Goal: Task Accomplishment & Management: Manage account settings

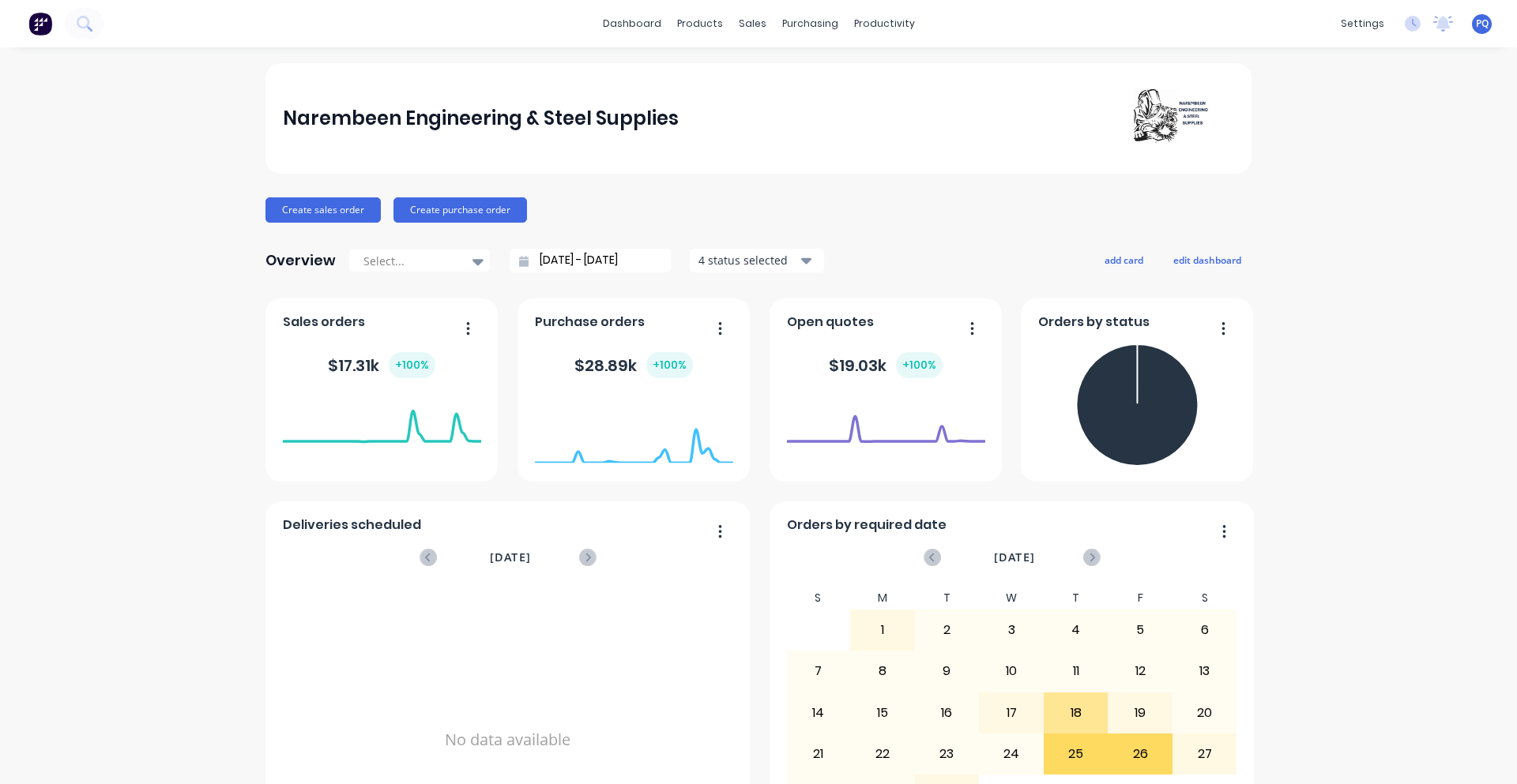
click at [1476, 22] on span "PQ" at bounding box center [1482, 23] width 13 height 14
click at [1369, 203] on button "Sign out" at bounding box center [1383, 198] width 209 height 31
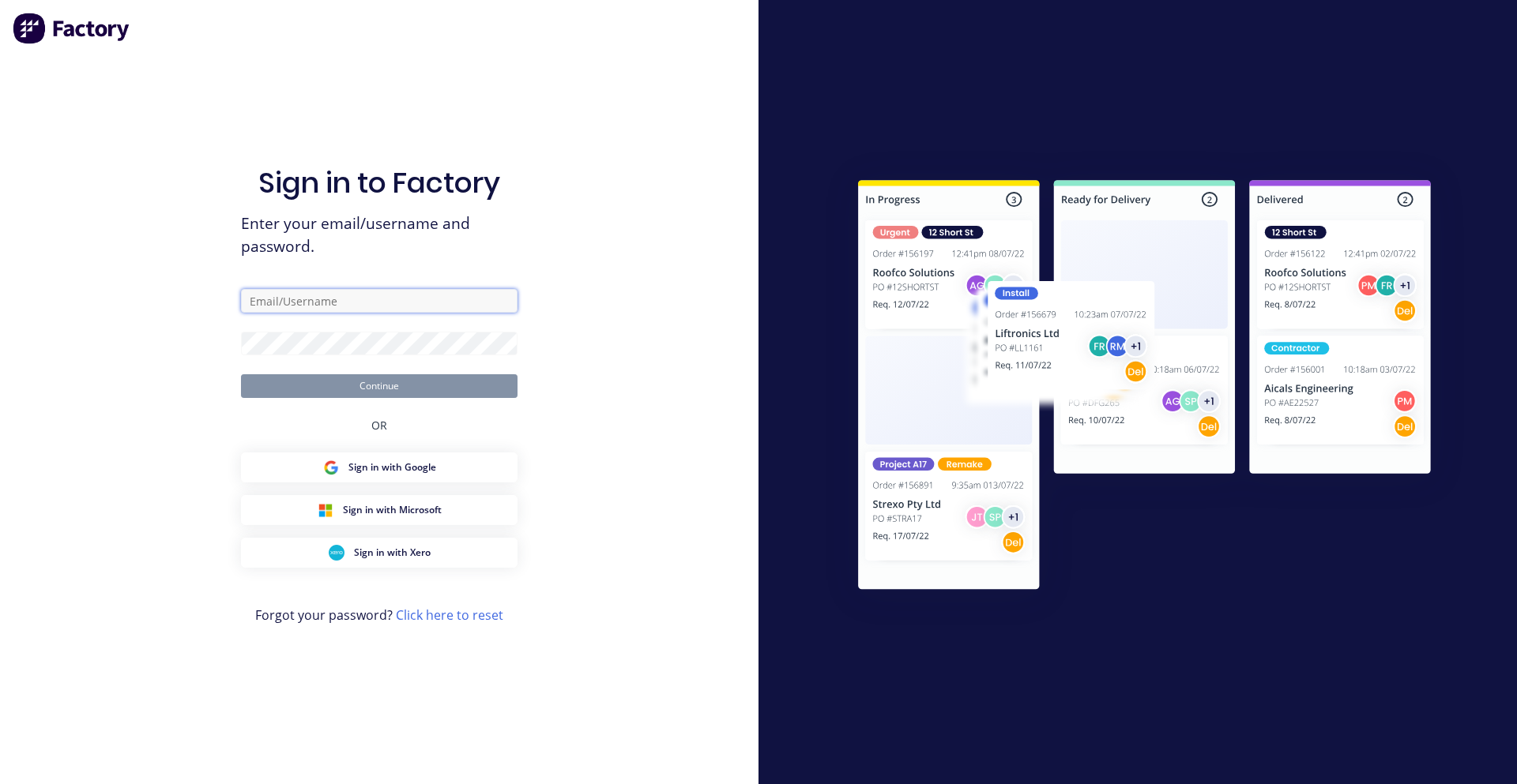
type input "princess@factory.app"
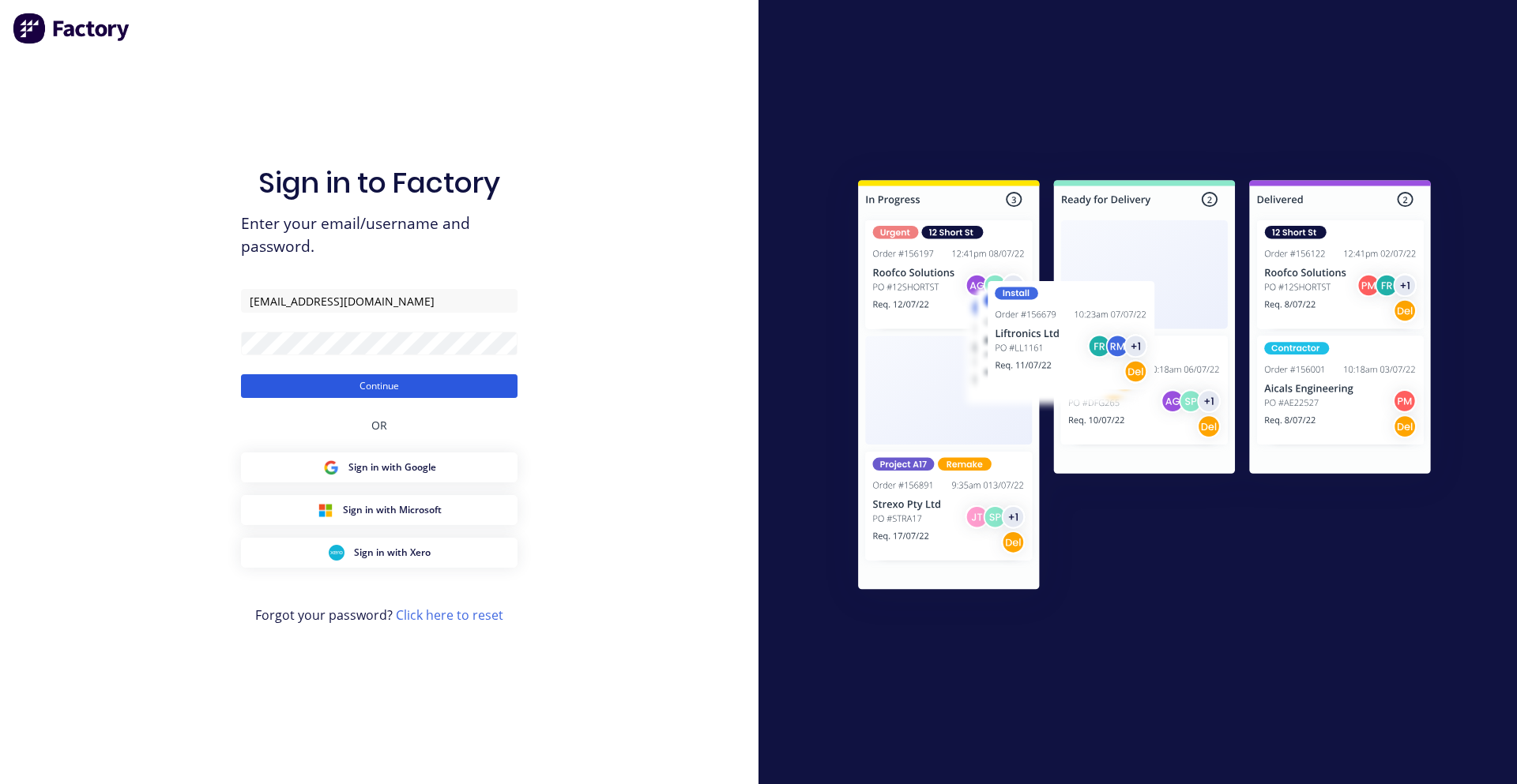
click at [289, 386] on button "Continue" at bounding box center [379, 386] width 277 height 23
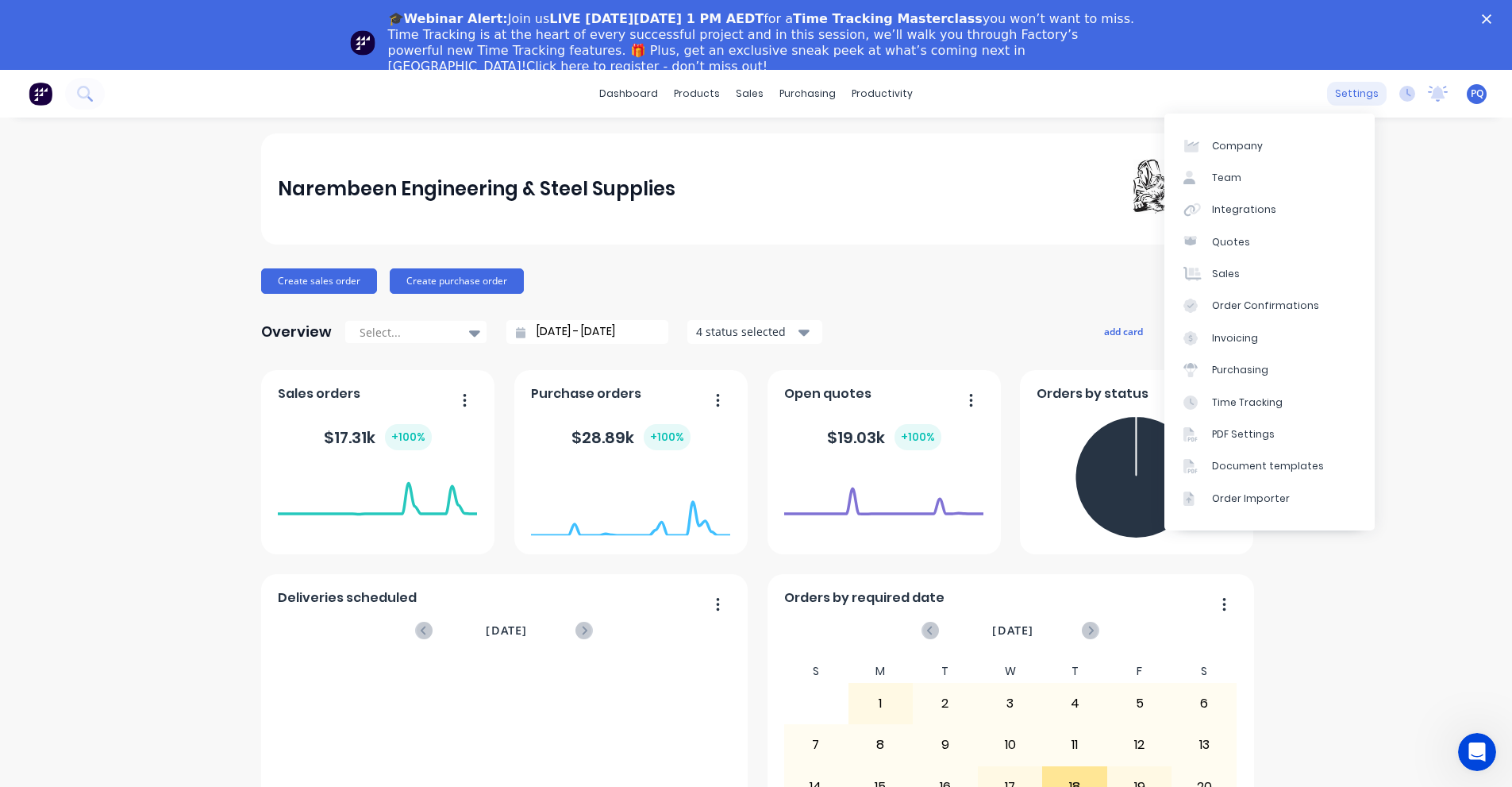
click at [1348, 96] on div "settings" at bounding box center [1357, 94] width 60 height 23
click at [1232, 473] on div "Document templates" at bounding box center [1268, 466] width 112 height 14
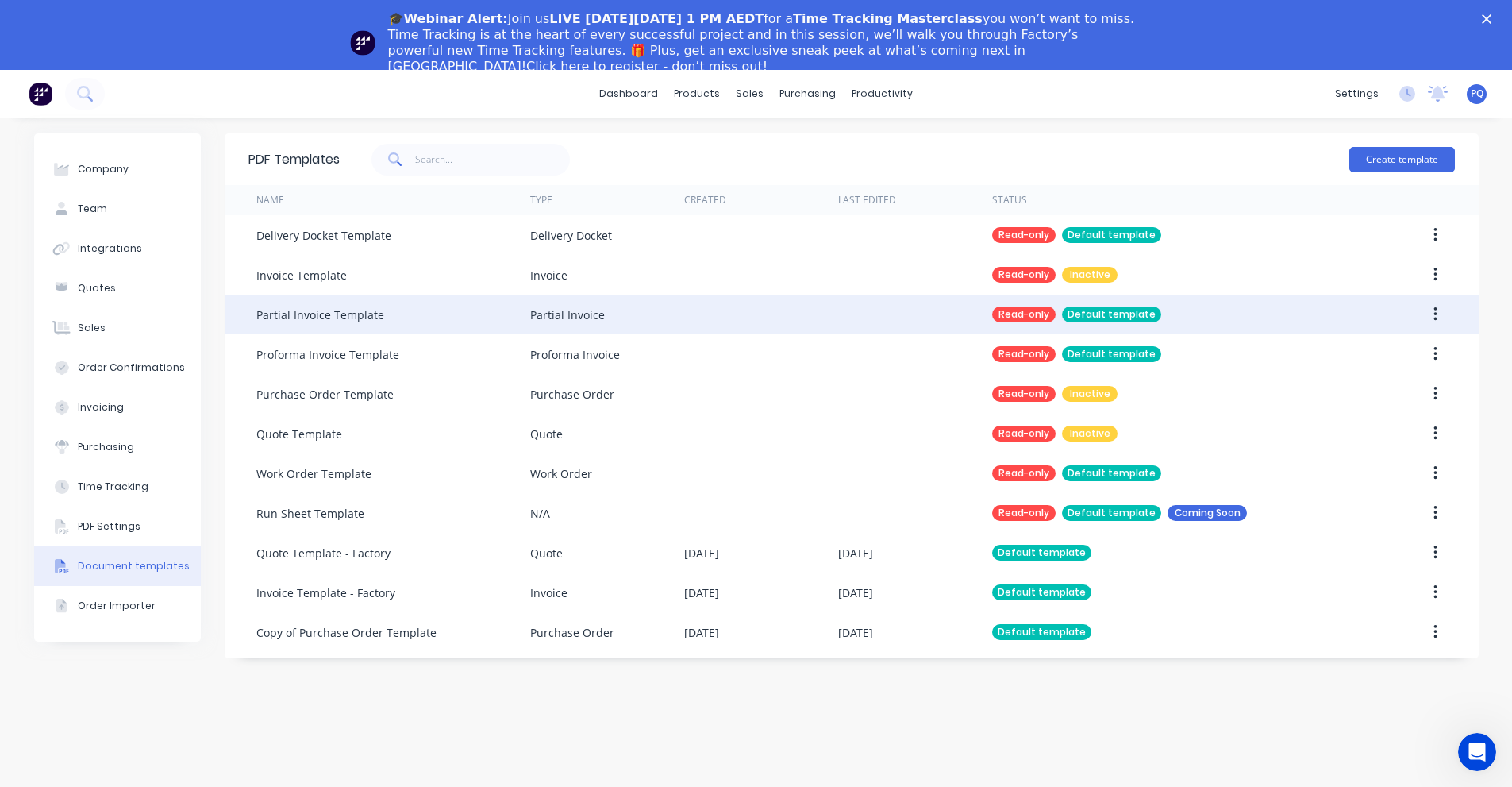
click at [1438, 305] on button "button" at bounding box center [1435, 314] width 37 height 29
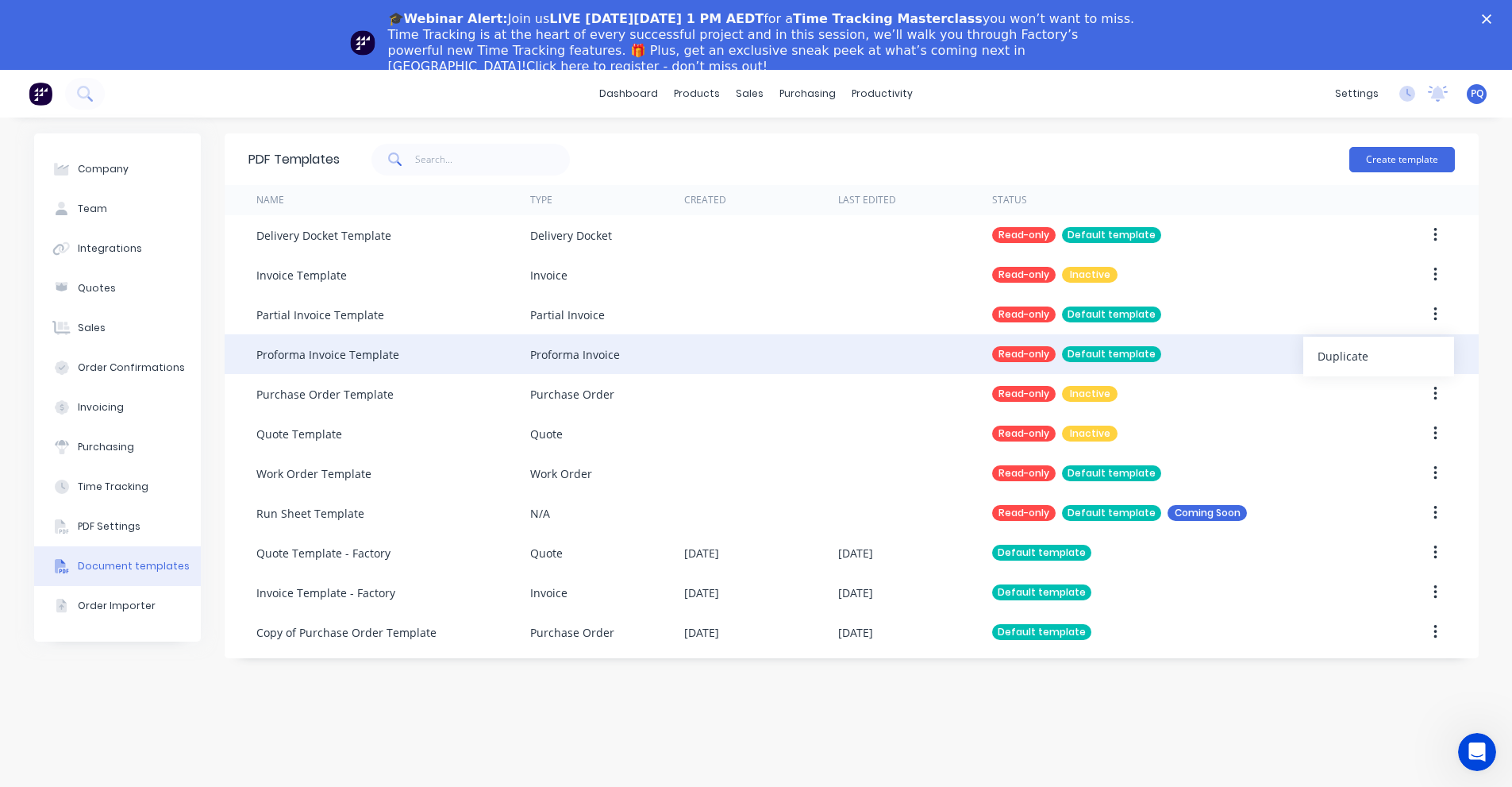
click at [1396, 360] on div "Duplicate" at bounding box center [1378, 356] width 122 height 23
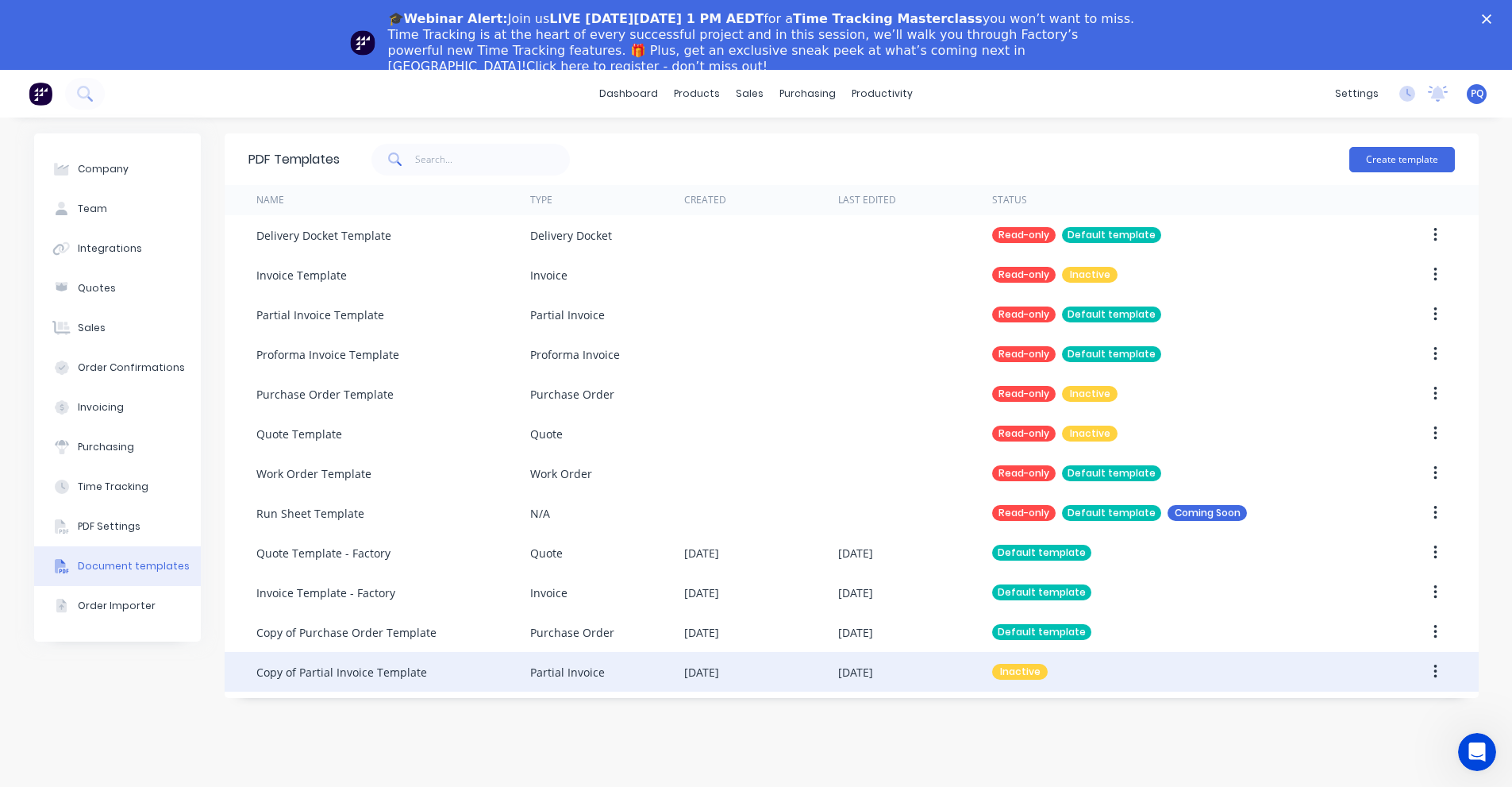
click at [1434, 677] on icon "button" at bounding box center [1436, 671] width 4 height 14
click at [1353, 749] on div "Make default" at bounding box center [1378, 745] width 122 height 23
click at [393, 673] on div "Copy of Partial Invoice Template" at bounding box center [341, 671] width 171 height 16
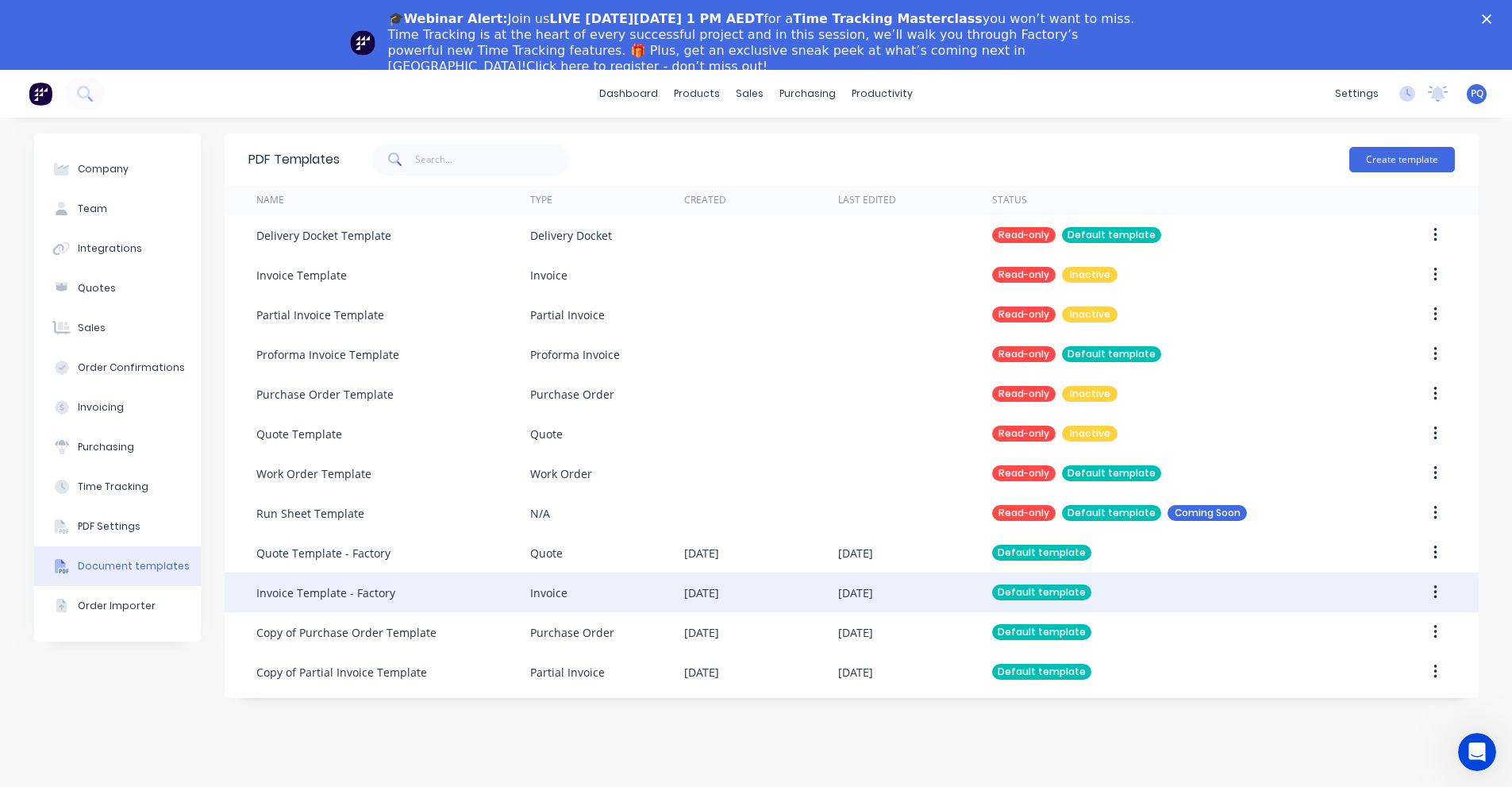
click at [326, 588] on div "Invoice Template - Factory" at bounding box center [326, 592] width 139 height 16
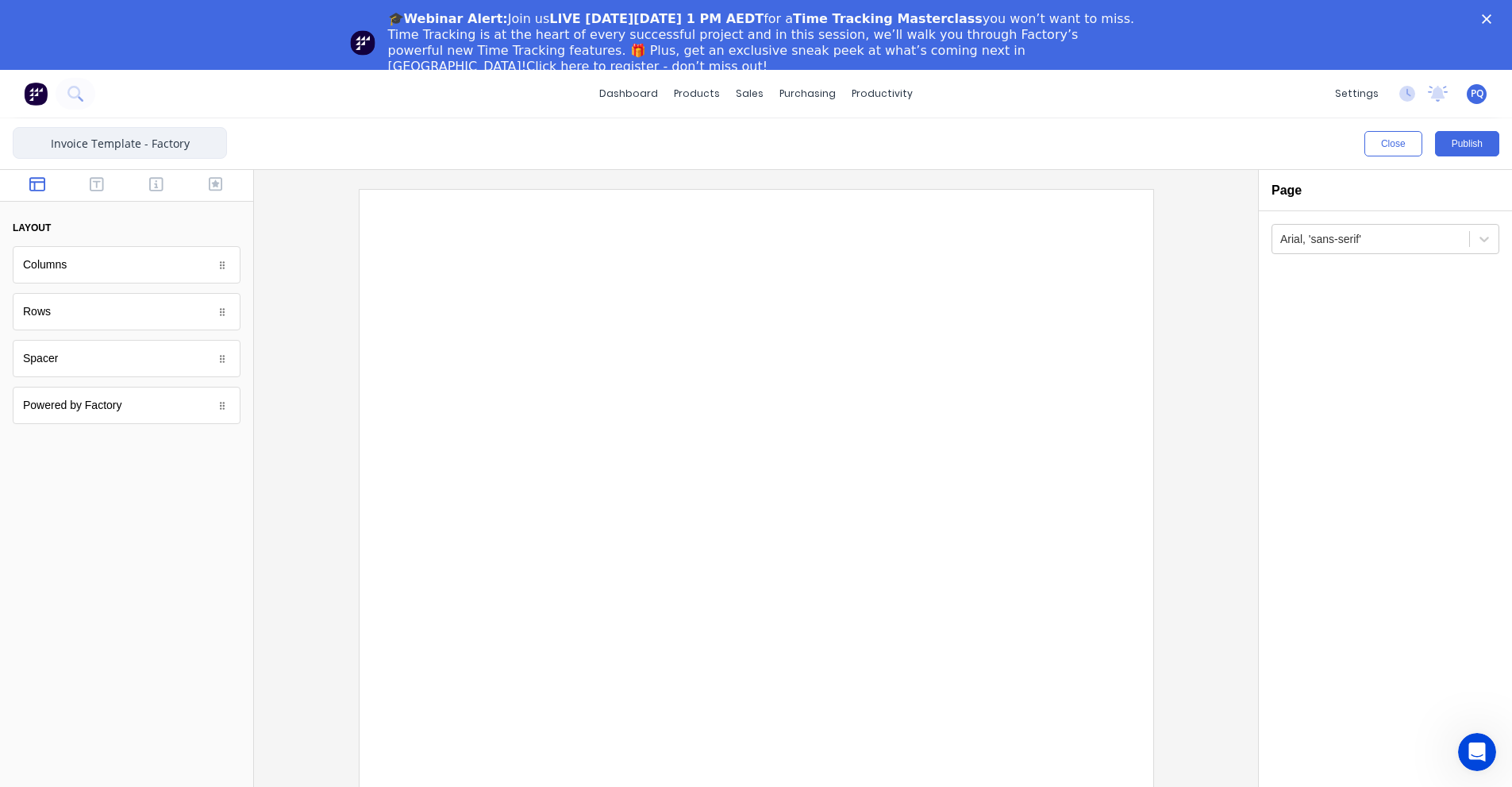
click at [125, 140] on input "Invoice Template - Factory" at bounding box center [119, 143] width 214 height 32
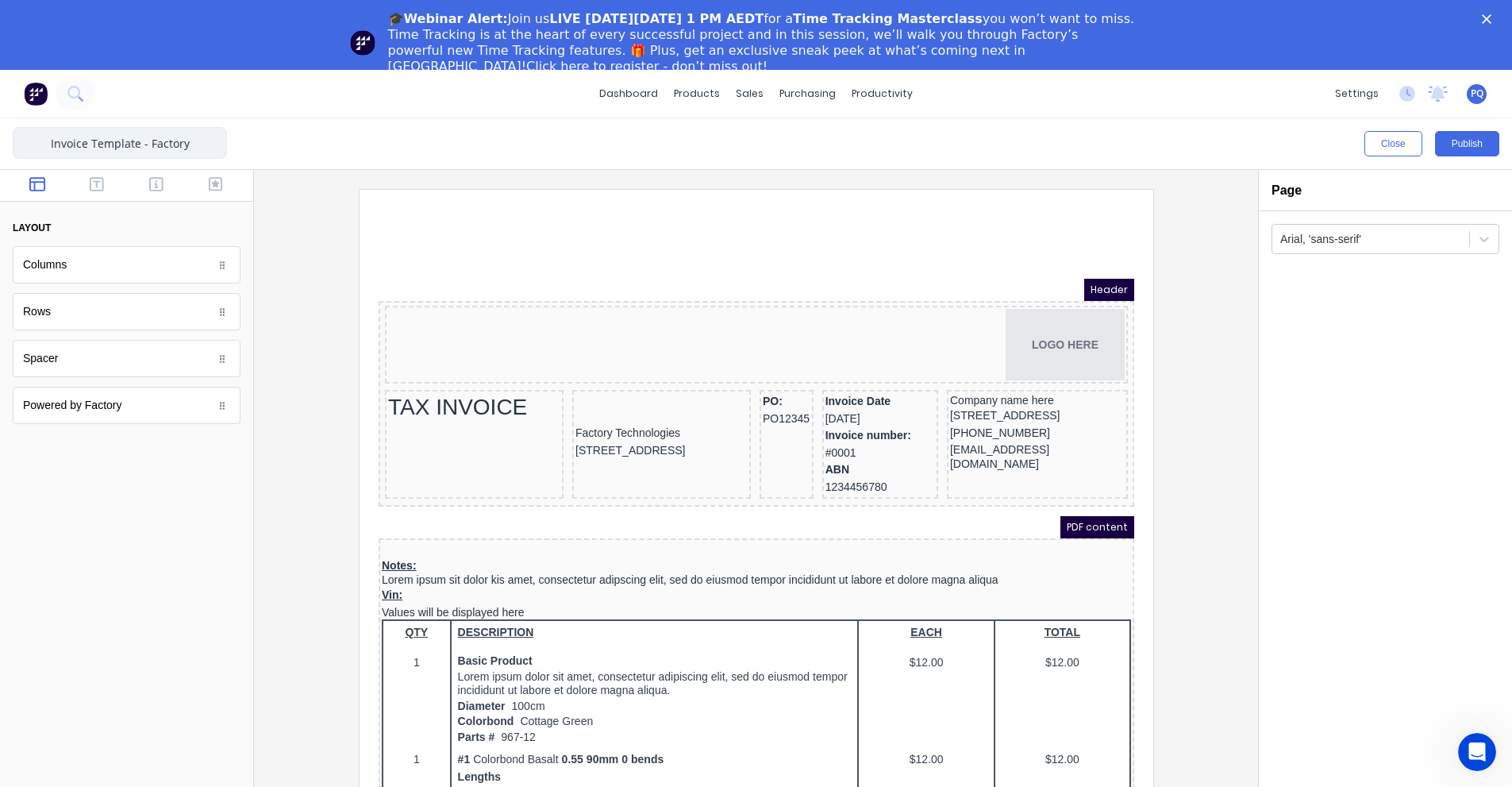
click at [0, 129] on div "Invoice Template - Factory Close Publish Components layout Columns Columns Rows…" at bounding box center [756, 487] width 1512 height 738
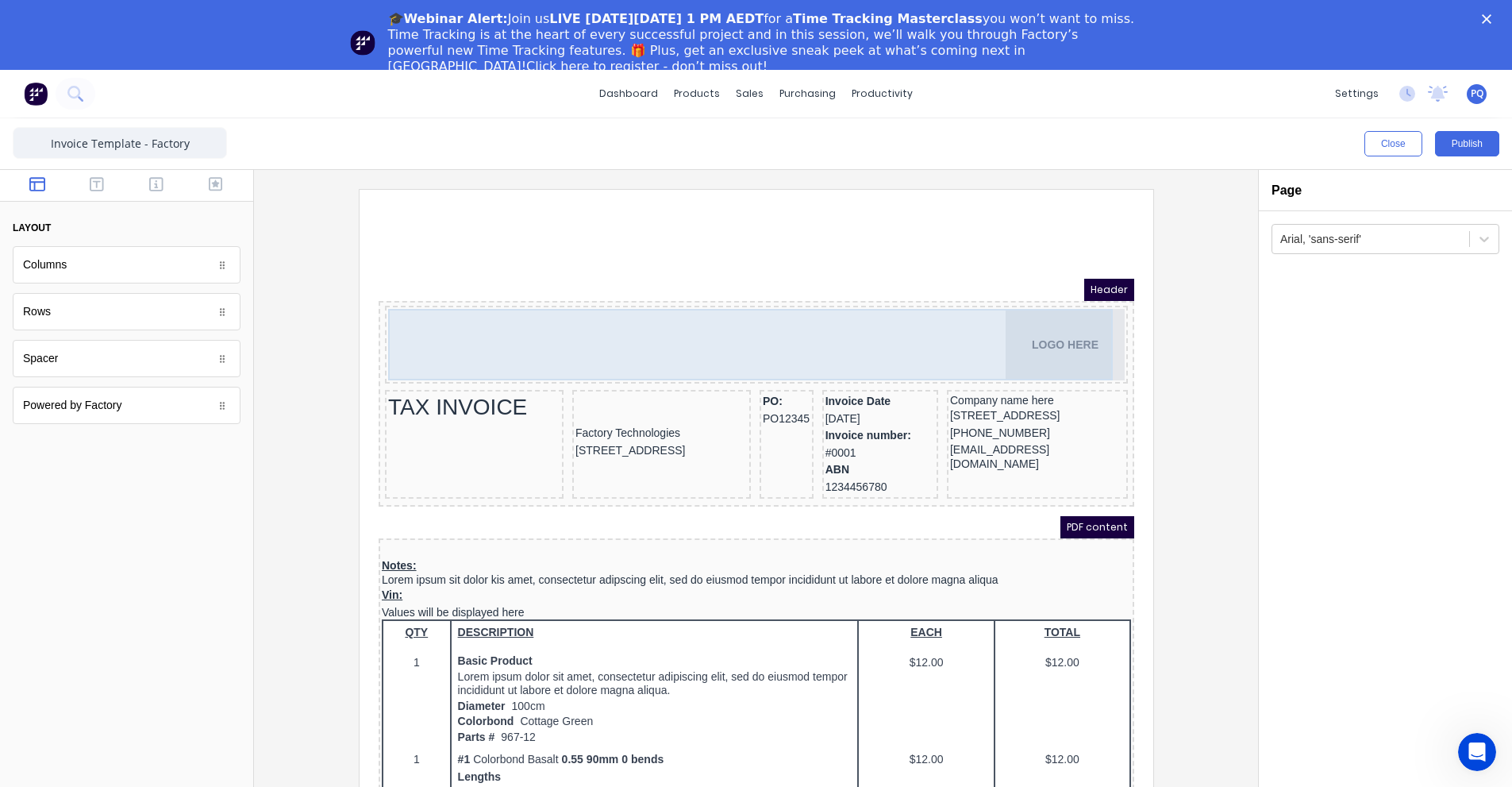
click at [590, 323] on div "LOGO HERE" at bounding box center [737, 325] width 737 height 71
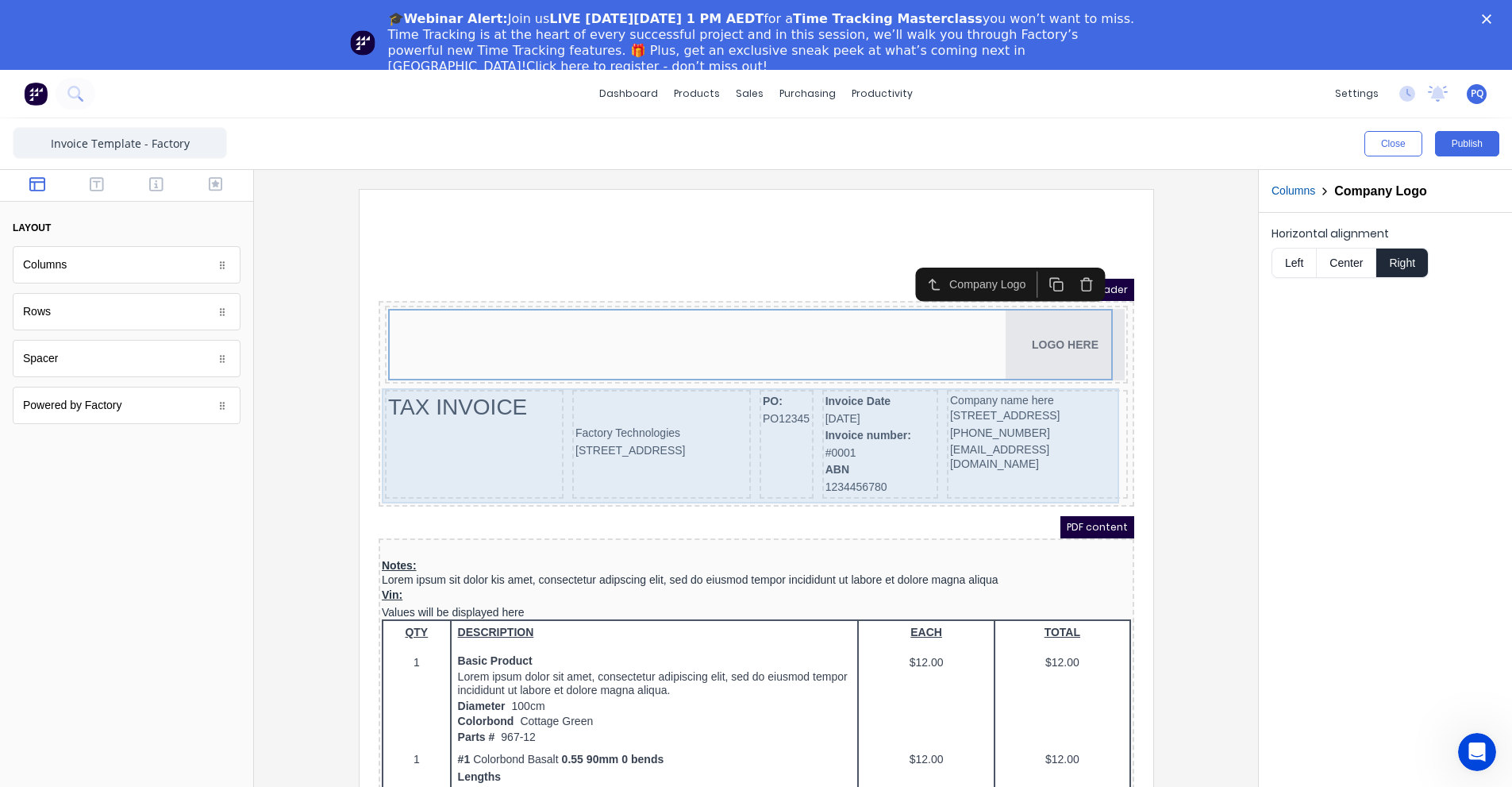
click at [465, 477] on div "TAX INVOICE" at bounding box center [455, 425] width 179 height 108
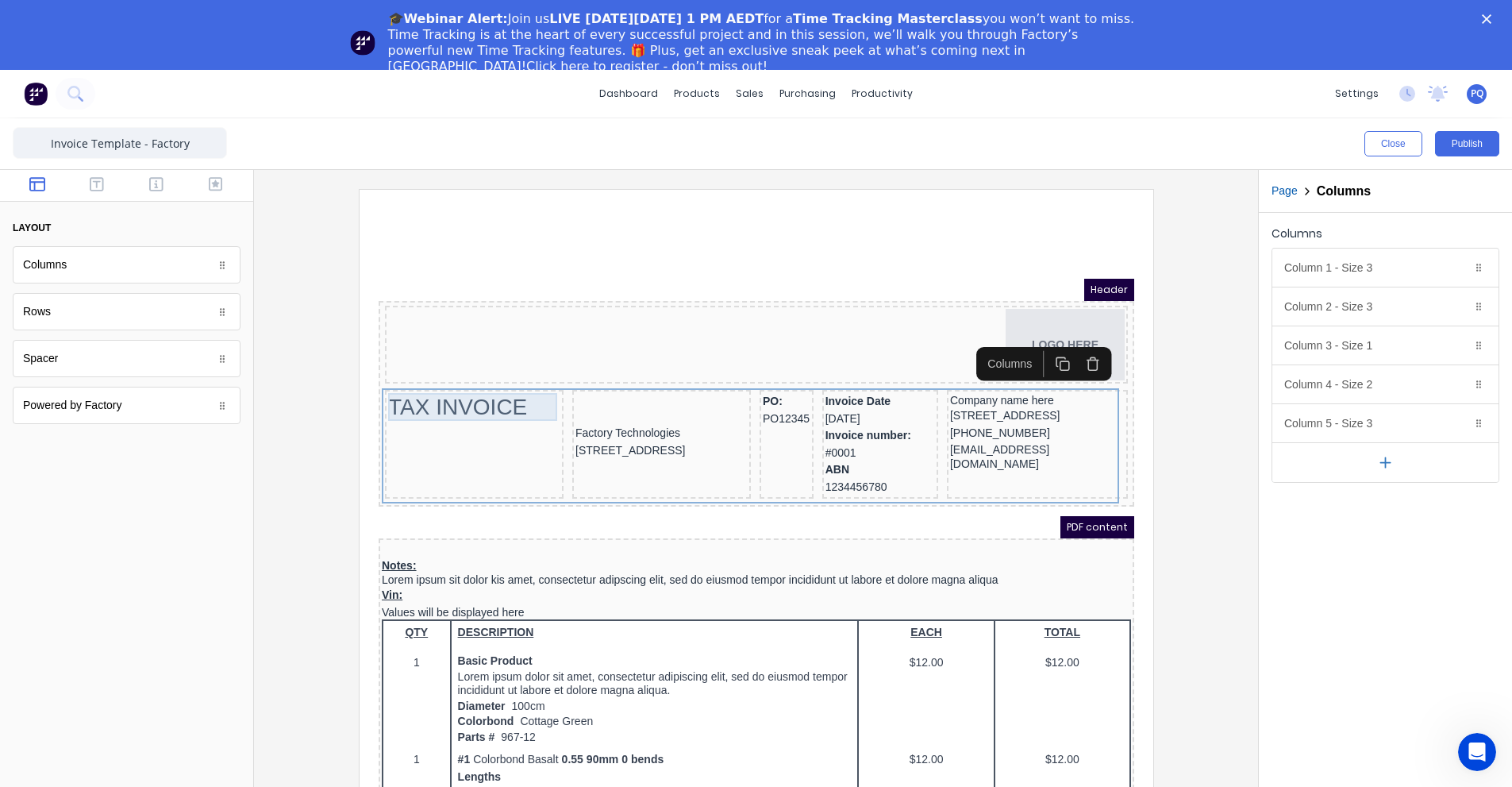
click at [469, 393] on div "TAX INVOICE" at bounding box center [454, 387] width 172 height 28
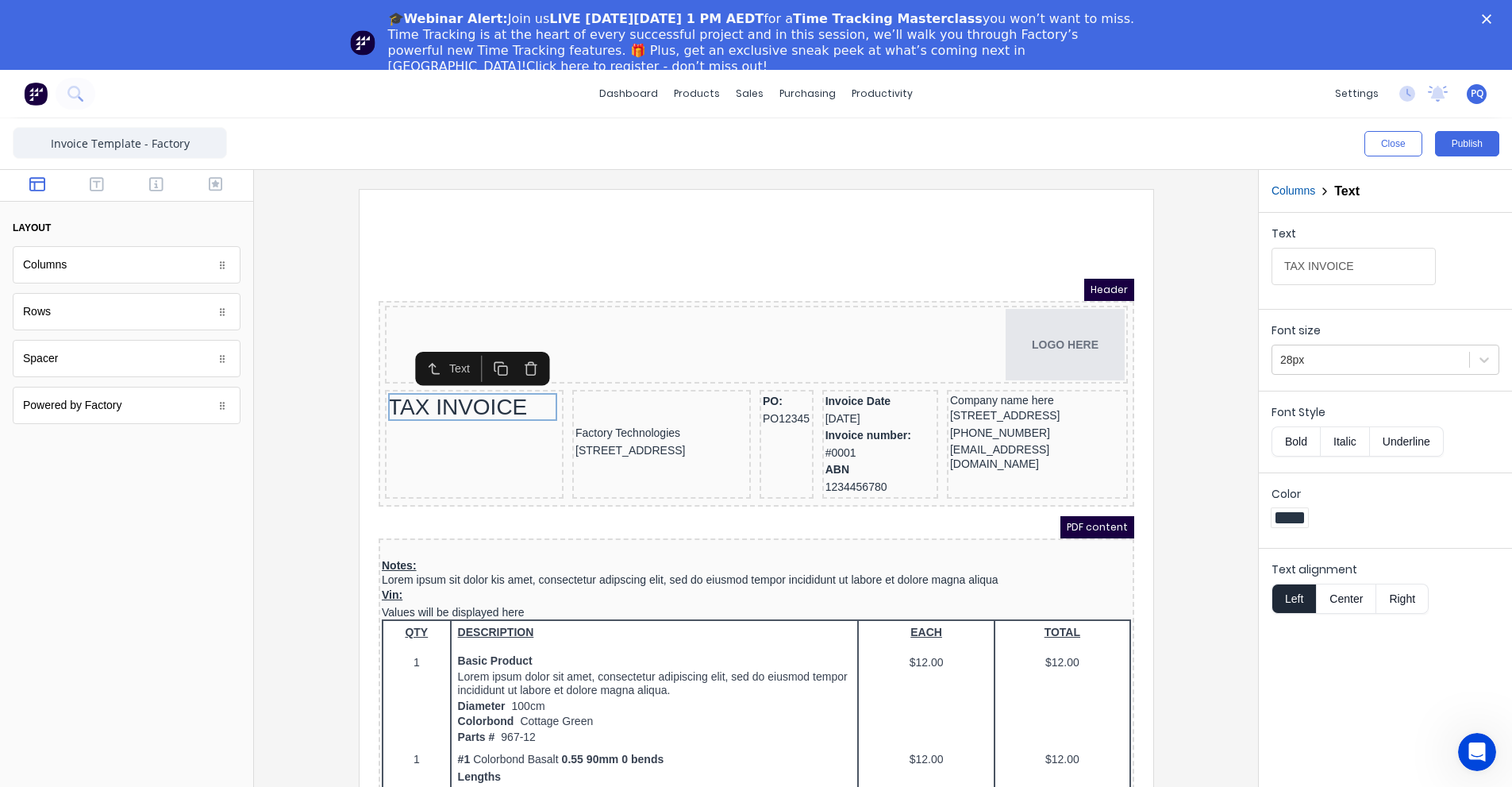
click at [1328, 263] on input "TAX INVOICE" at bounding box center [1354, 265] width 164 height 37
drag, startPoint x: 1328, startPoint y: 263, endPoint x: 1473, endPoint y: 286, distance: 146.8
click at [1330, 263] on input "TAX INVOICE" at bounding box center [1354, 265] width 164 height 37
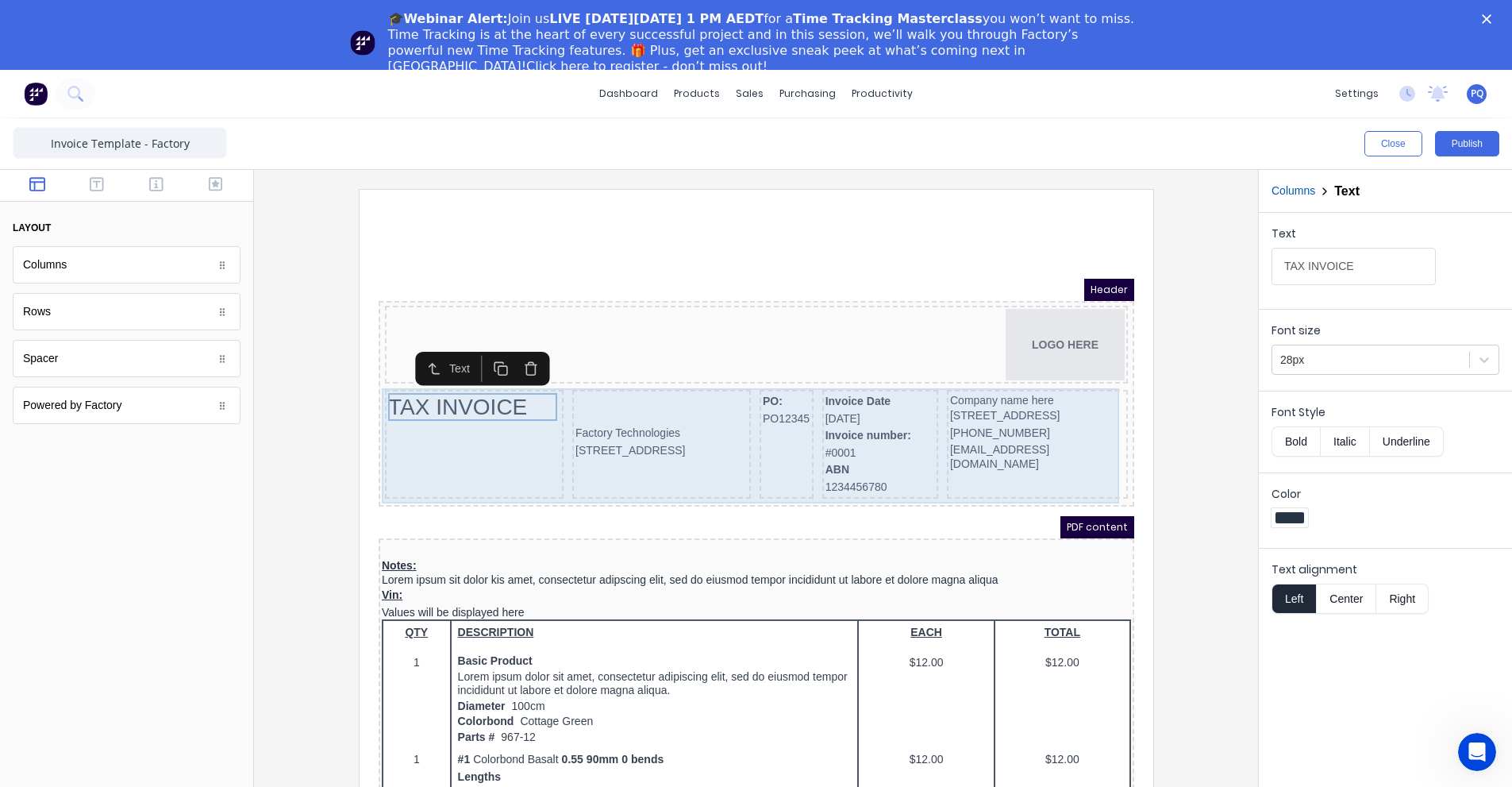
click at [478, 450] on div "TAX INVOICE" at bounding box center [455, 425] width 179 height 108
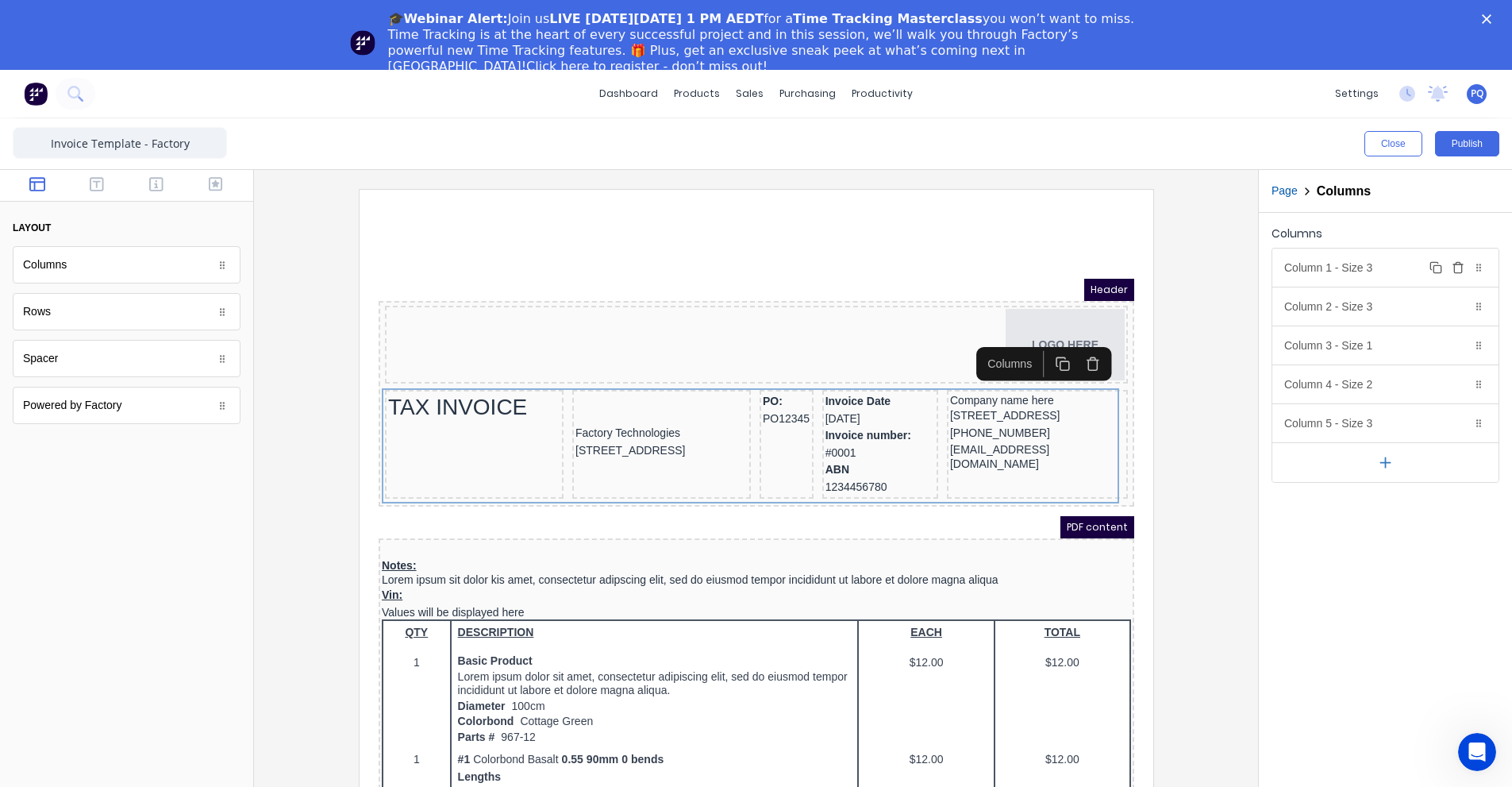
click at [1364, 280] on div "Column 1 - Size 3 Duplicate Delete" at bounding box center [1386, 267] width 227 height 38
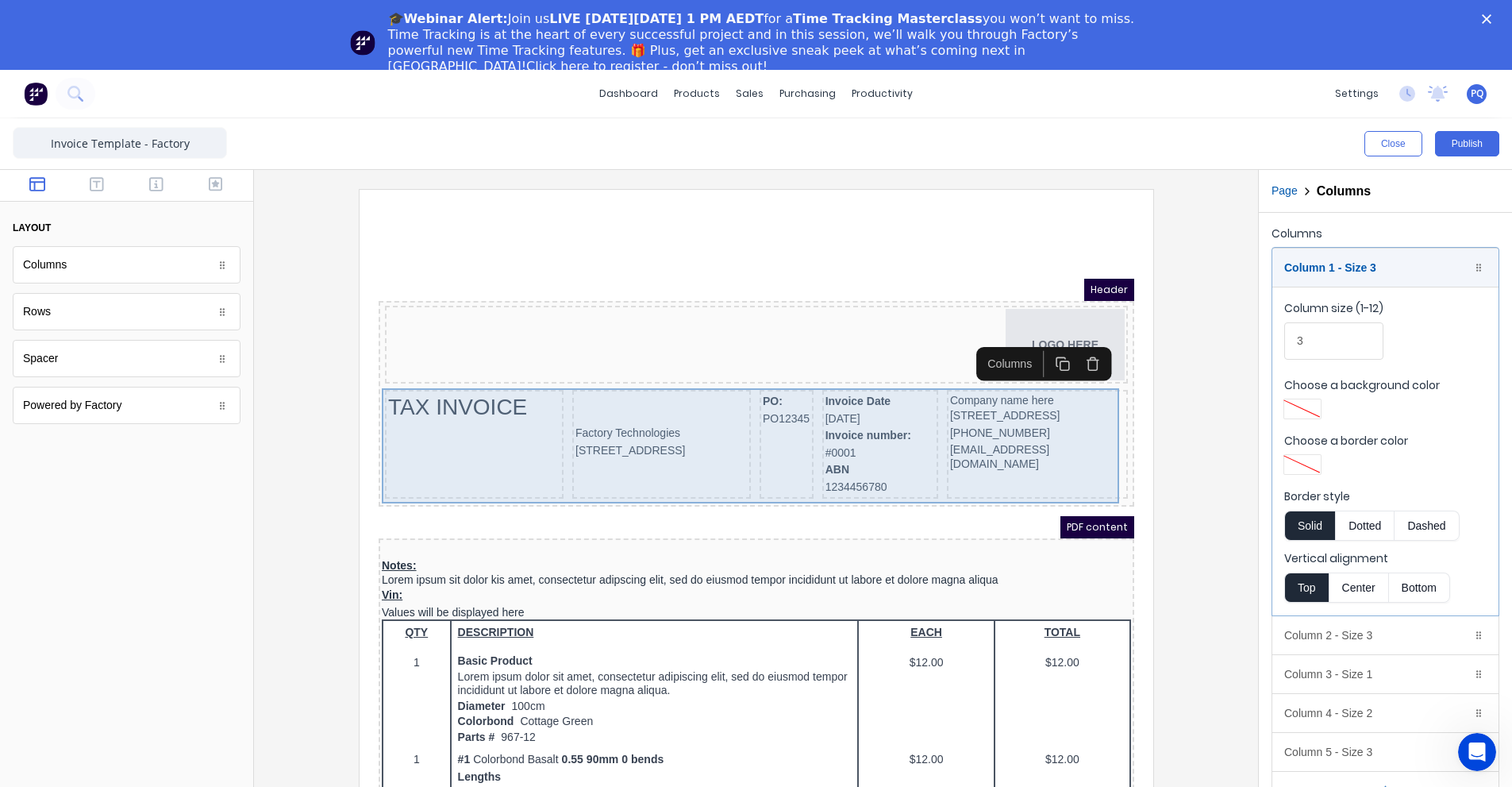
drag, startPoint x: 499, startPoint y: 464, endPoint x: 1768, endPoint y: 702, distance: 1291.1
click at [499, 464] on div "TAX INVOICE" at bounding box center [455, 425] width 179 height 108
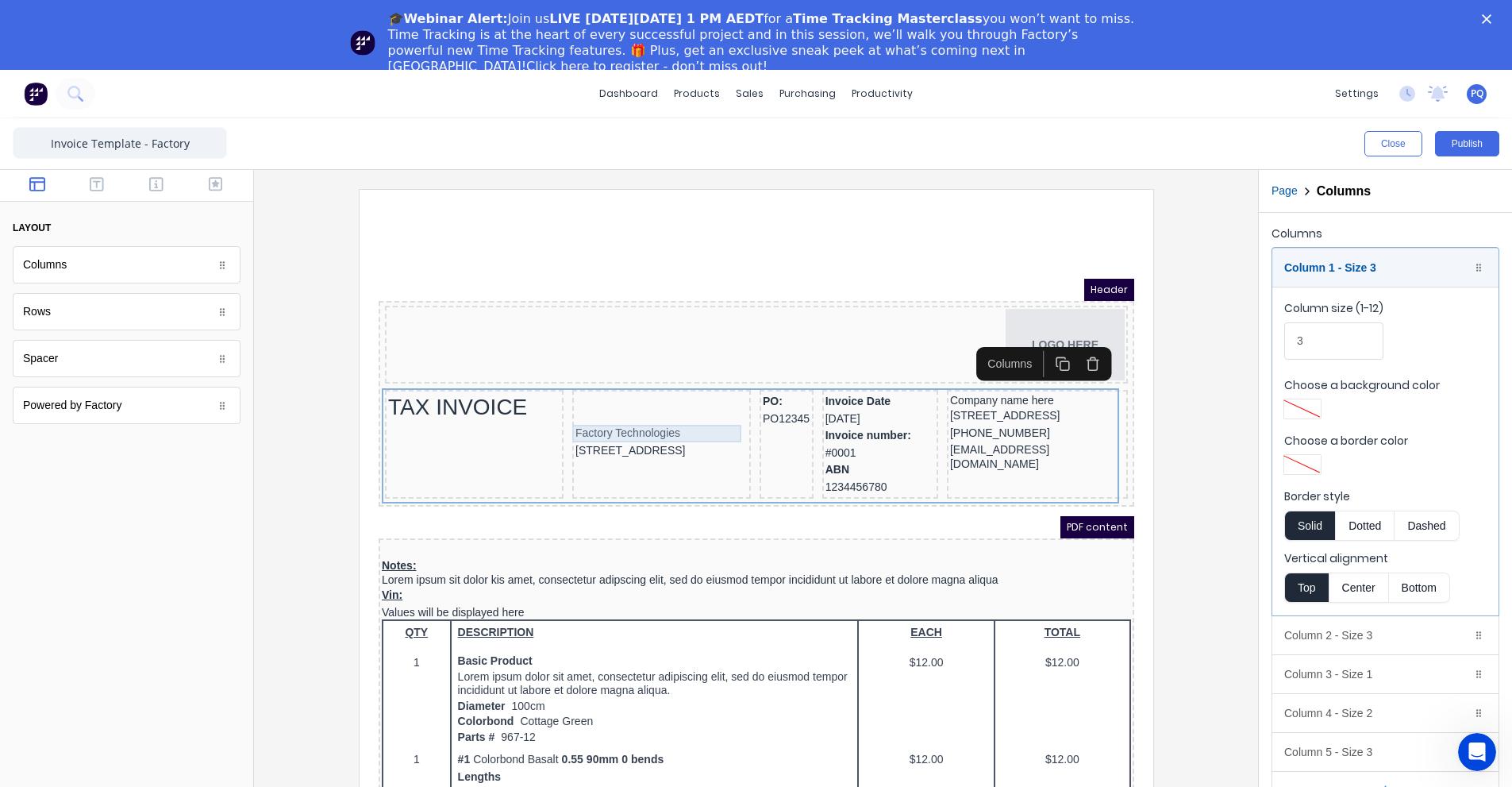
click at [597, 412] on div "Factory Technologies" at bounding box center [642, 413] width 172 height 17
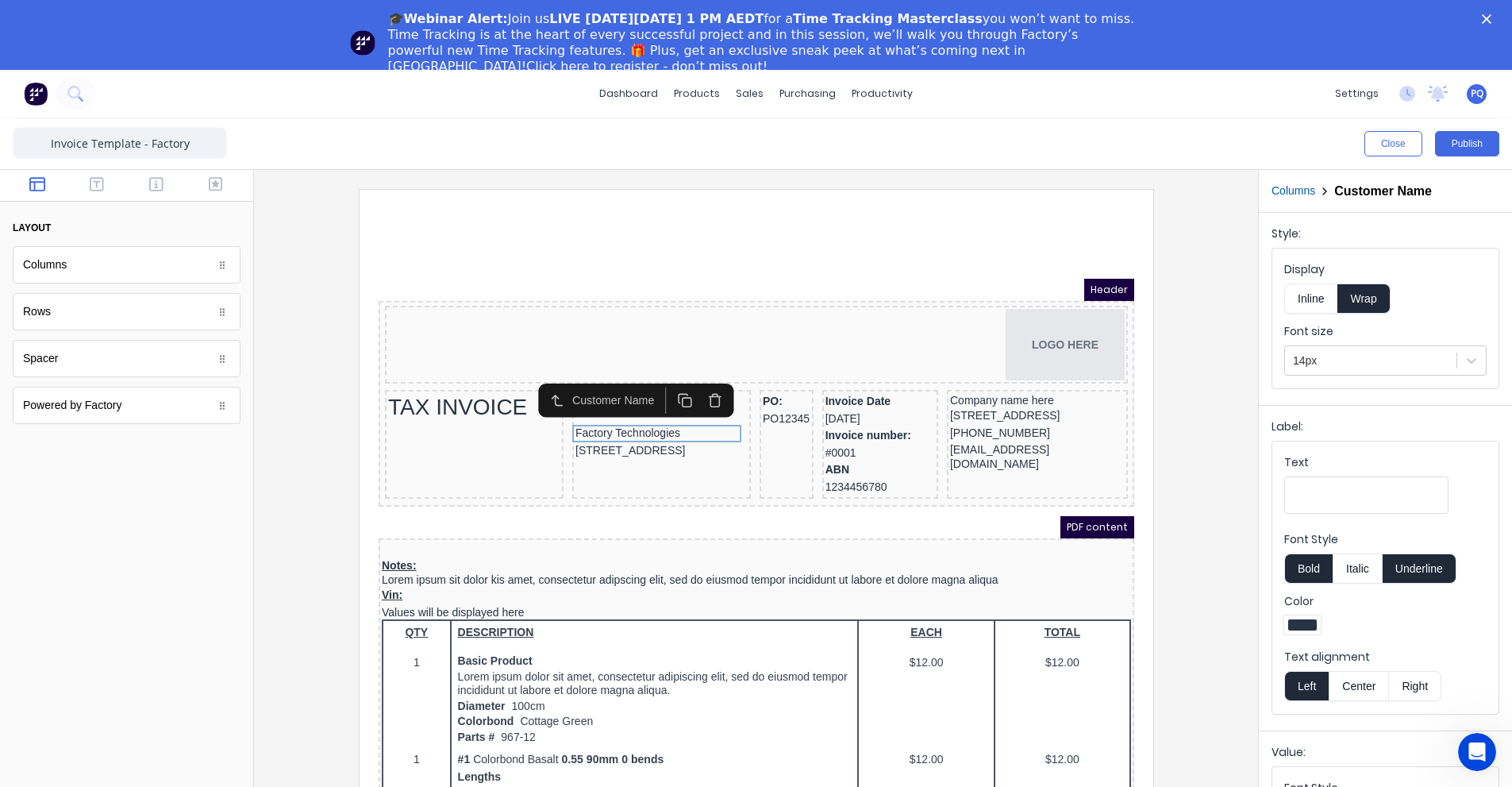
drag, startPoint x: 585, startPoint y: 498, endPoint x: 581, endPoint y: 475, distance: 23.3
click at [585, 498] on div "PDF content" at bounding box center [737, 508] width 756 height 23
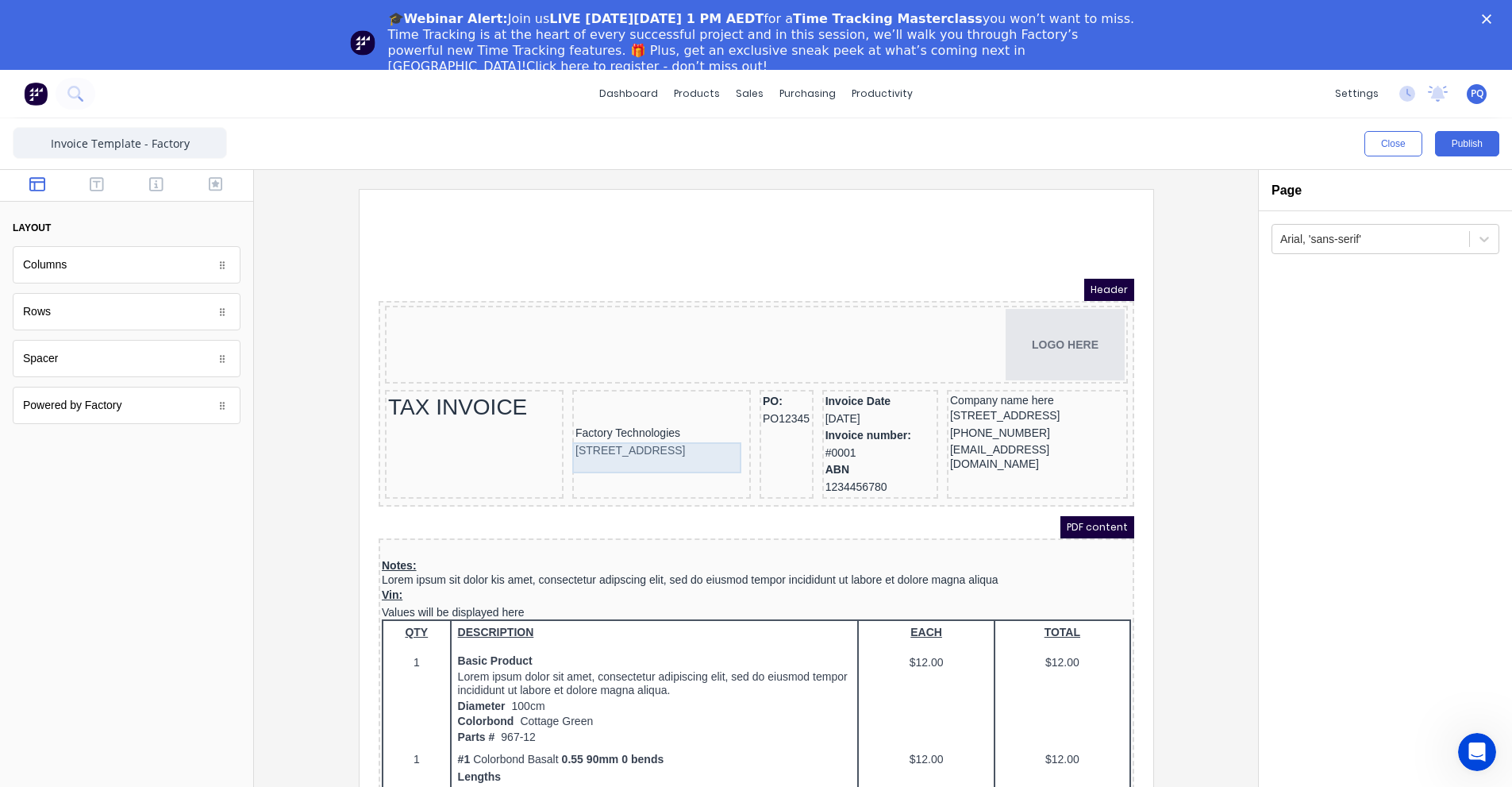
click at [663, 437] on div "[STREET_ADDRESS]" at bounding box center [642, 431] width 172 height 17
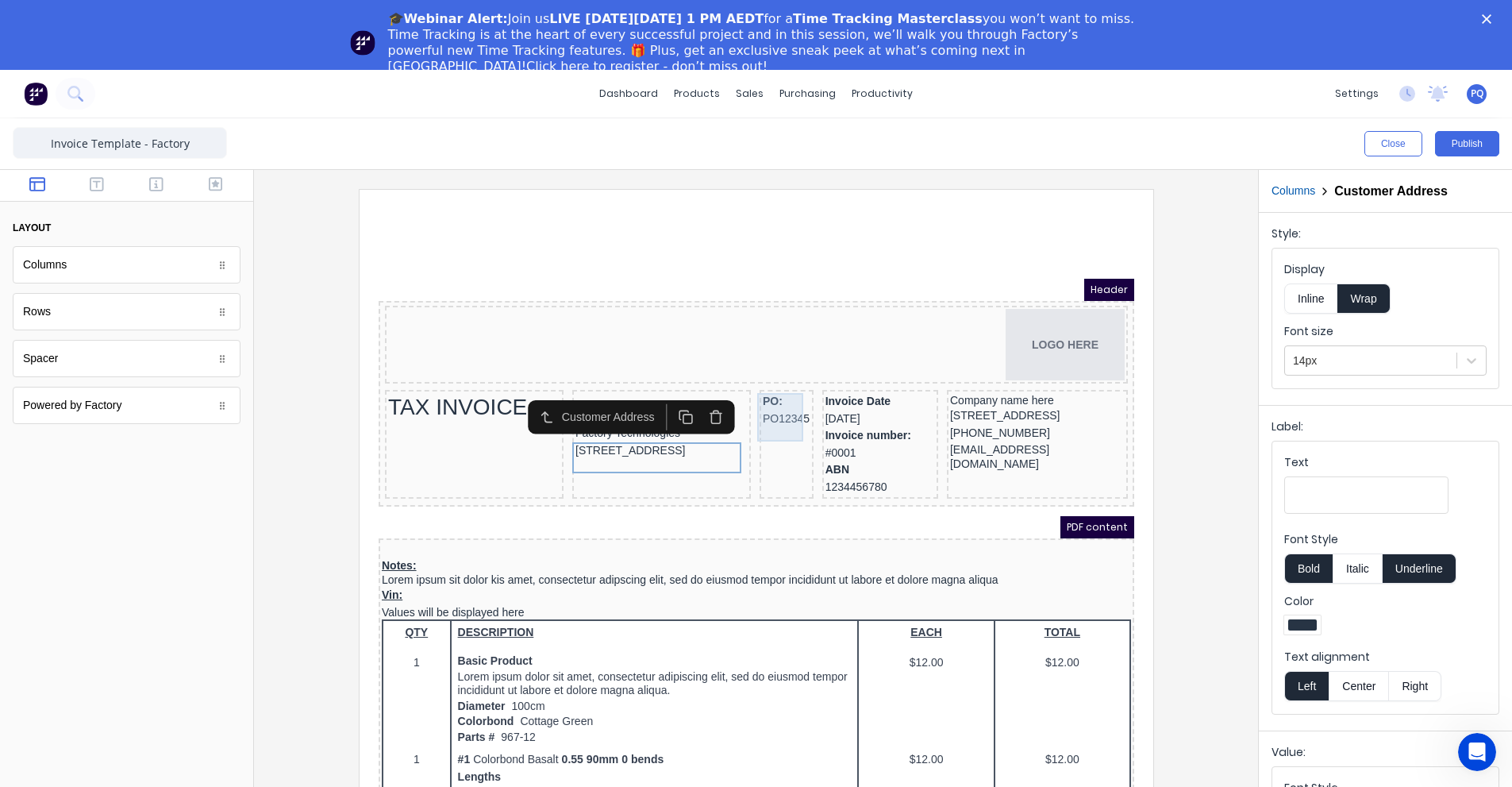
click at [752, 385] on div "PO: PO12345" at bounding box center [766, 391] width 48 height 34
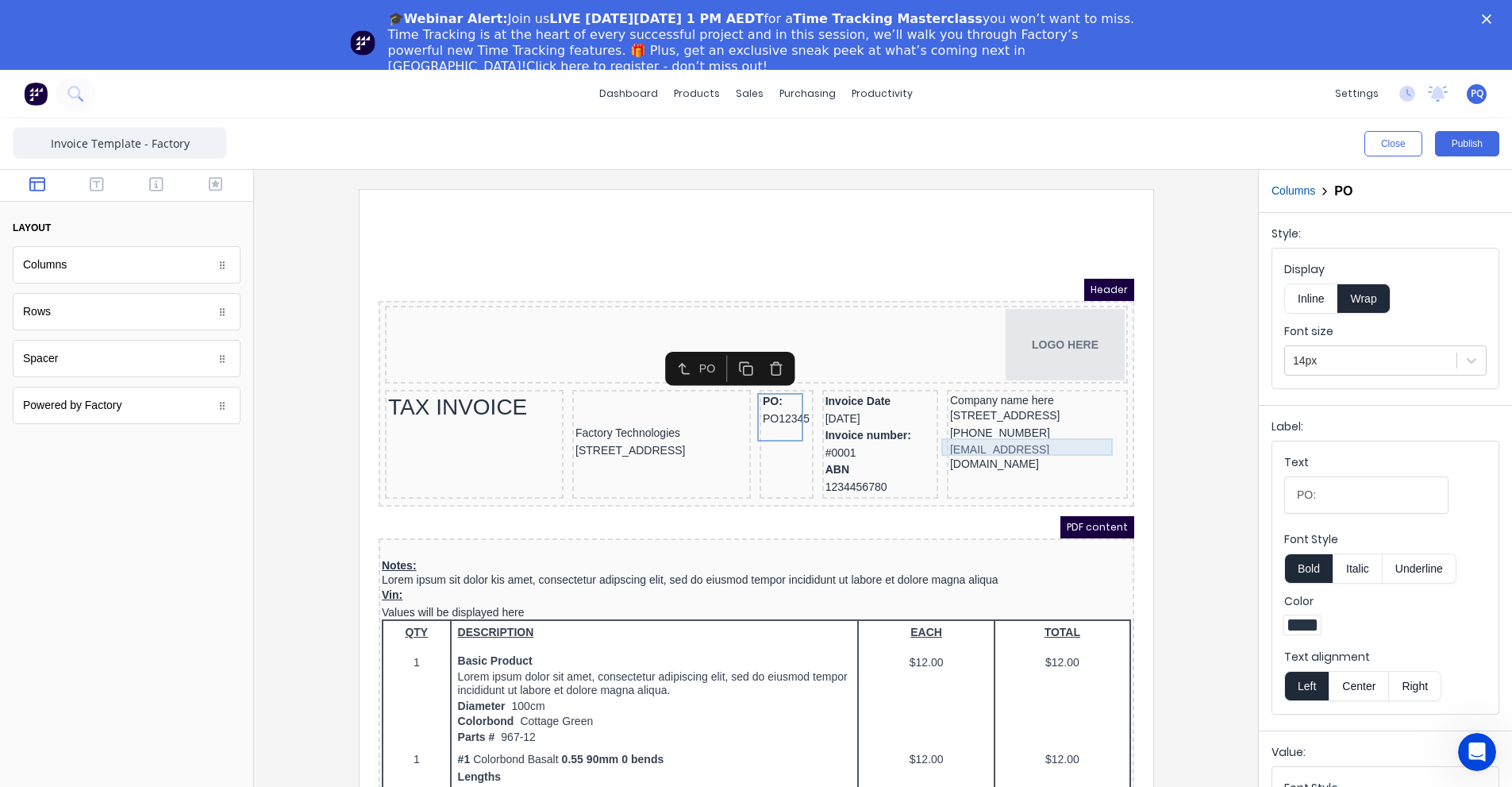
click at [947, 422] on div "(042) 2222 3333" at bounding box center [1017, 413] width 174 height 17
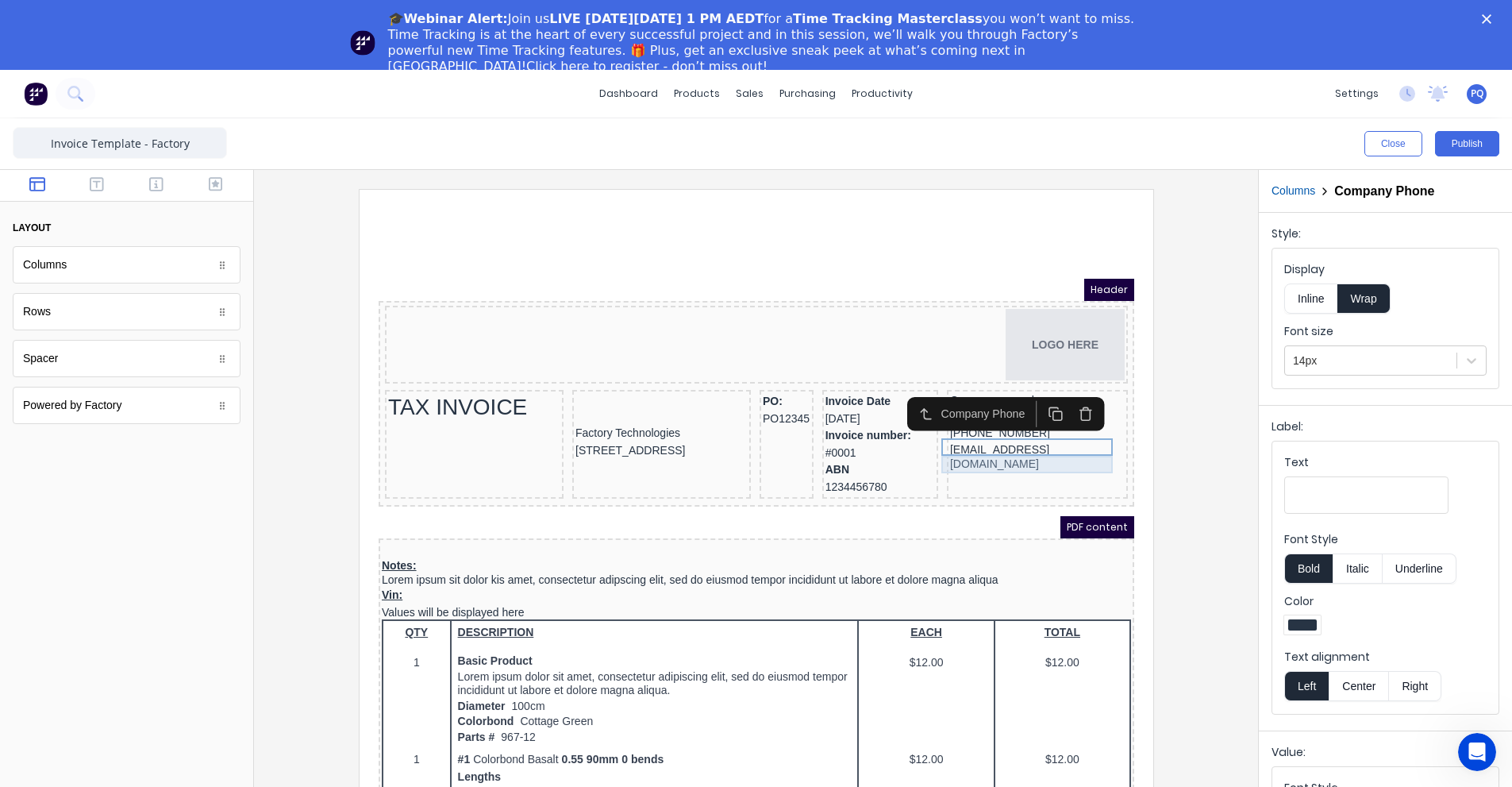
click at [1038, 449] on div "xxxxxxx@xxxxx.com" at bounding box center [1017, 438] width 174 height 31
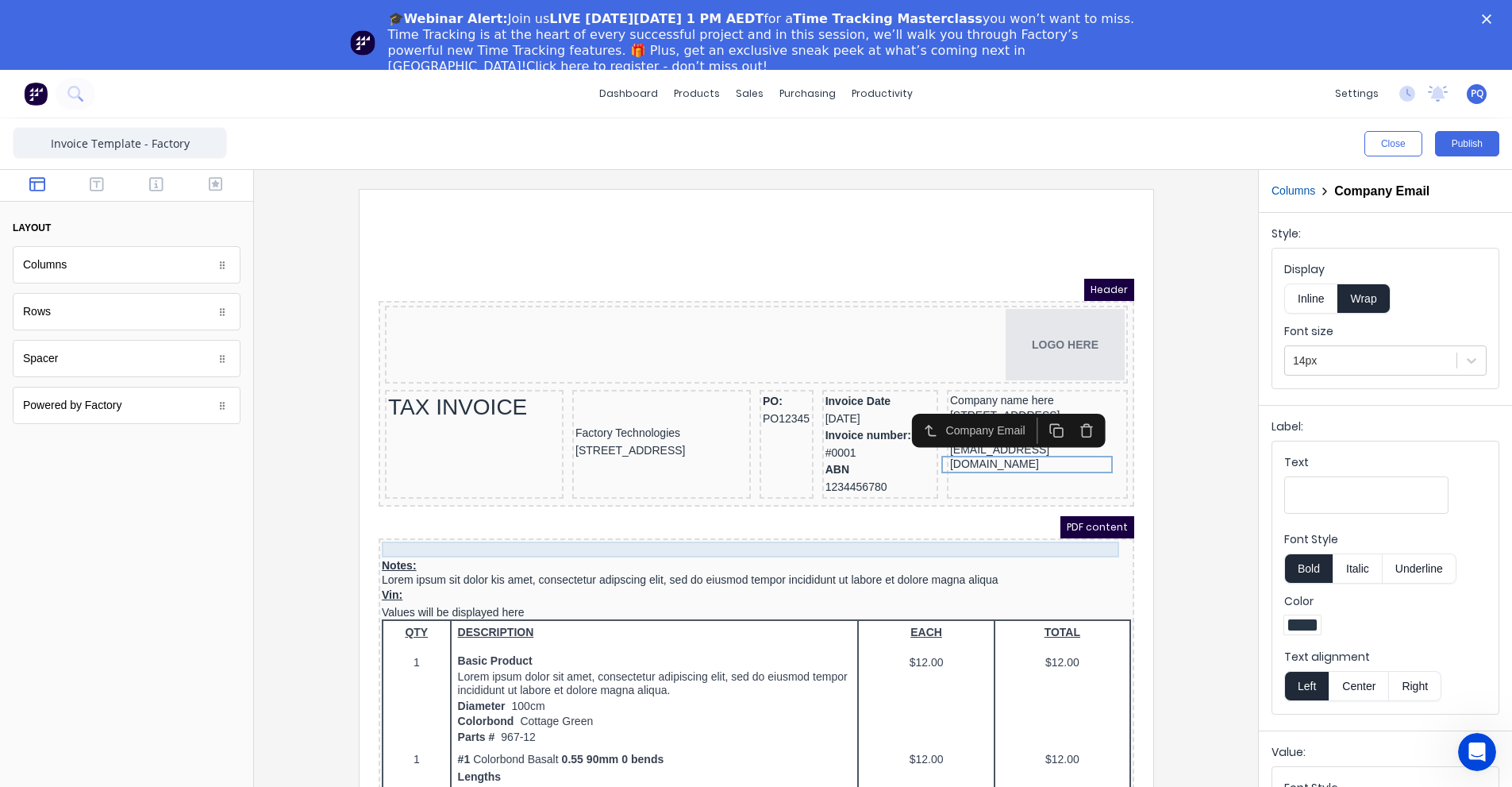
click at [491, 534] on div at bounding box center [737, 531] width 749 height 16
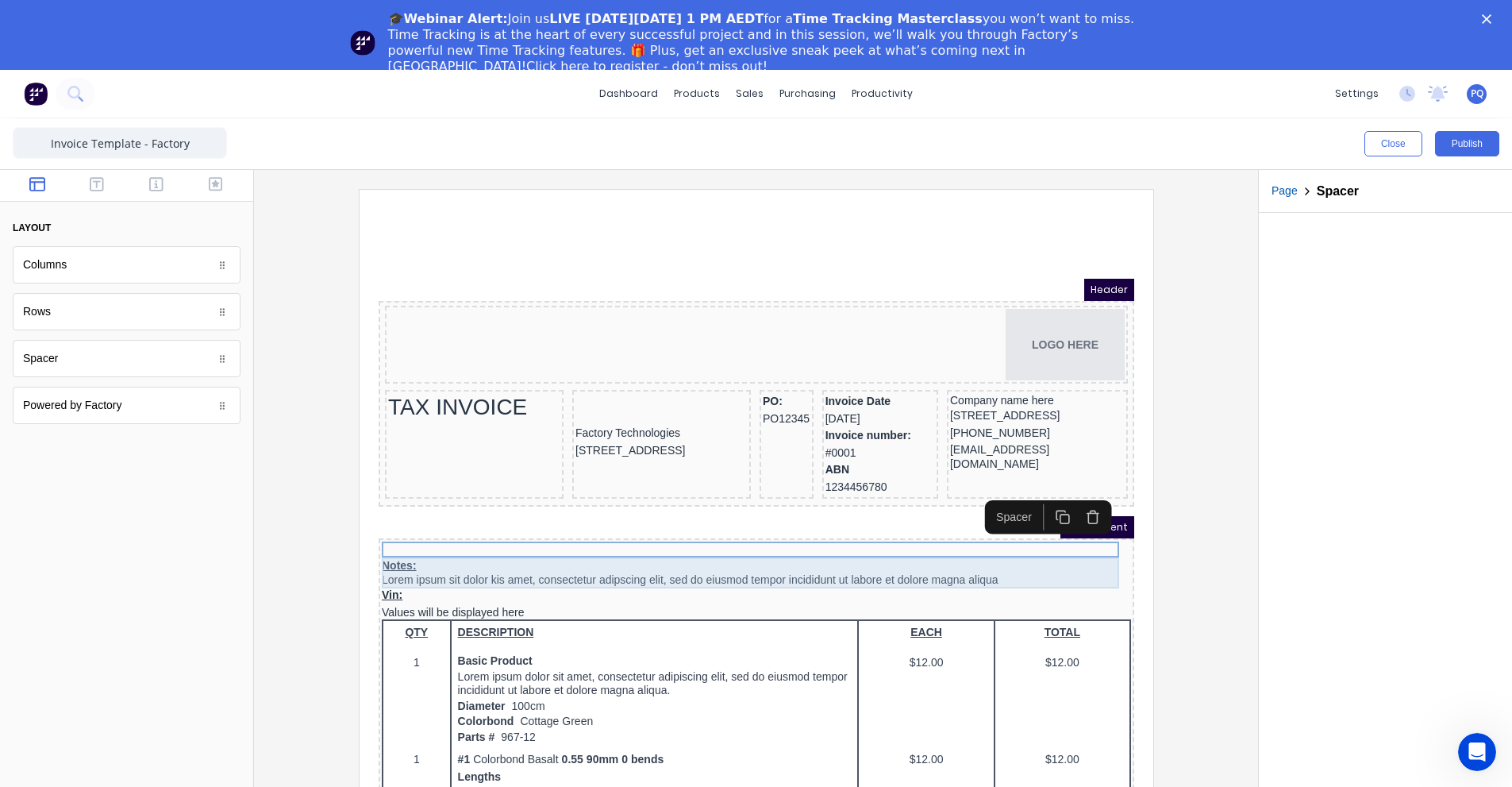
click at [581, 545] on div "Notes: Lorem ipsum sit dolor kis amet, consectetur adipscing elit, sed do eiusm…" at bounding box center [737, 553] width 749 height 31
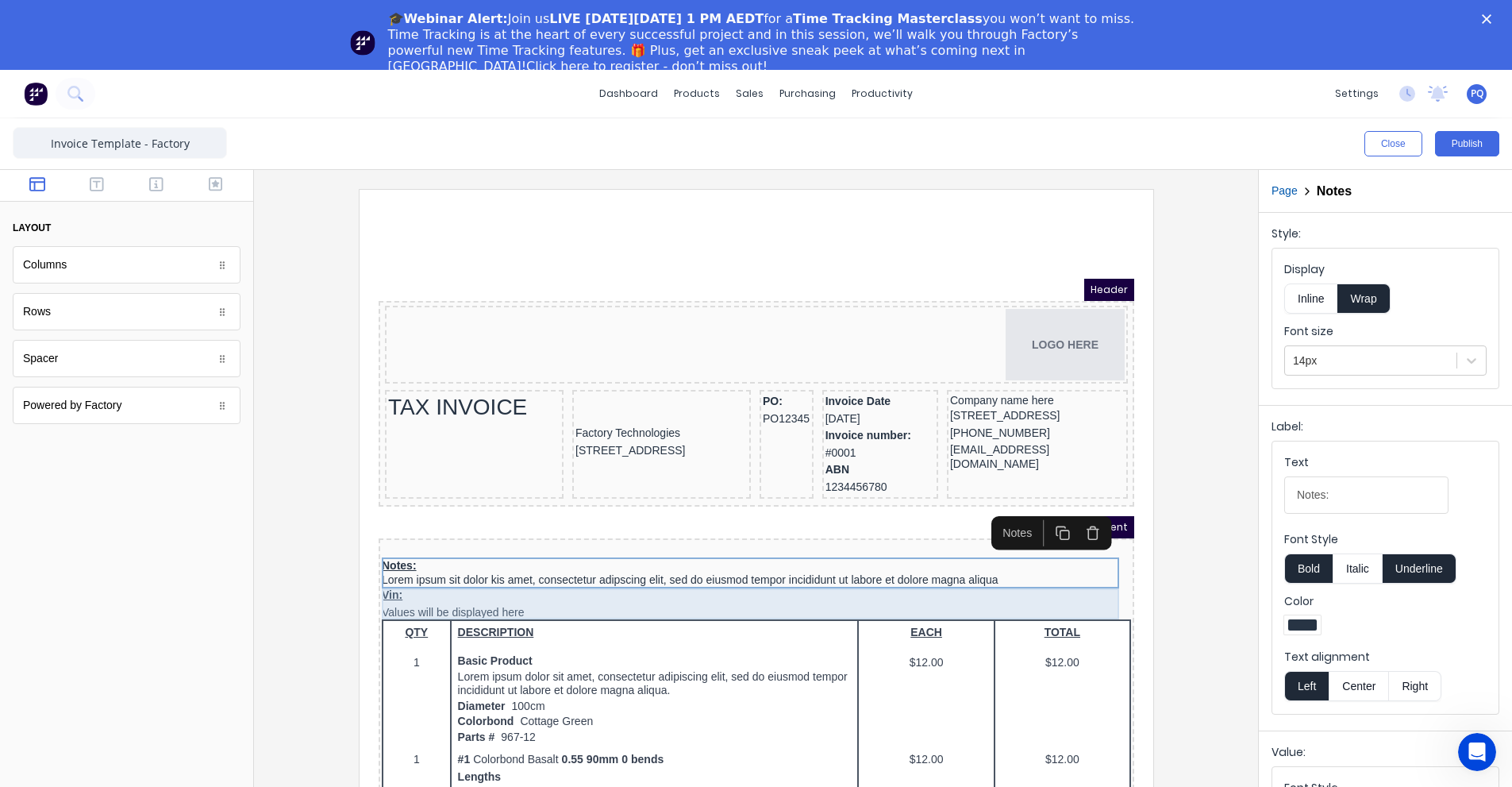
click at [590, 589] on div "Vin: Values will be displayed here" at bounding box center [737, 585] width 749 height 31
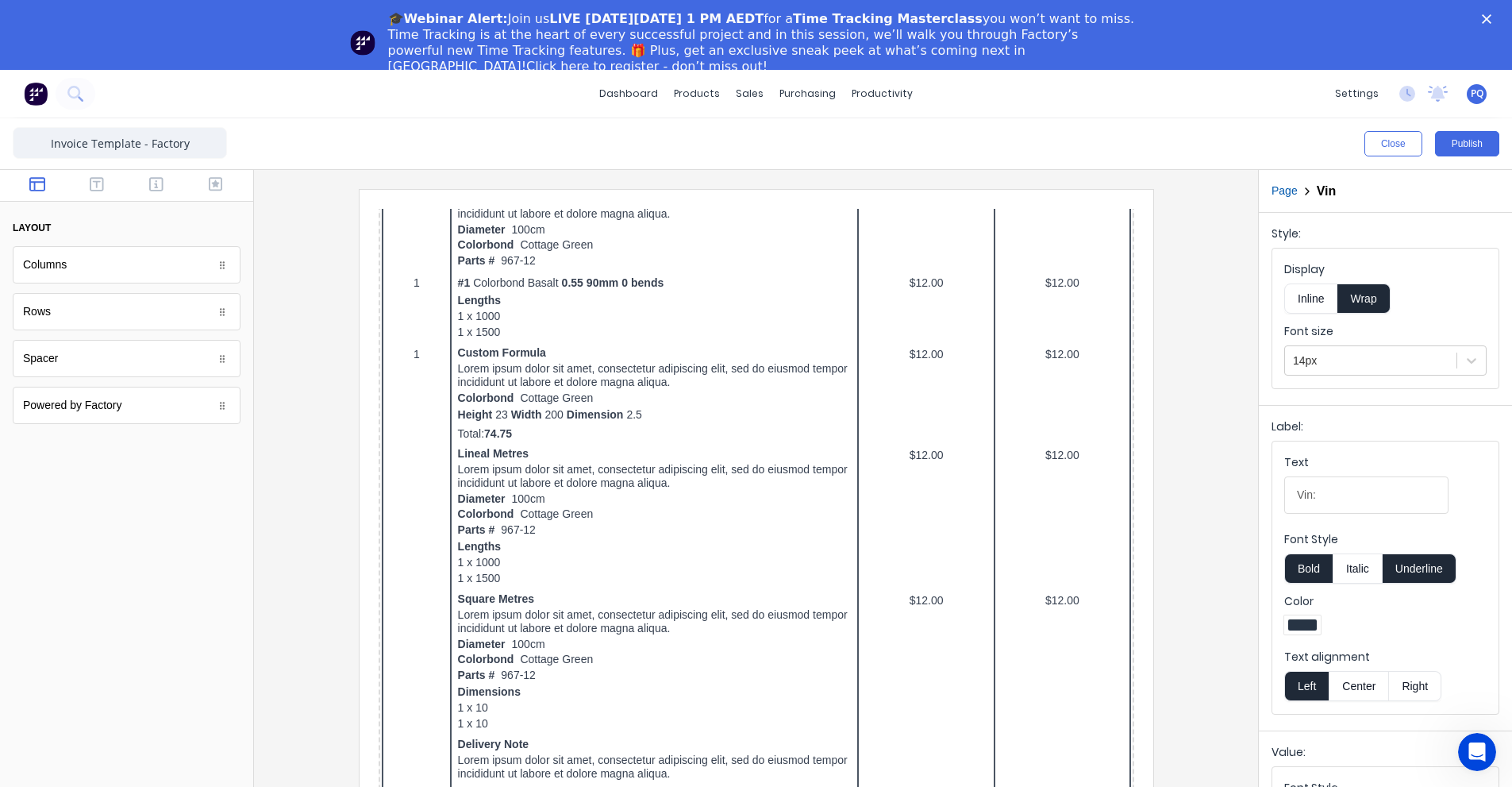
scroll to position [793, 0]
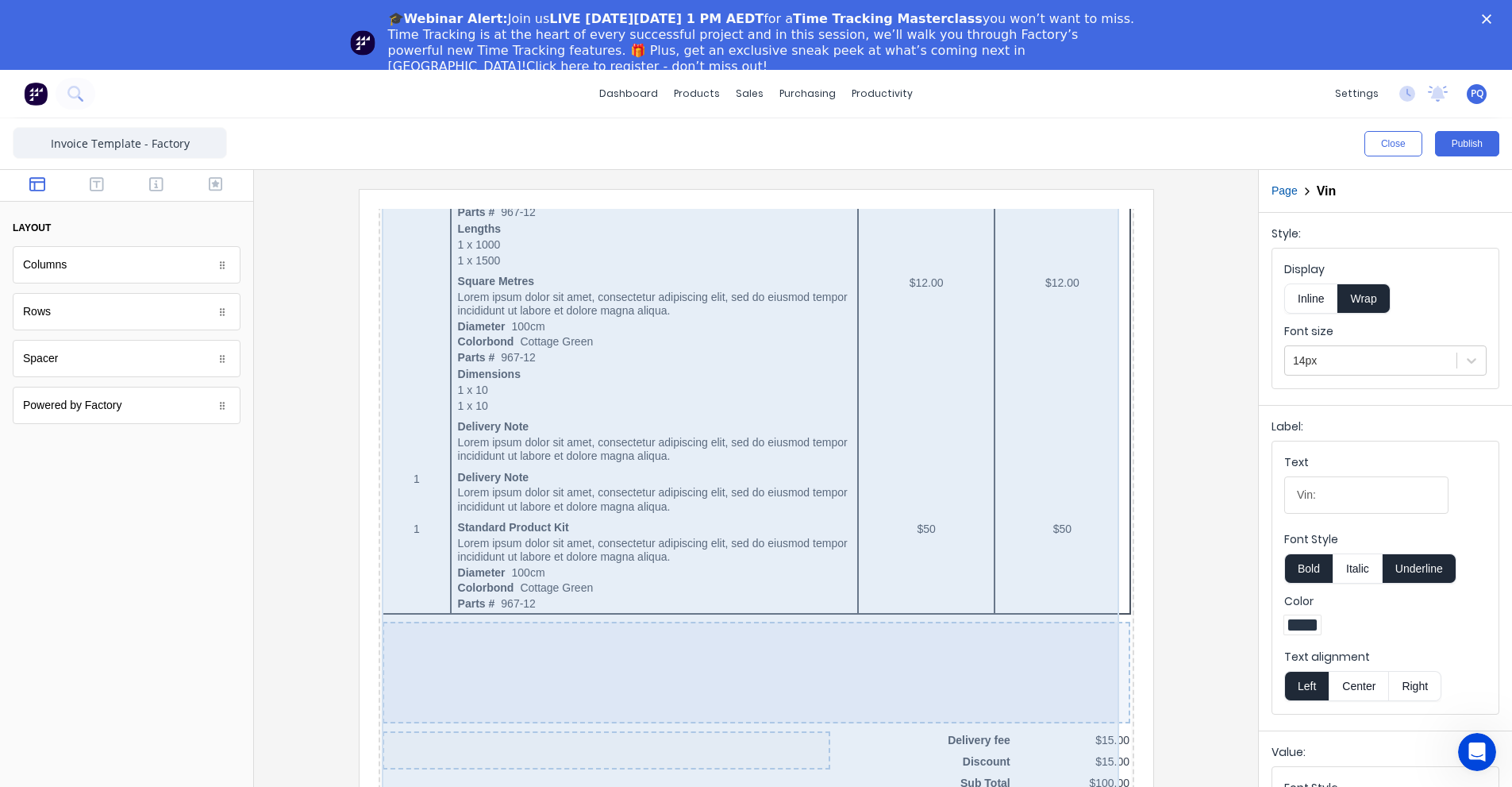
click at [453, 432] on div "QTY DESCRIPTION EACH TOTAL 1 Basic Product Lorem ipsum dolor sit amet, consecte…" at bounding box center [737, 316] width 749 height 1020
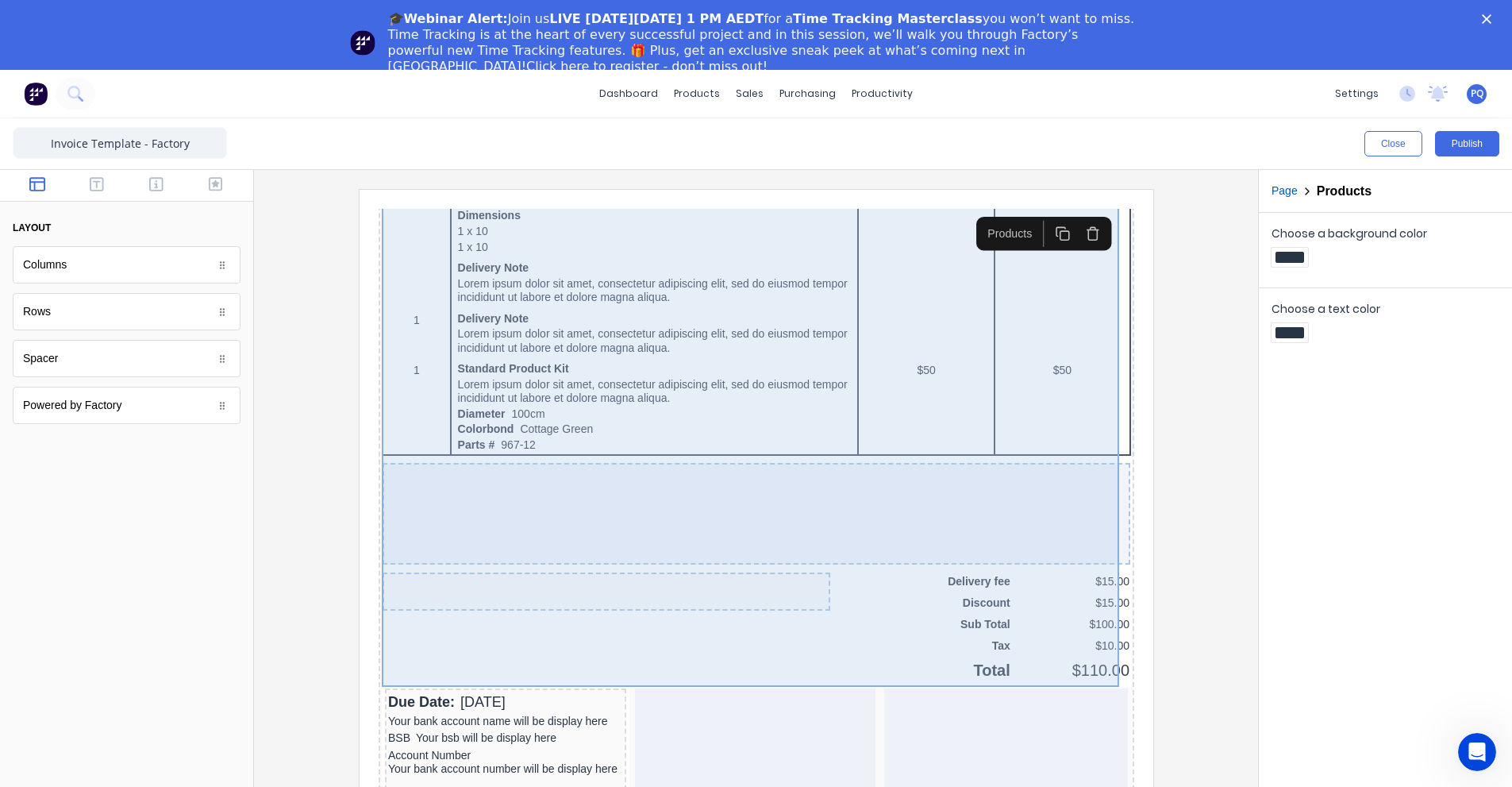
scroll to position [1032, 0]
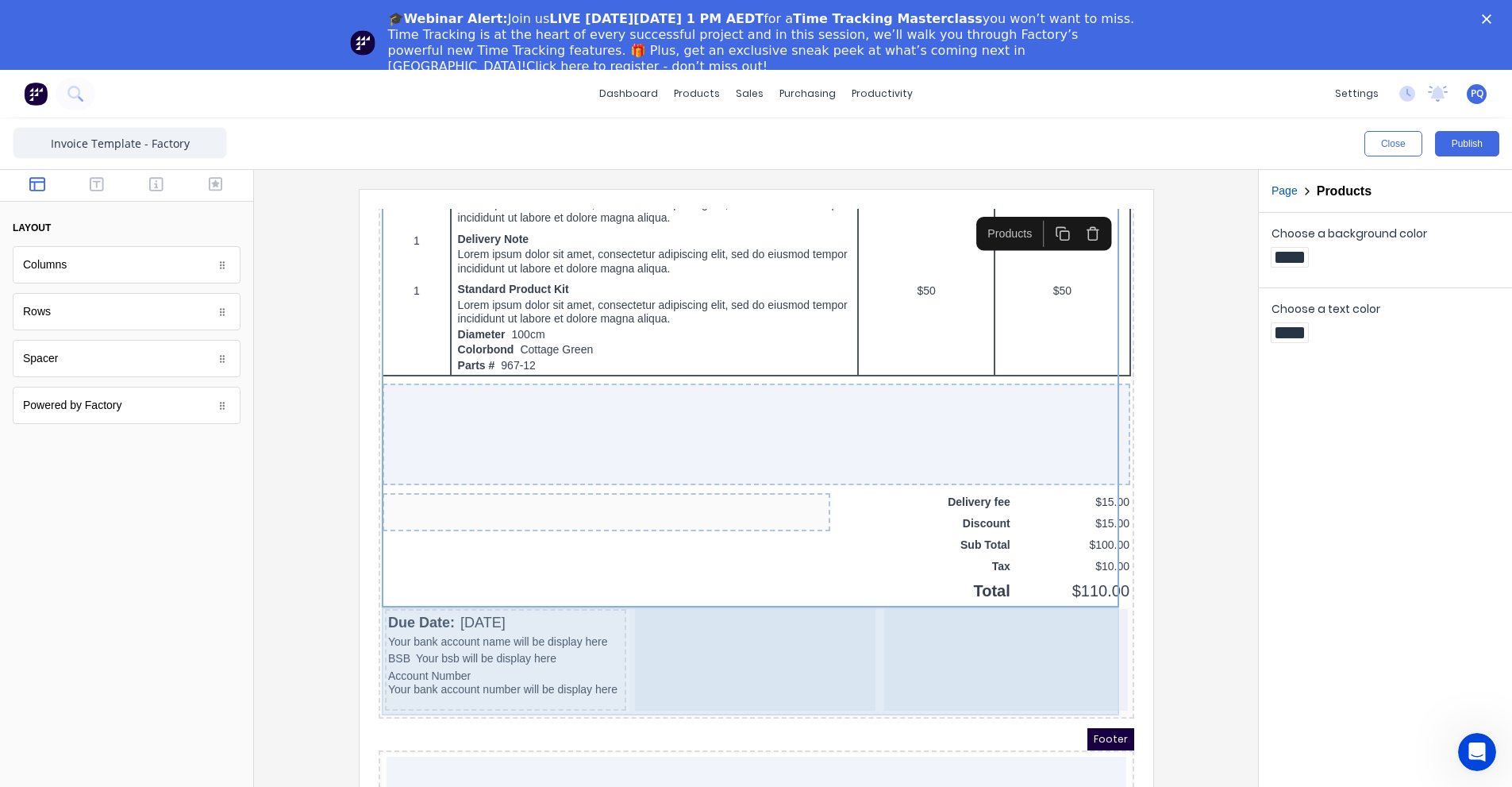
click at [703, 657] on div at bounding box center [736, 640] width 241 height 102
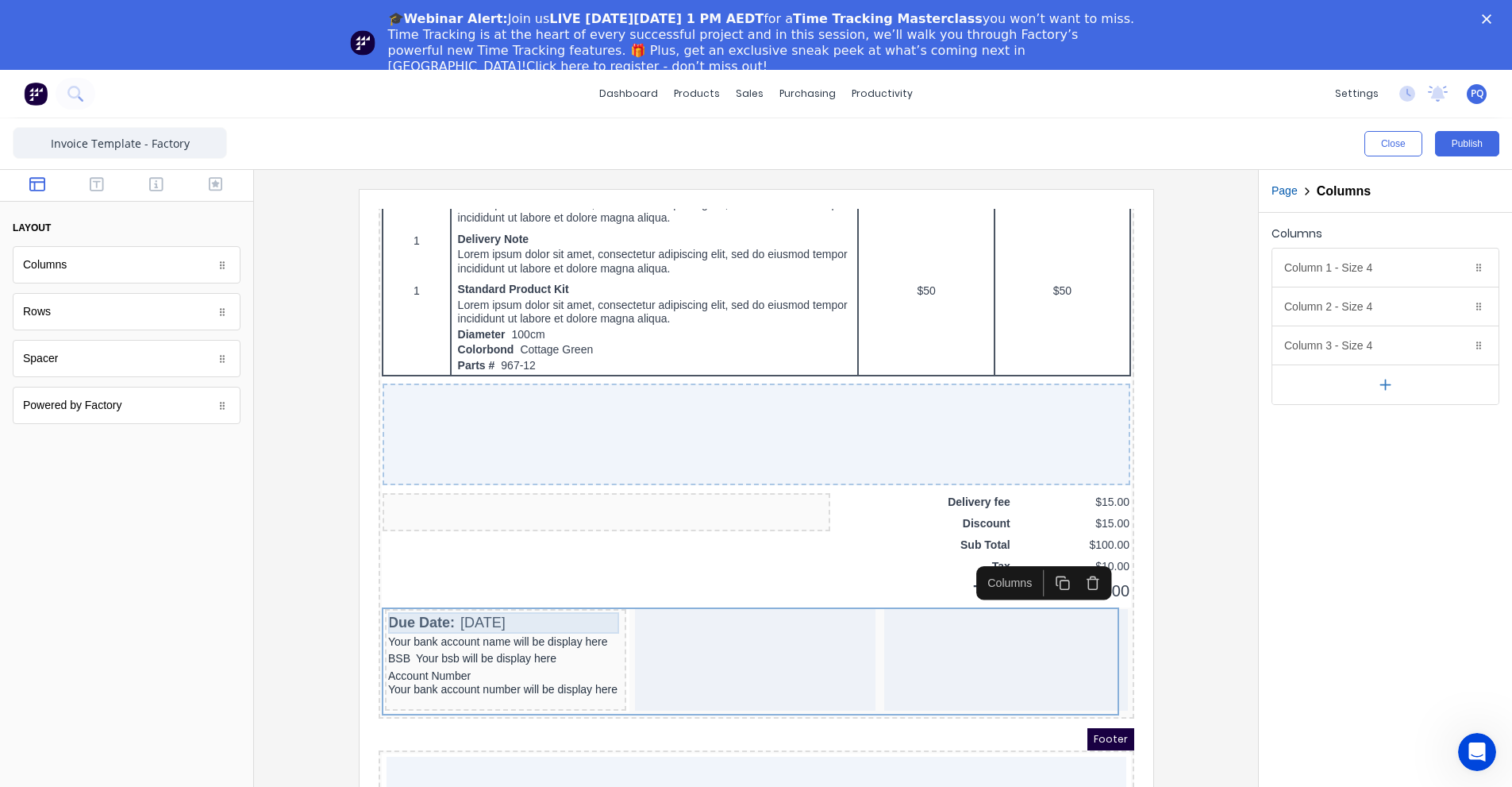
click at [522, 606] on div "Due Date: 29/10/2024" at bounding box center [486, 604] width 235 height 22
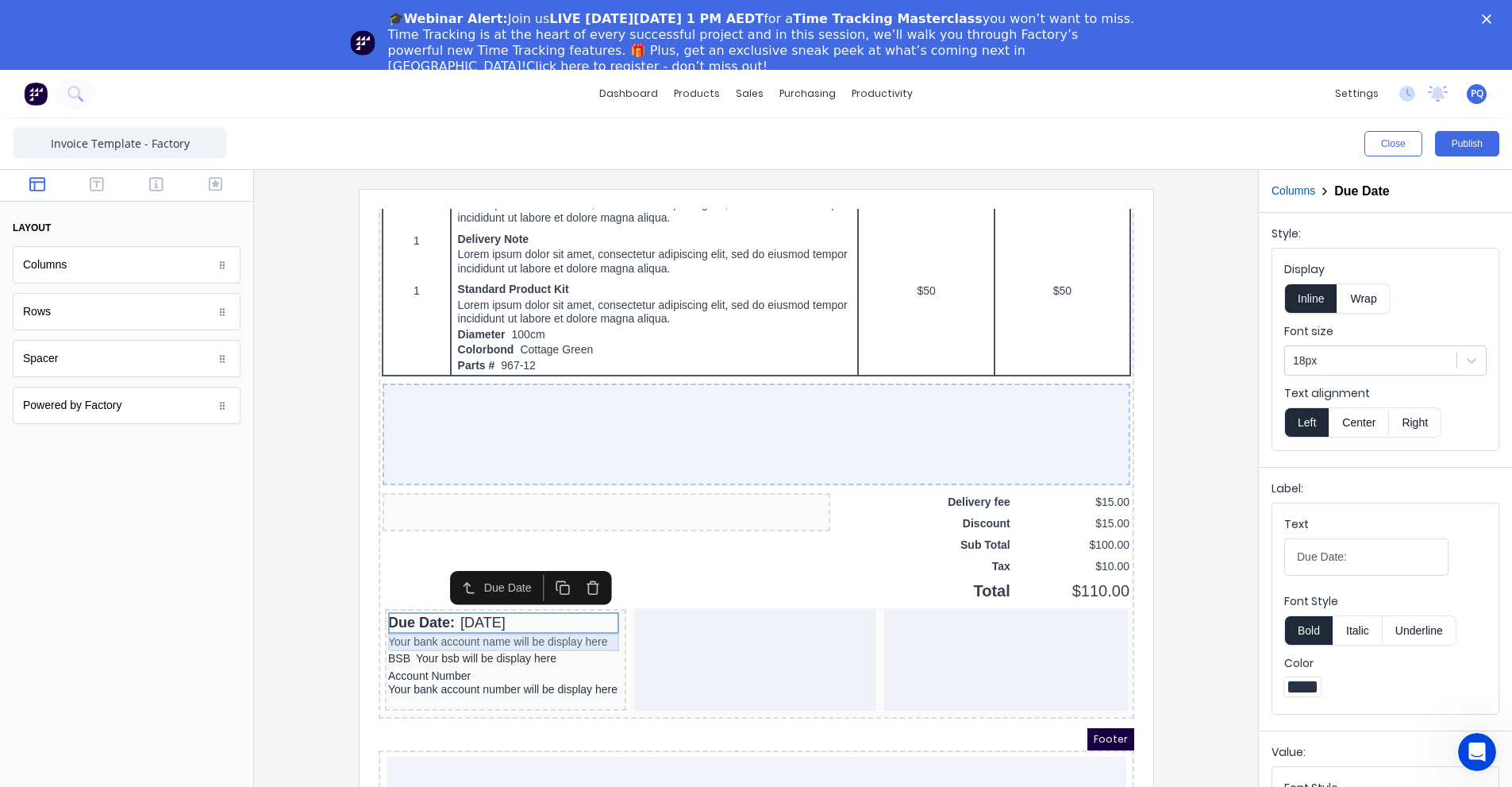
click at [451, 627] on div "Your bank account name will be display here" at bounding box center [486, 623] width 235 height 17
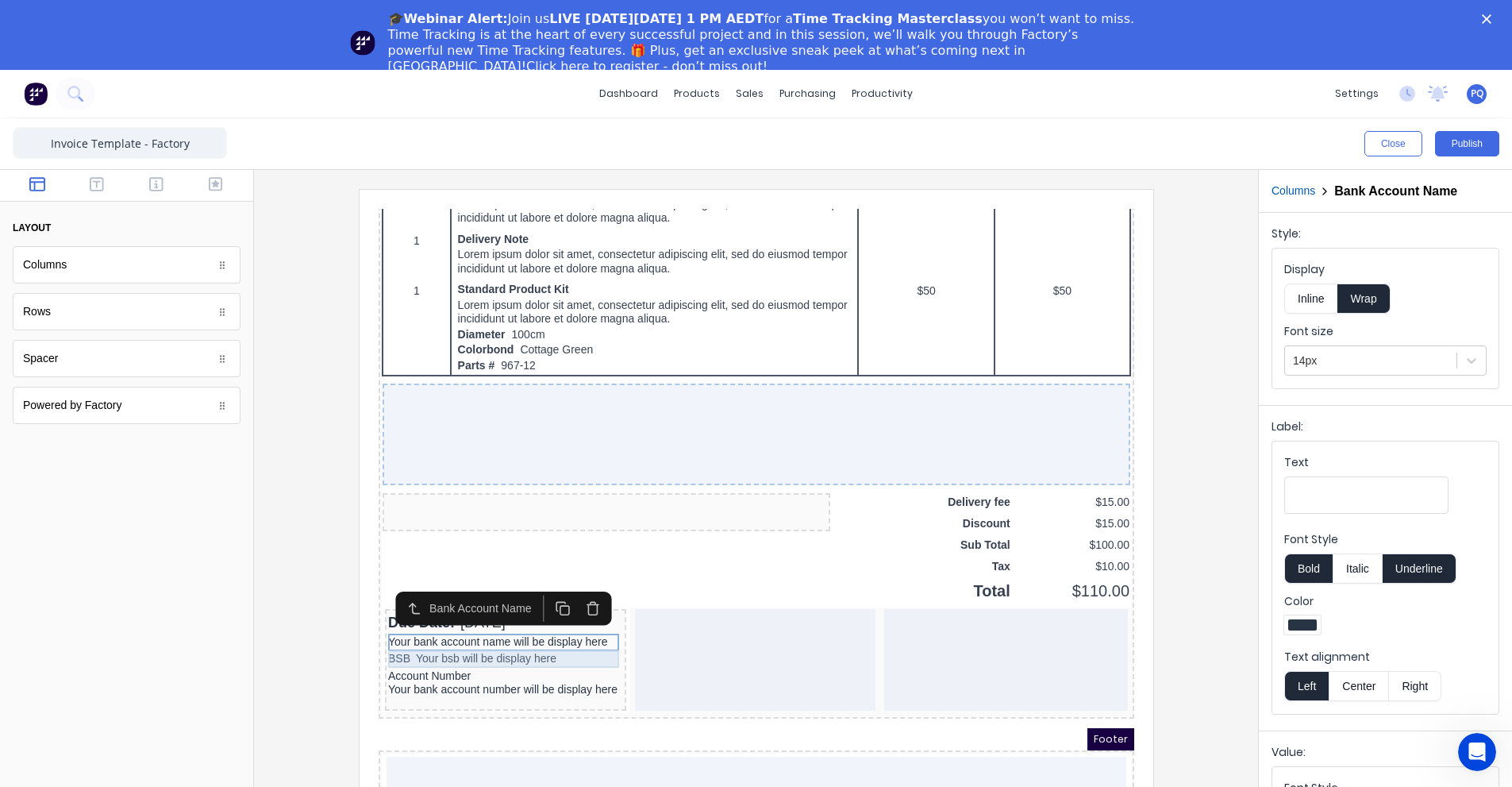
click at [434, 639] on div "BSB Your bsb will be display here" at bounding box center [486, 639] width 235 height 17
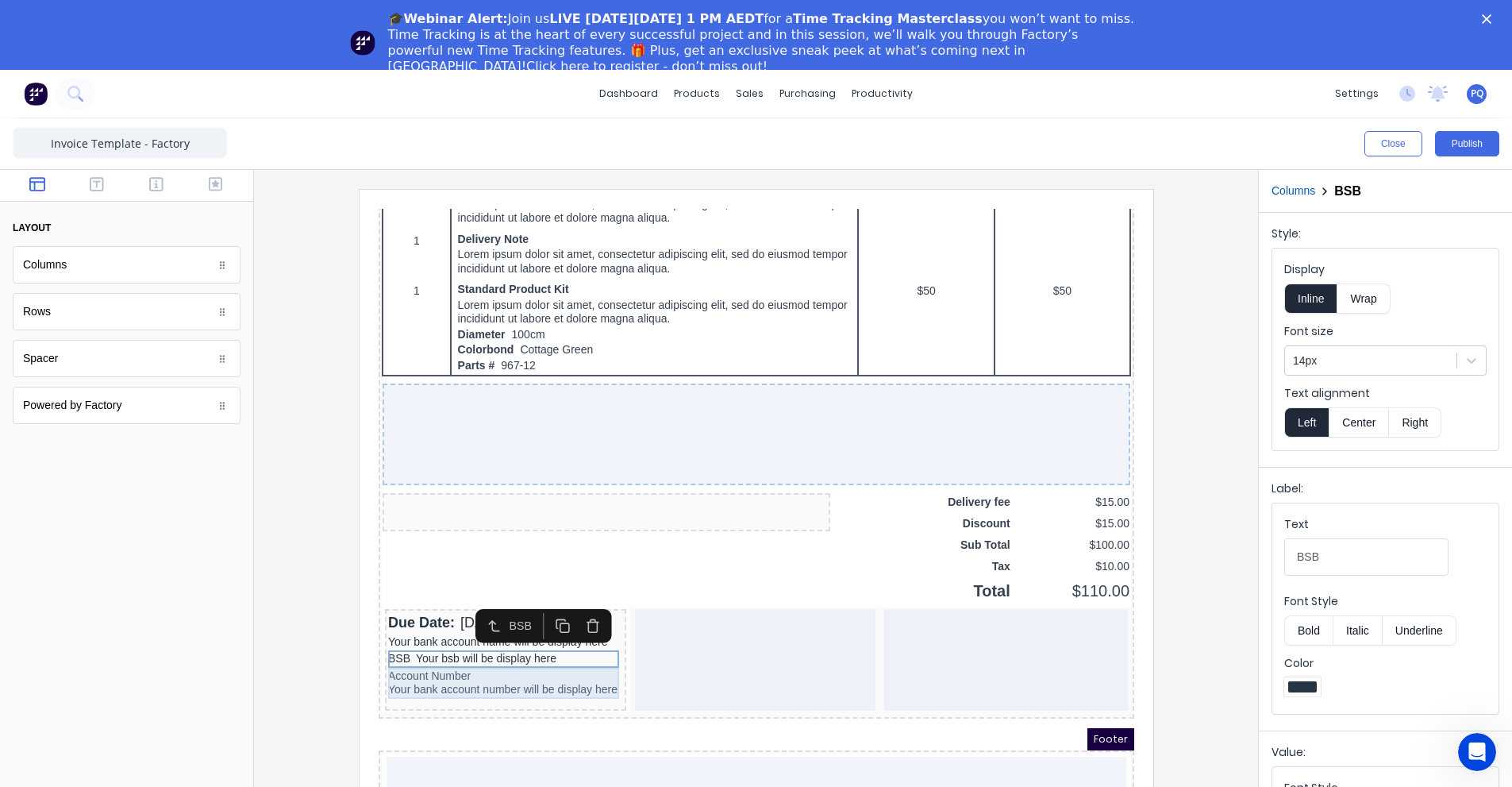
click at [450, 653] on div "Account Number Your bank account number will be display here" at bounding box center [486, 664] width 235 height 31
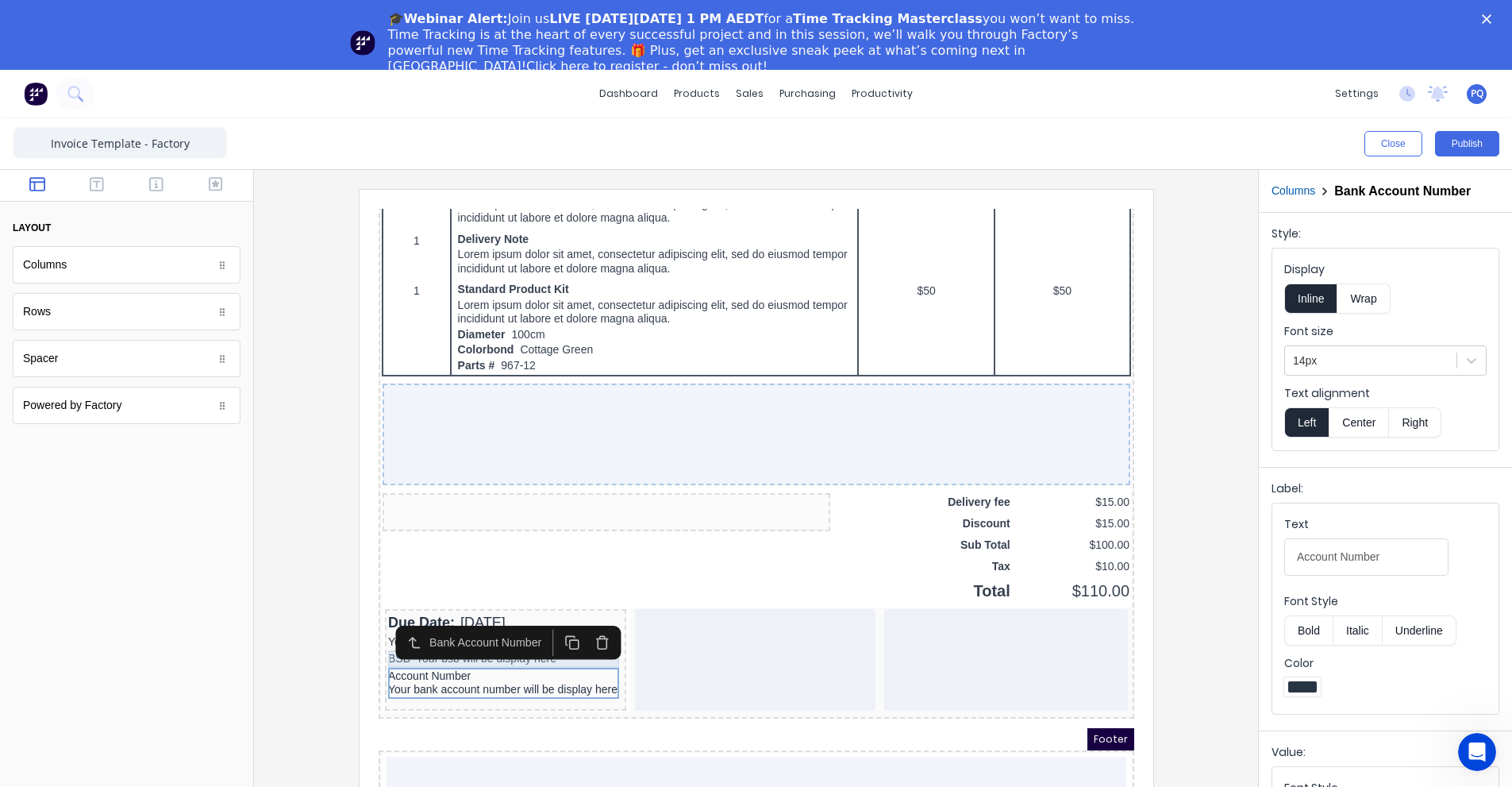
click at [517, 642] on div "BSB Your bsb will be display here" at bounding box center [486, 639] width 235 height 17
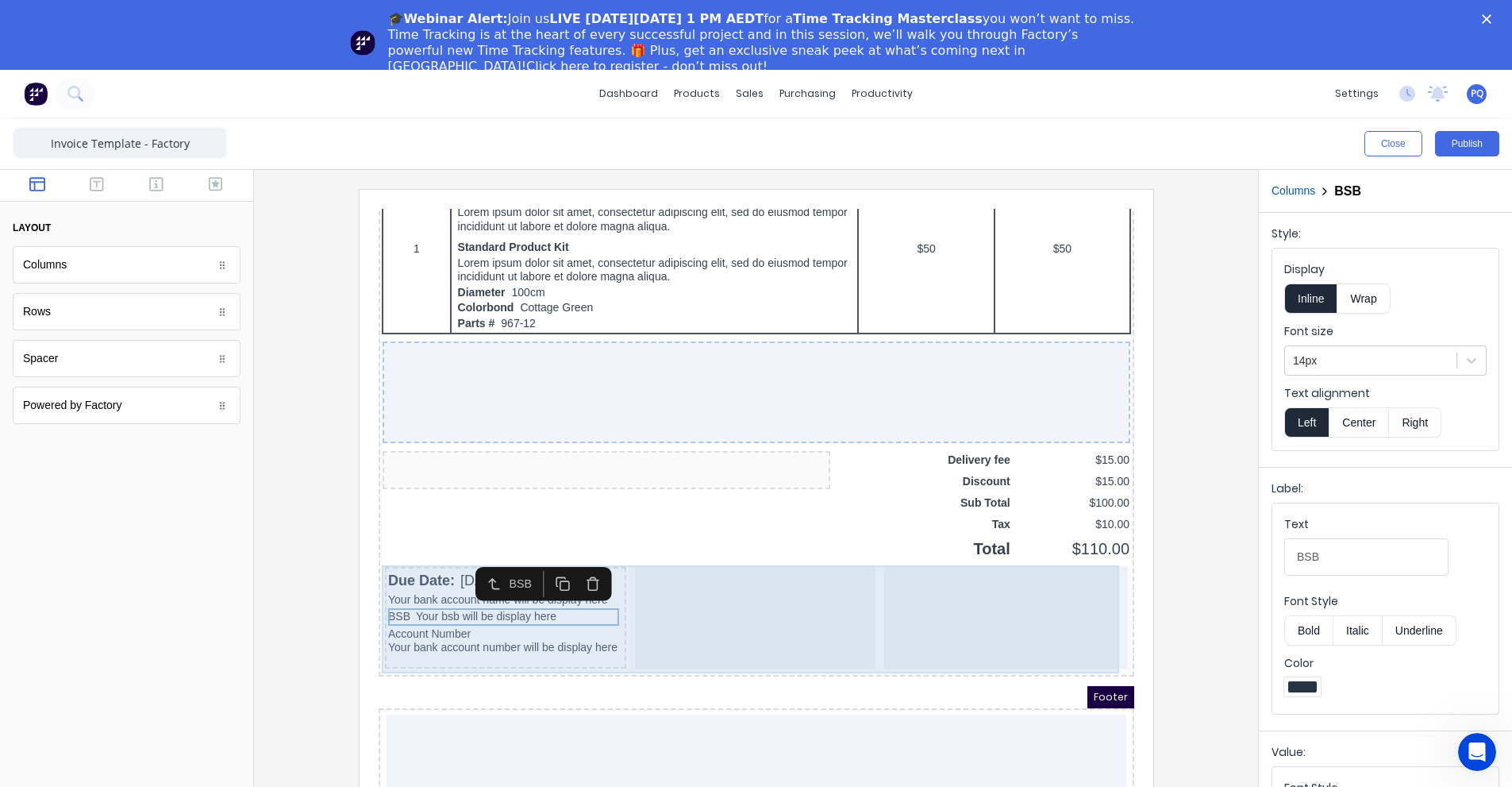
scroll to position [69, 0]
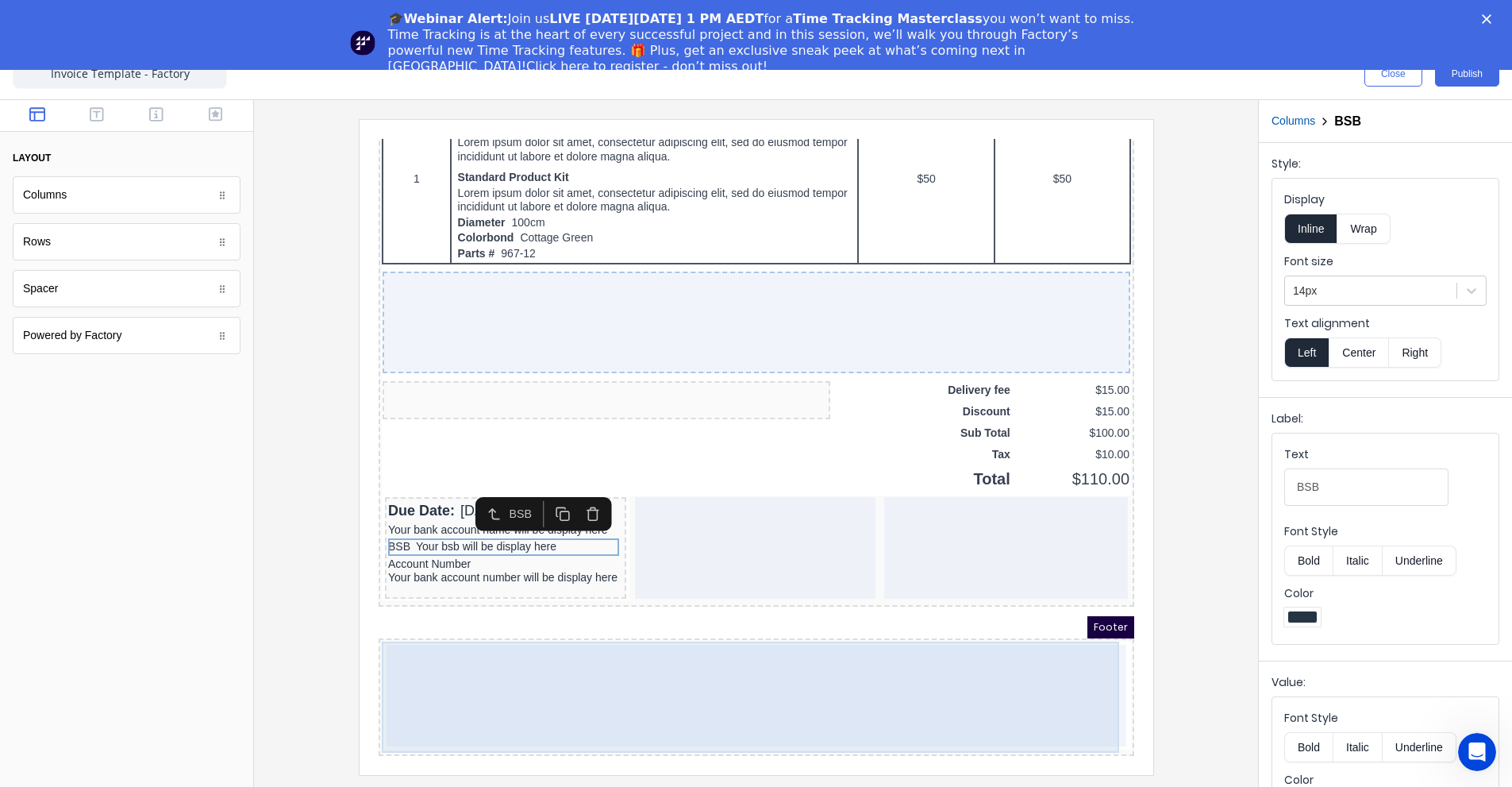
click at [917, 688] on div at bounding box center [737, 676] width 740 height 102
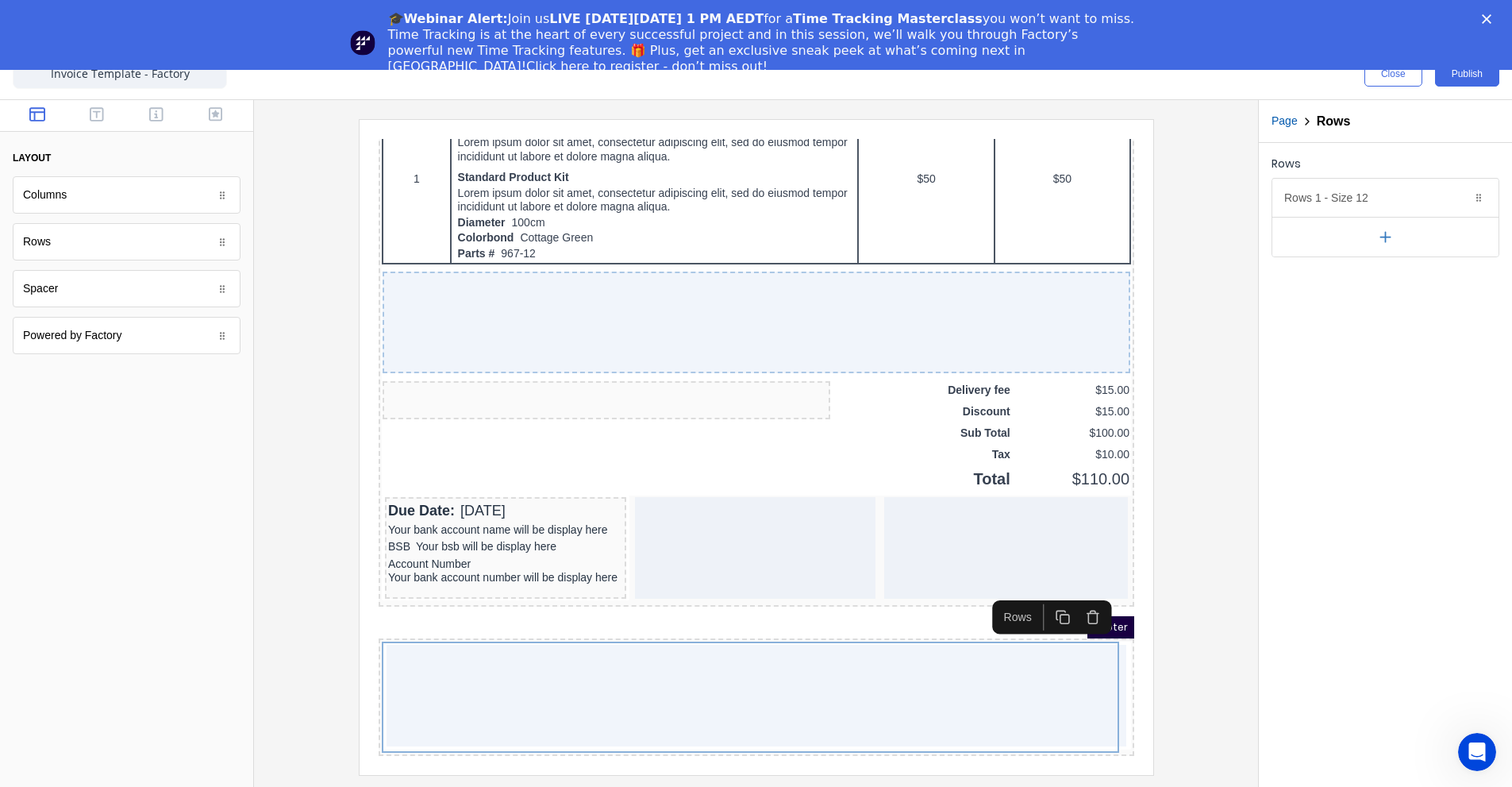
click at [1223, 550] on div at bounding box center [756, 447] width 979 height 655
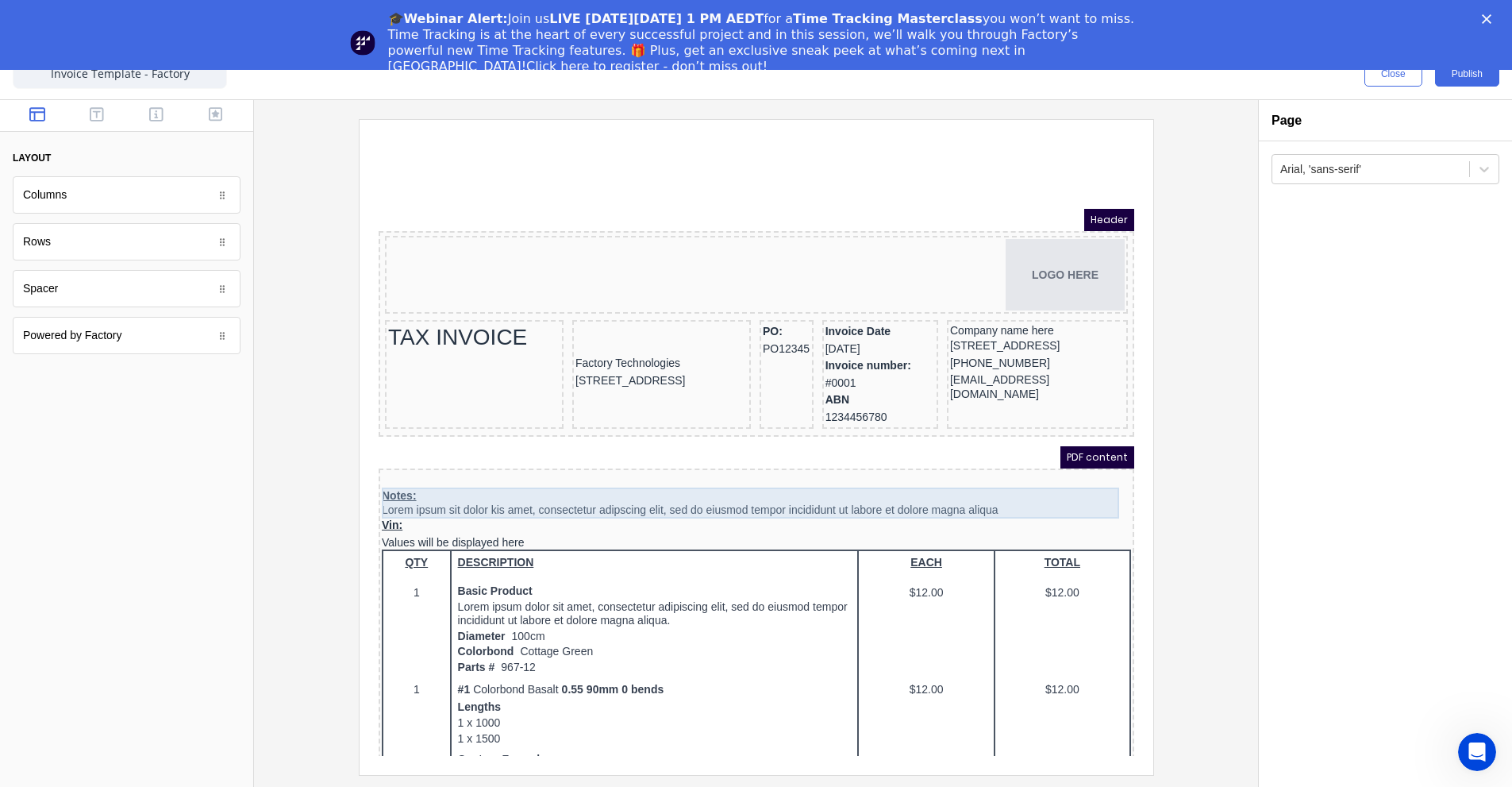
scroll to position [0, 0]
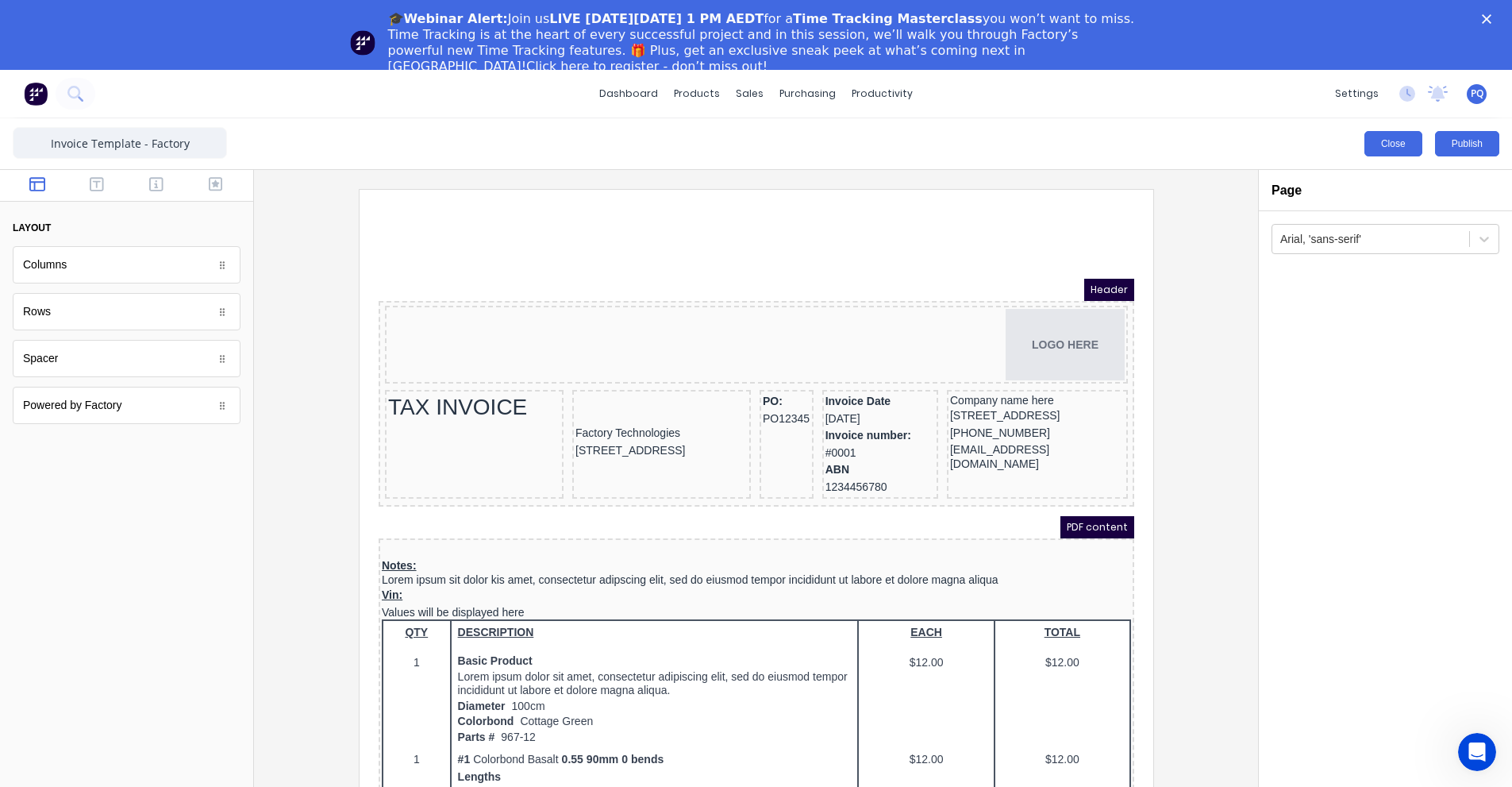
click at [1379, 139] on button "Close" at bounding box center [1394, 144] width 58 height 25
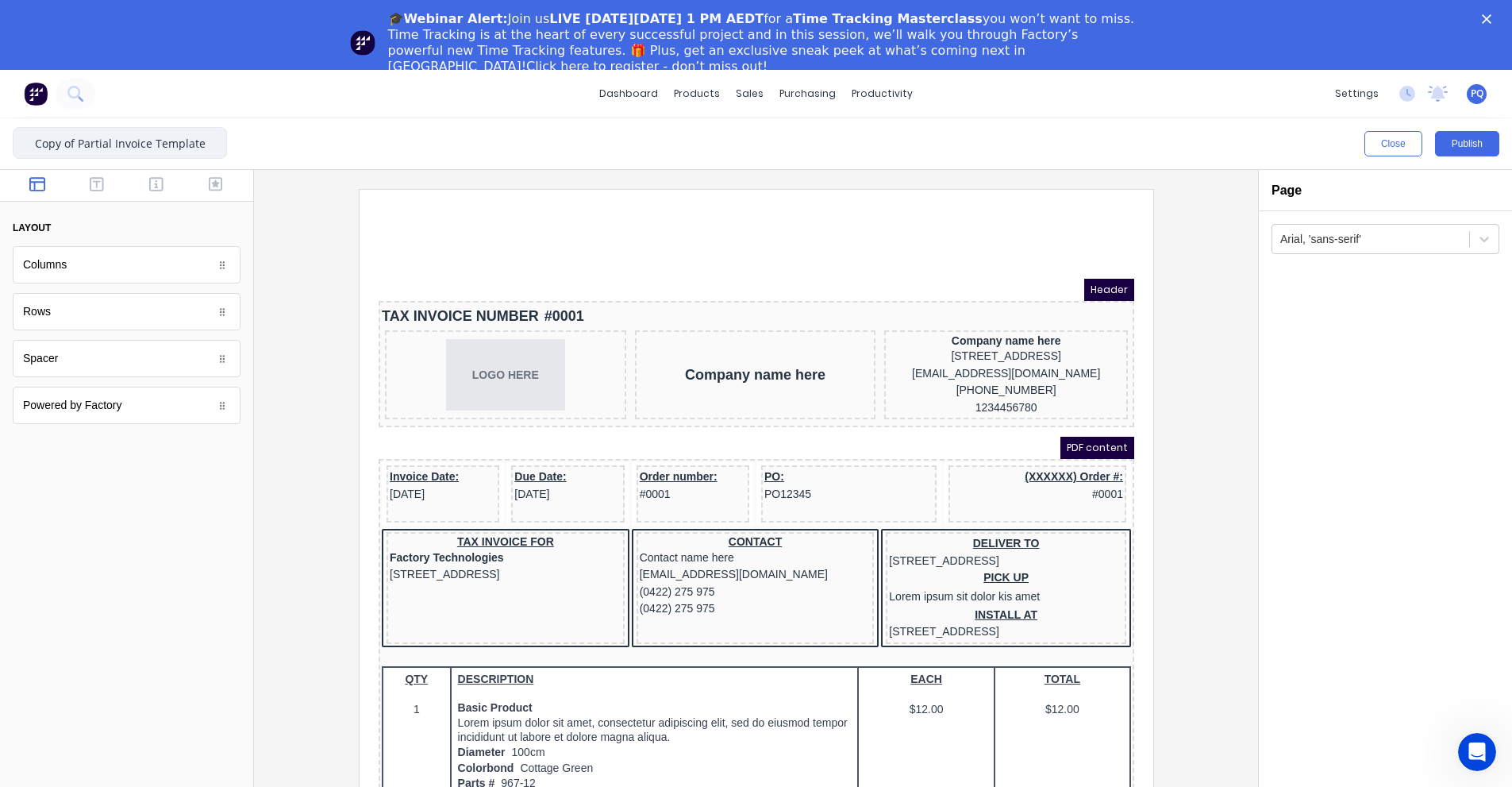
click at [157, 141] on input "Copy of Partial Invoice Template" at bounding box center [119, 143] width 214 height 32
drag, startPoint x: 114, startPoint y: 144, endPoint x: 246, endPoint y: 144, distance: 132.0
click at [246, 144] on div "Copy of Partial Invoice Template Close Publish Components layout Columns Column…" at bounding box center [756, 487] width 1512 height 738
paste input "Invoice Template - Factory"
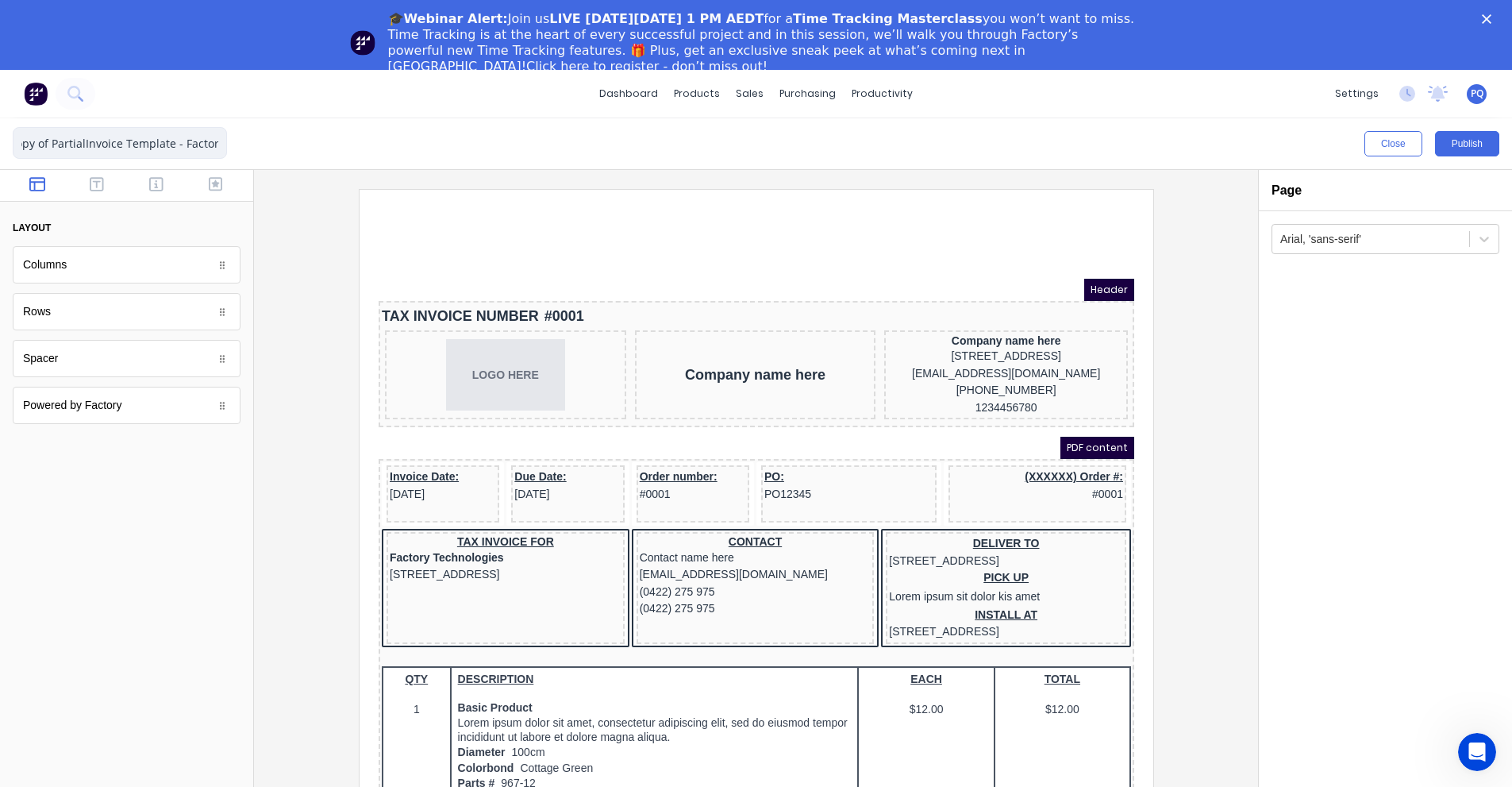
click at [81, 142] on input "Copy of PartialInvoice Template - Factory" at bounding box center [119, 143] width 214 height 32
type input "Partial Invoice Template - Factory"
click at [462, 147] on div "Close Publish" at bounding box center [756, 144] width 1512 height 51
drag, startPoint x: 780, startPoint y: 258, endPoint x: 773, endPoint y: 265, distance: 9.9
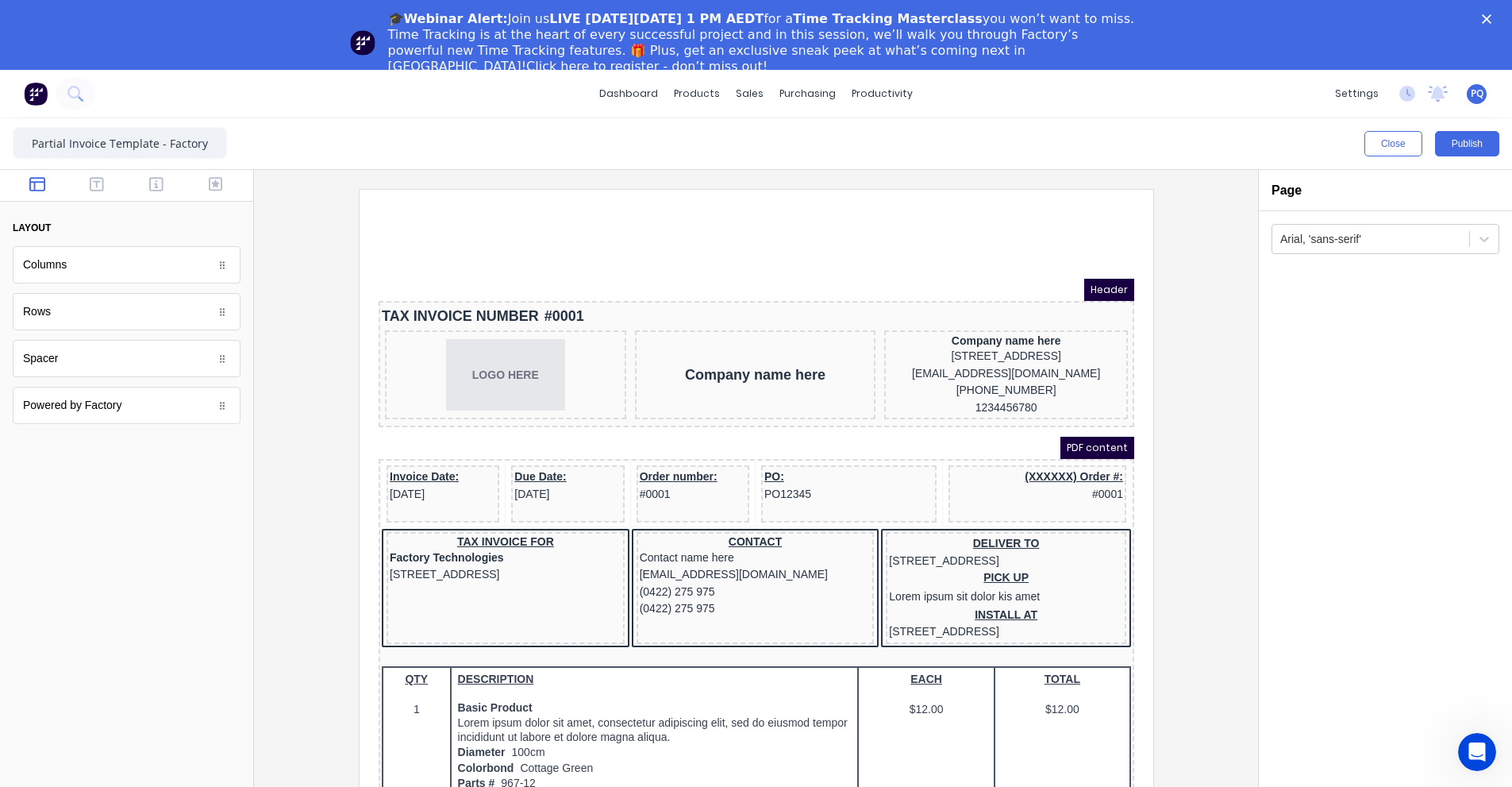
click at [781, 258] on html "Header TAX INVOICE NUMBER #0001 LOGO HERE Company name here Company name here […" at bounding box center [737, 532] width 756 height 687
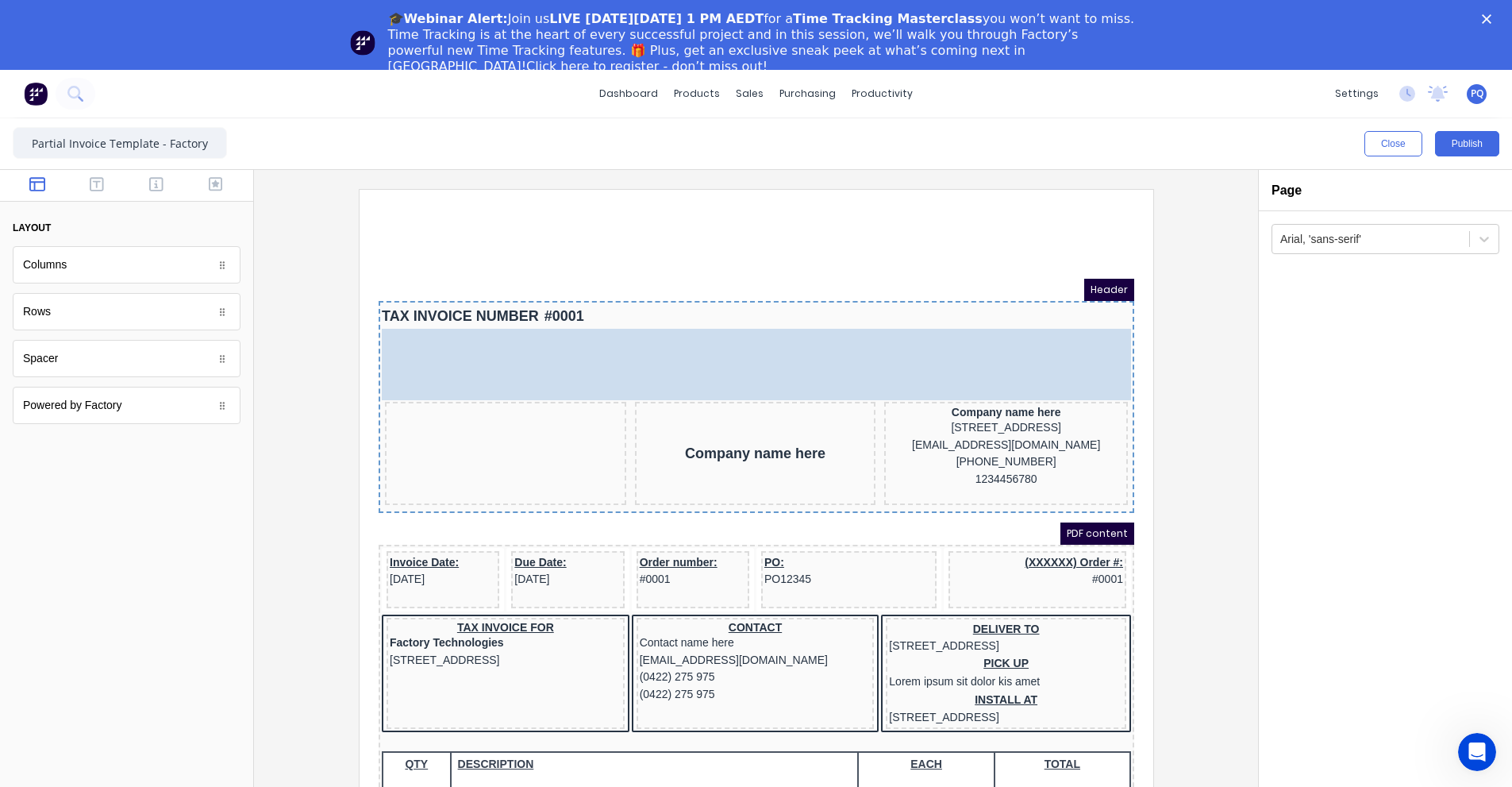
drag, startPoint x: 537, startPoint y: 362, endPoint x: 1021, endPoint y: 300, distance: 488.0
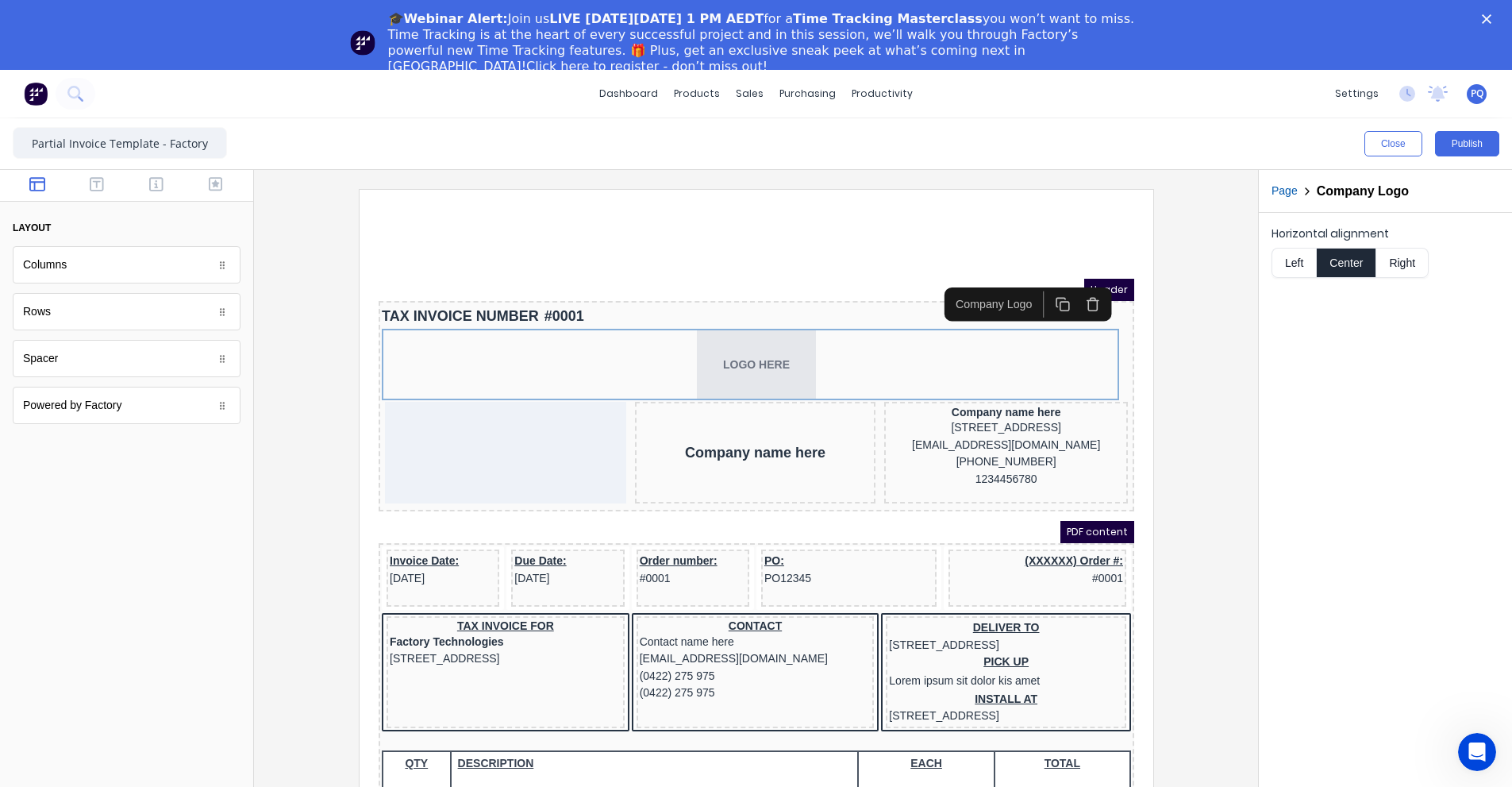
click at [1396, 258] on button "Right" at bounding box center [1403, 262] width 52 height 30
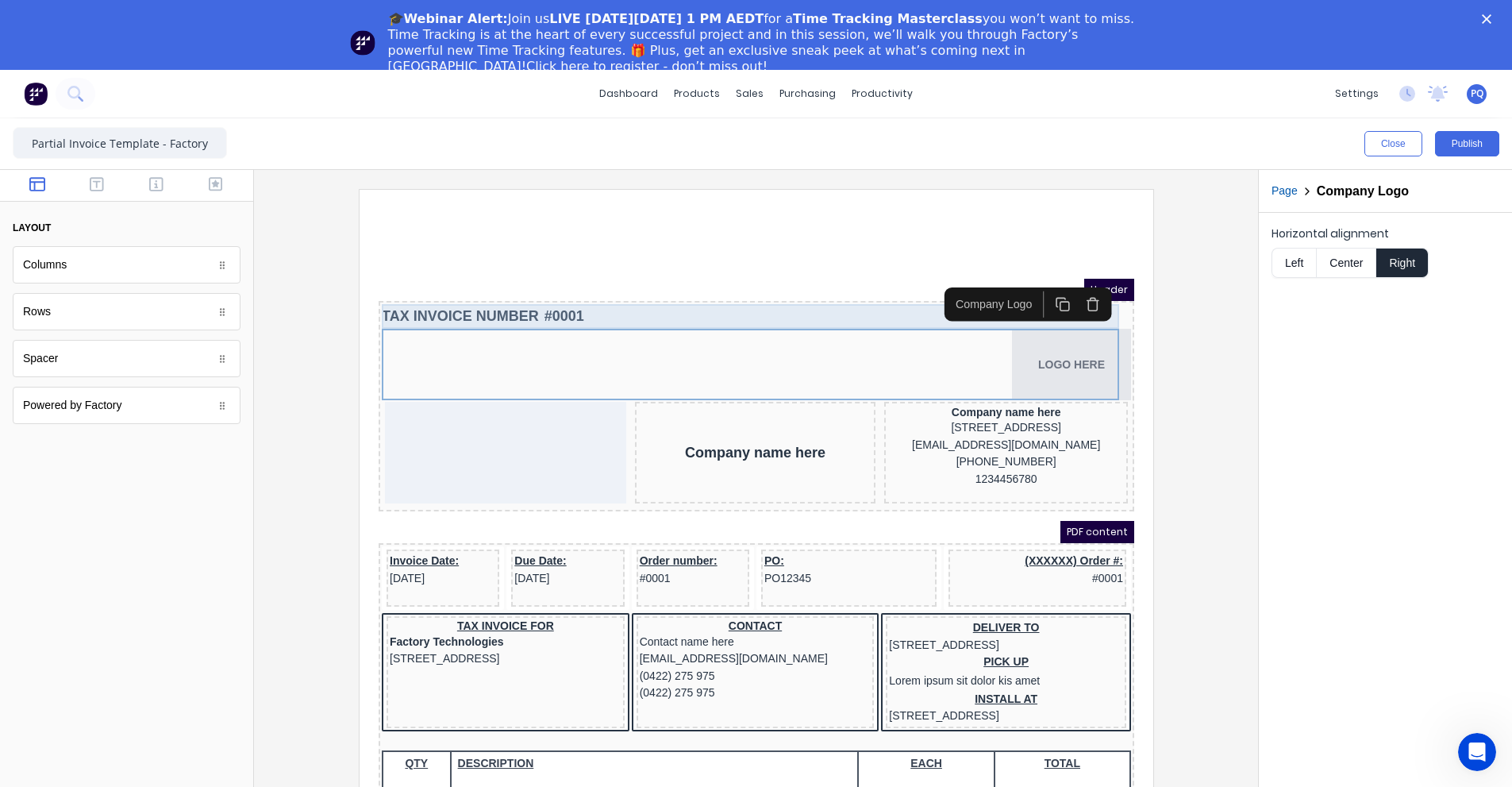
click at [548, 298] on div "TAX INVOICE NUMBER #0001" at bounding box center [737, 297] width 749 height 24
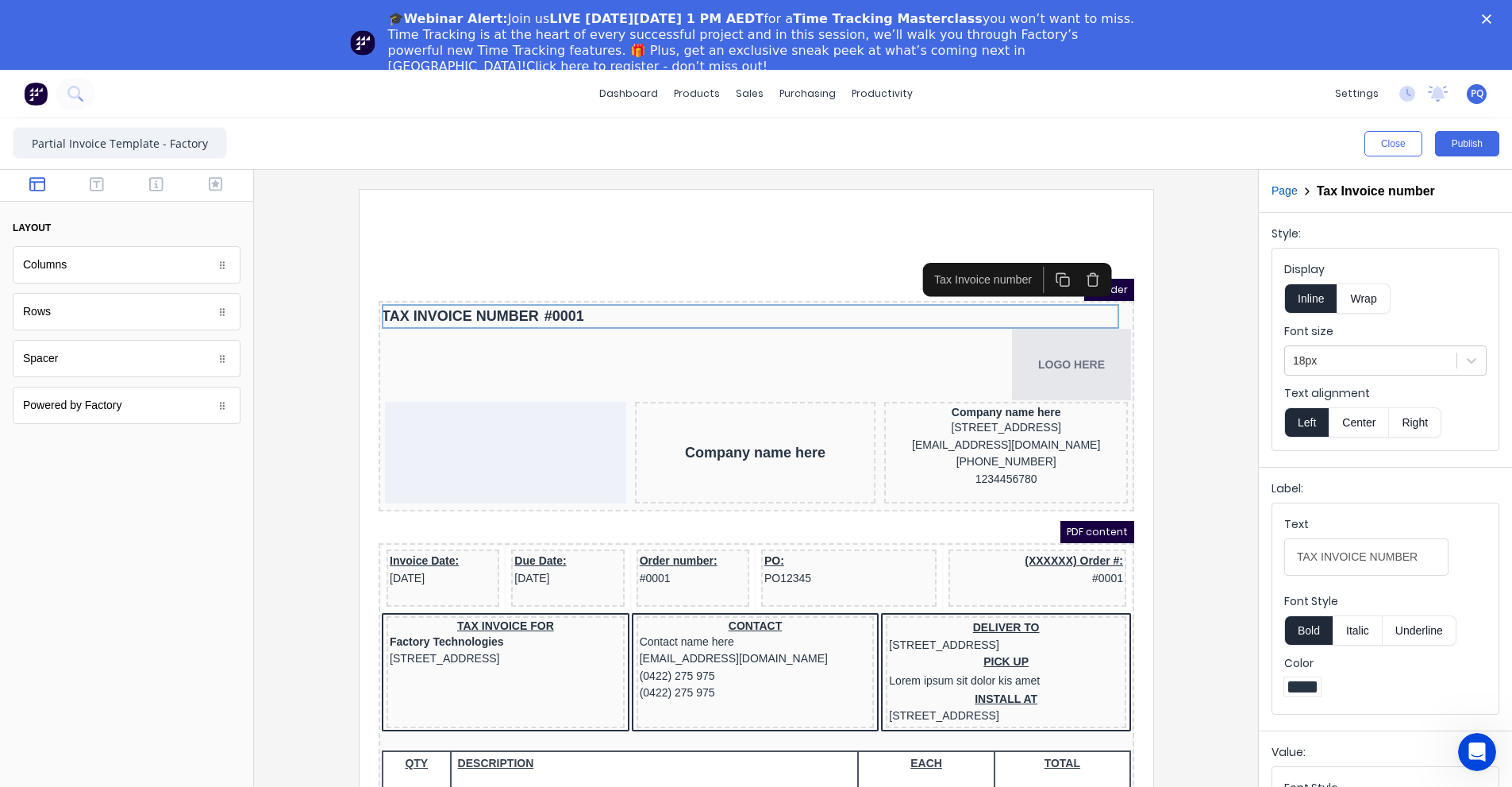
click at [1077, 264] on icon "button" at bounding box center [1073, 262] width 9 height 10
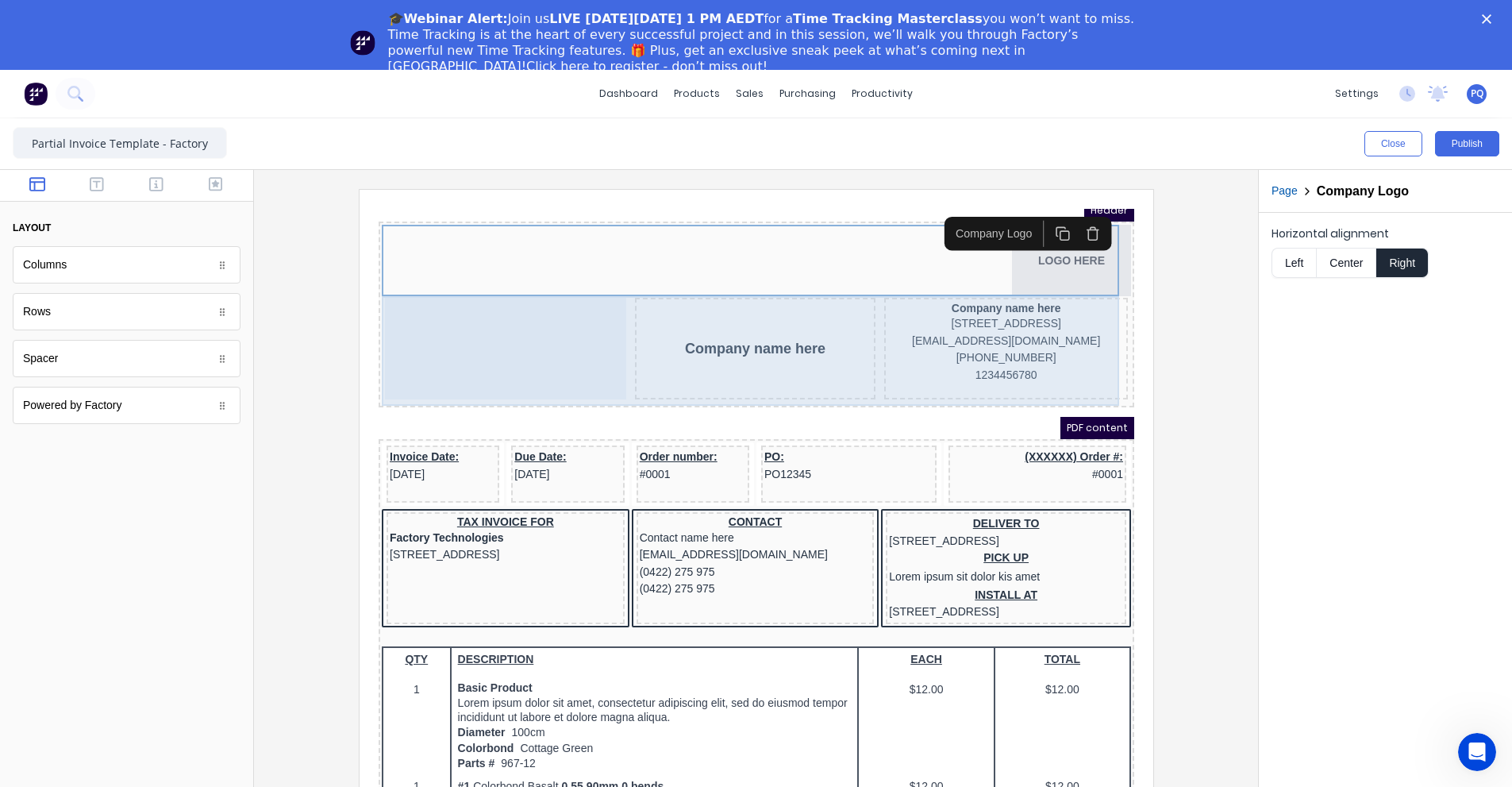
scroll to position [159, 0]
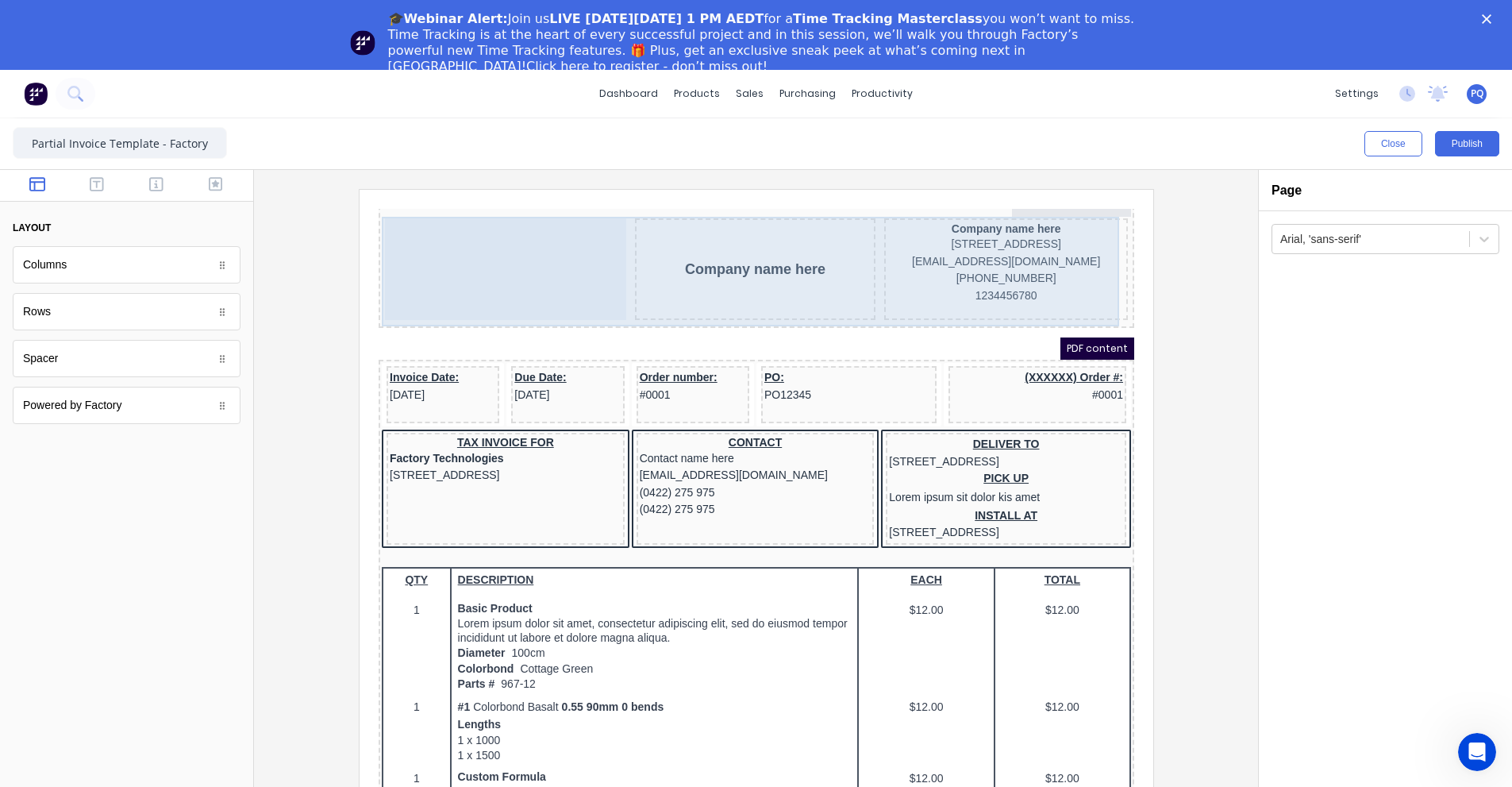
click at [537, 263] on div at bounding box center [486, 250] width 241 height 102
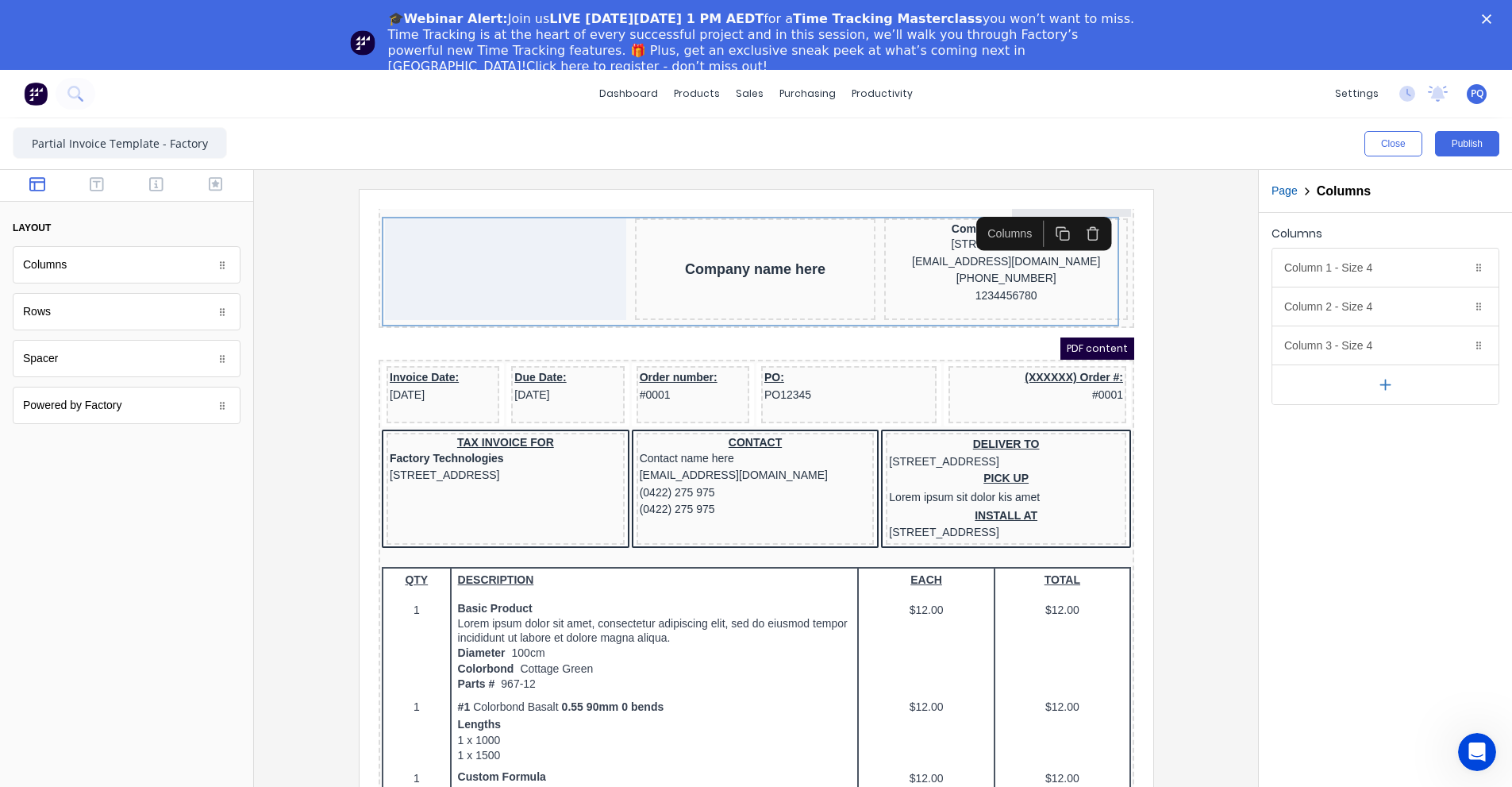
click at [1355, 372] on button "button" at bounding box center [1386, 384] width 227 height 40
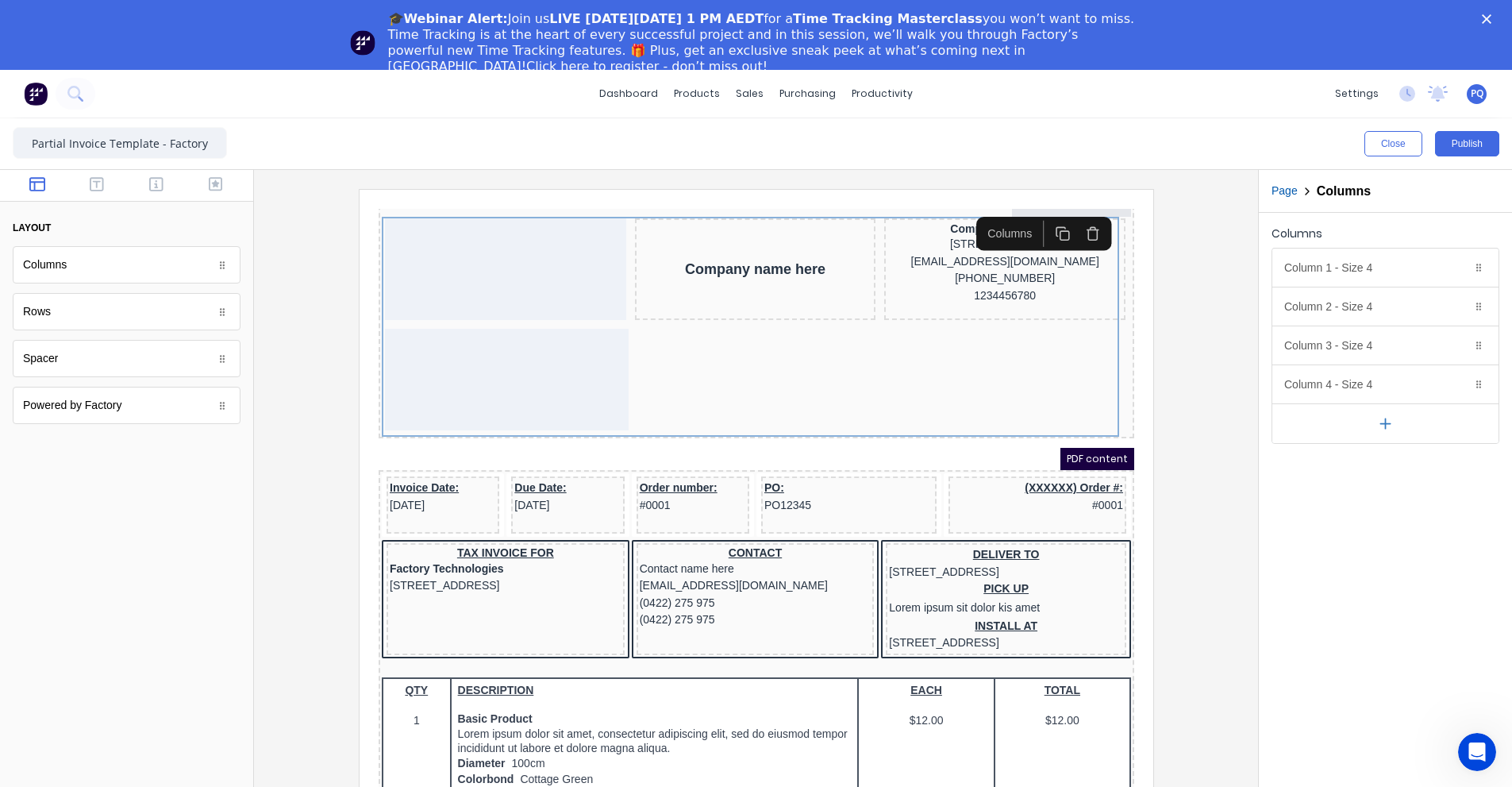
click at [1353, 427] on button "button" at bounding box center [1386, 423] width 227 height 40
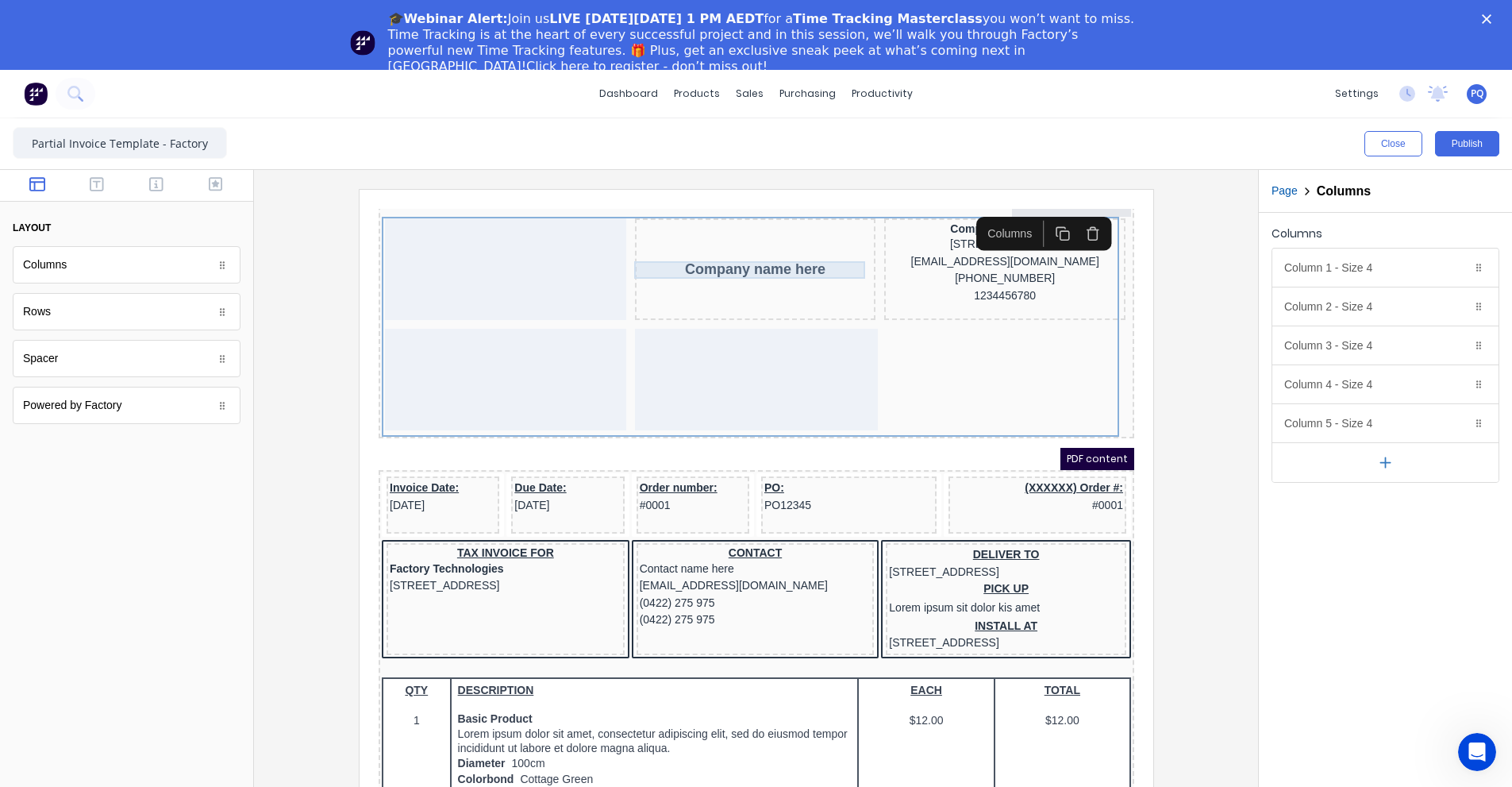
scroll to position [0, 0]
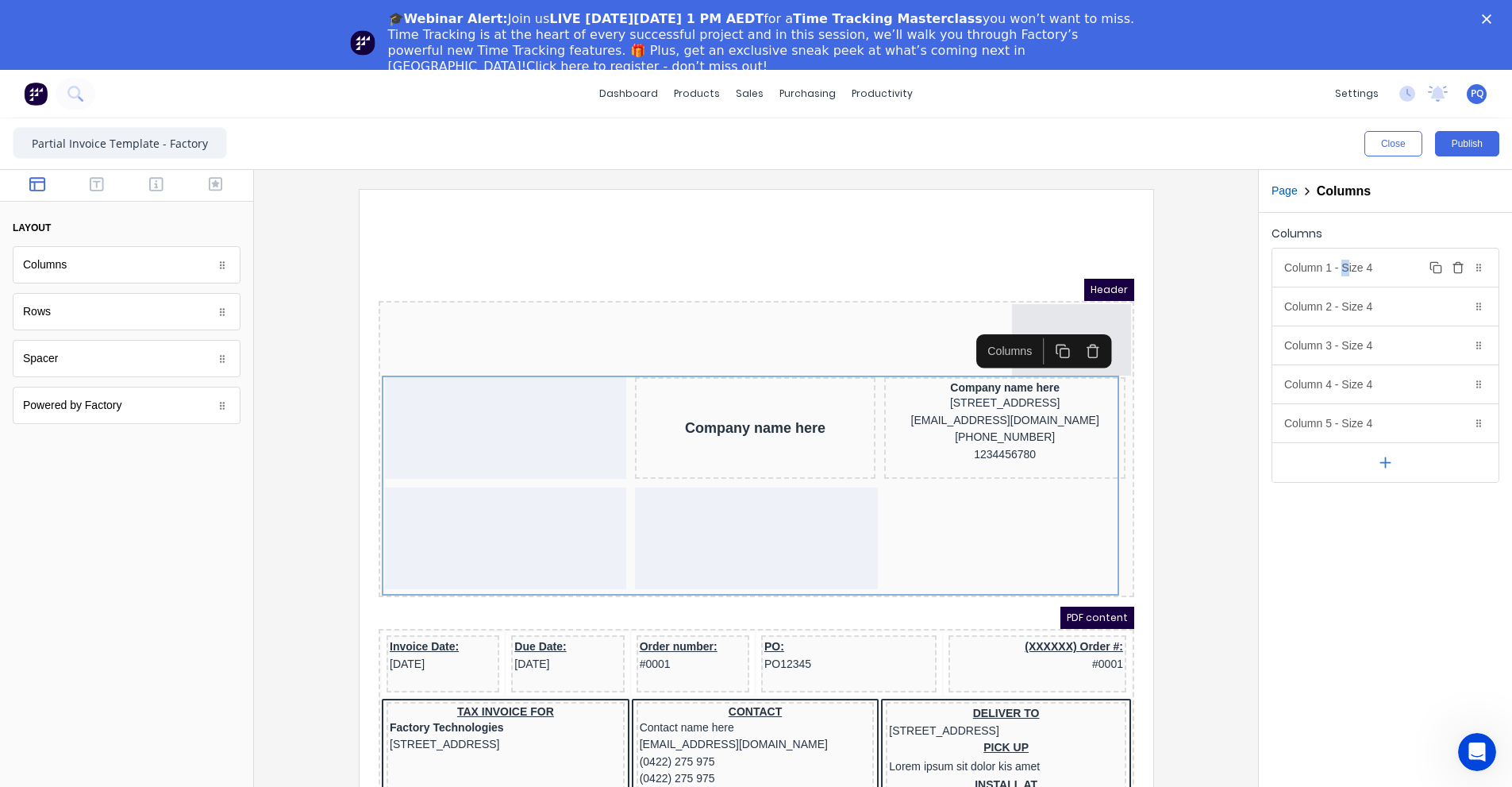
drag, startPoint x: 1344, startPoint y: 266, endPoint x: 1352, endPoint y: 273, distance: 10.6
click at [1349, 266] on body "dashboard products sales purchasing productivity dashboard products Product Cat…" at bounding box center [756, 463] width 1512 height 787
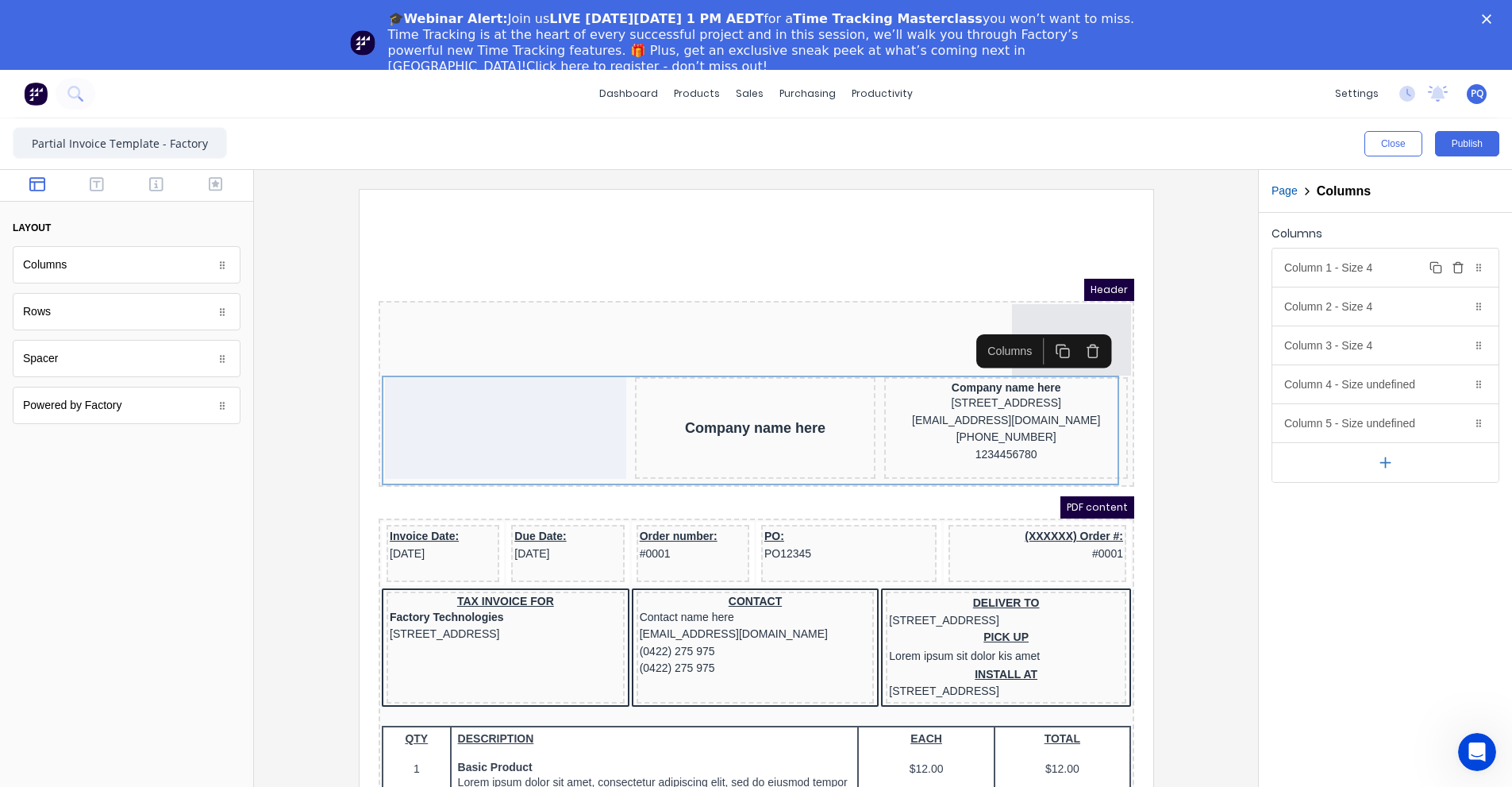
click at [1368, 266] on div "Column 1 - Size 4 Duplicate Delete" at bounding box center [1386, 267] width 227 height 38
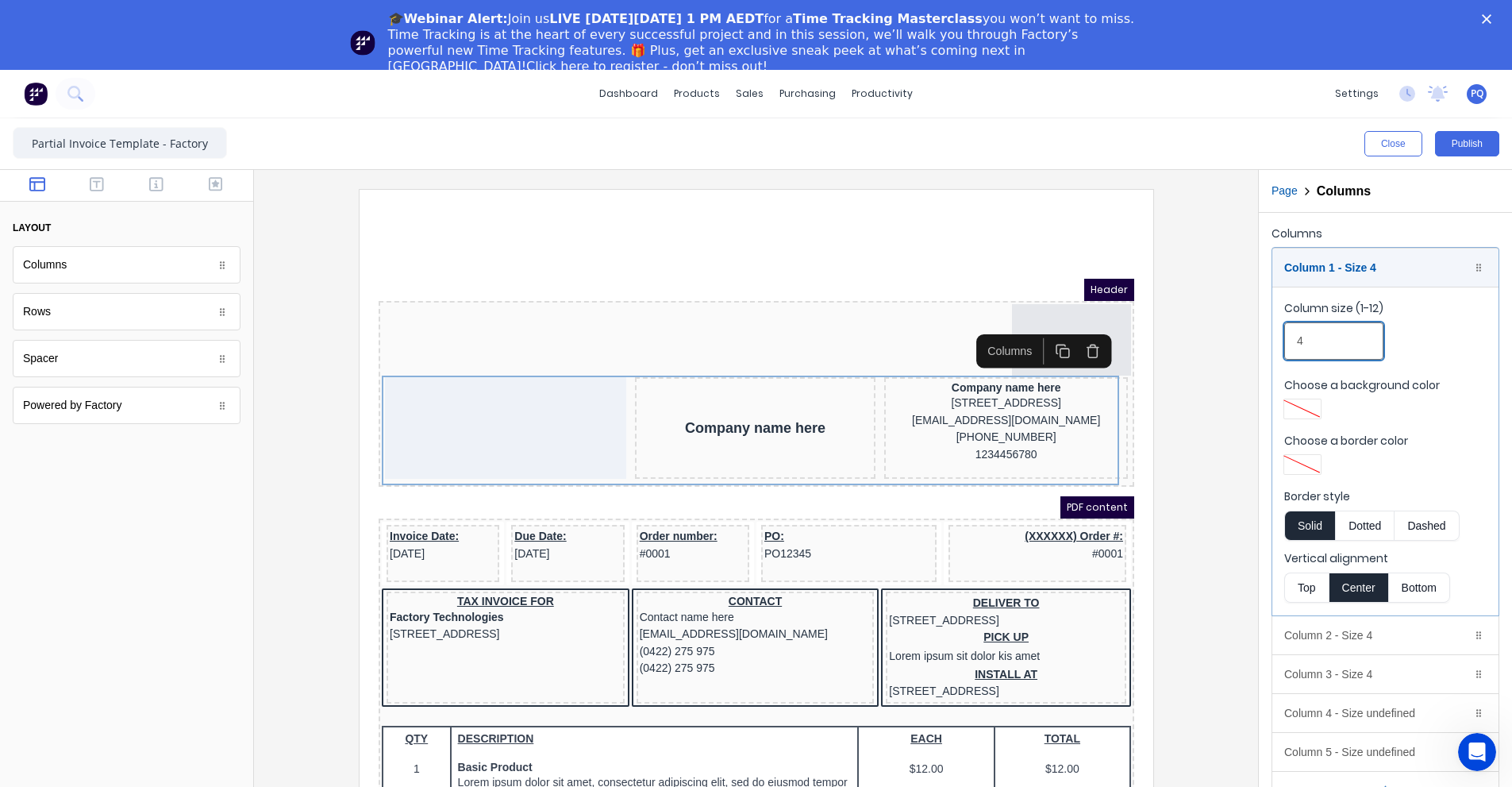
drag, startPoint x: 1307, startPoint y: 340, endPoint x: 1221, endPoint y: 332, distance: 86.4
click at [1221, 332] on div "Close Publish Components layout Columns Columns Rows Rows Spacer Spacer Powered…" at bounding box center [756, 487] width 1512 height 738
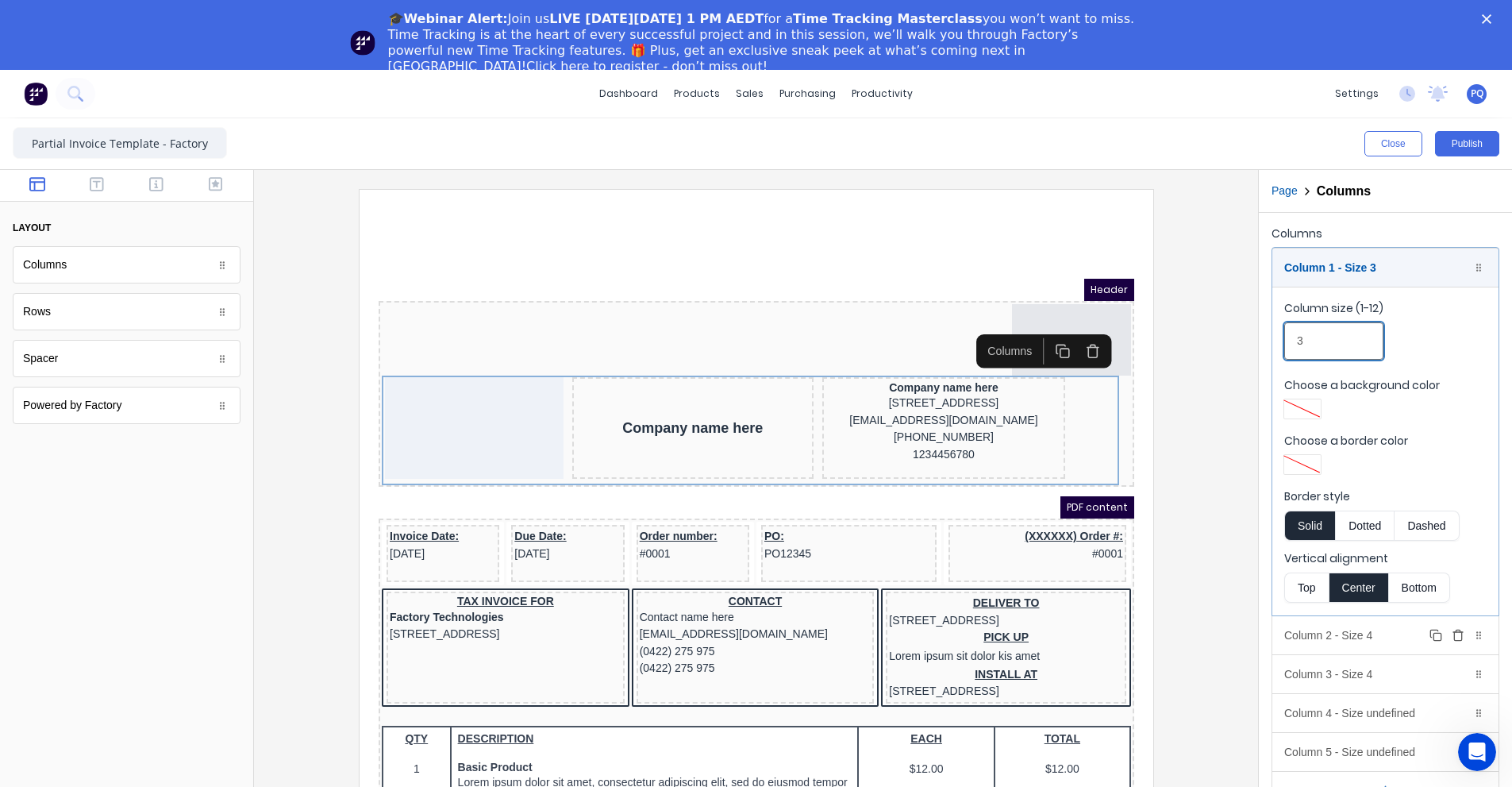
type input "3"
click at [1294, 643] on div "Column 2 - Size 4 Duplicate Delete" at bounding box center [1386, 634] width 227 height 38
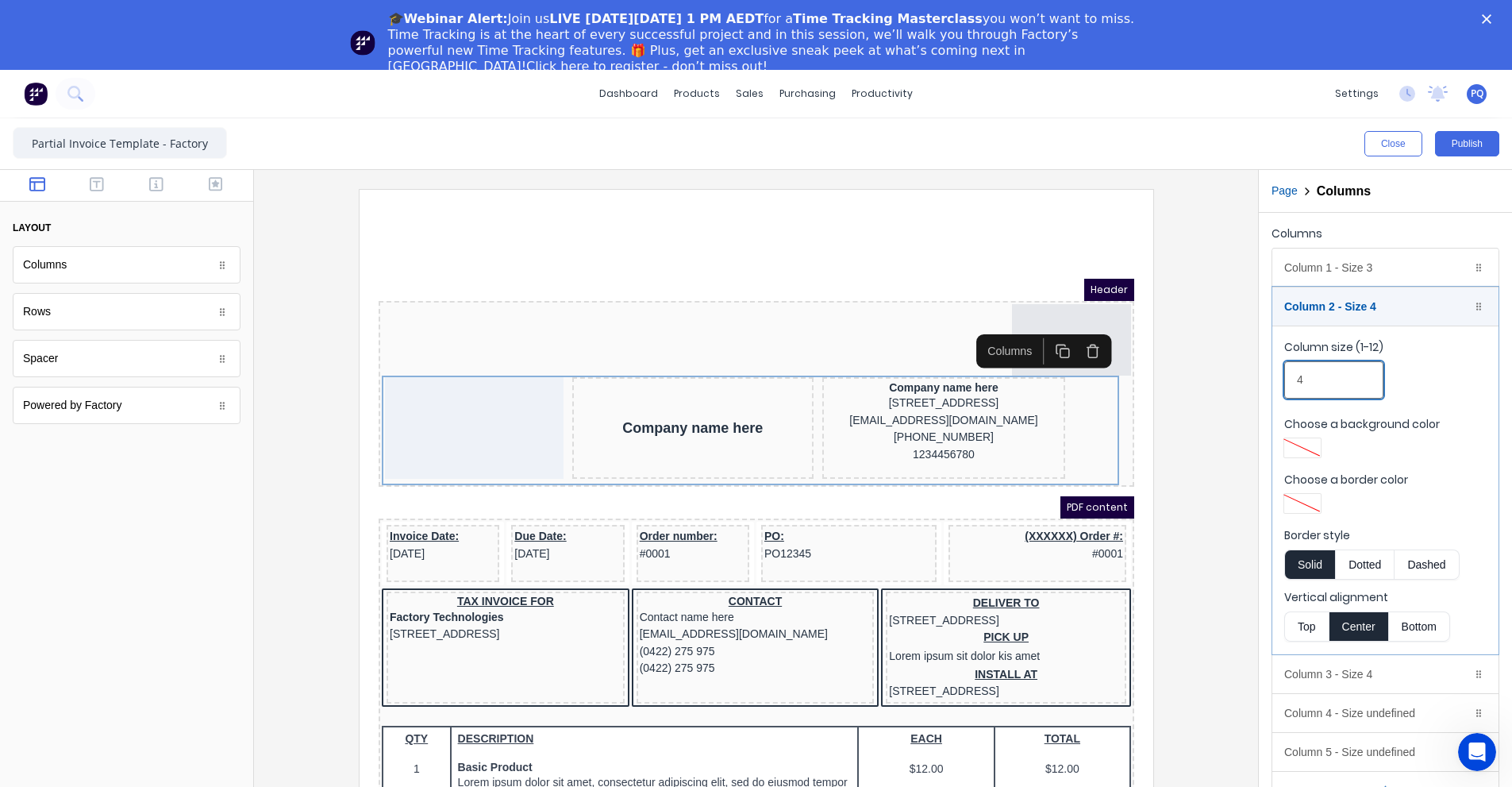
drag, startPoint x: 1312, startPoint y: 384, endPoint x: 1272, endPoint y: 384, distance: 40.0
click at [1272, 384] on div "Column 1 - Size 3 Duplicate Delete Column size (1-12) 3 Choose a background col…" at bounding box center [1386, 529] width 227 height 563
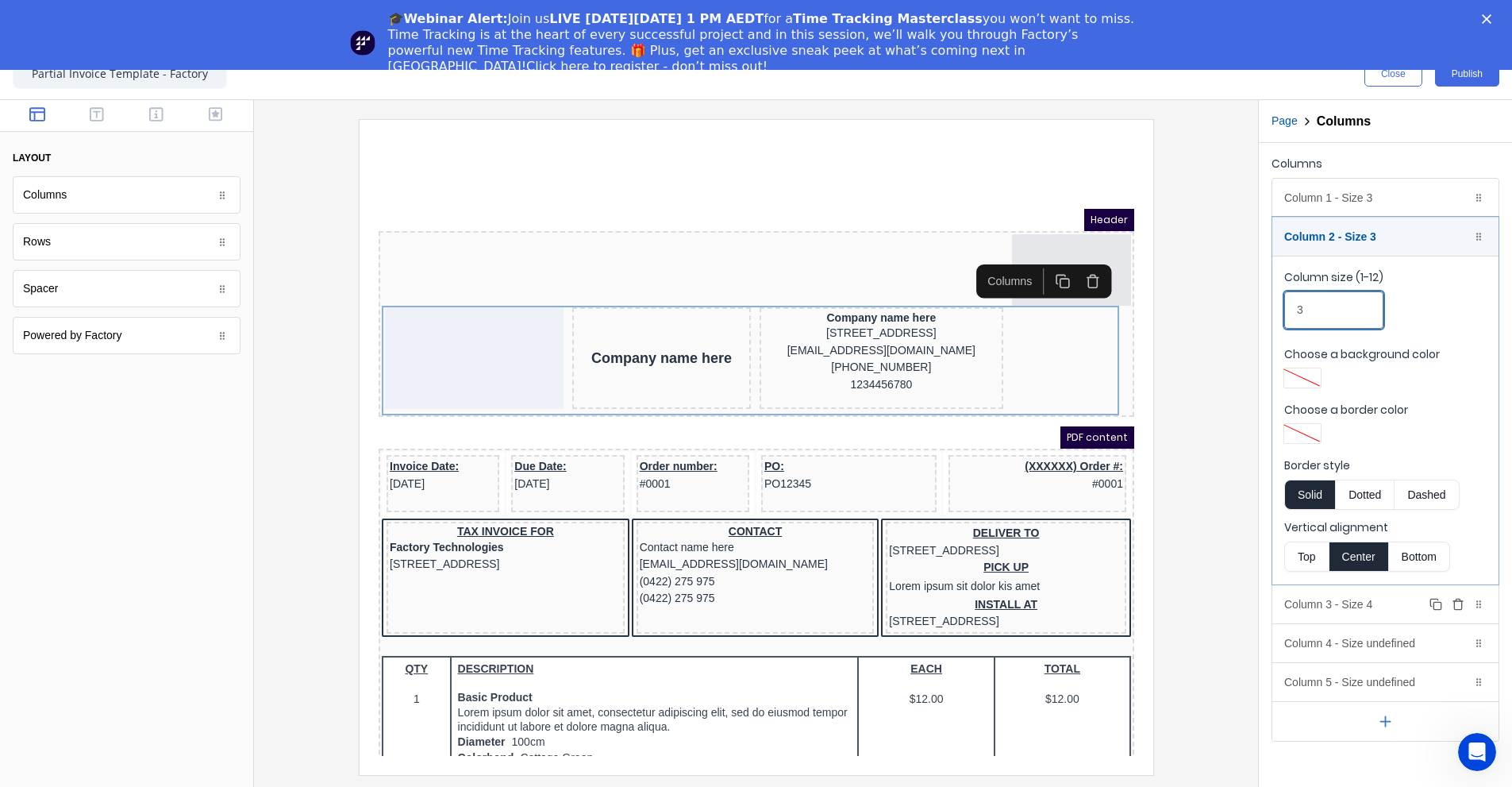
type input "3"
click at [1333, 602] on div "Column 3 - Size 4 Duplicate Delete" at bounding box center [1386, 604] width 227 height 38
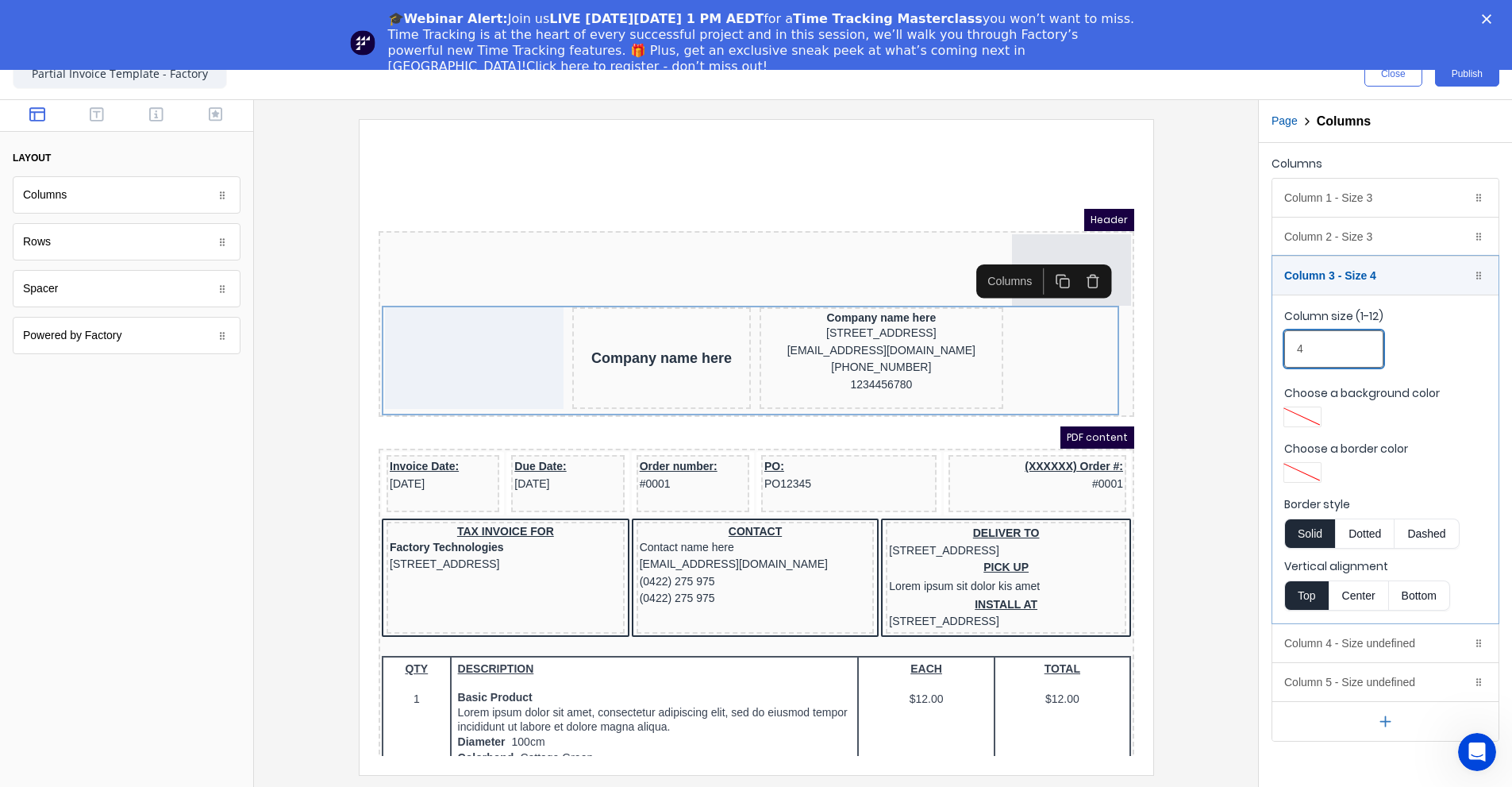
drag, startPoint x: 1309, startPoint y: 346, endPoint x: 1254, endPoint y: 353, distance: 55.4
click at [1252, 348] on div "Close Publish Components layout Columns Columns Rows Rows Spacer Spacer Powered…" at bounding box center [756, 418] width 1512 height 738
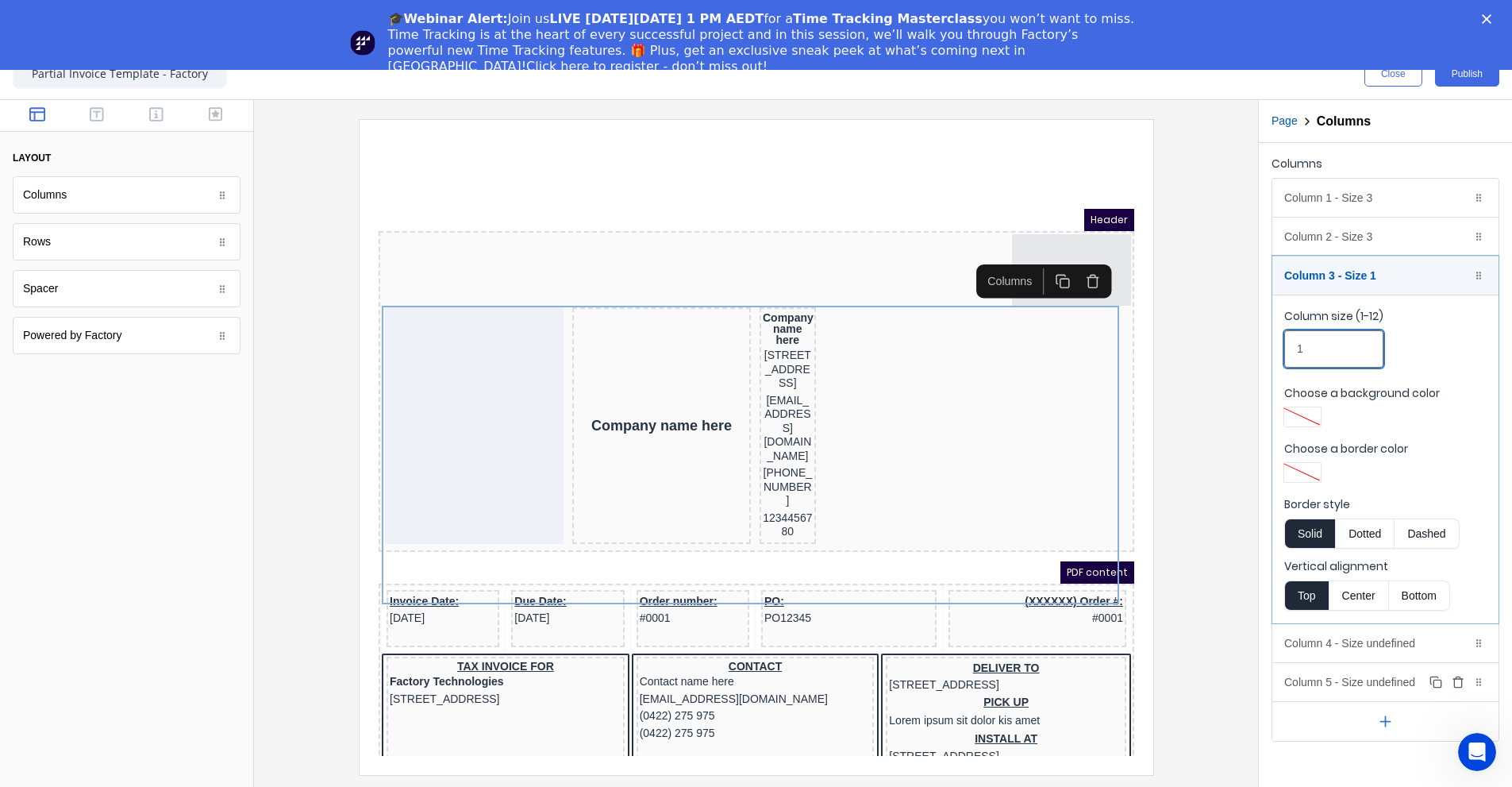
type input "1"
click at [1401, 662] on div "Column 5 - Size undefined Duplicate Delete" at bounding box center [1386, 681] width 227 height 38
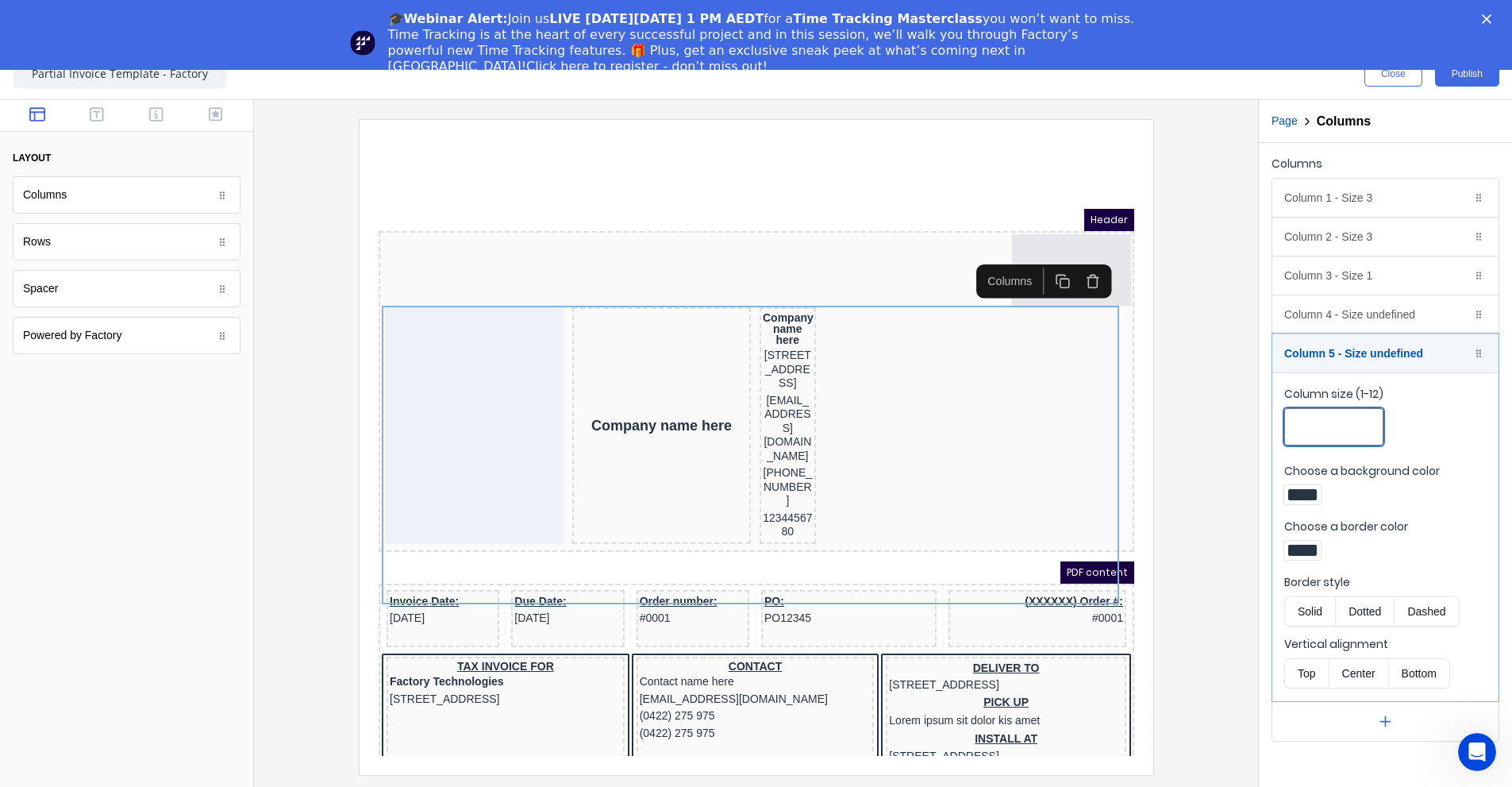
click at [1325, 433] on input "Column size (1-12)" at bounding box center [1334, 426] width 99 height 37
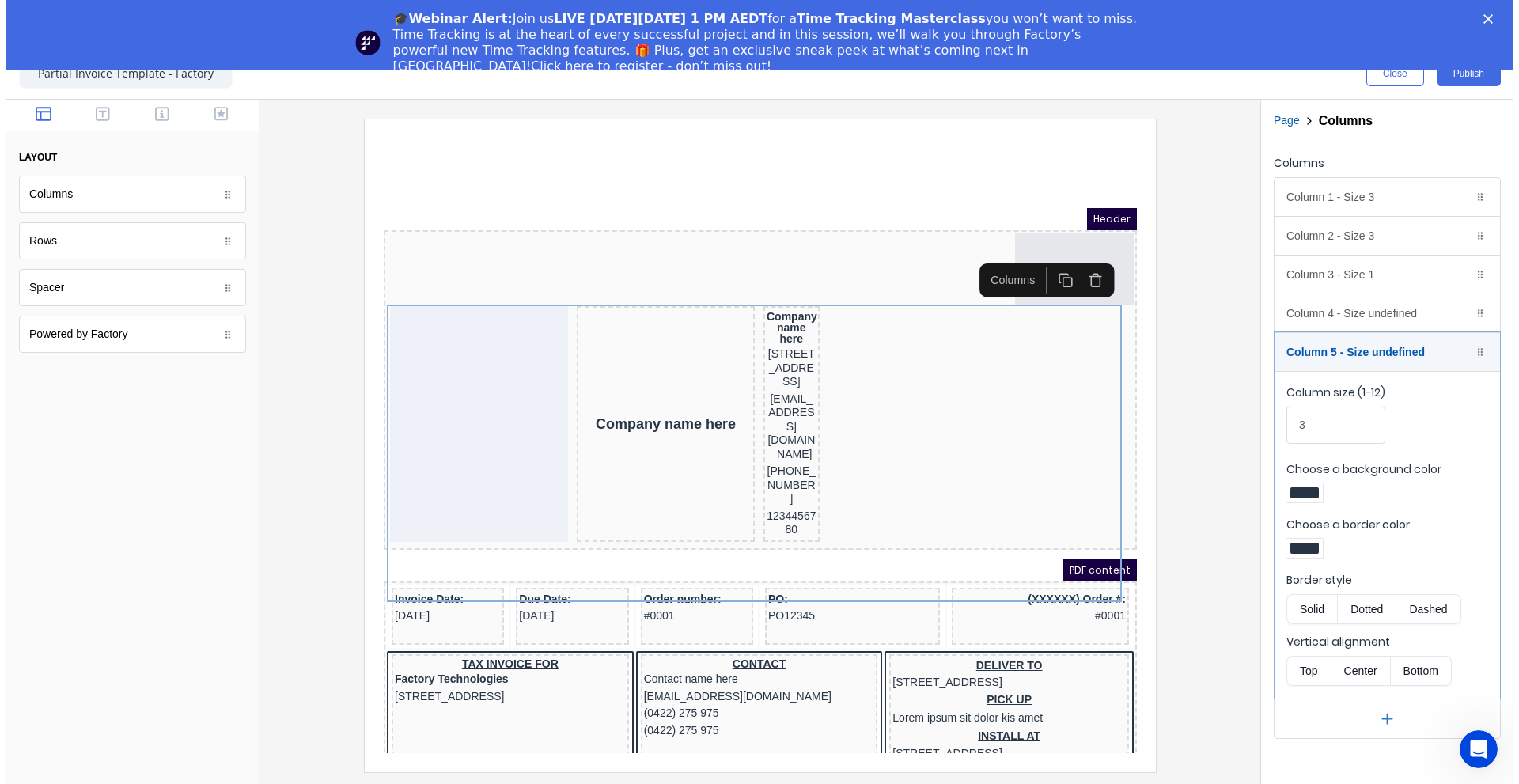
scroll to position [0, 0]
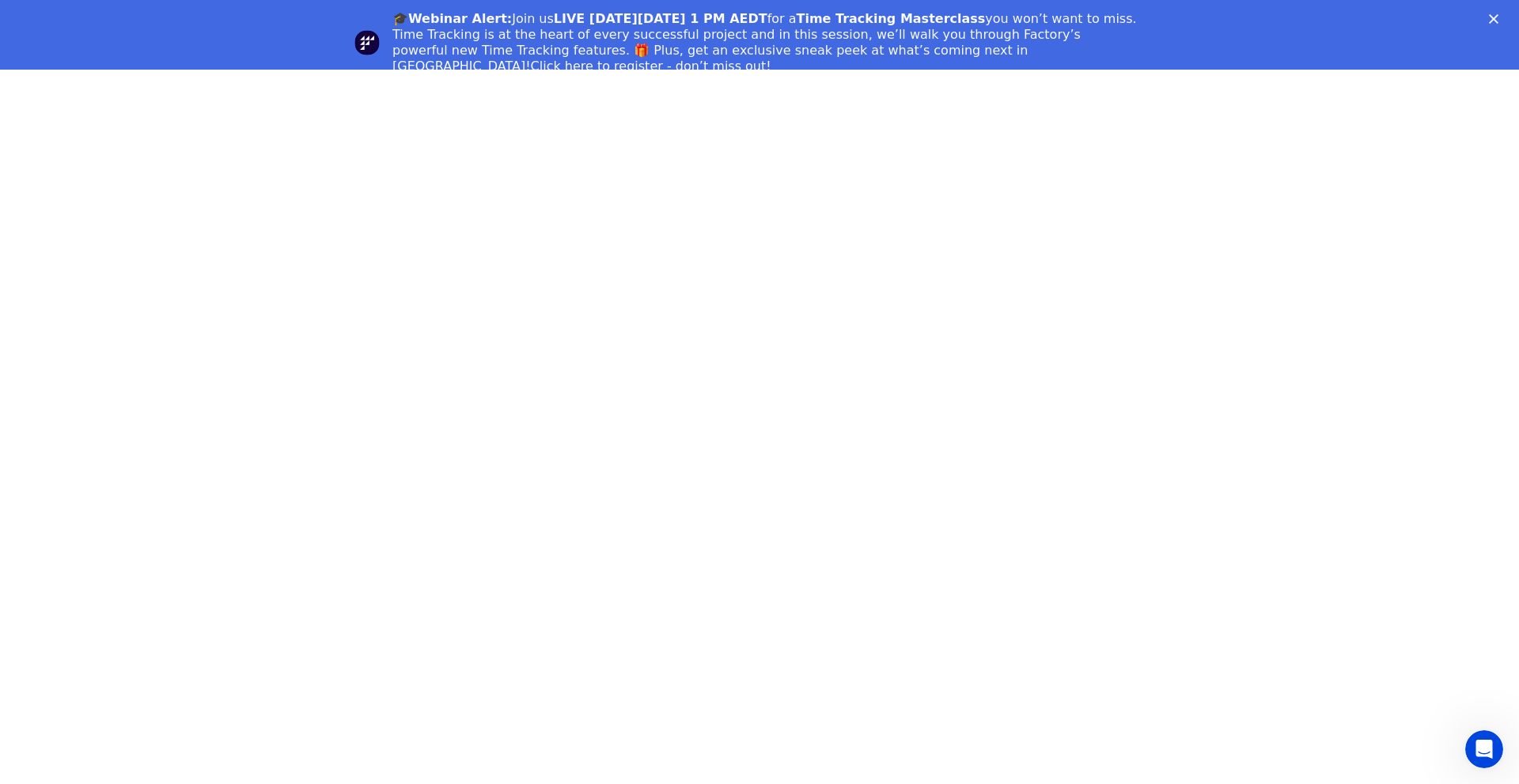
click at [1493, 16] on icon "Close" at bounding box center [1493, 19] width 10 height 10
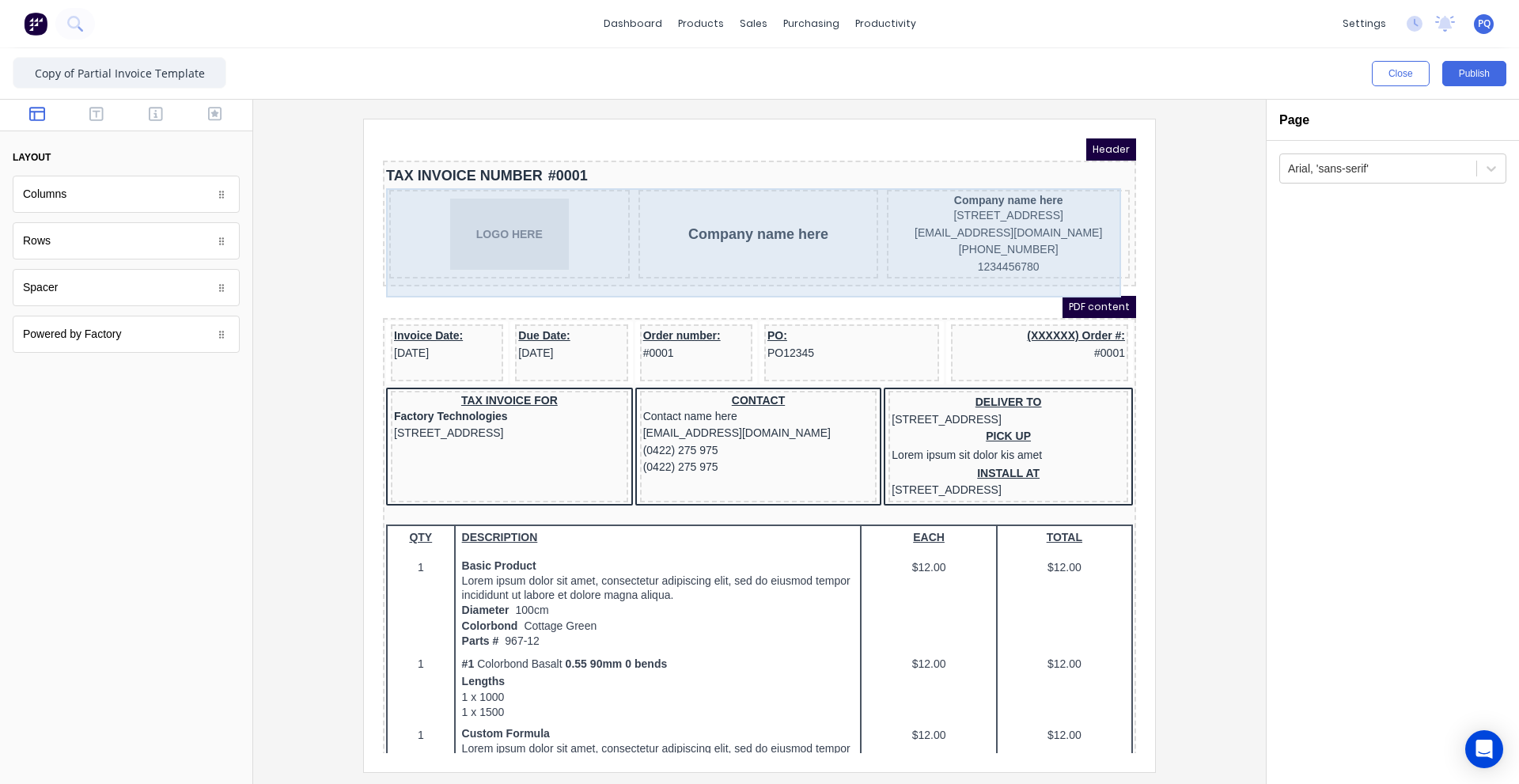
click at [752, 247] on div "Company name here" at bounding box center [739, 215] width 240 height 88
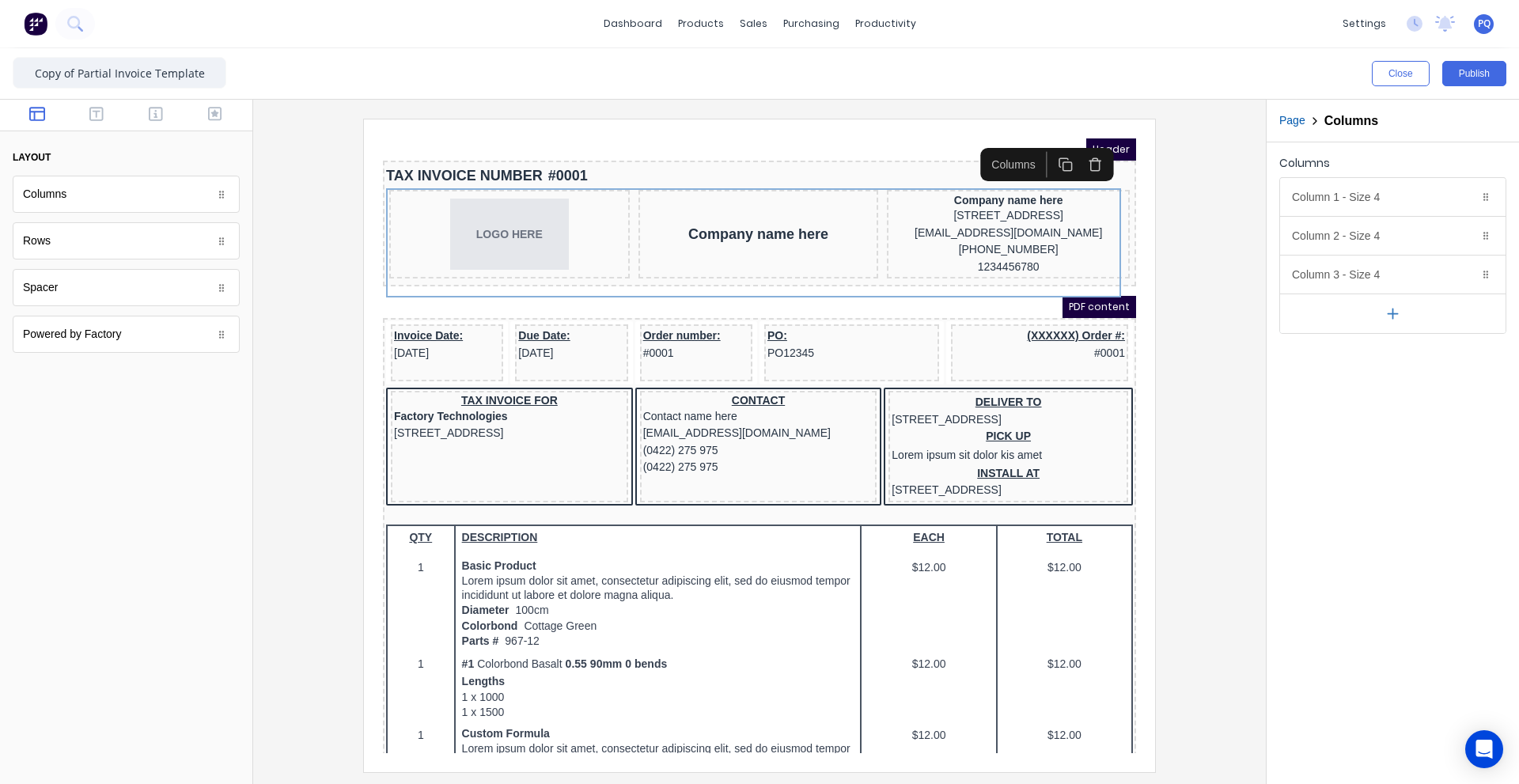
click at [1381, 307] on button "button" at bounding box center [1392, 313] width 226 height 40
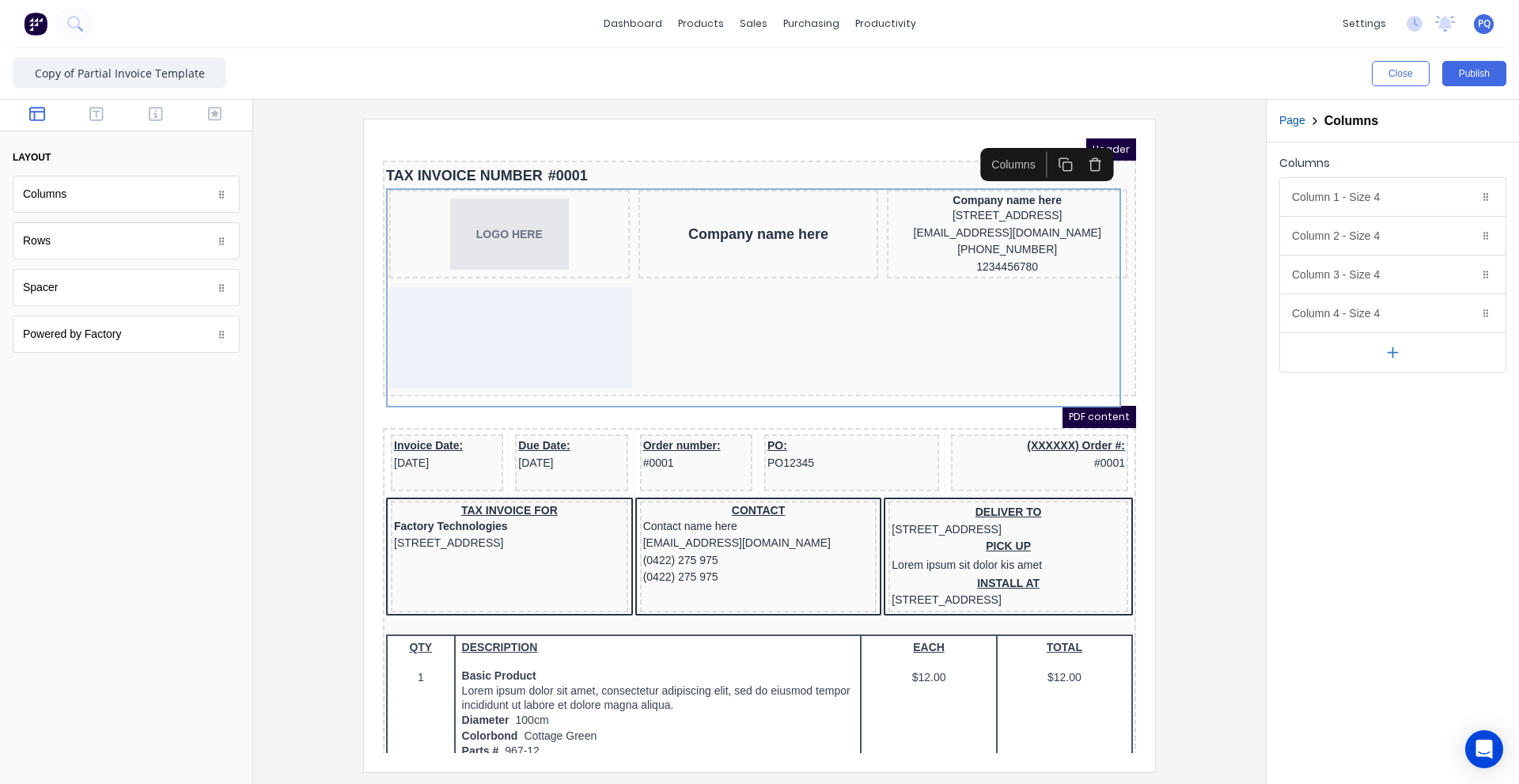
click at [1371, 362] on button "button" at bounding box center [1392, 352] width 226 height 40
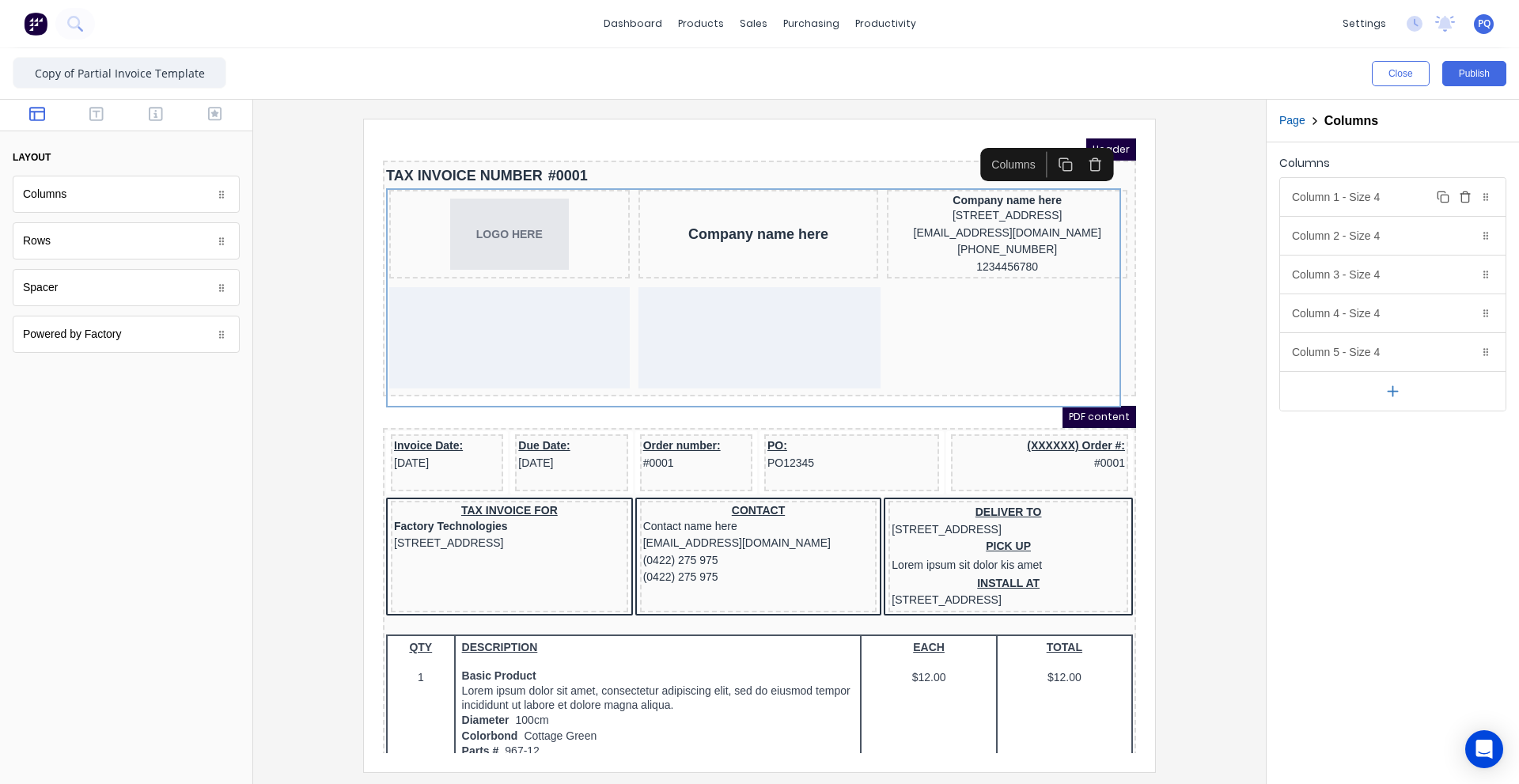
click at [1358, 212] on div "Column 1 - Size 4 Duplicate Delete" at bounding box center [1392, 197] width 226 height 38
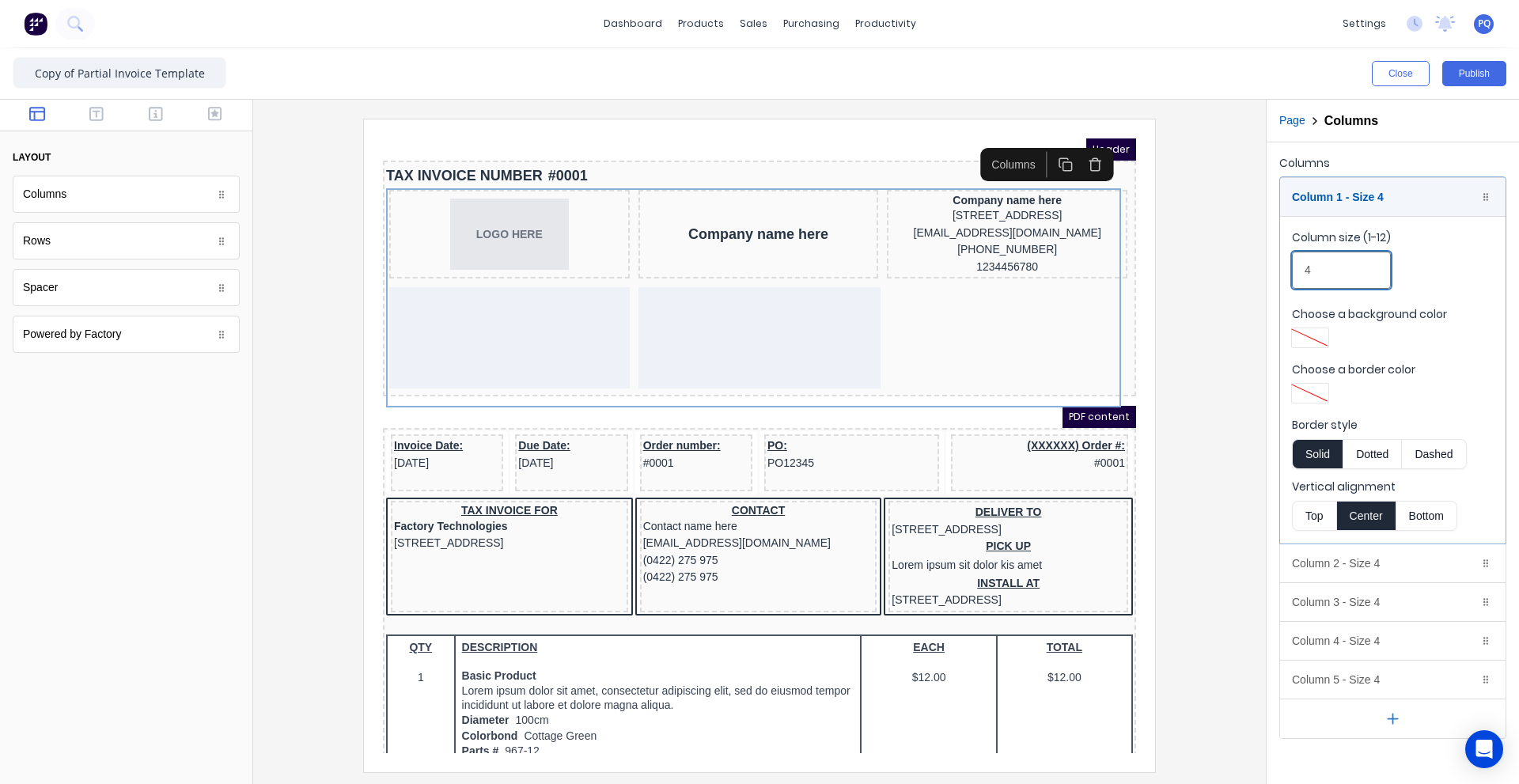
drag, startPoint x: 1329, startPoint y: 271, endPoint x: 1282, endPoint y: 281, distance: 48.1
click at [1278, 275] on div "Columns Column 1 - Size 4 Duplicate Delete Column size (1-12) 4 Choose a backgr…" at bounding box center [1392, 445] width 253 height 606
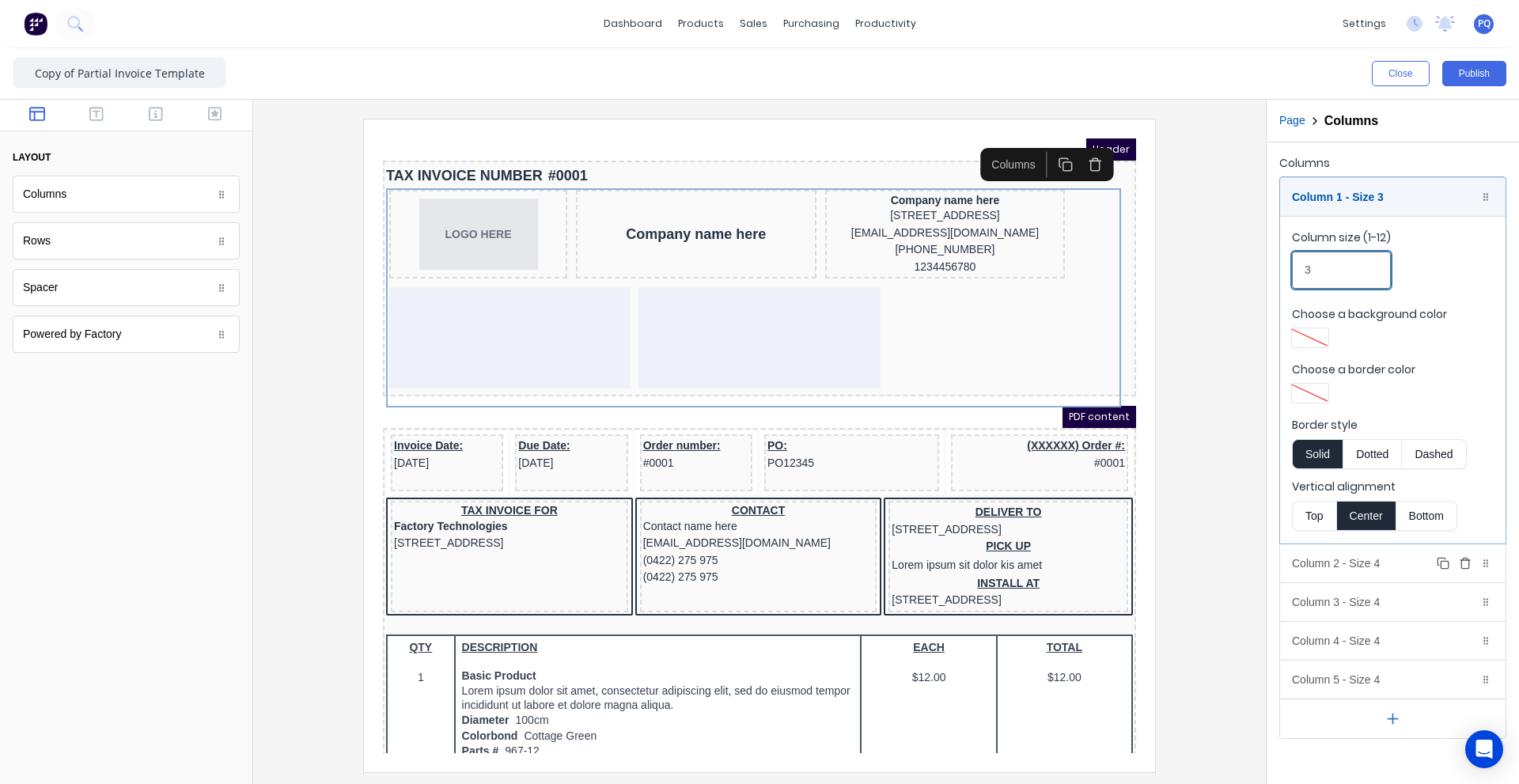
type input "3"
click at [1338, 567] on div "Column 2 - Size 4 Duplicate Delete" at bounding box center [1392, 563] width 226 height 38
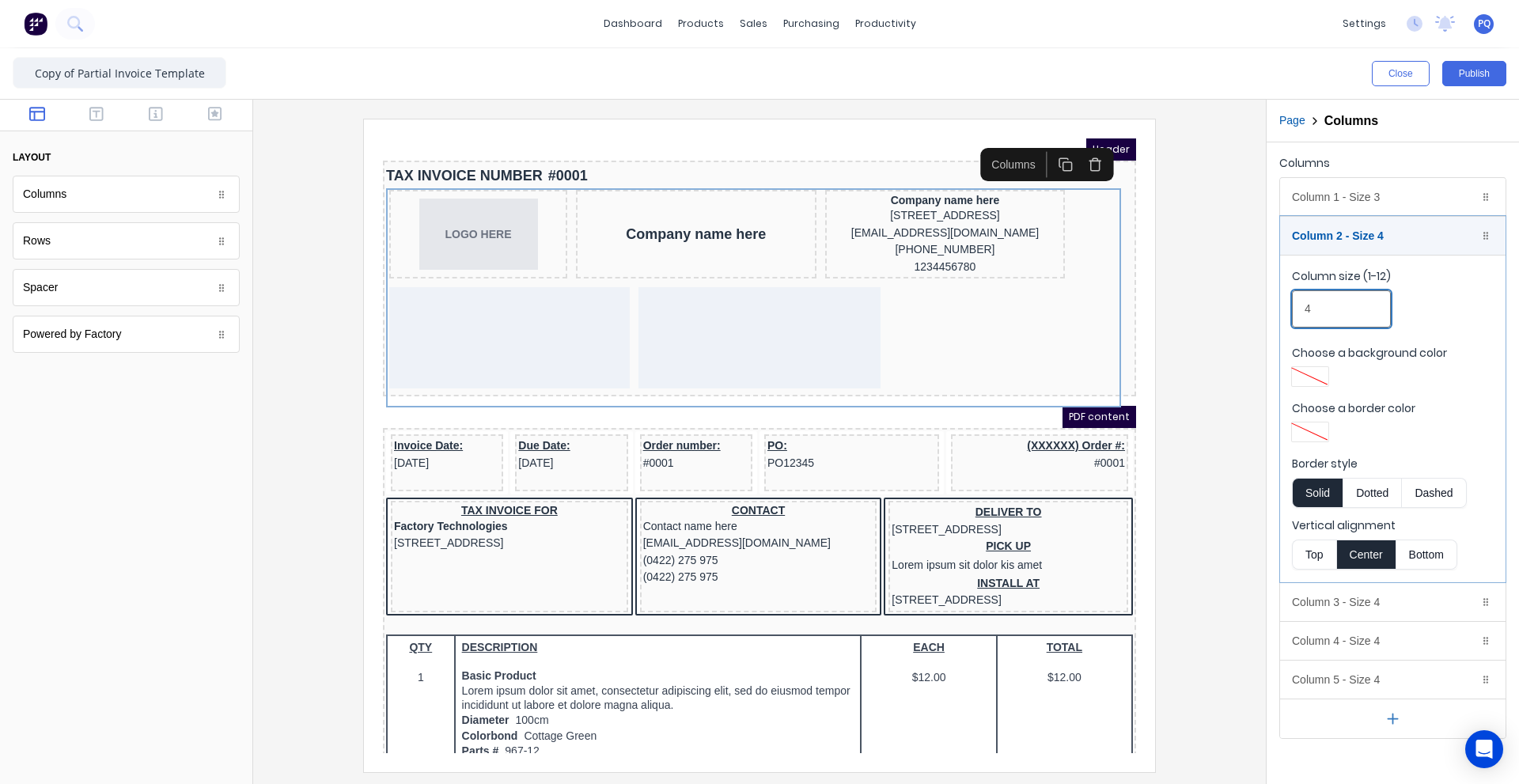
drag, startPoint x: 1327, startPoint y: 307, endPoint x: 1228, endPoint y: 313, distance: 99.2
click at [1282, 305] on fieldset "Column size (1-12) 4 Choose a background color Choose a border color Border sty…" at bounding box center [1392, 418] width 226 height 327
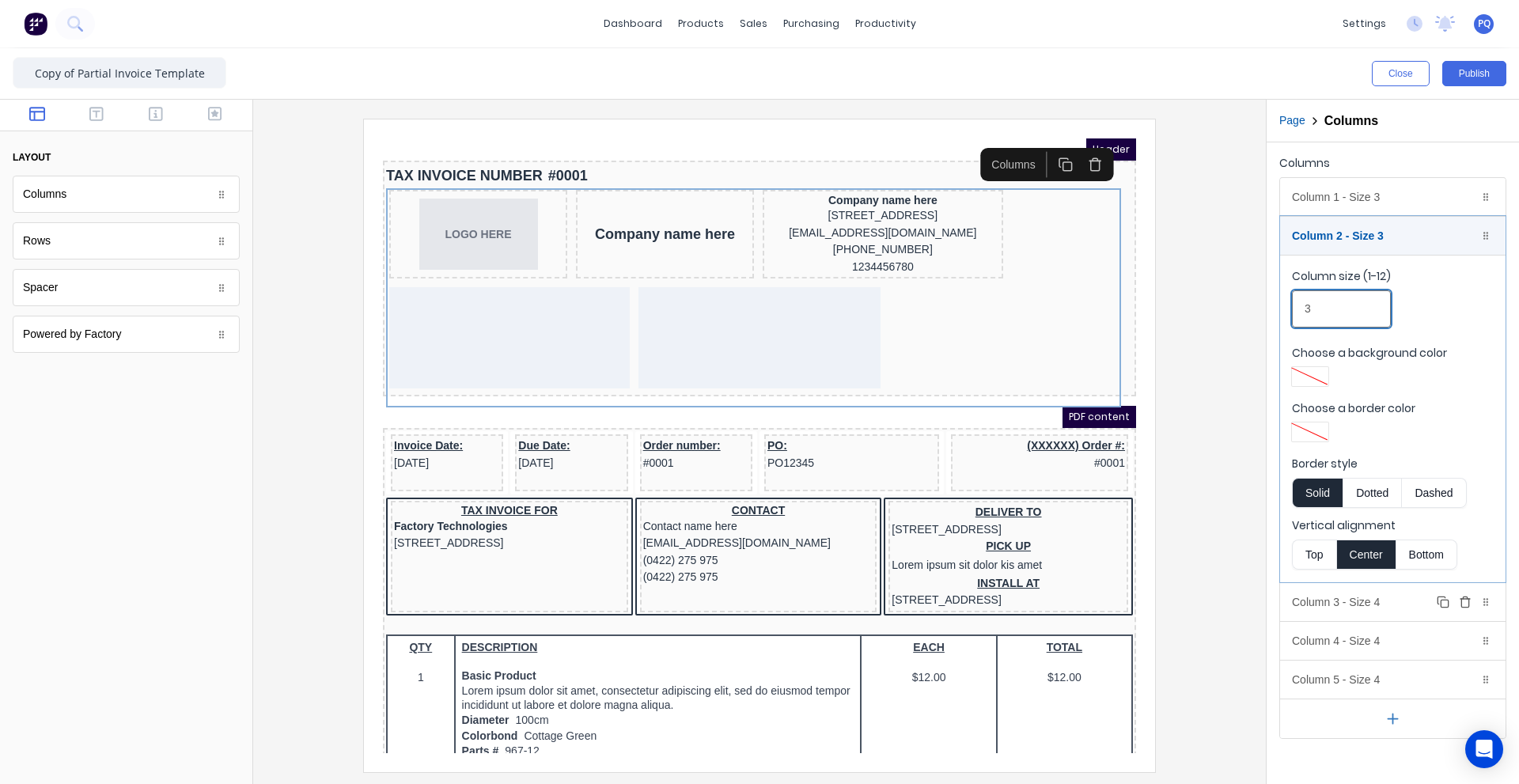
type input "3"
click at [1335, 589] on div "Column 3 - Size 4 Duplicate Delete" at bounding box center [1392, 601] width 226 height 38
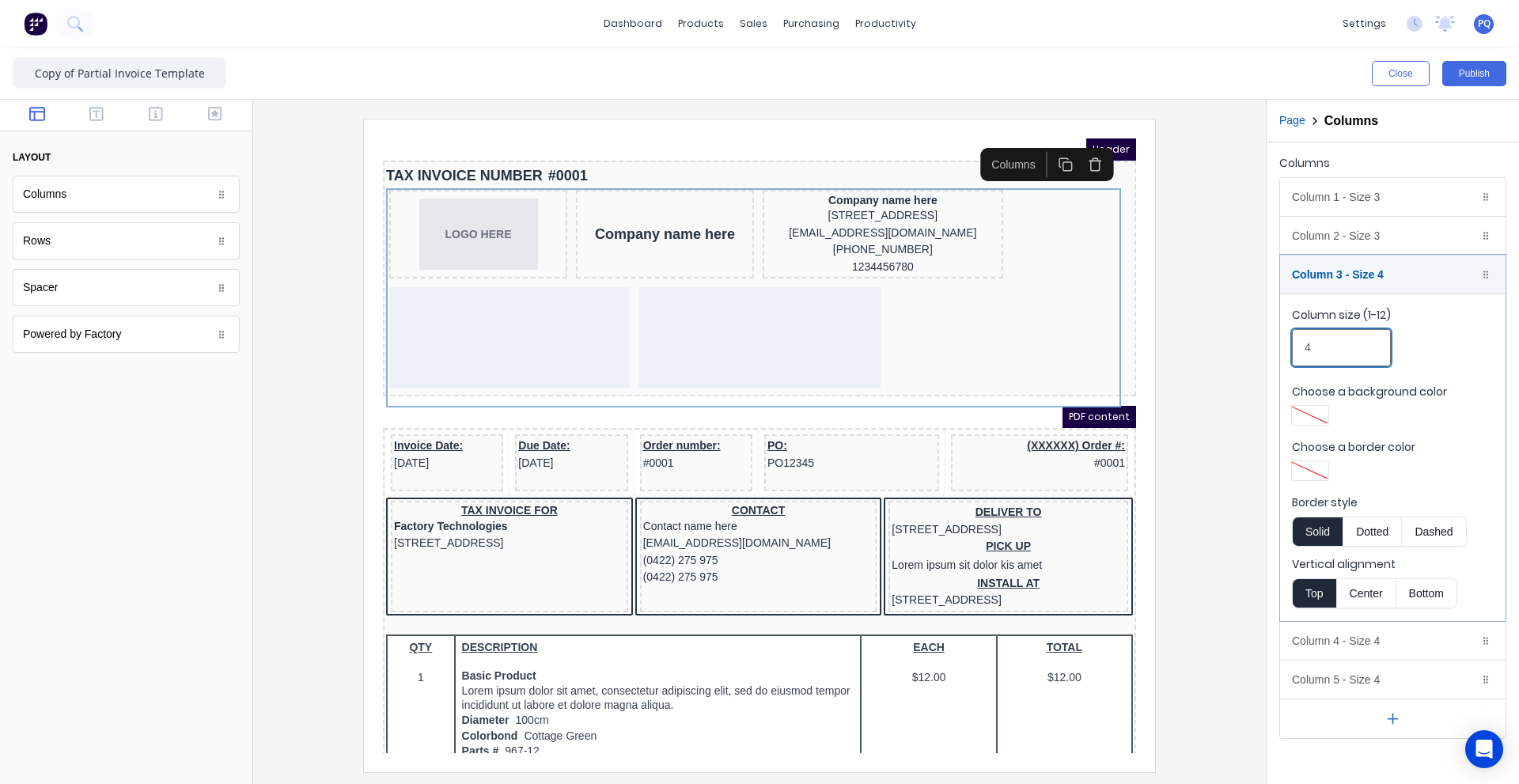
drag, startPoint x: 1329, startPoint y: 352, endPoint x: 1146, endPoint y: 333, distance: 184.0
click at [1185, 334] on div "Close Publish Components layout Columns Columns Rows Rows Spacer Spacer Powered…" at bounding box center [759, 416] width 1519 height 735
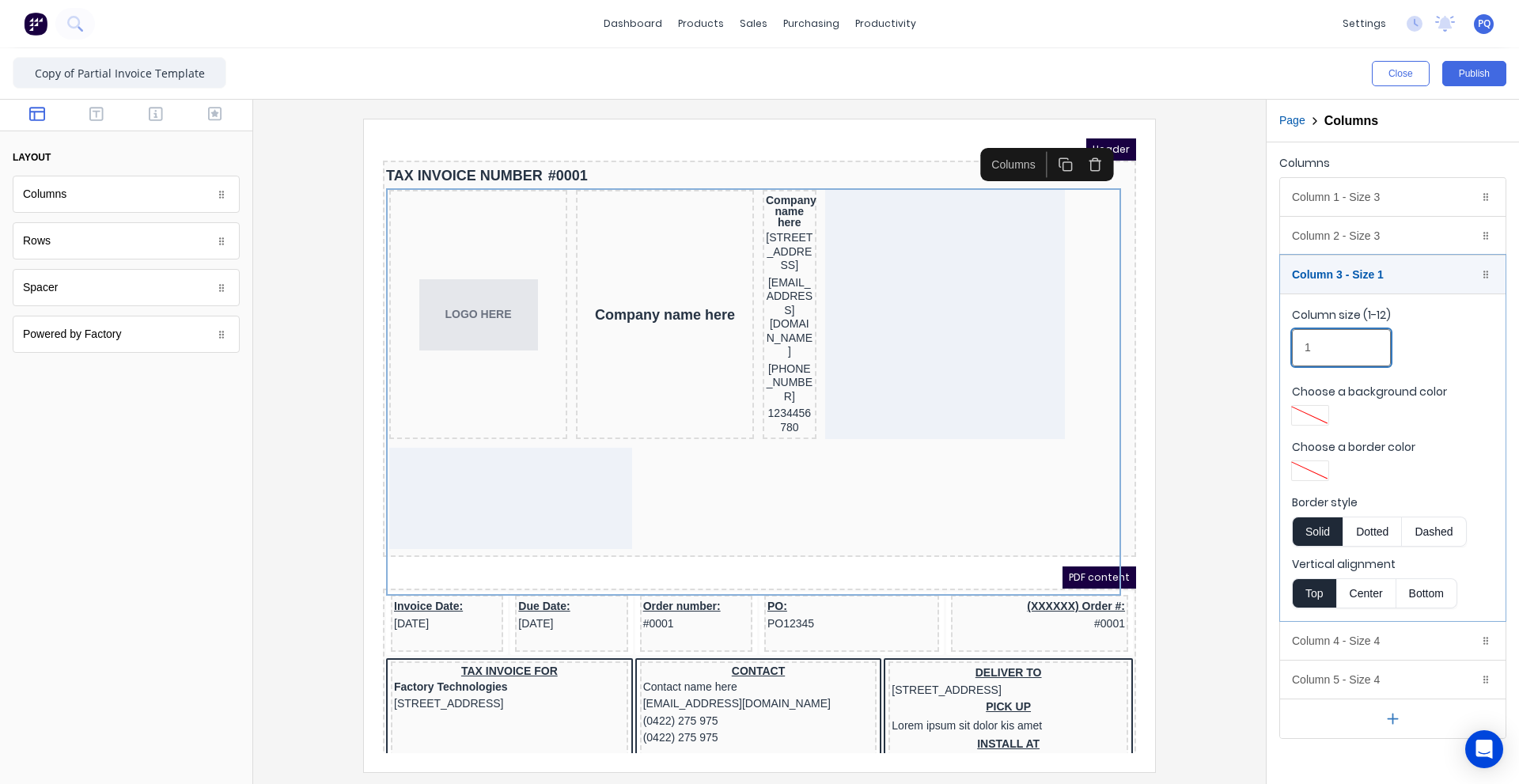
type input "1"
click at [1318, 645] on div "Column 4 - Size 4 Duplicate Delete" at bounding box center [1392, 640] width 226 height 38
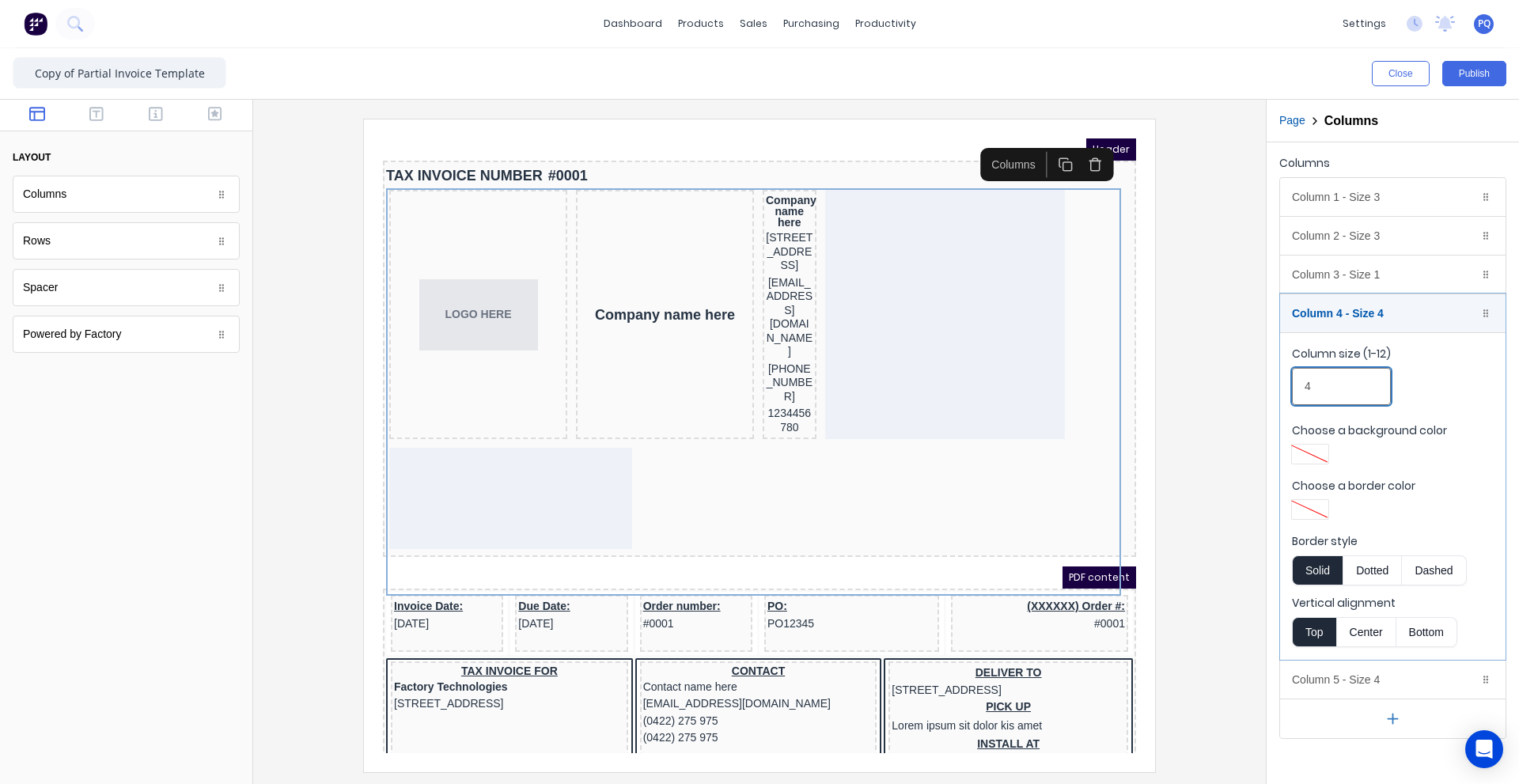
drag, startPoint x: 1285, startPoint y: 389, endPoint x: 1139, endPoint y: 404, distance: 146.8
click at [1213, 394] on div "Close Publish Components layout Columns Columns Rows Rows Spacer Spacer Powered…" at bounding box center [759, 416] width 1519 height 735
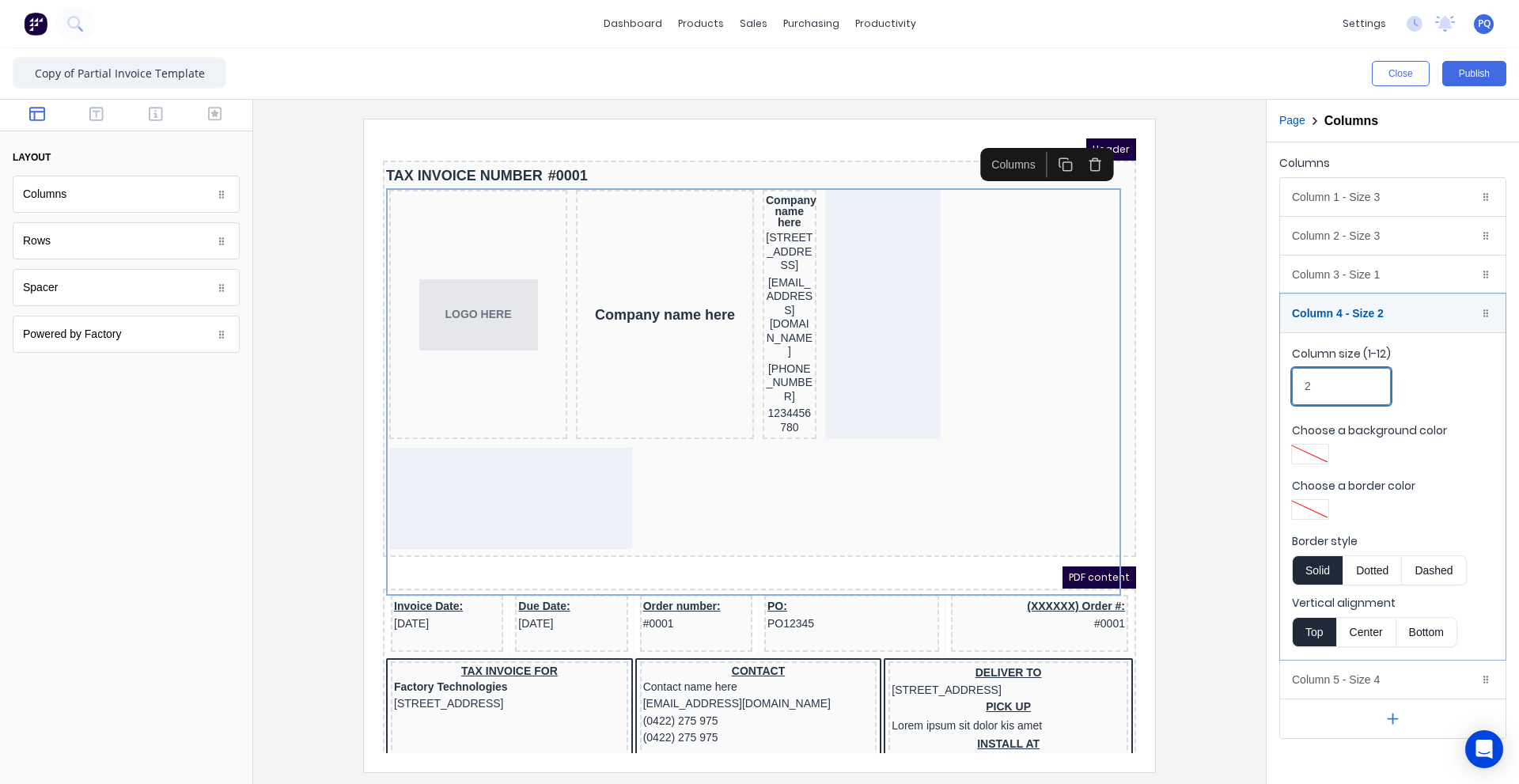
type input "2"
click at [1318, 668] on div "Column 5 - Size 4 Duplicate Delete" at bounding box center [1392, 679] width 226 height 38
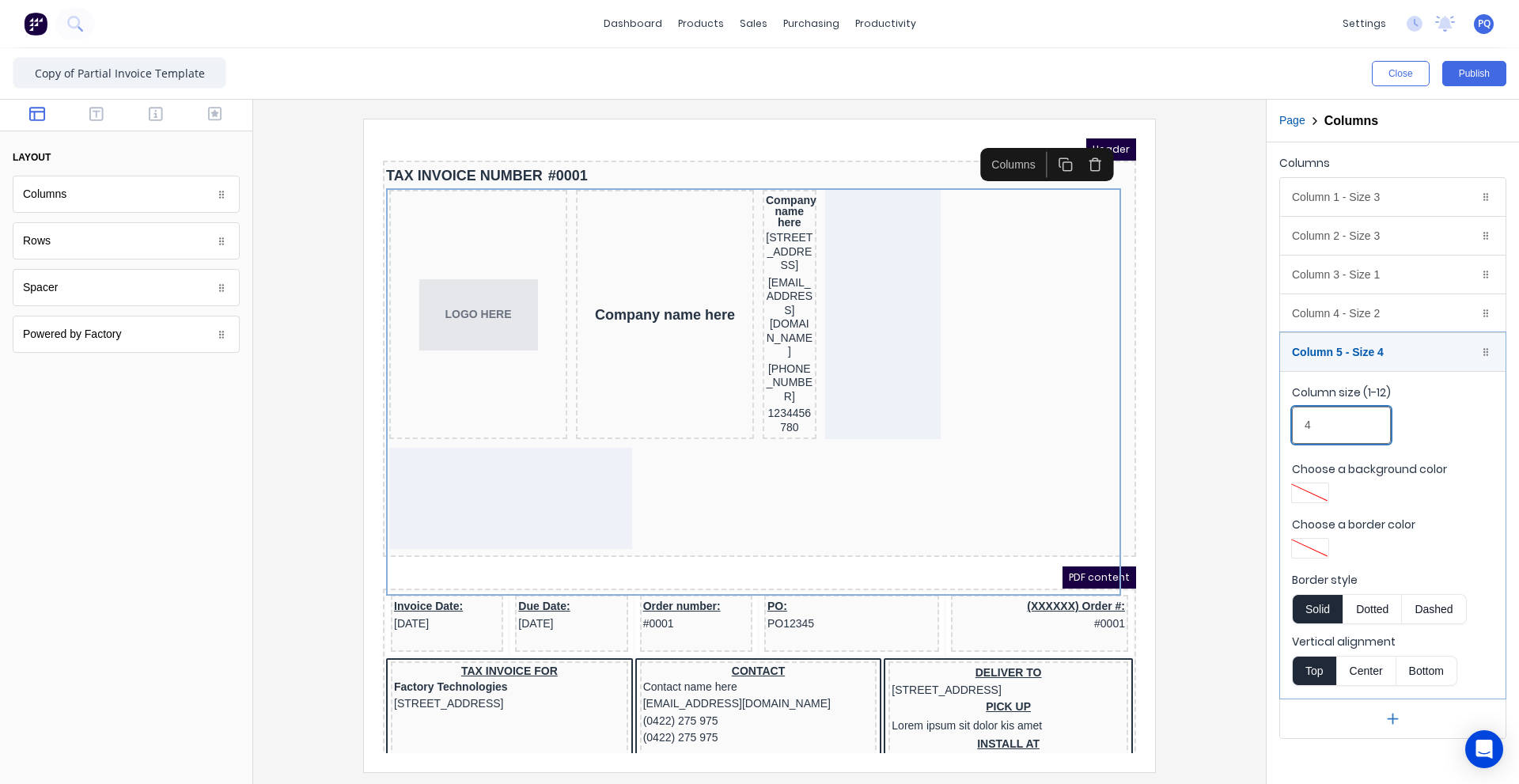
drag, startPoint x: 1330, startPoint y: 419, endPoint x: 1137, endPoint y: 397, distance: 194.2
click at [1198, 397] on div "Close Publish Components layout Columns Columns Rows Rows Spacer Spacer Powered…" at bounding box center [759, 416] width 1519 height 735
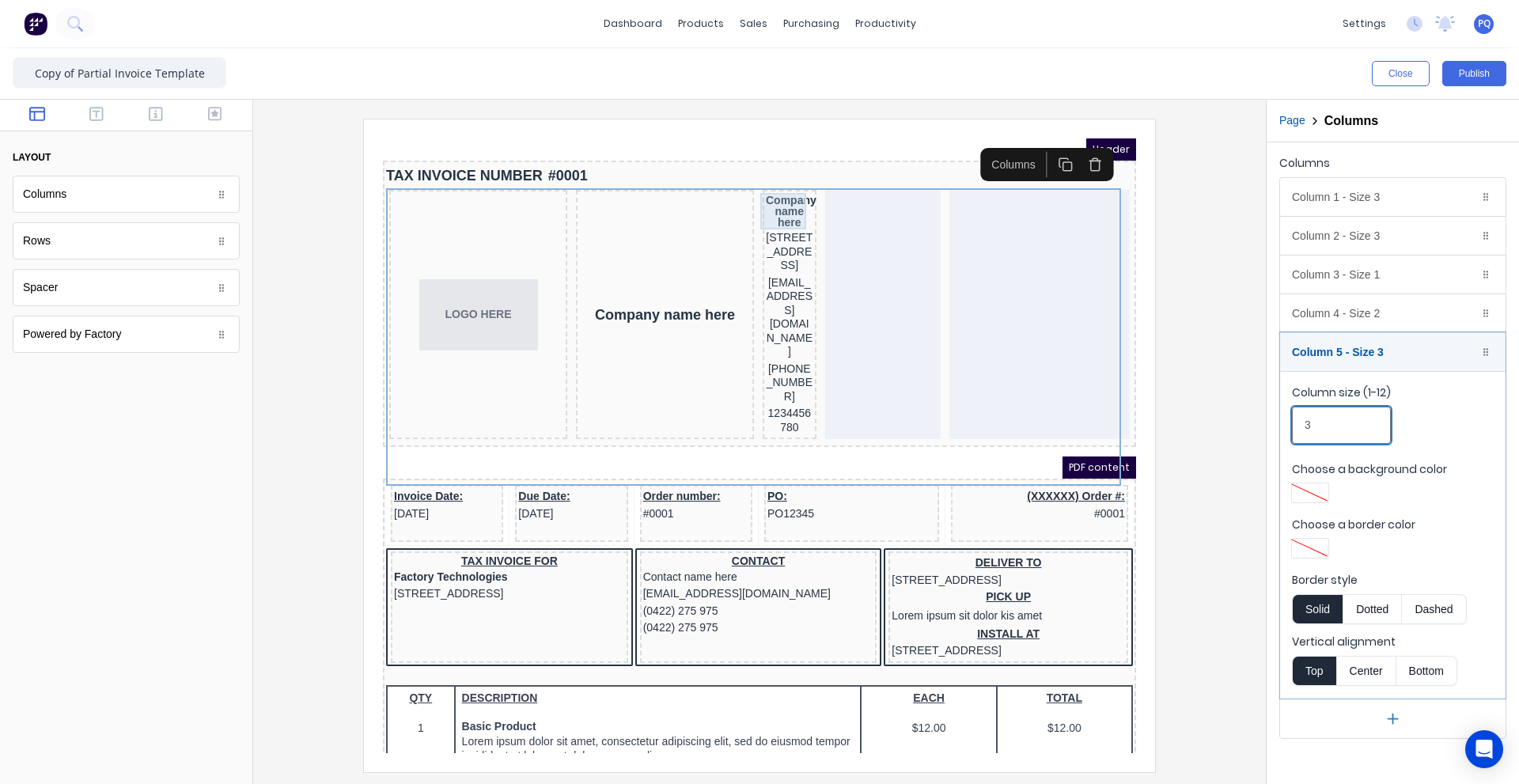
type input "3"
click at [767, 199] on div "Company name here" at bounding box center [770, 192] width 48 height 36
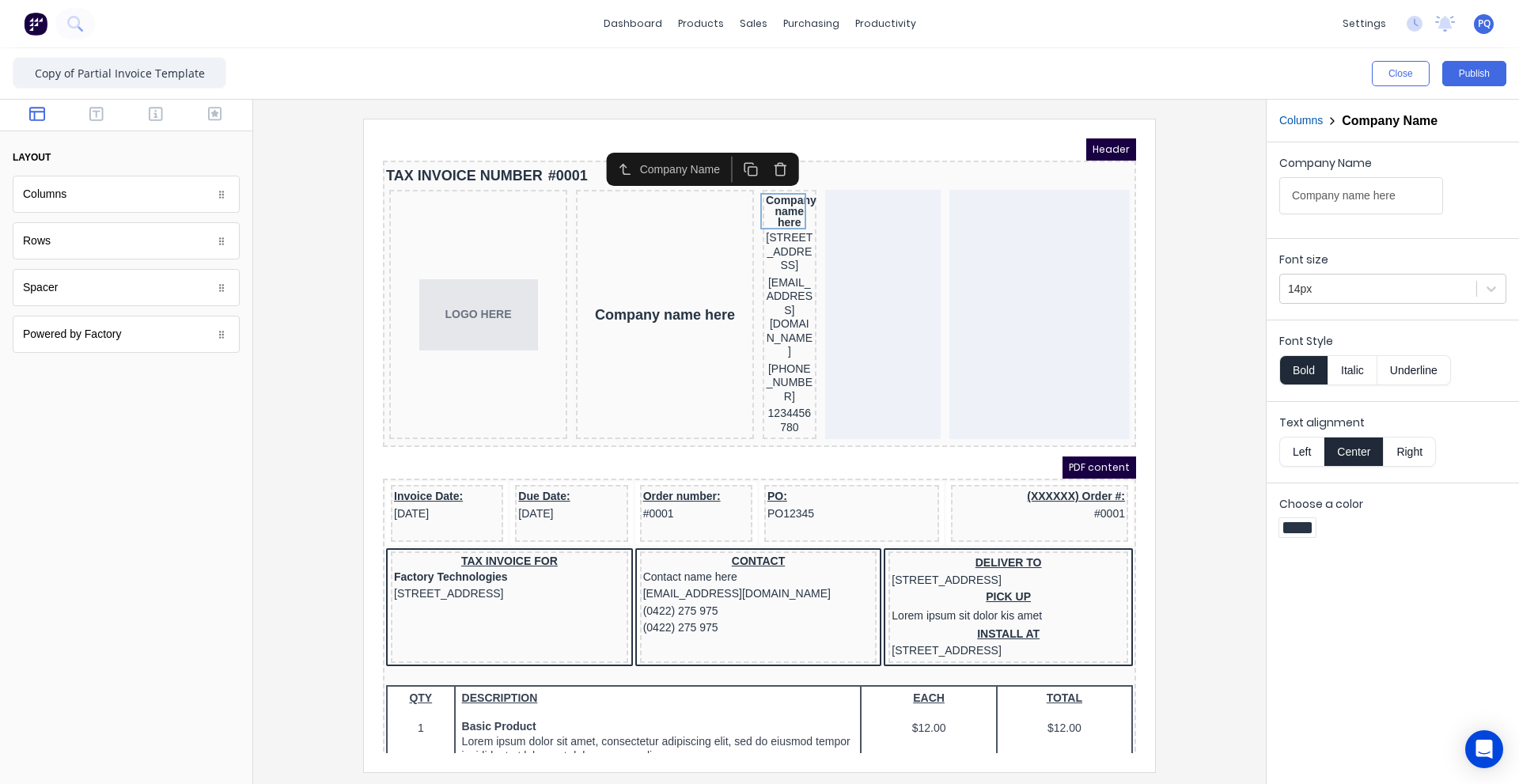
click at [758, 147] on icon "button" at bounding box center [760, 145] width 4 height 3
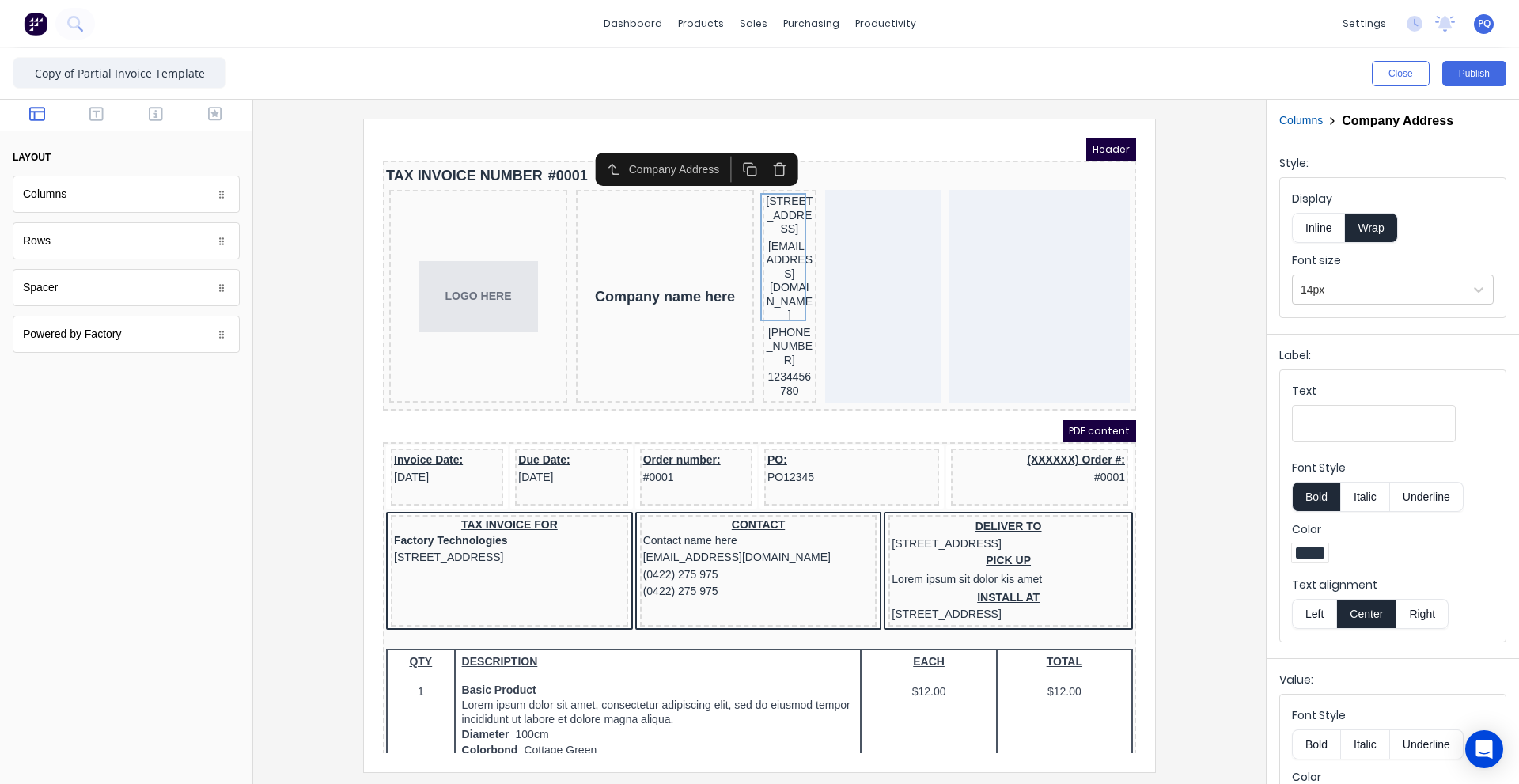
click at [758, 147] on icon "button" at bounding box center [760, 145] width 4 height 3
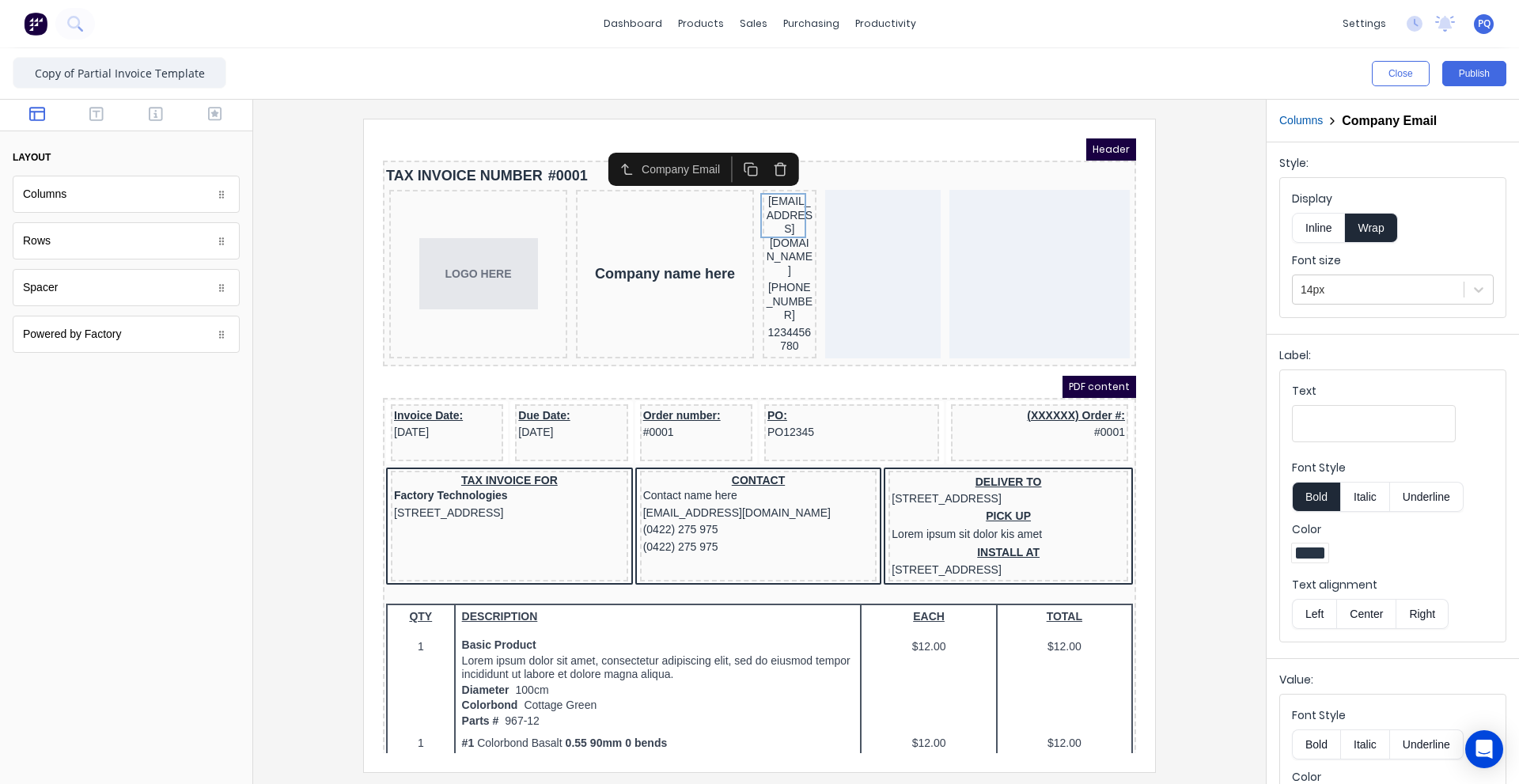
click at [758, 147] on icon "button" at bounding box center [760, 145] width 4 height 3
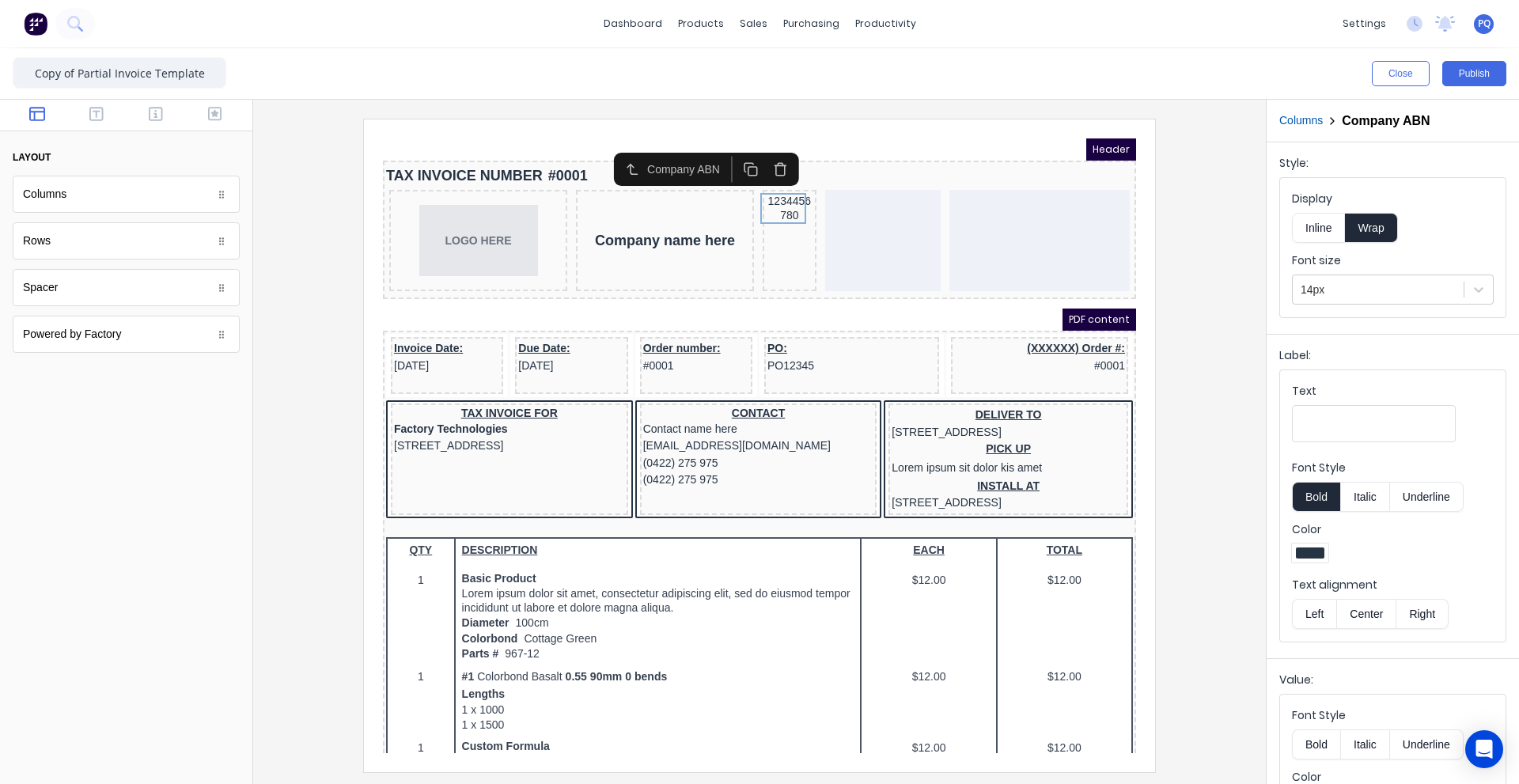
click at [758, 147] on icon "button" at bounding box center [760, 145] width 4 height 3
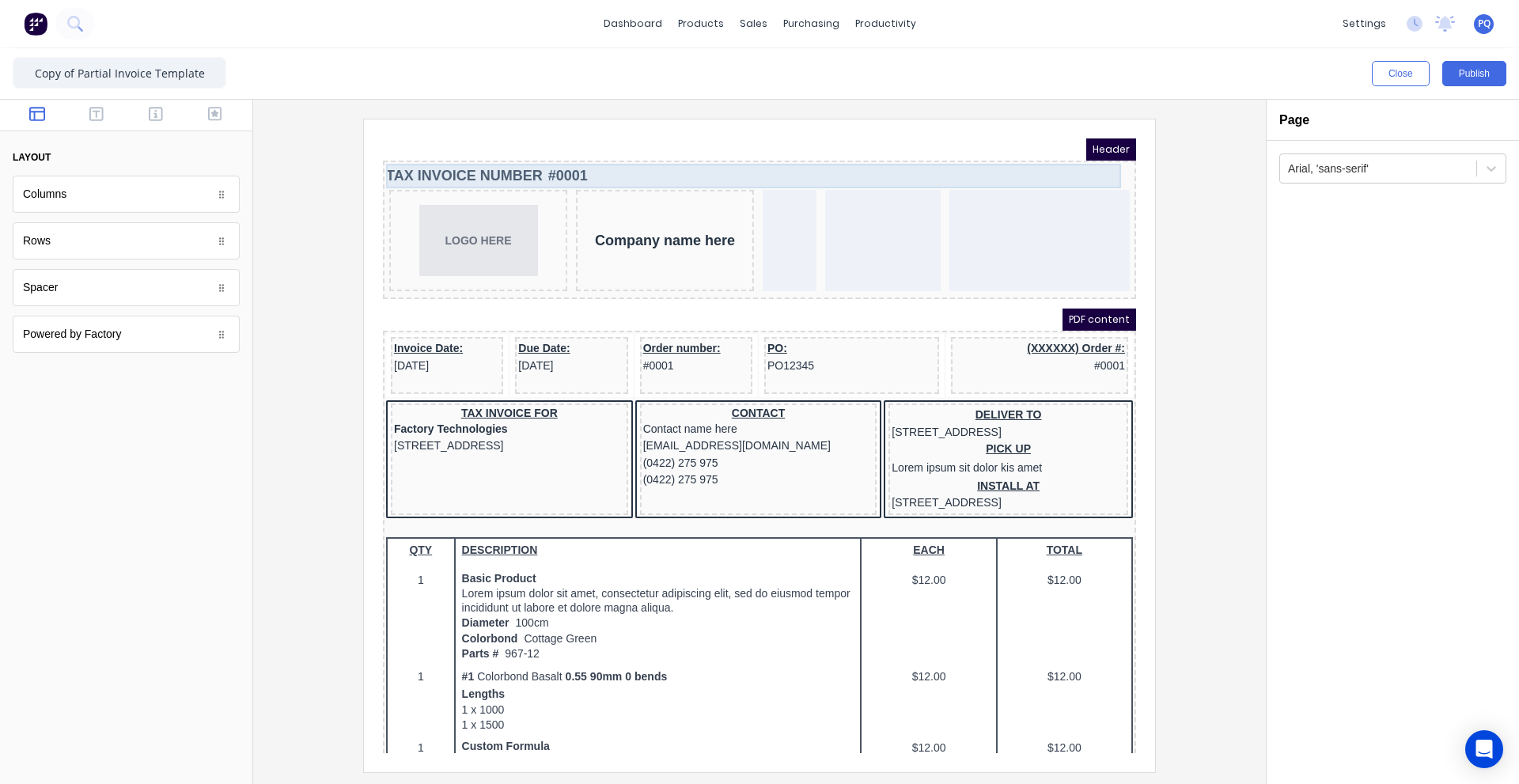
click at [758, 147] on div "TAX INVOICE NUMBER #0001" at bounding box center [740, 156] width 746 height 24
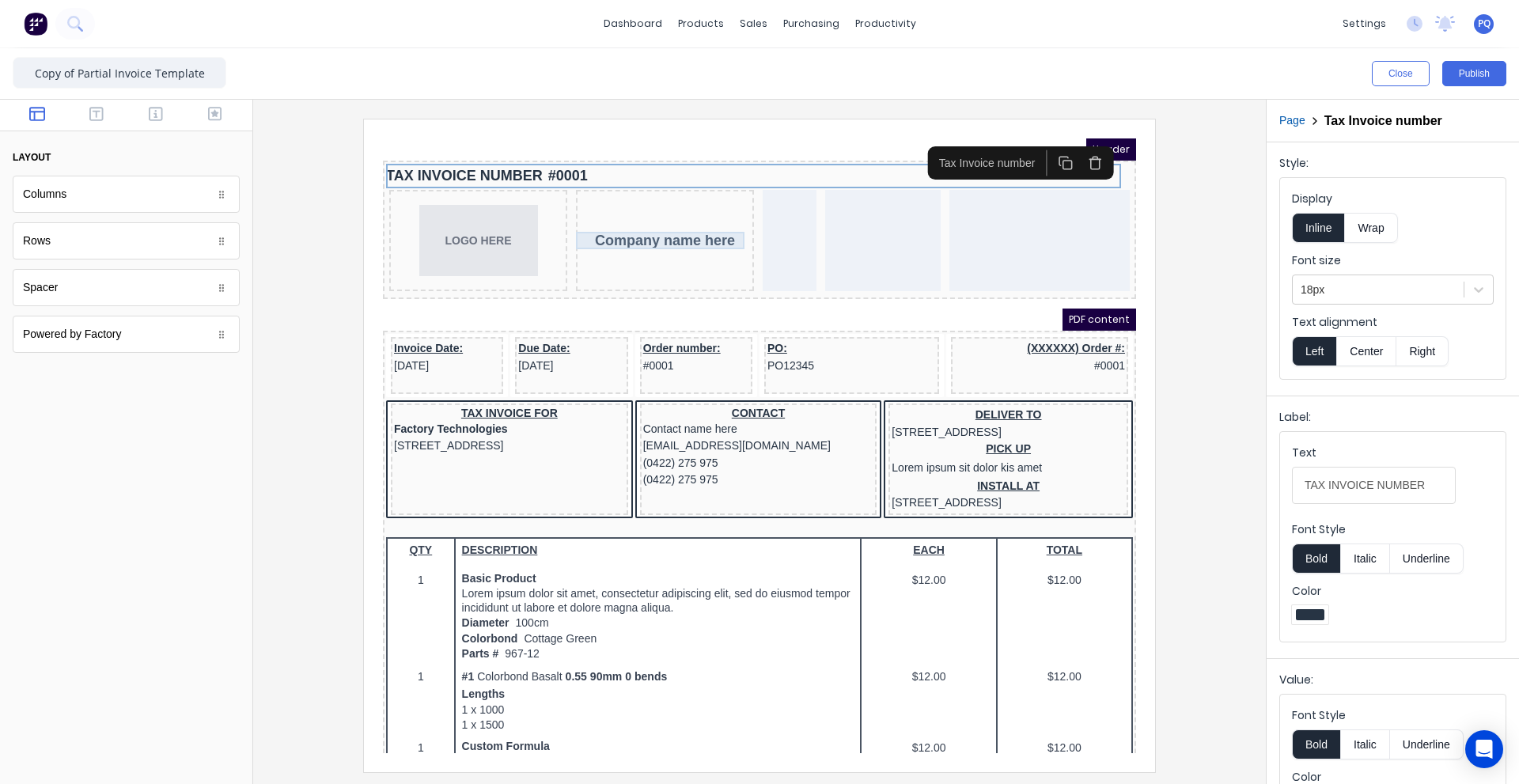
click at [649, 213] on div "Company name here" at bounding box center [646, 221] width 172 height 17
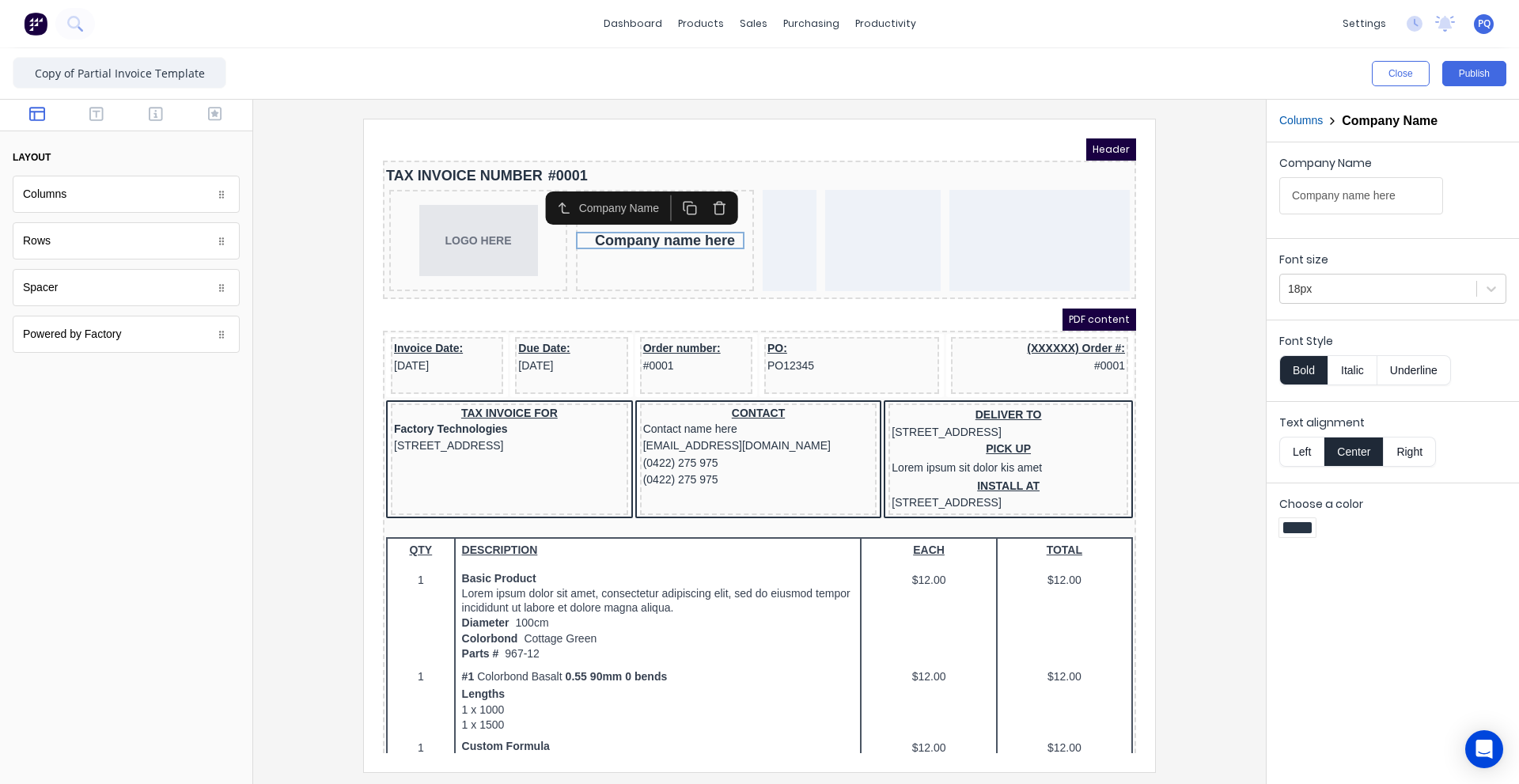
drag, startPoint x: 710, startPoint y: 186, endPoint x: 609, endPoint y: 205, distance: 102.8
click at [710, 186] on button "button" at bounding box center [700, 188] width 30 height 26
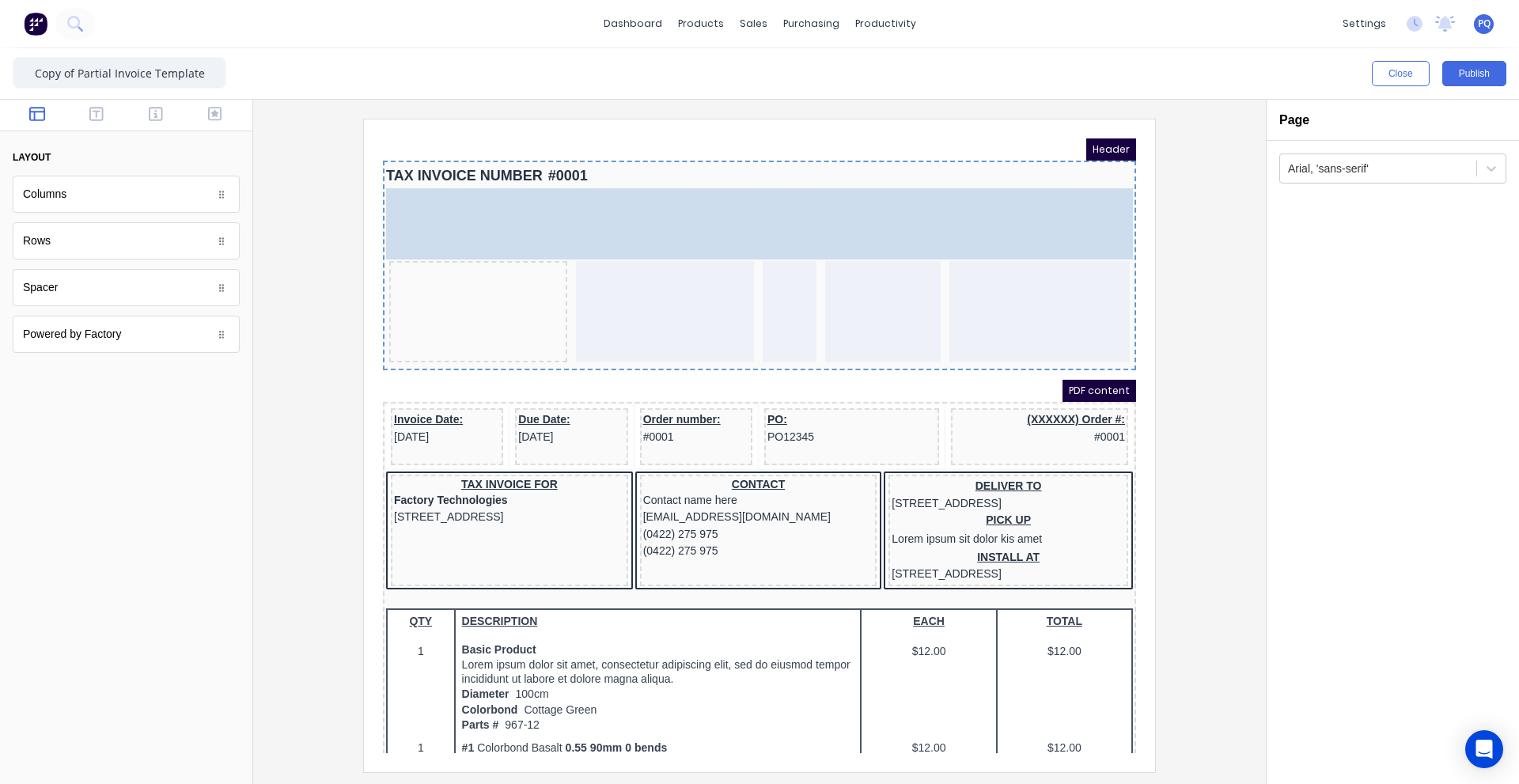
drag, startPoint x: 450, startPoint y: 228, endPoint x: 803, endPoint y: 152, distance: 361.1
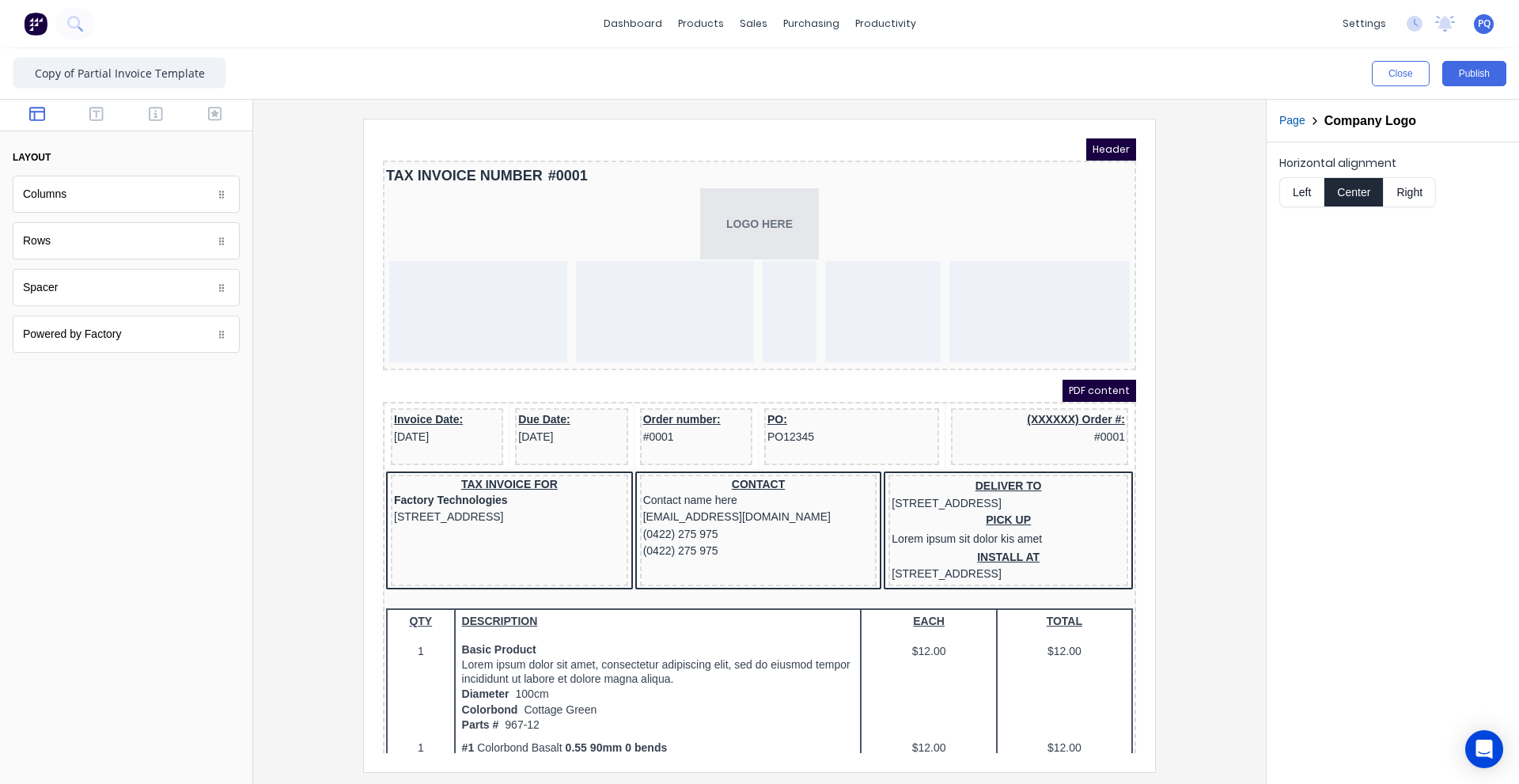
click at [470, 149] on div "TAX INVOICE NUMBER #0001" at bounding box center [740, 156] width 746 height 24
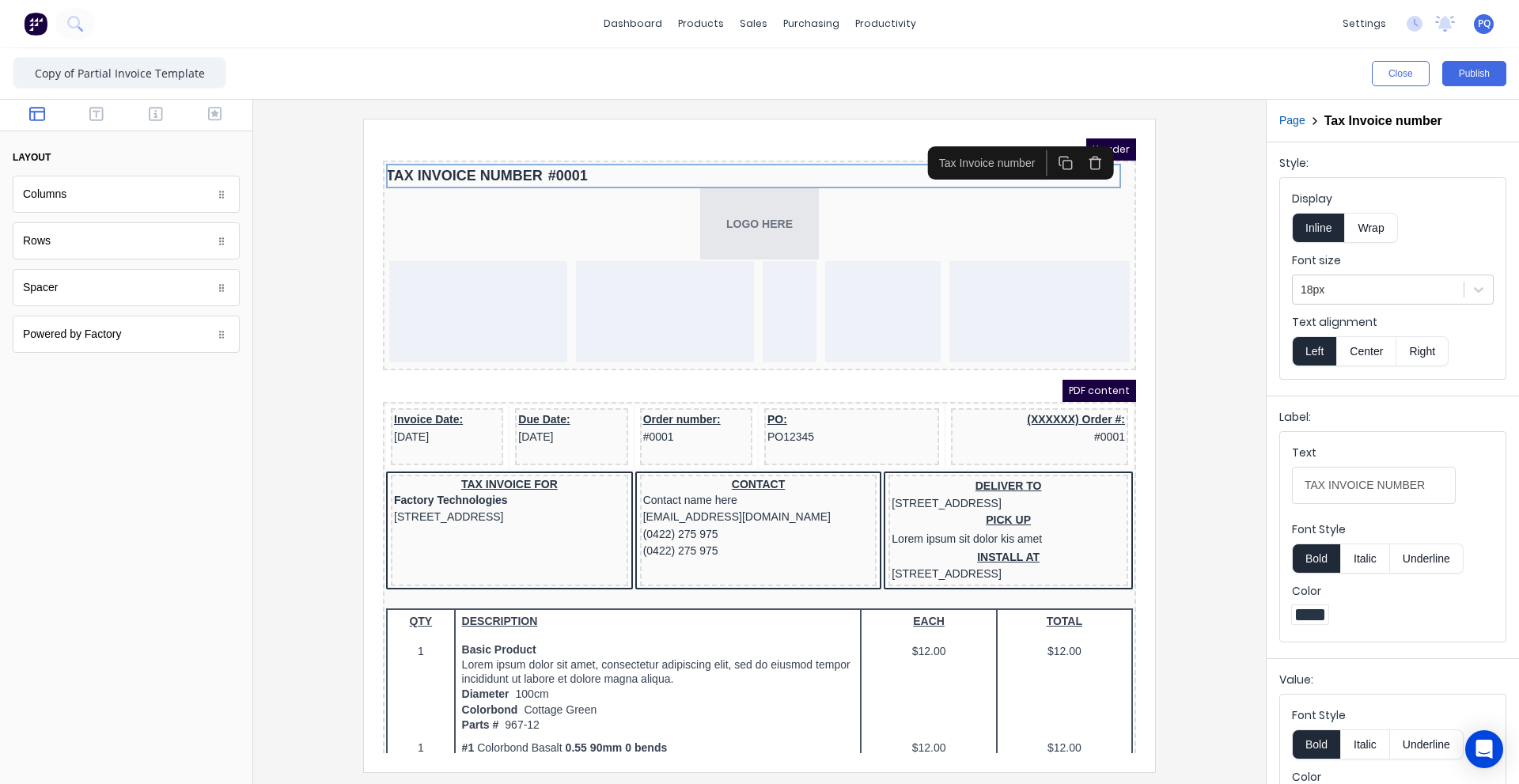
click at [1069, 143] on icon "button" at bounding box center [1076, 143] width 15 height 15
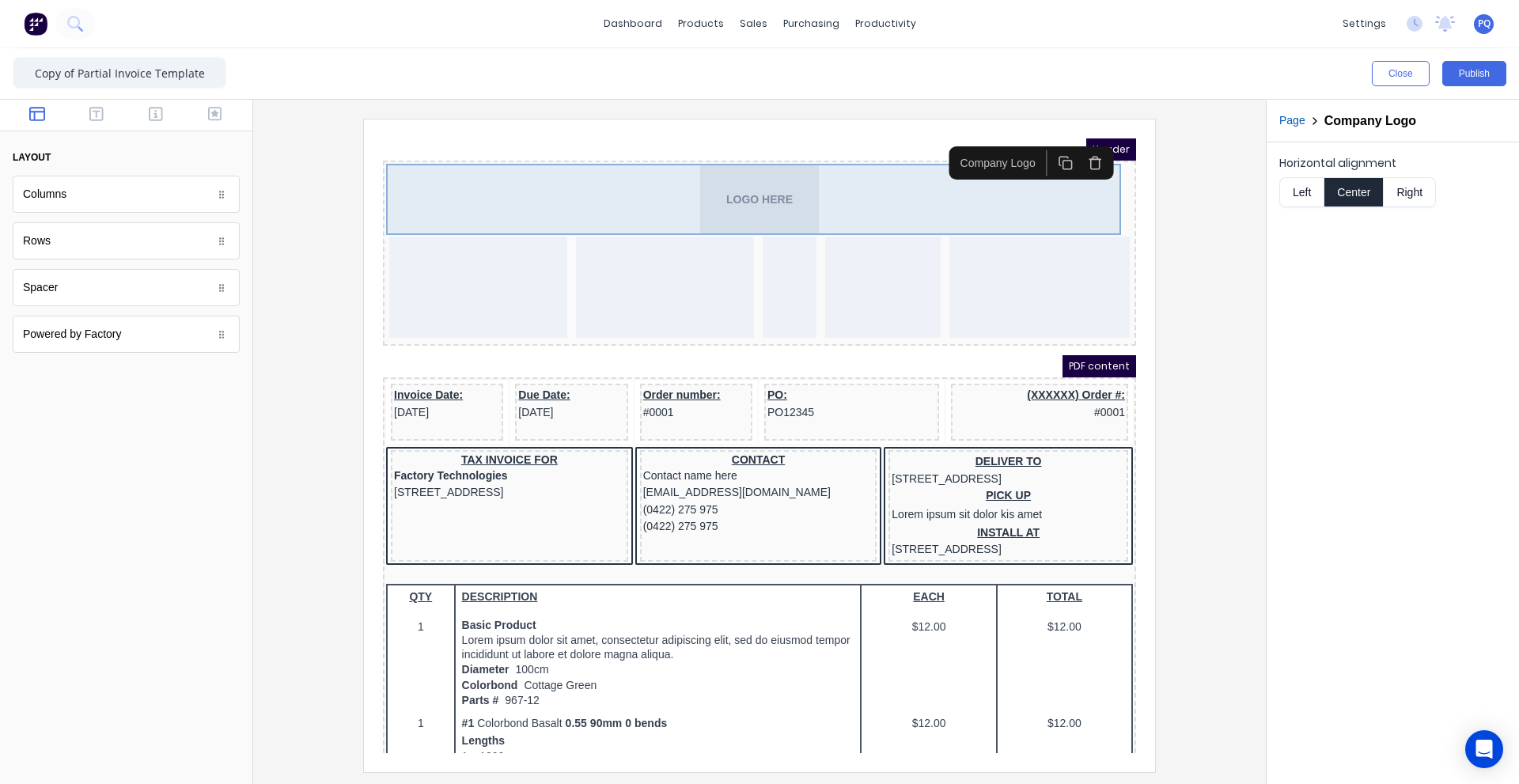
click at [1033, 207] on div "LOGO HERE" at bounding box center [740, 180] width 746 height 71
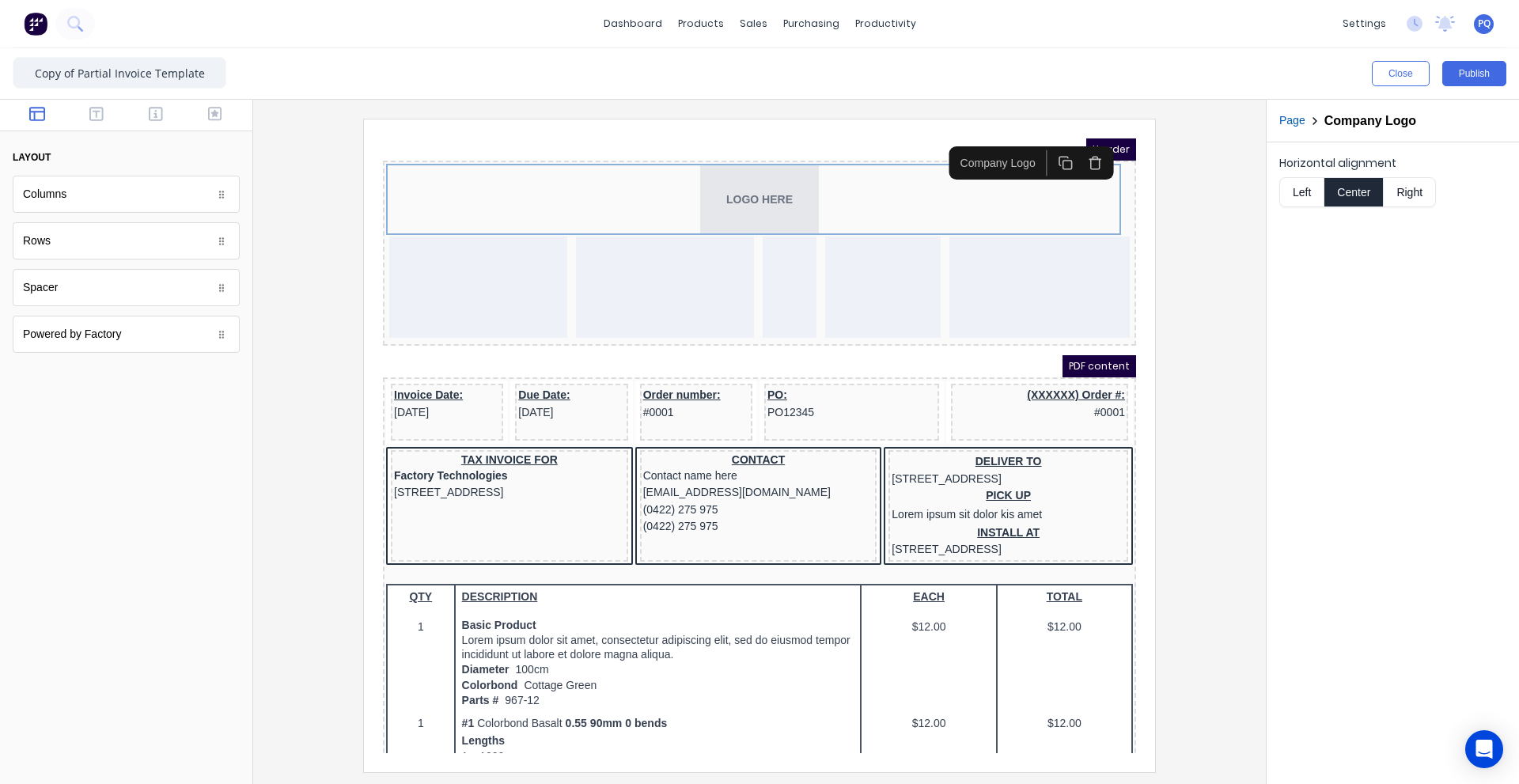
click at [1408, 195] on button "Right" at bounding box center [1409, 192] width 52 height 30
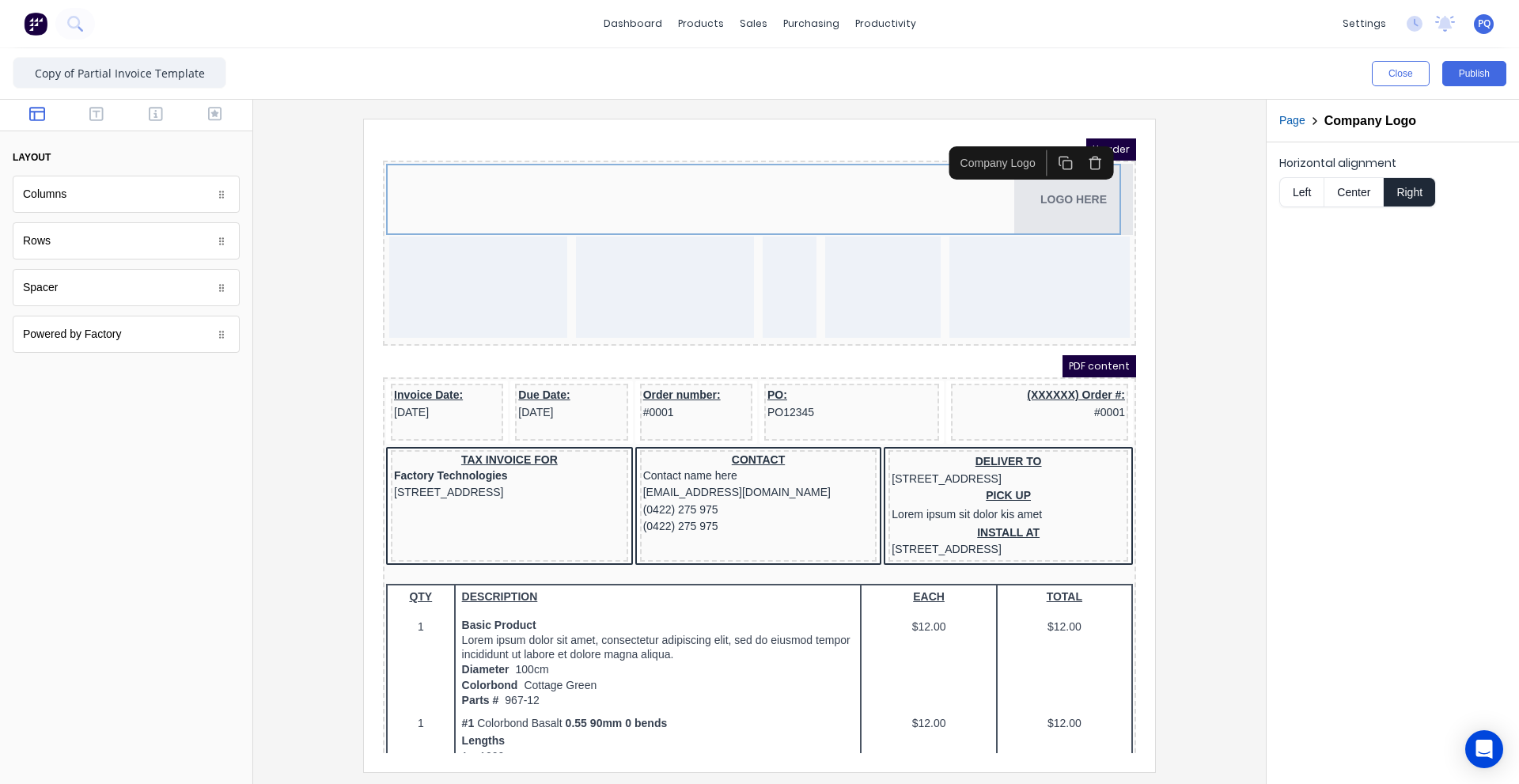
click at [1198, 263] on div at bounding box center [759, 445] width 987 height 653
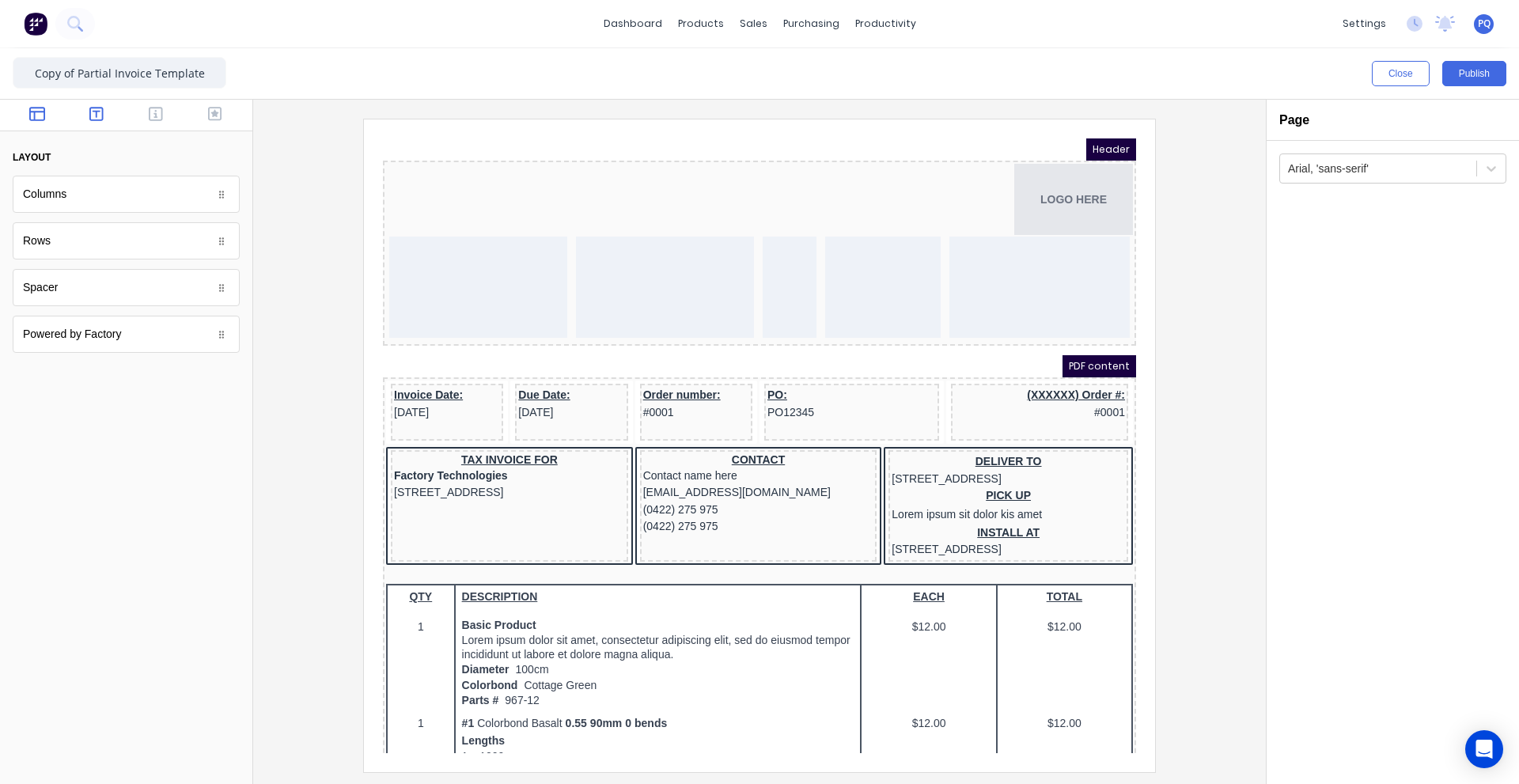
click at [97, 121] on icon "button" at bounding box center [96, 114] width 14 height 16
drag, startPoint x: 145, startPoint y: 200, endPoint x: 73, endPoint y: 247, distance: 86.0
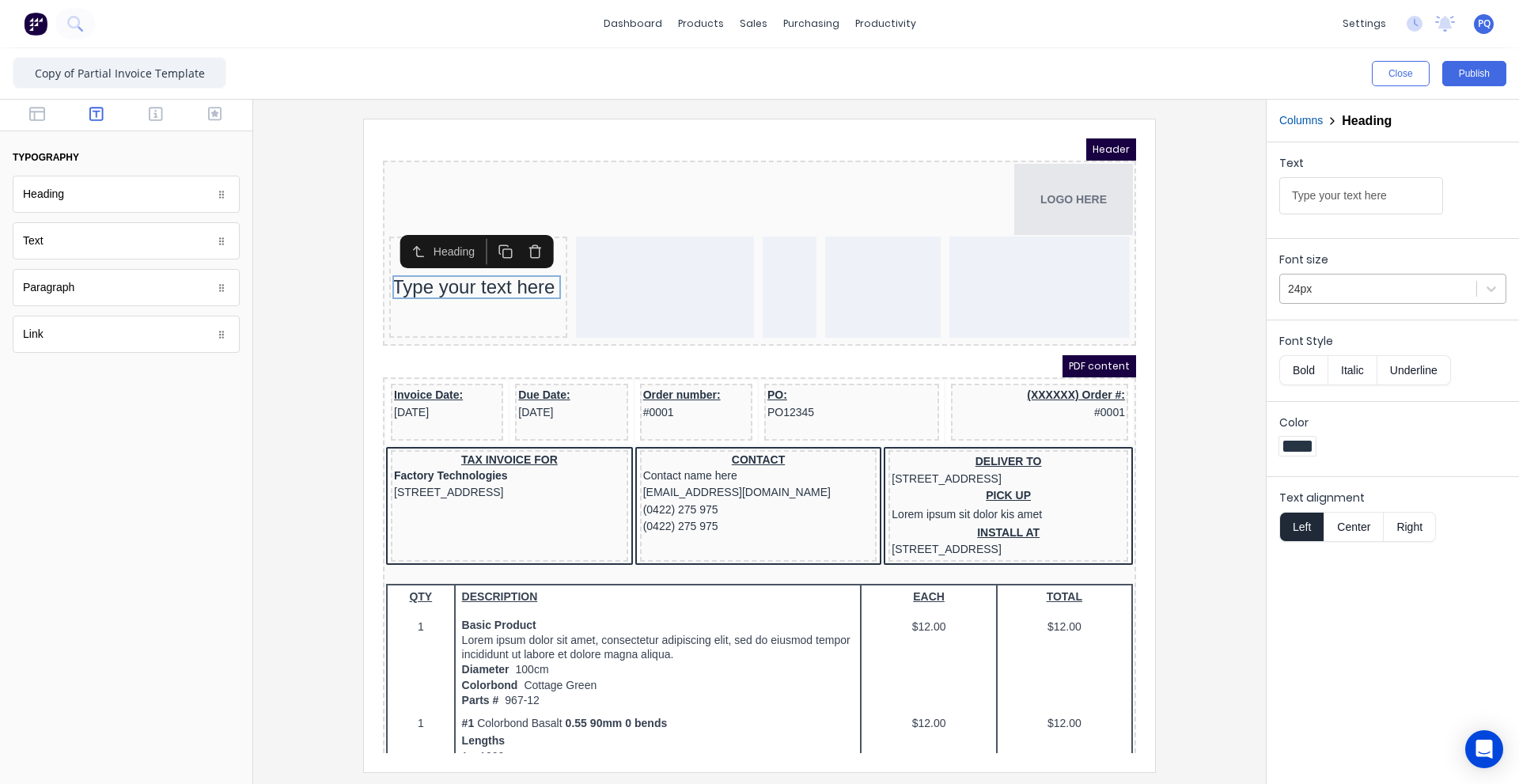
click at [1331, 292] on div at bounding box center [1378, 289] width 181 height 20
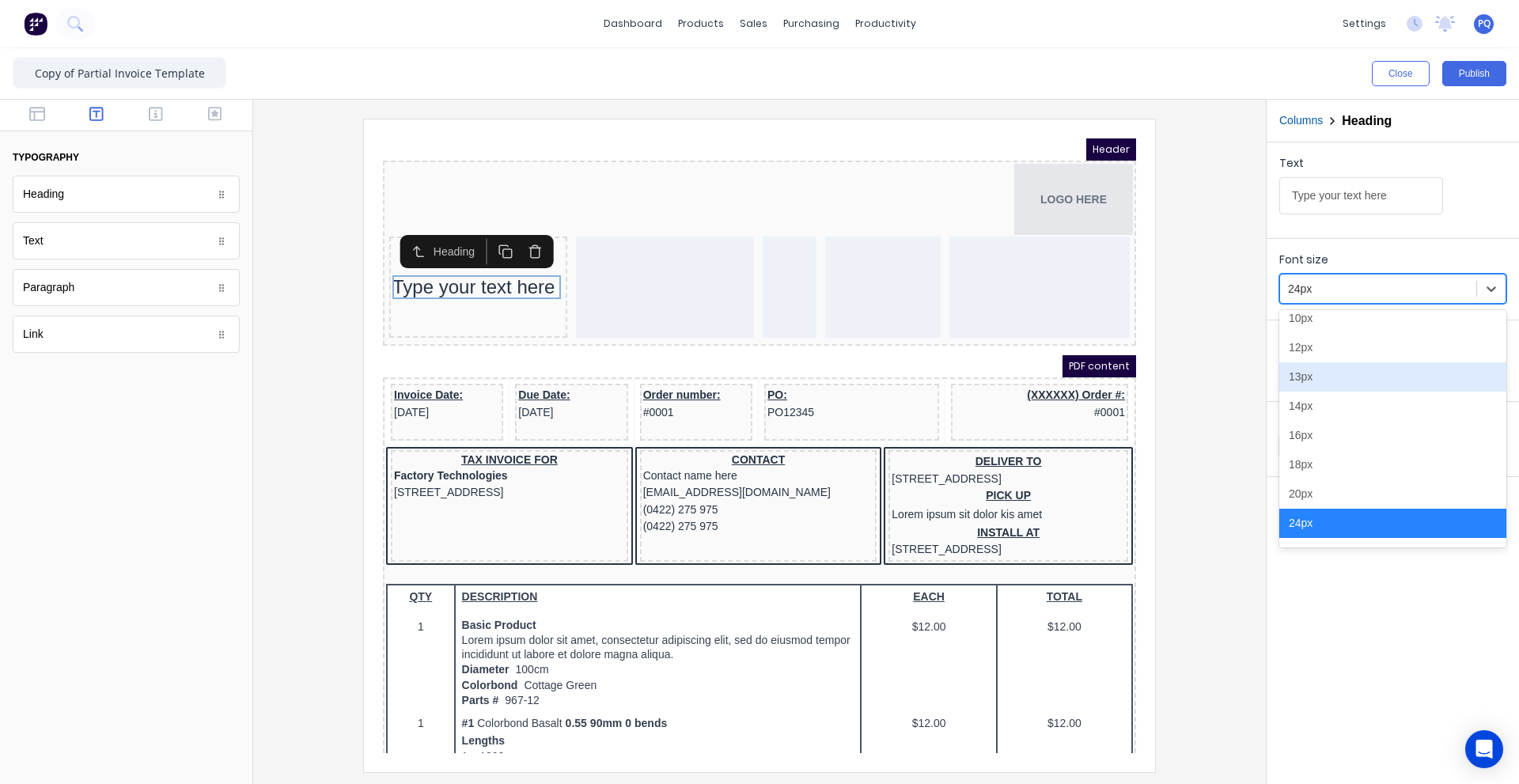
scroll to position [179, 0]
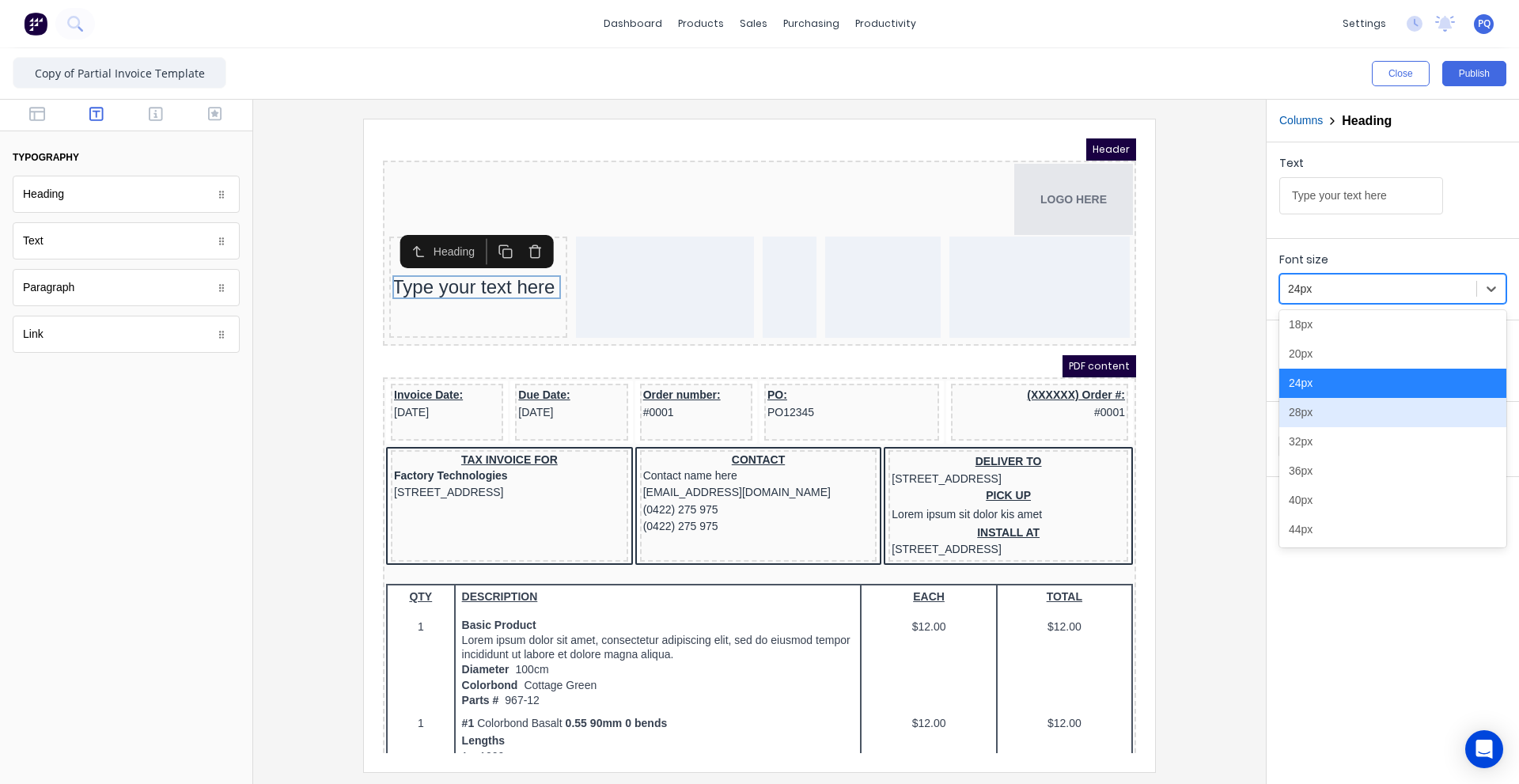
click at [1312, 407] on div "28px" at bounding box center [1392, 412] width 227 height 30
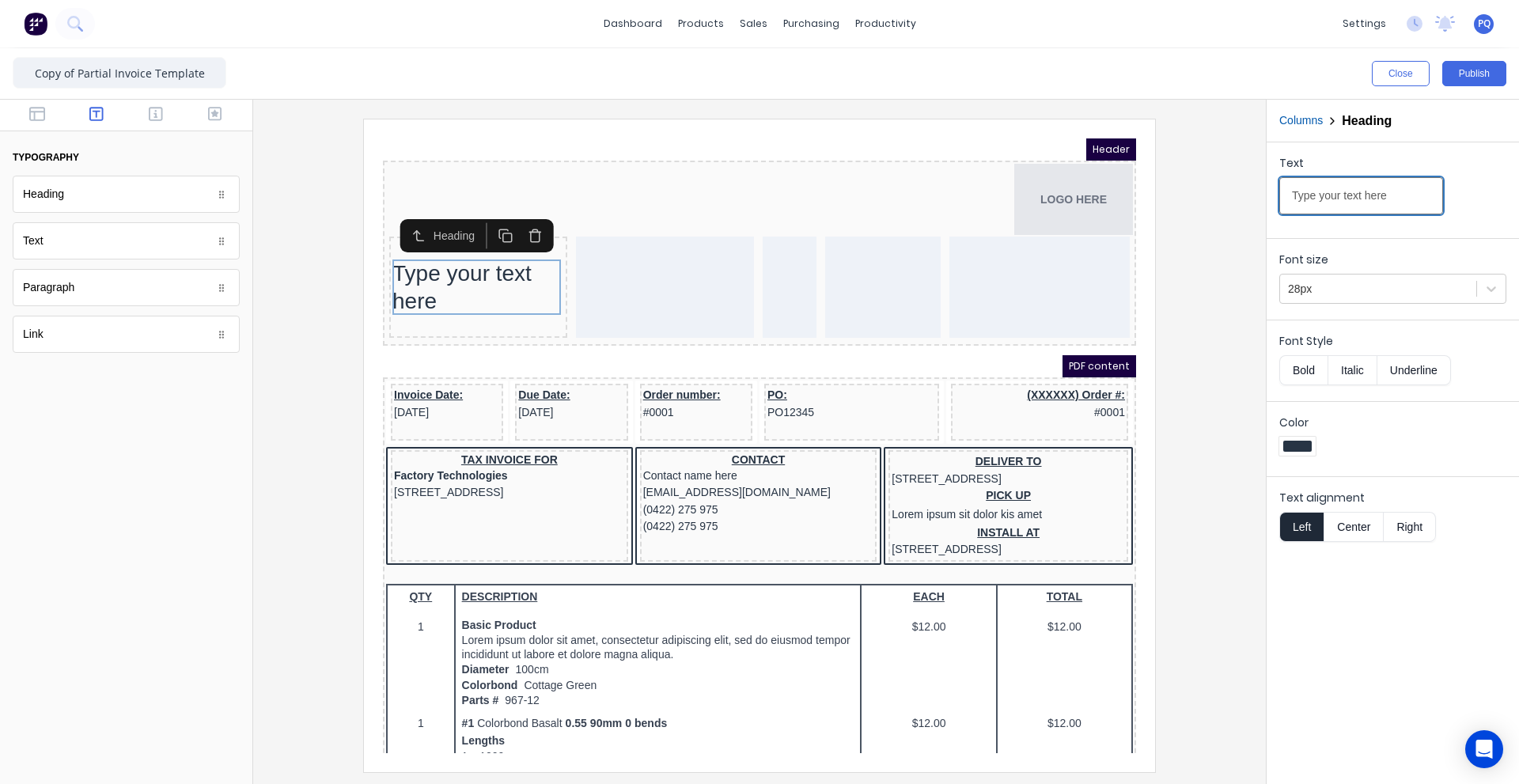
click at [1374, 194] on input "Type your text here" at bounding box center [1361, 195] width 164 height 37
paste input "AX INVOICE"
type input "TAX INVOICE"
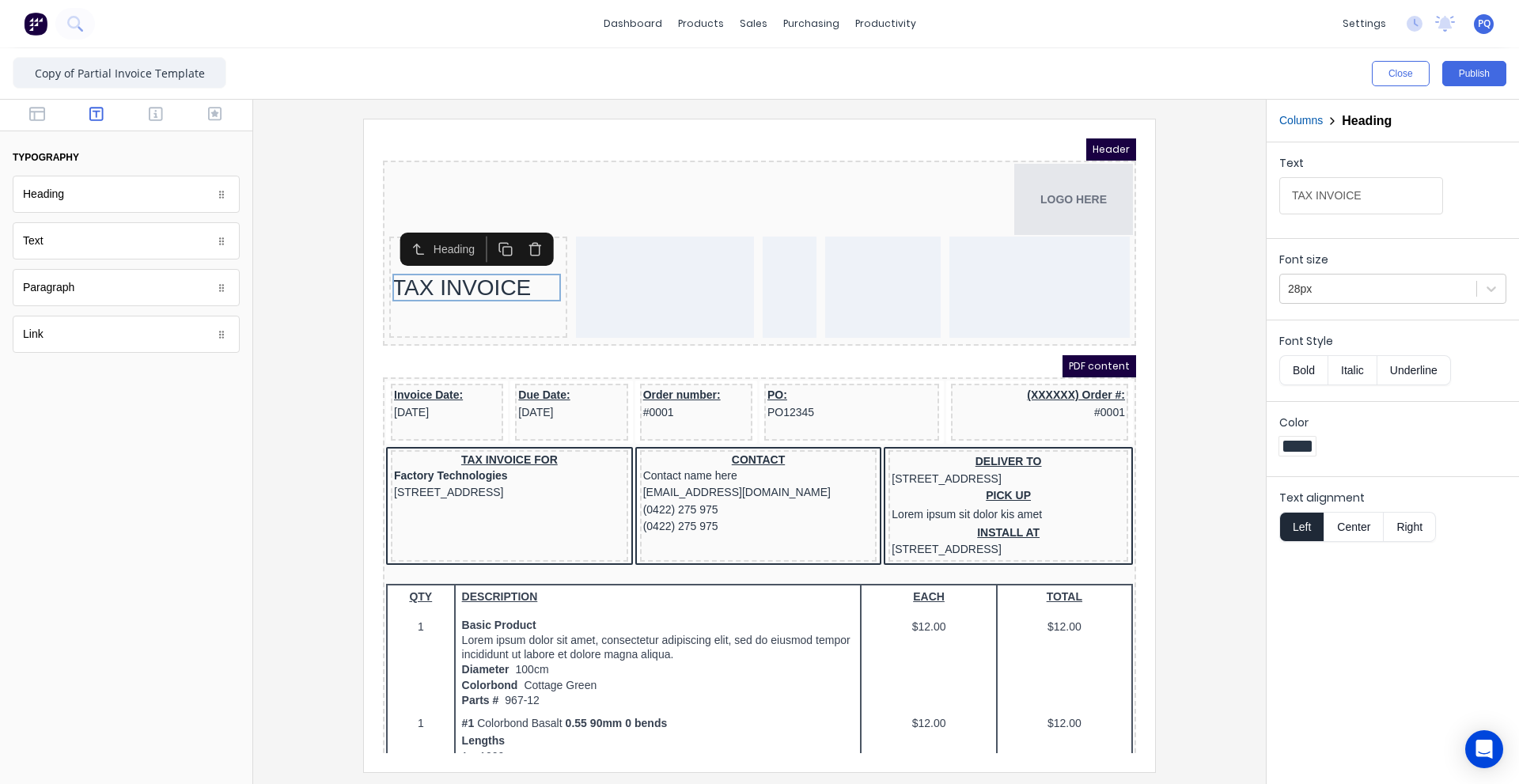
click at [1318, 122] on button "Columns" at bounding box center [1300, 120] width 43 height 16
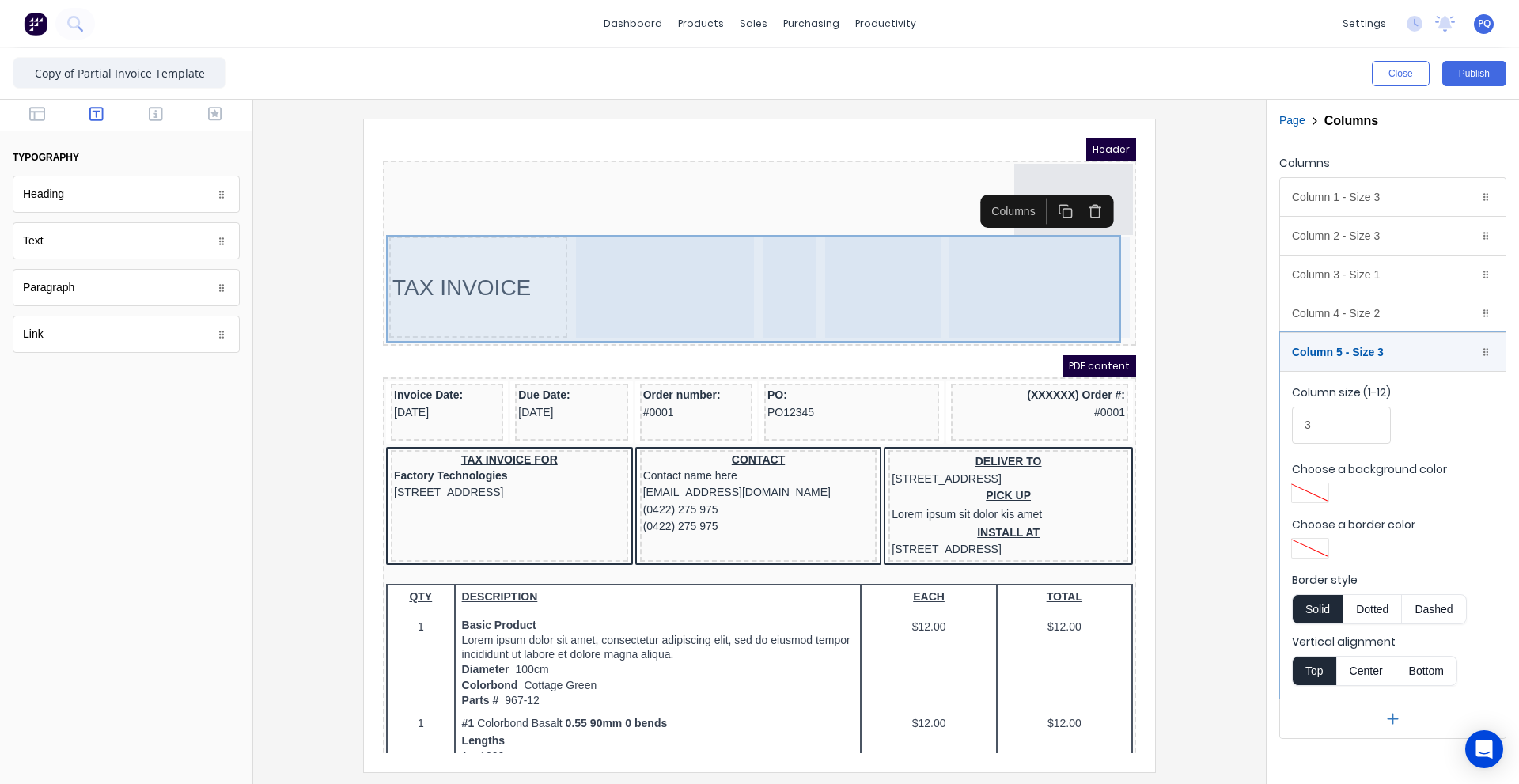
click at [491, 297] on div "TAX INVOICE" at bounding box center [460, 268] width 178 height 102
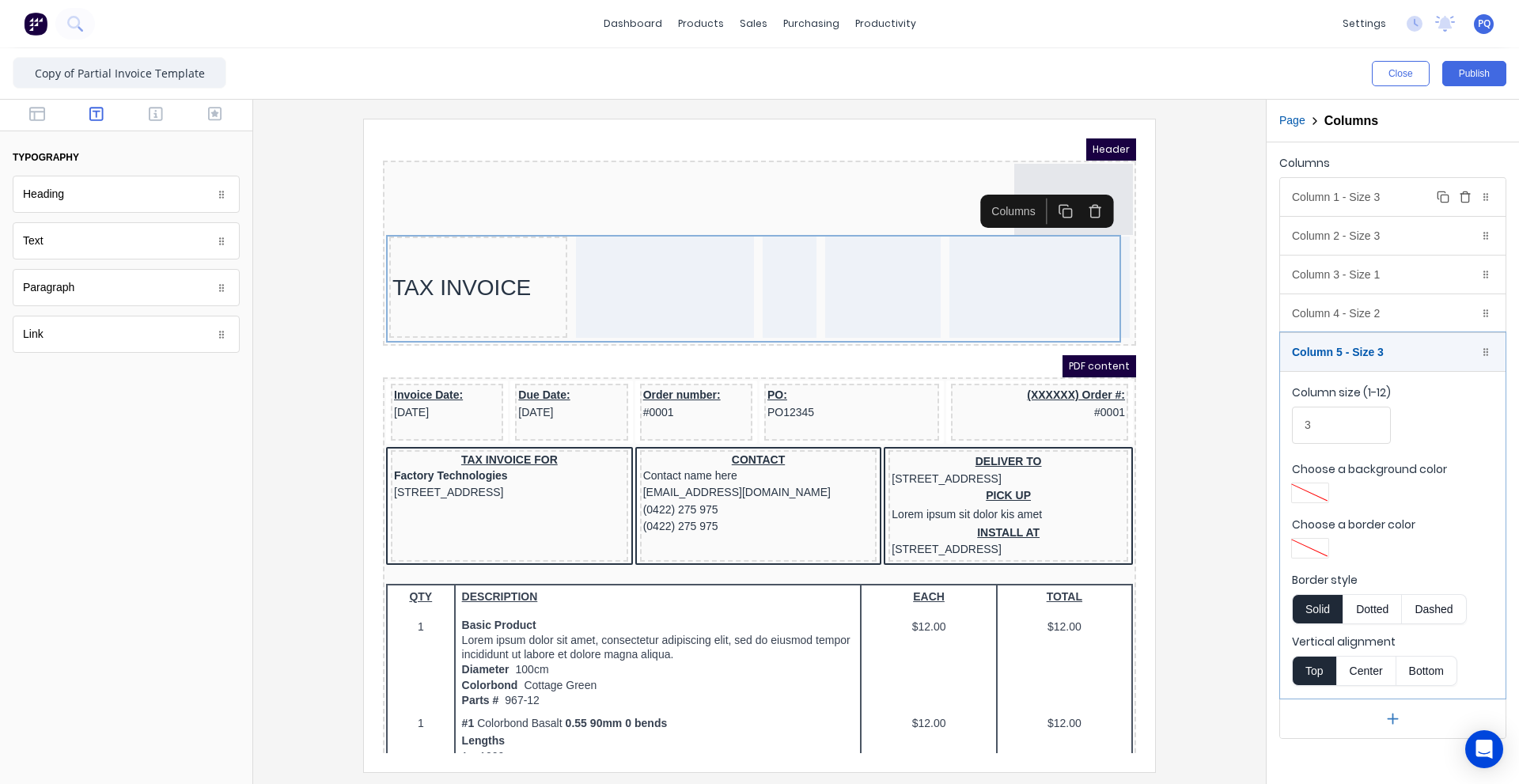
click at [1356, 206] on div "Column 1 - Size 3 Duplicate Delete" at bounding box center [1392, 197] width 226 height 38
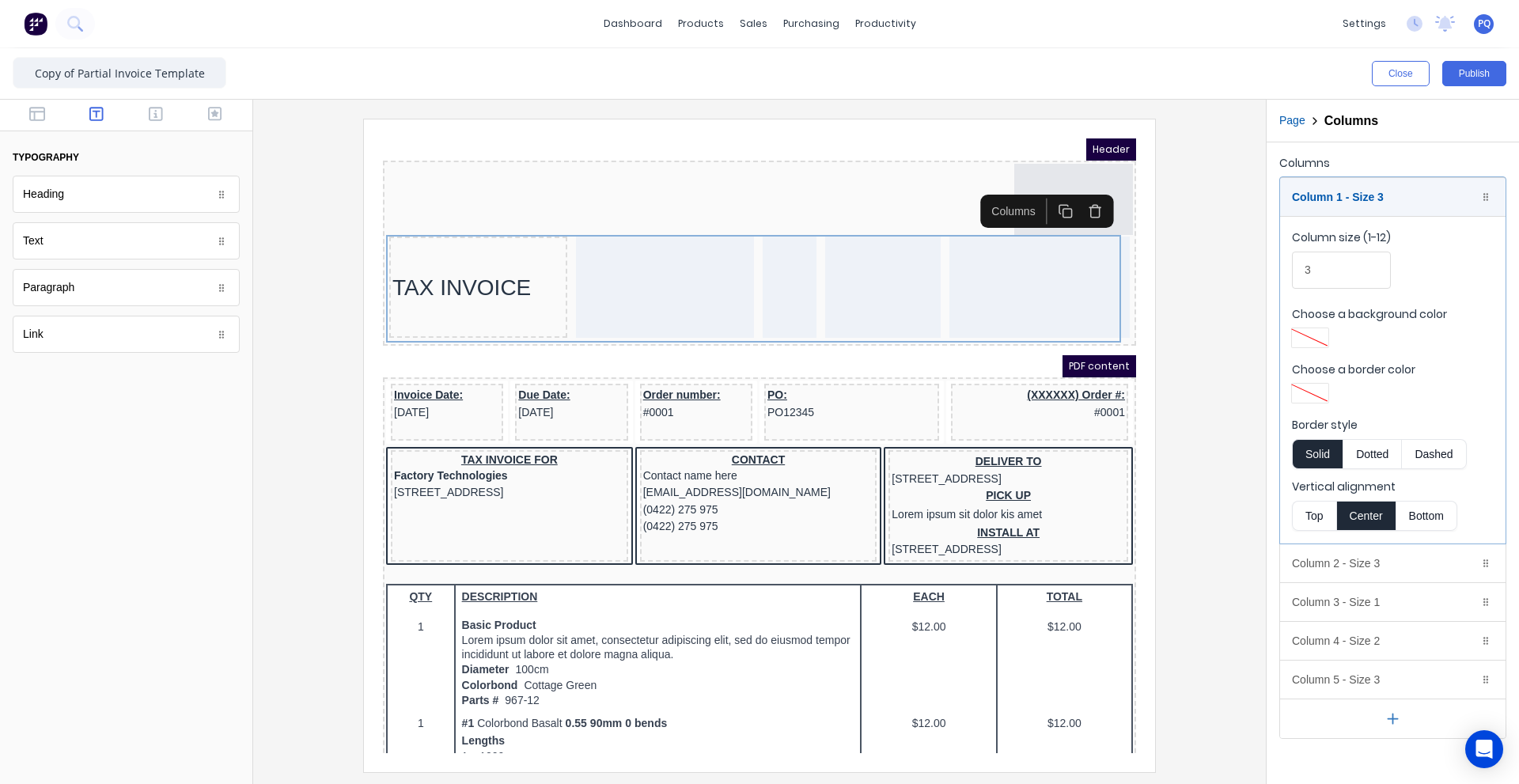
click at [1322, 513] on button "Top" at bounding box center [1313, 515] width 44 height 30
click at [1199, 355] on div at bounding box center [759, 445] width 987 height 653
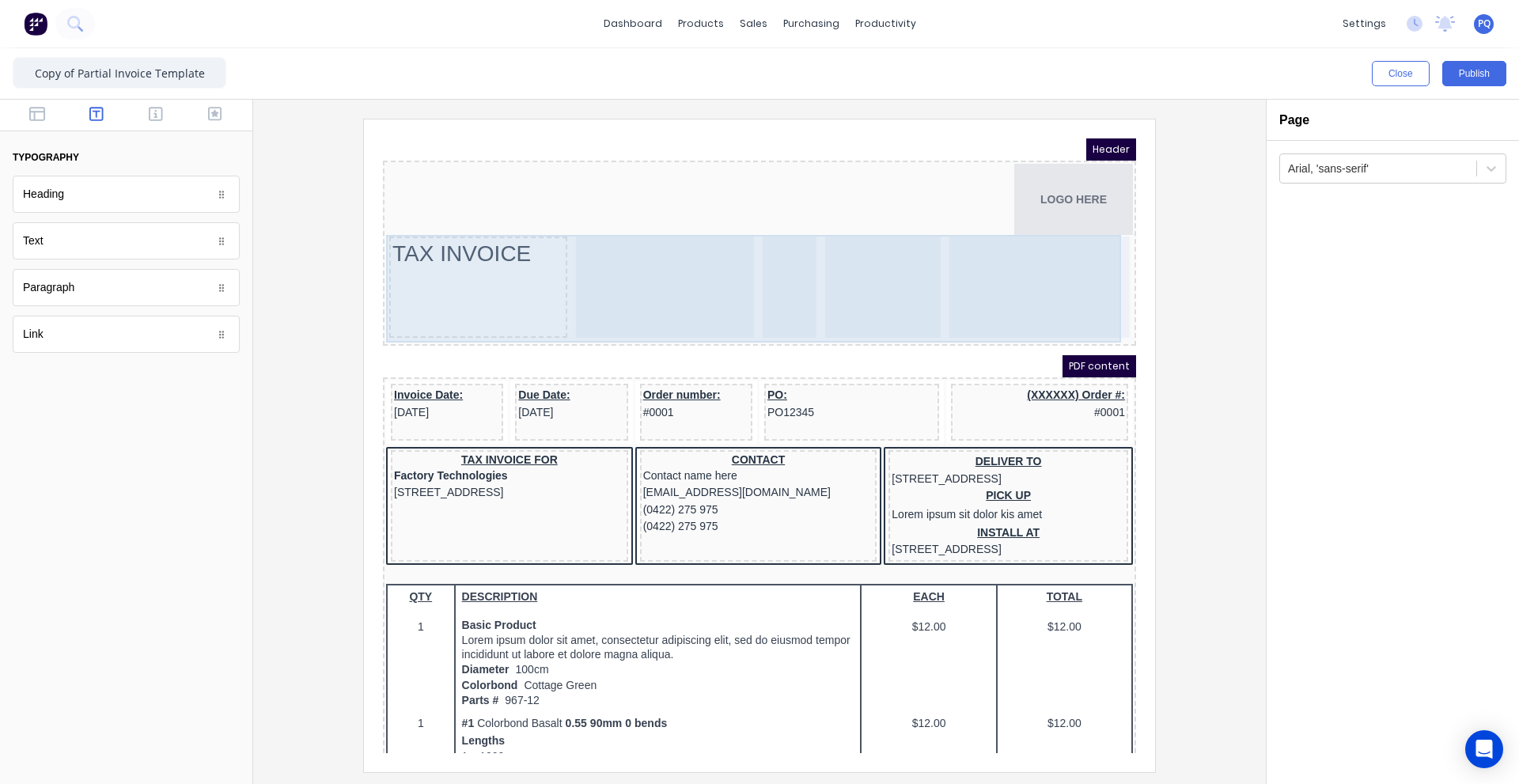
drag, startPoint x: 556, startPoint y: 303, endPoint x: 672, endPoint y: 286, distance: 117.2
click at [557, 303] on div at bounding box center [646, 268] width 178 height 102
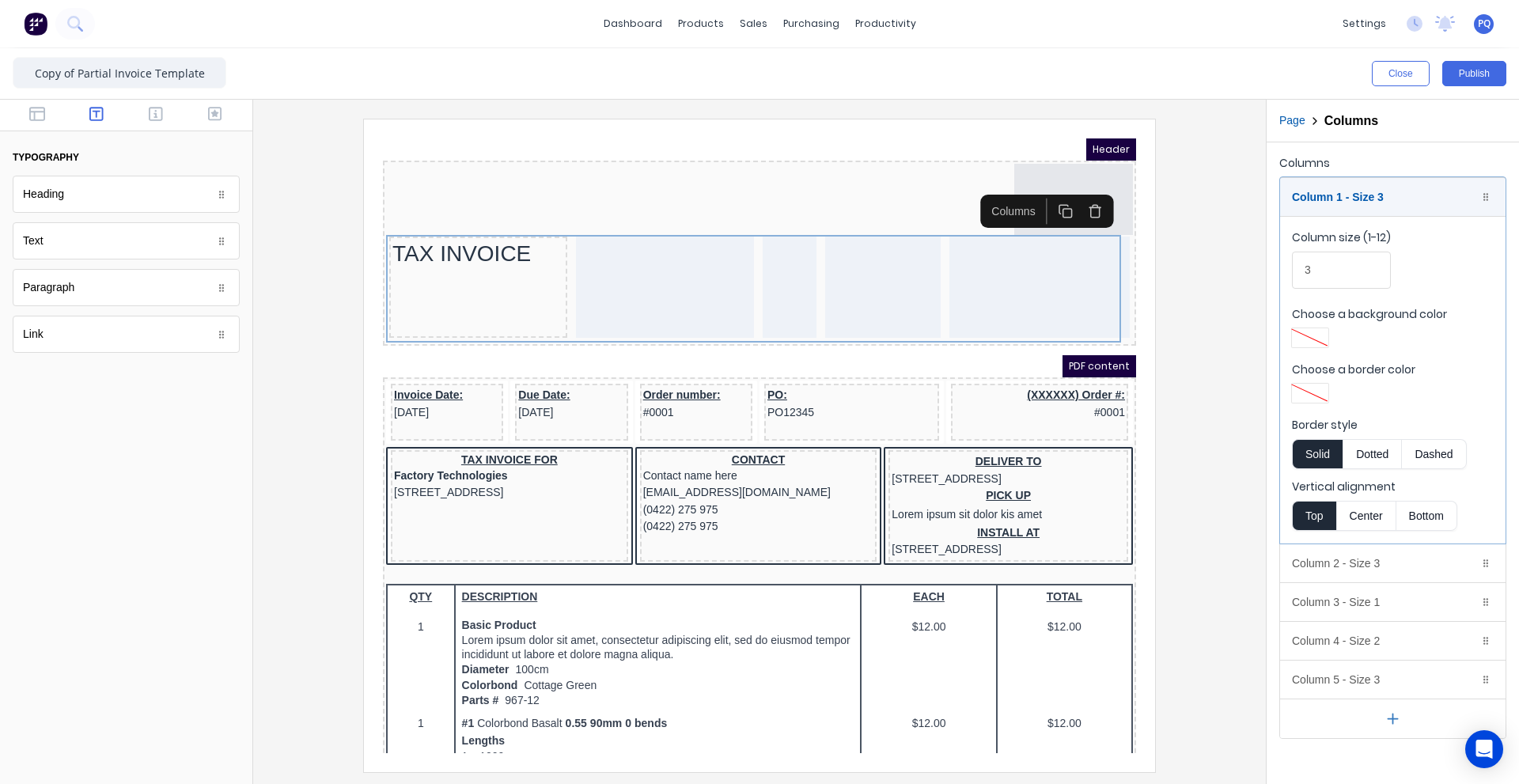
click at [1317, 340] on div at bounding box center [1310, 337] width 29 height 11
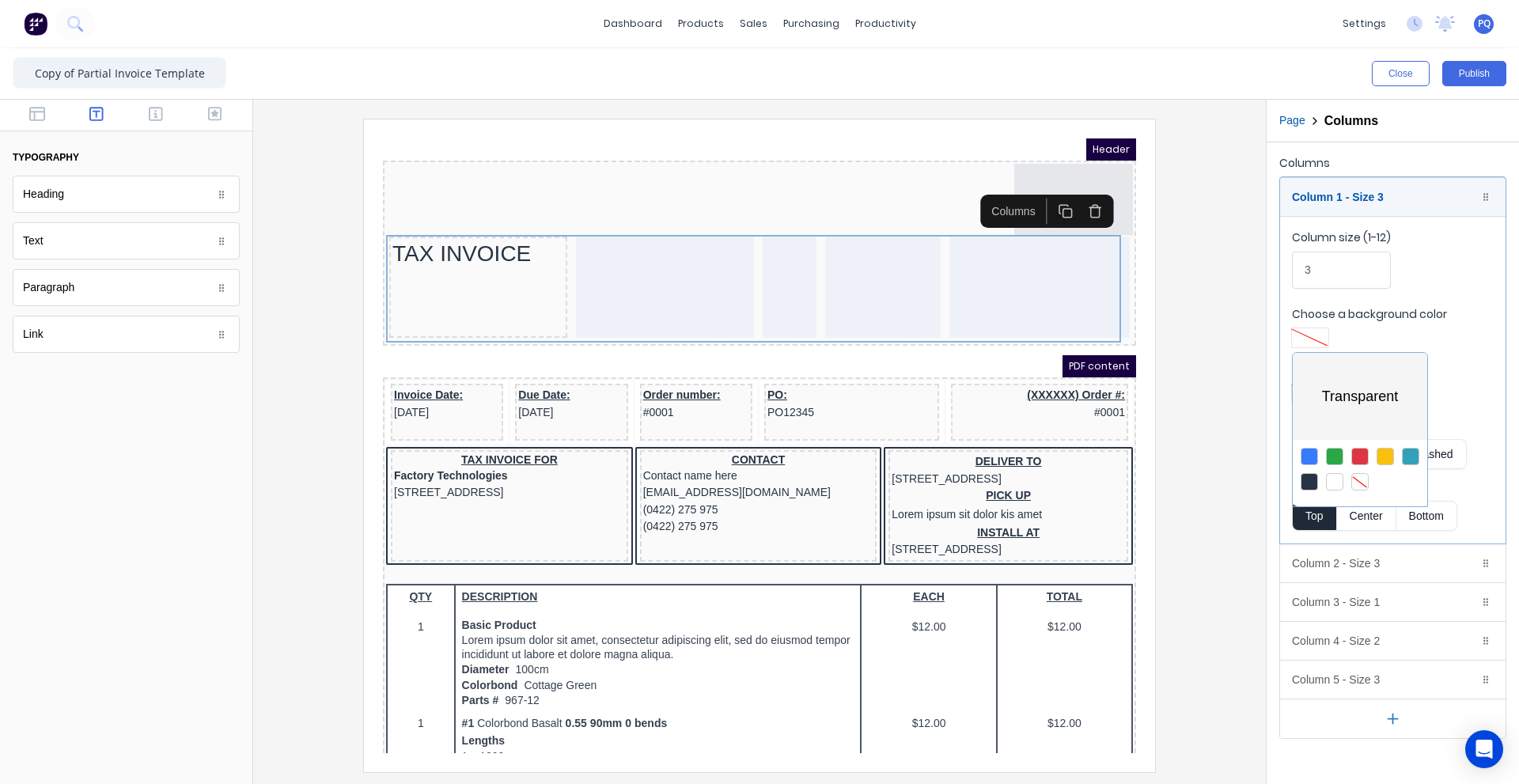
click at [1357, 478] on div at bounding box center [1359, 481] width 17 height 17
click at [1217, 422] on div at bounding box center [759, 392] width 1519 height 784
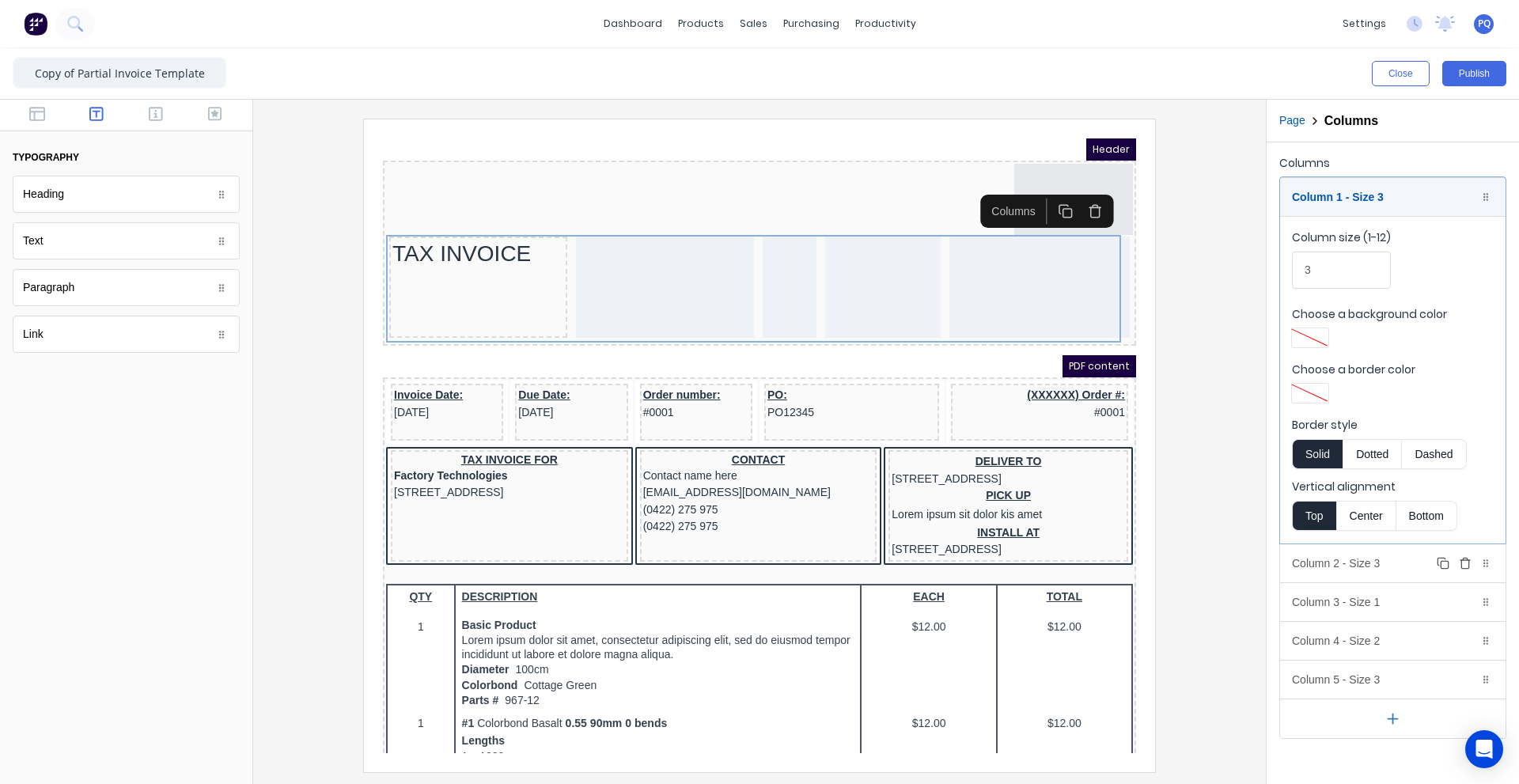
click at [1342, 564] on div "Column 2 - Size 3 Duplicate Delete" at bounding box center [1392, 563] width 226 height 38
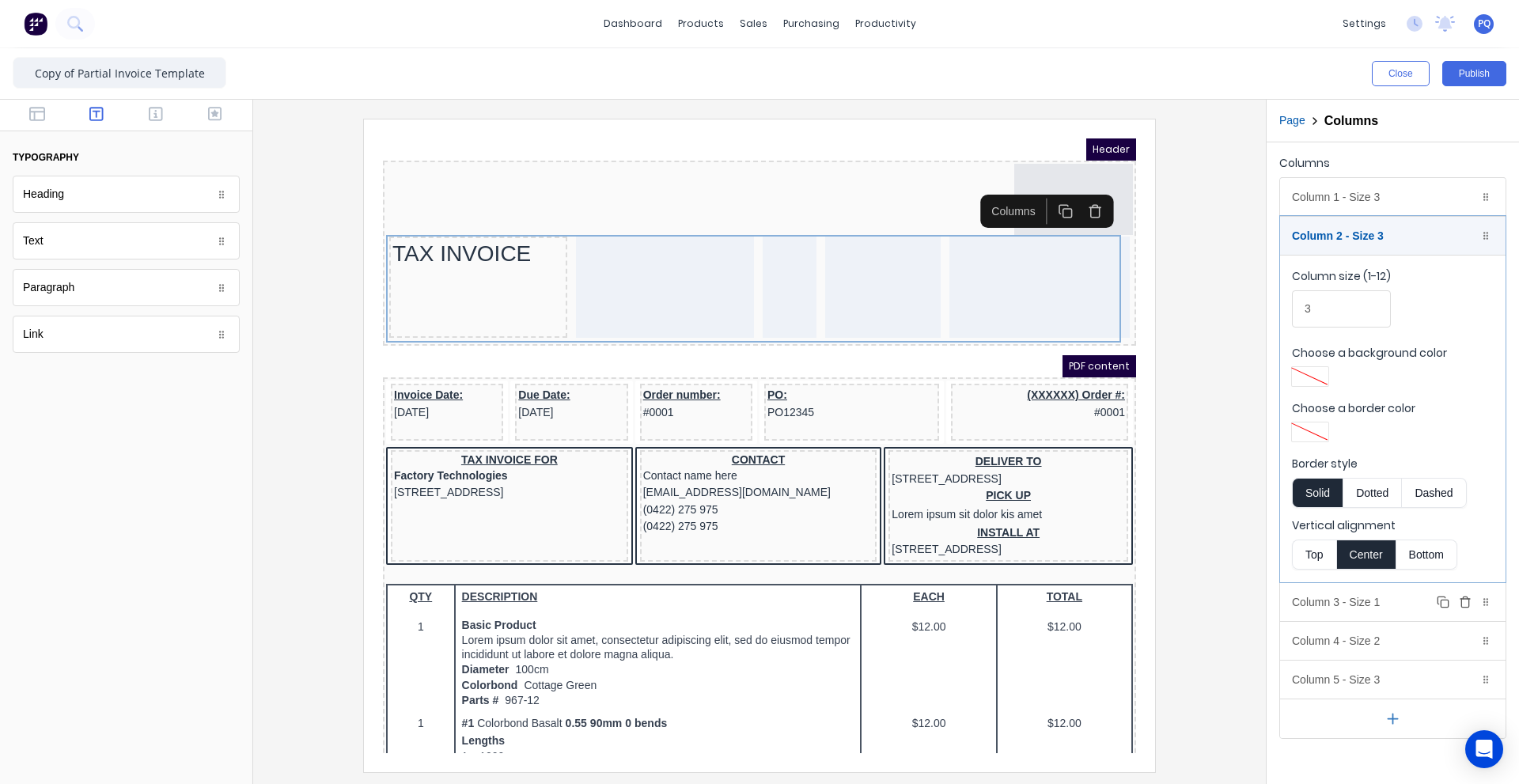
click at [1366, 609] on div "Column 3 - Size 1 Duplicate Delete" at bounding box center [1392, 601] width 226 height 38
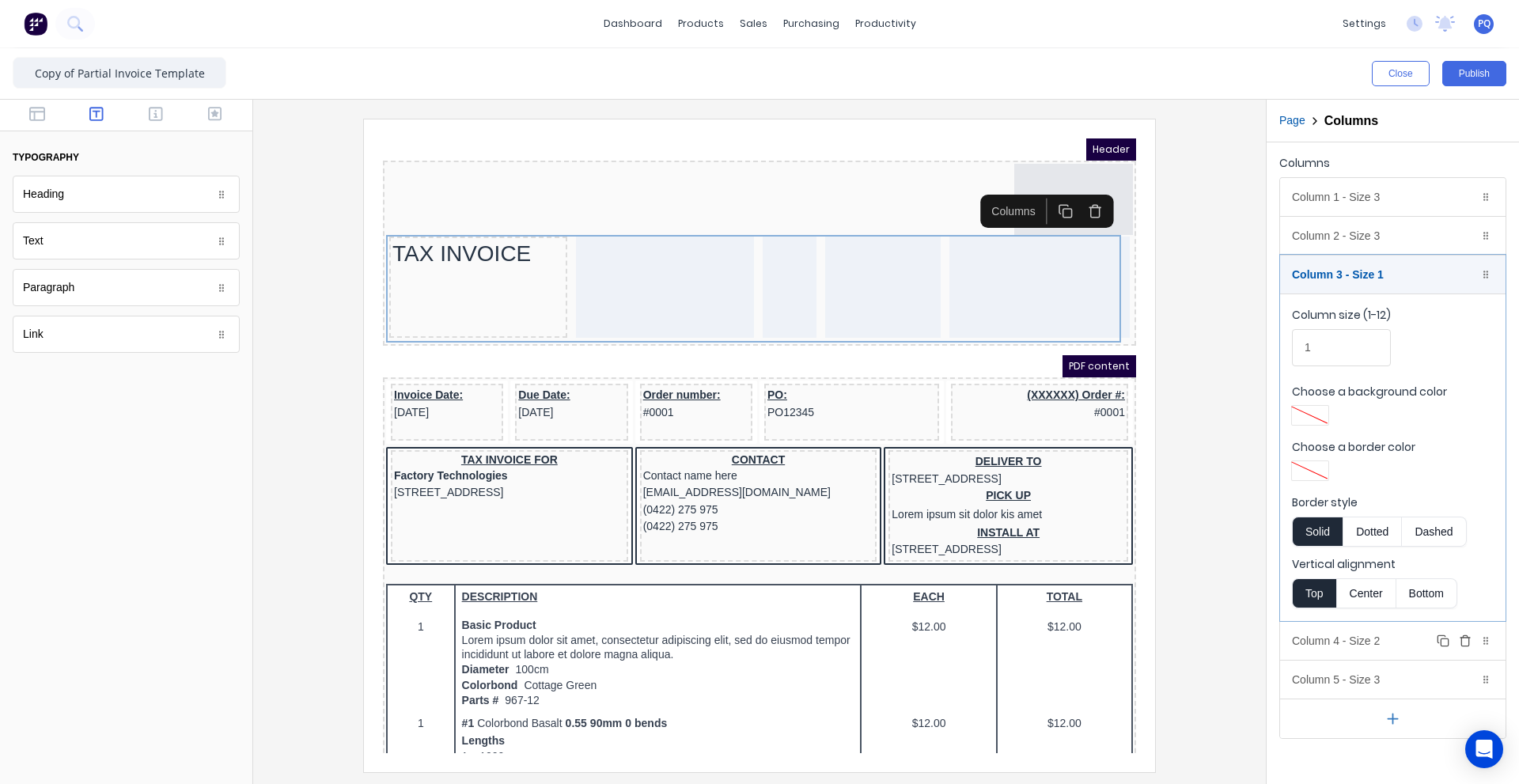
click at [1365, 637] on div "Column 4 - Size 2 Duplicate Delete" at bounding box center [1392, 640] width 226 height 38
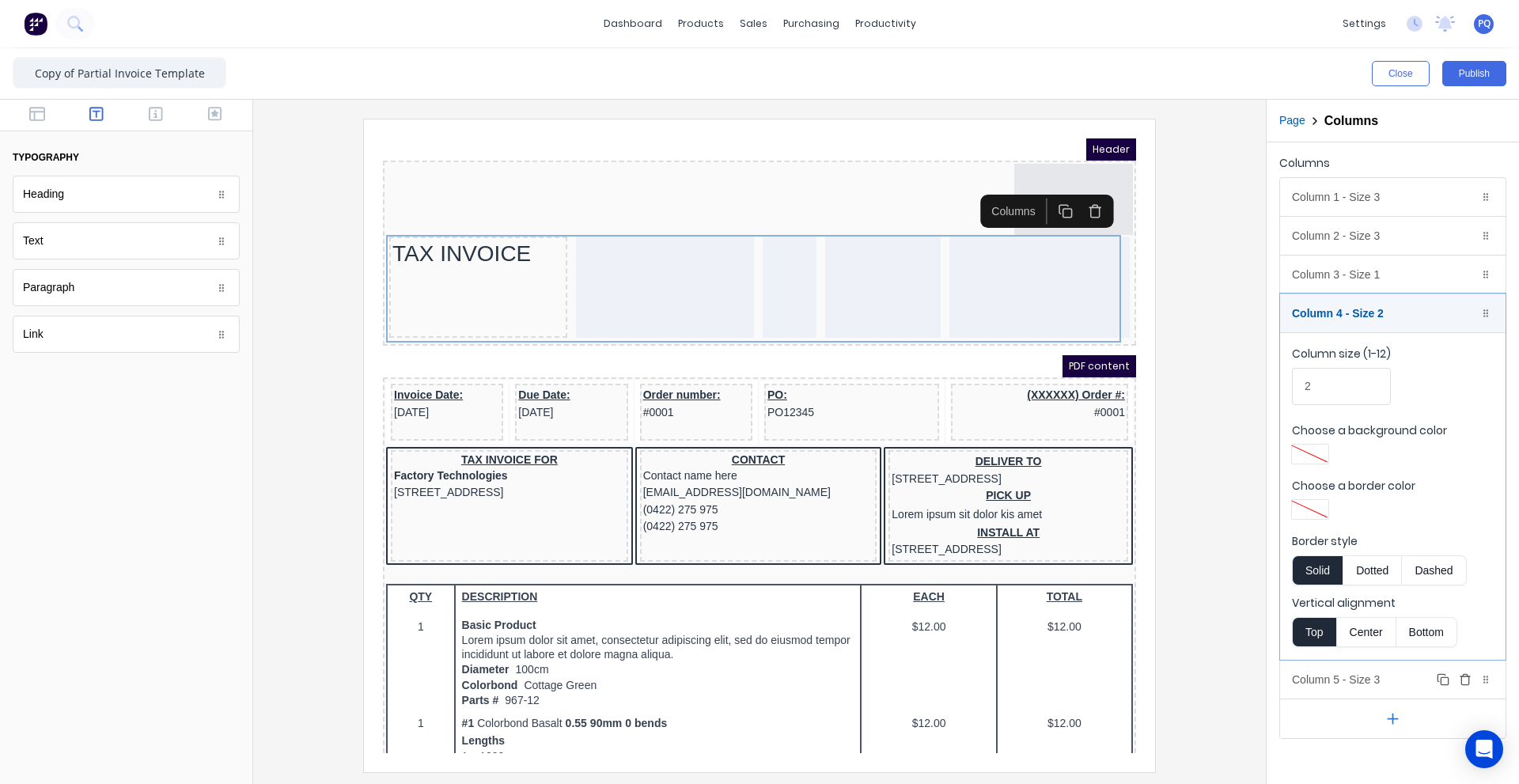
click at [1361, 675] on div "Column 5 - Size 3 Duplicate Delete" at bounding box center [1392, 679] width 226 height 38
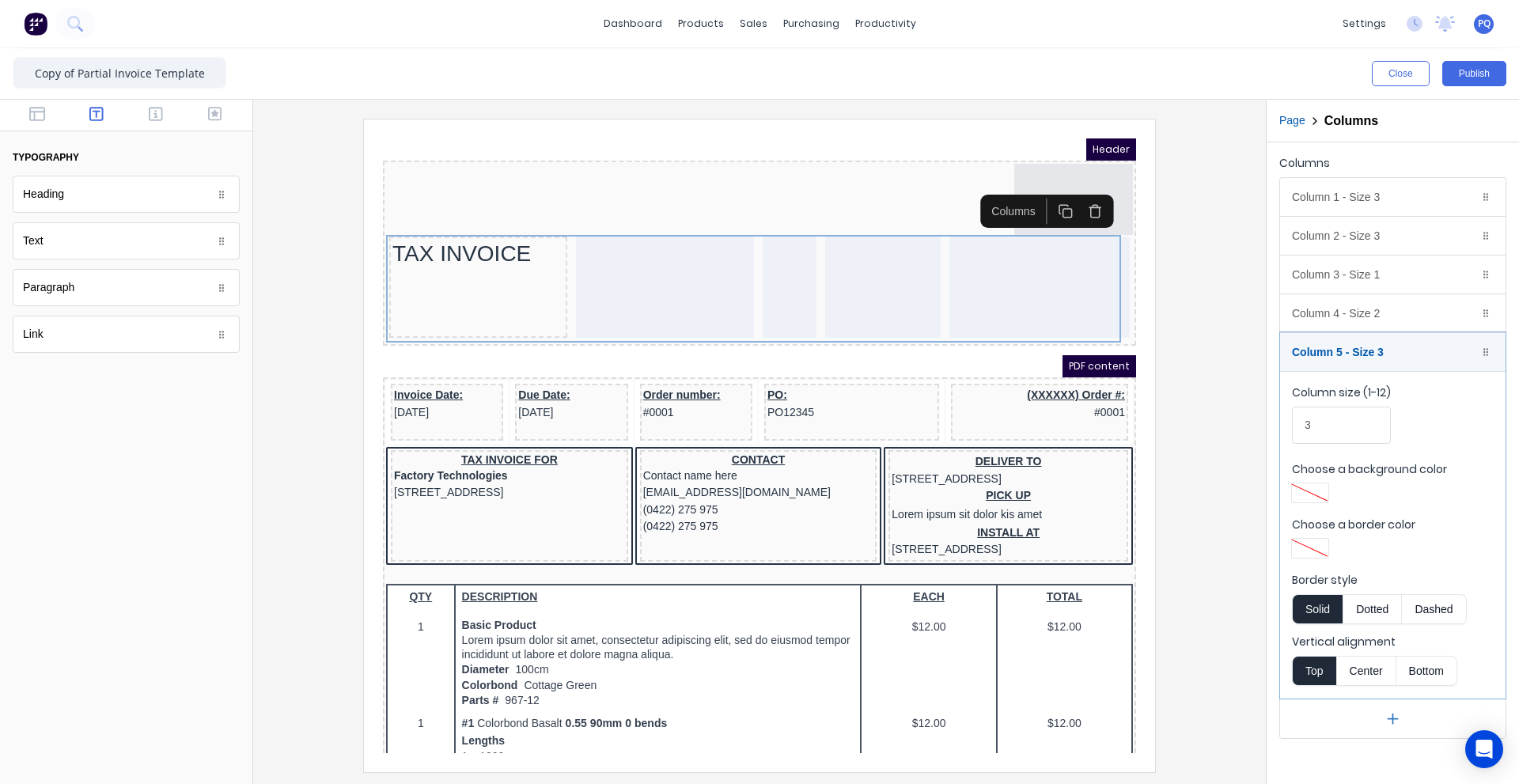
click at [1288, 120] on button "Page" at bounding box center [1291, 120] width 26 height 16
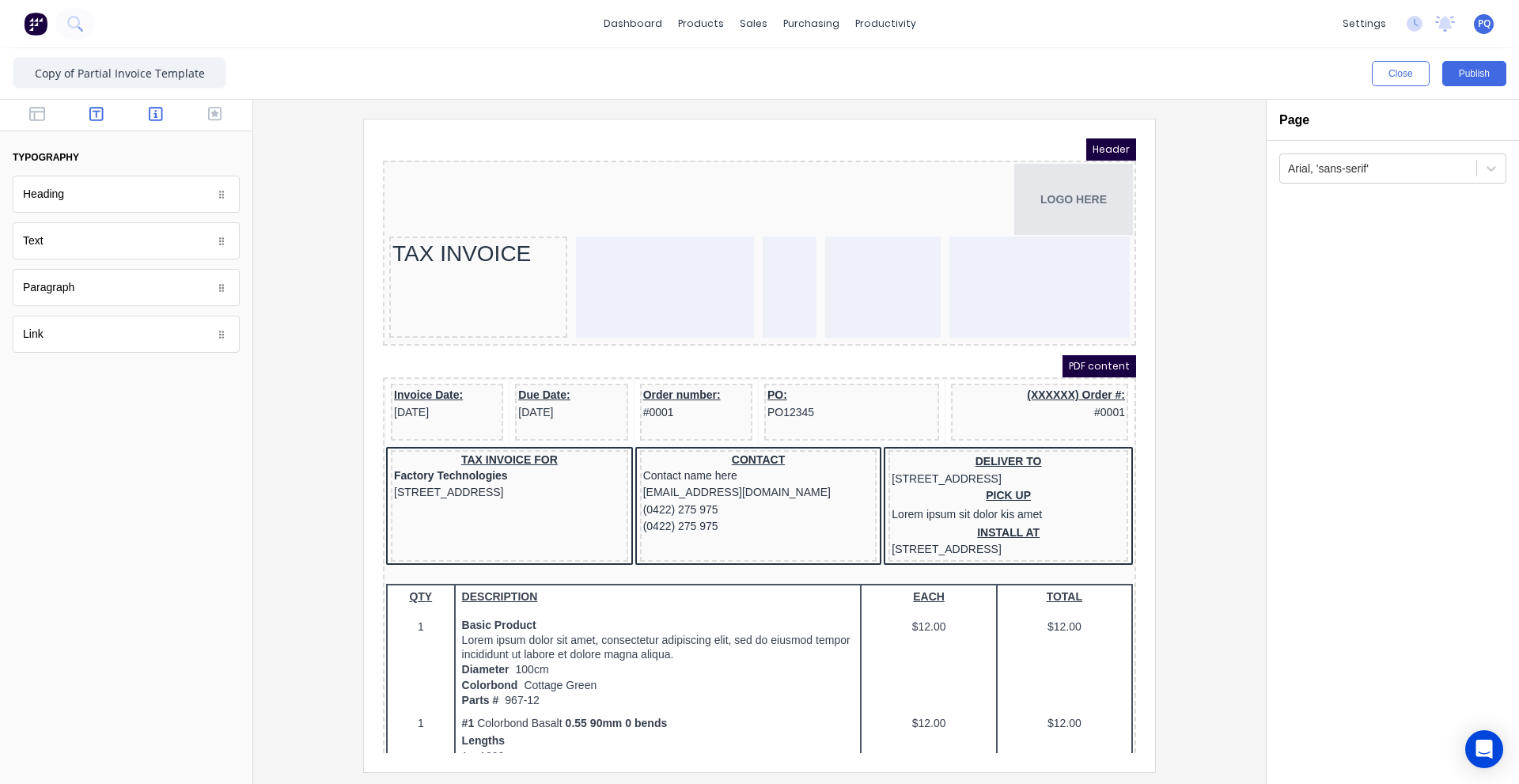
click at [147, 117] on button "button" at bounding box center [156, 115] width 49 height 19
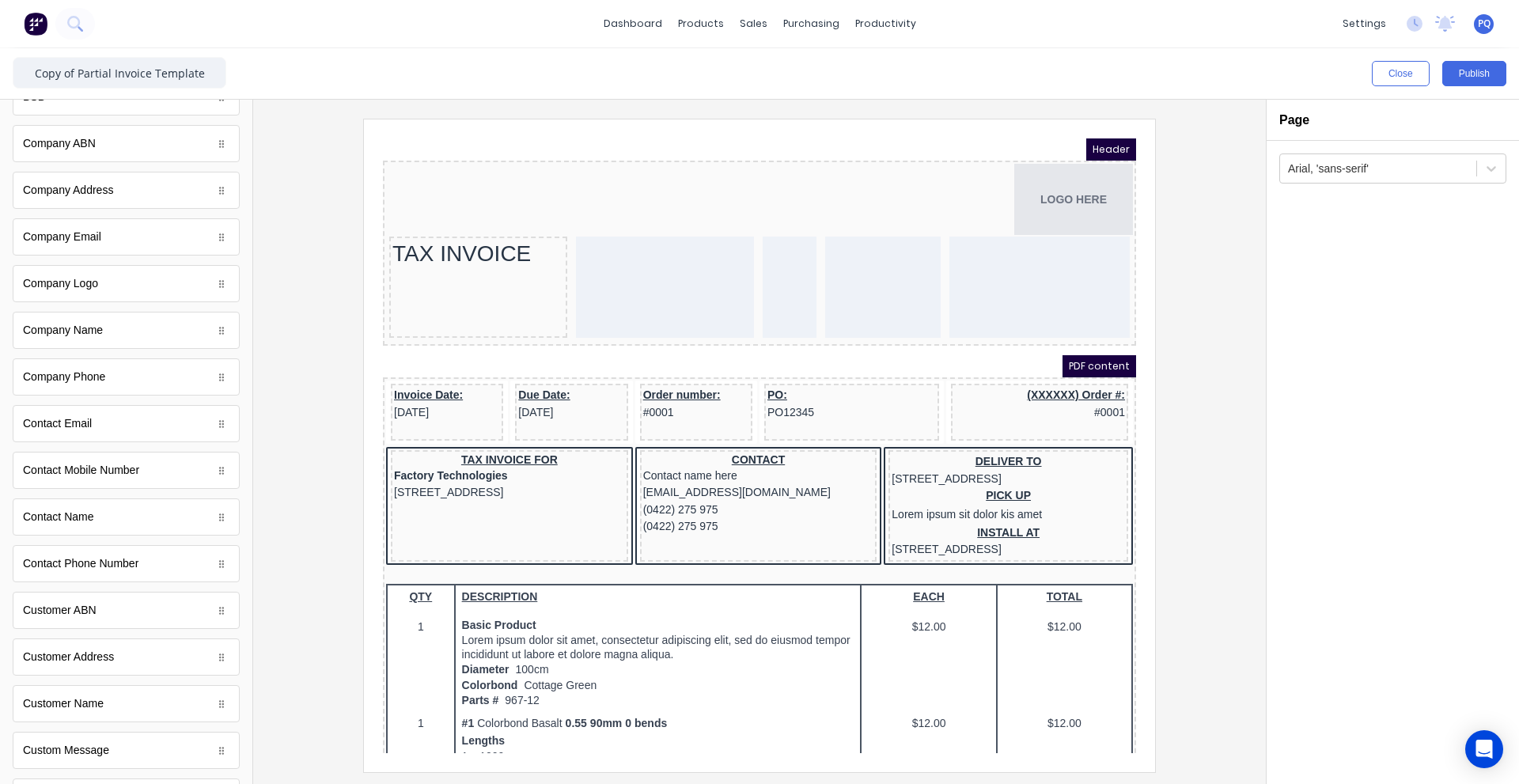
scroll to position [316, 0]
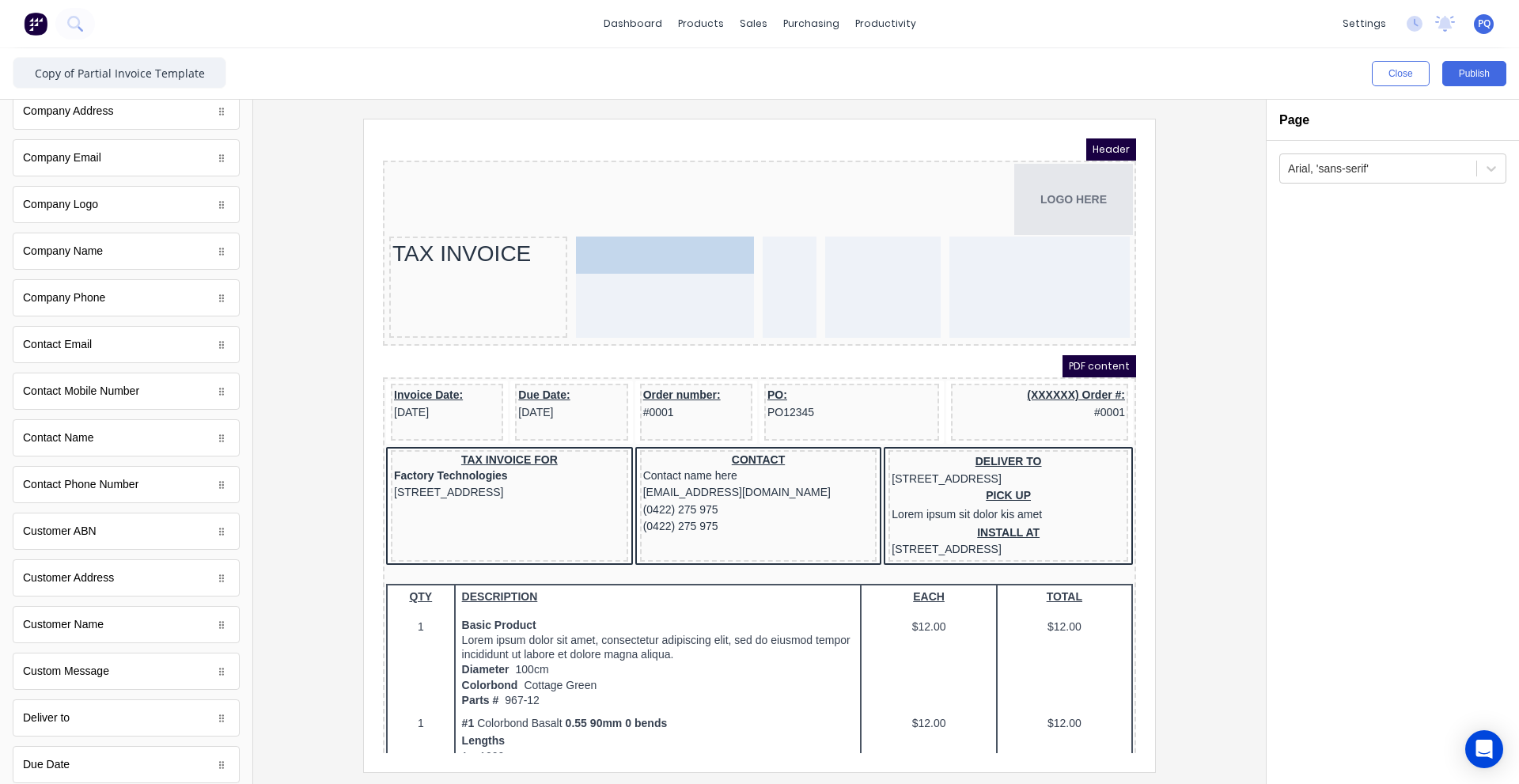
drag, startPoint x: 88, startPoint y: 631, endPoint x: 670, endPoint y: 283, distance: 678.1
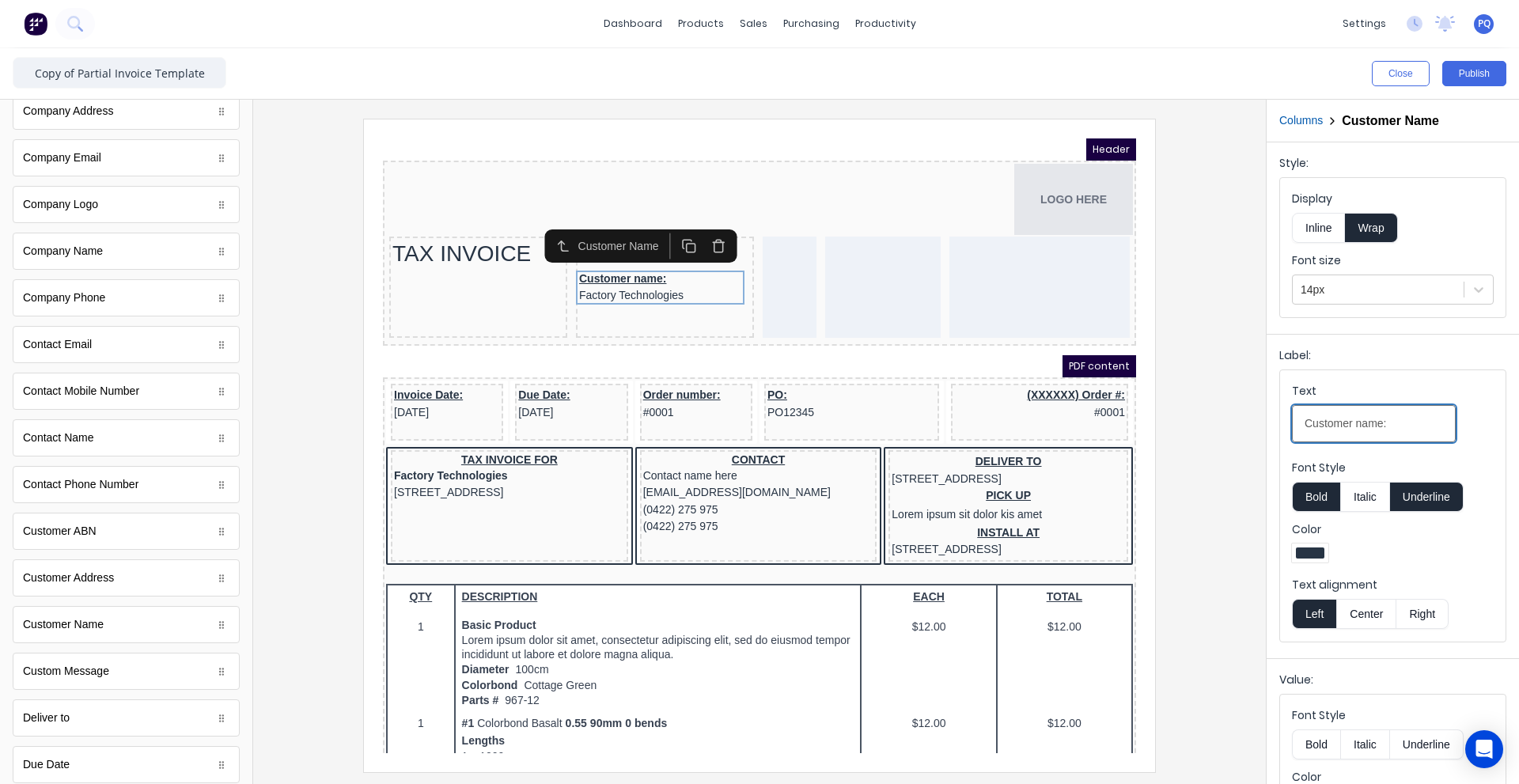
drag, startPoint x: 1772, startPoint y: 543, endPoint x: 1091, endPoint y: 397, distance: 696.5
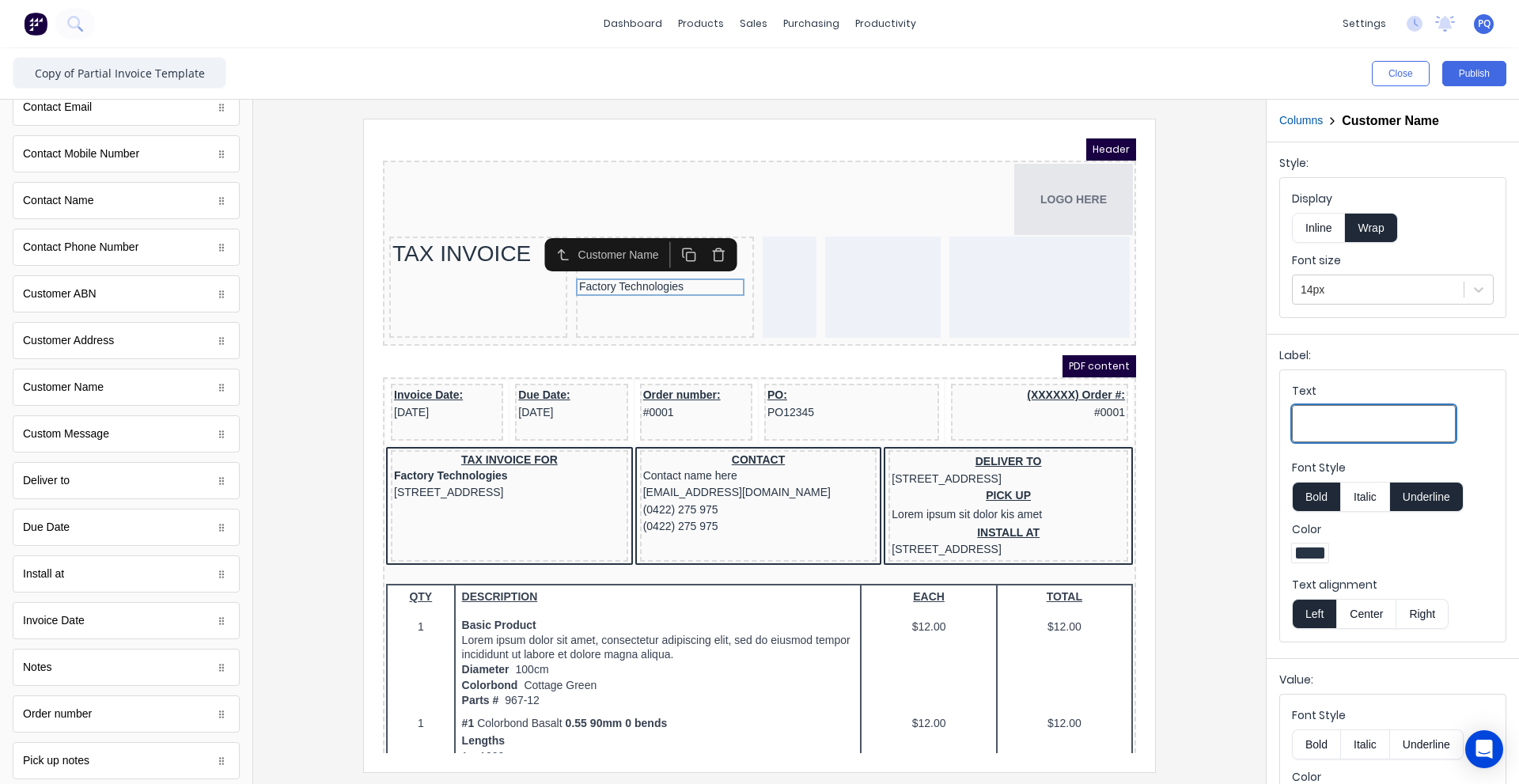
scroll to position [0, 0]
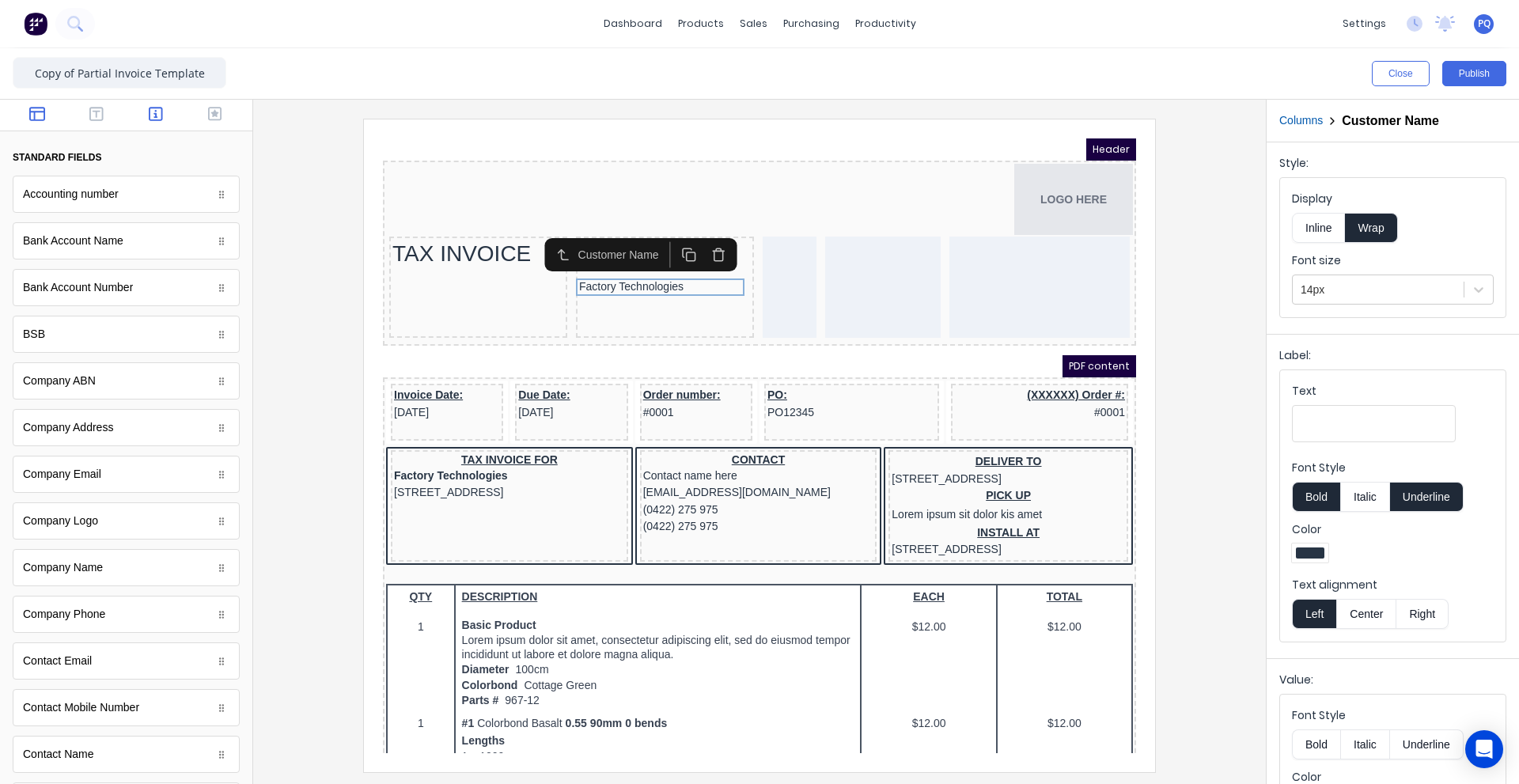
click at [43, 122] on button "button" at bounding box center [37, 115] width 49 height 19
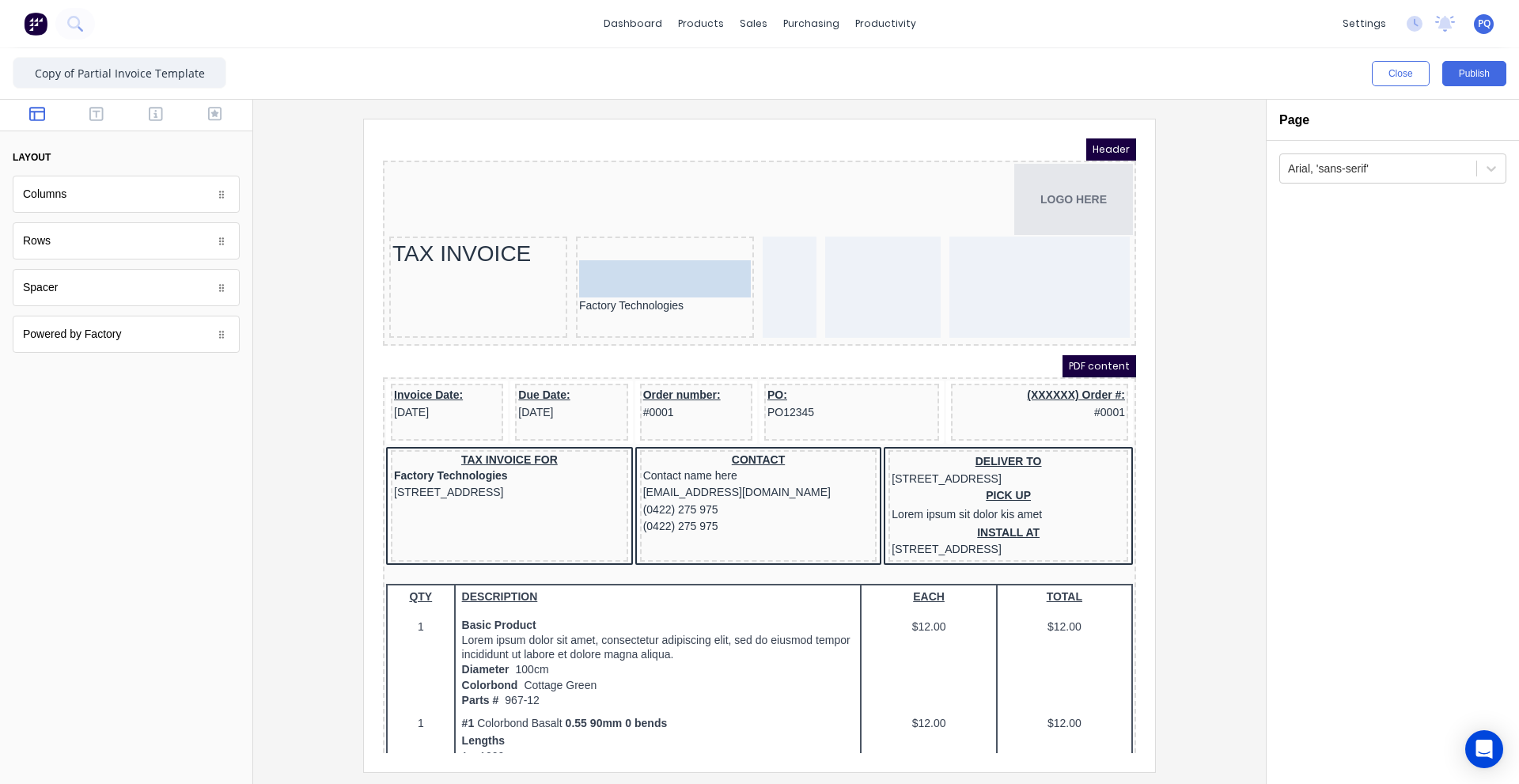
drag, startPoint x: 58, startPoint y: 280, endPoint x: 651, endPoint y: 243, distance: 594.2
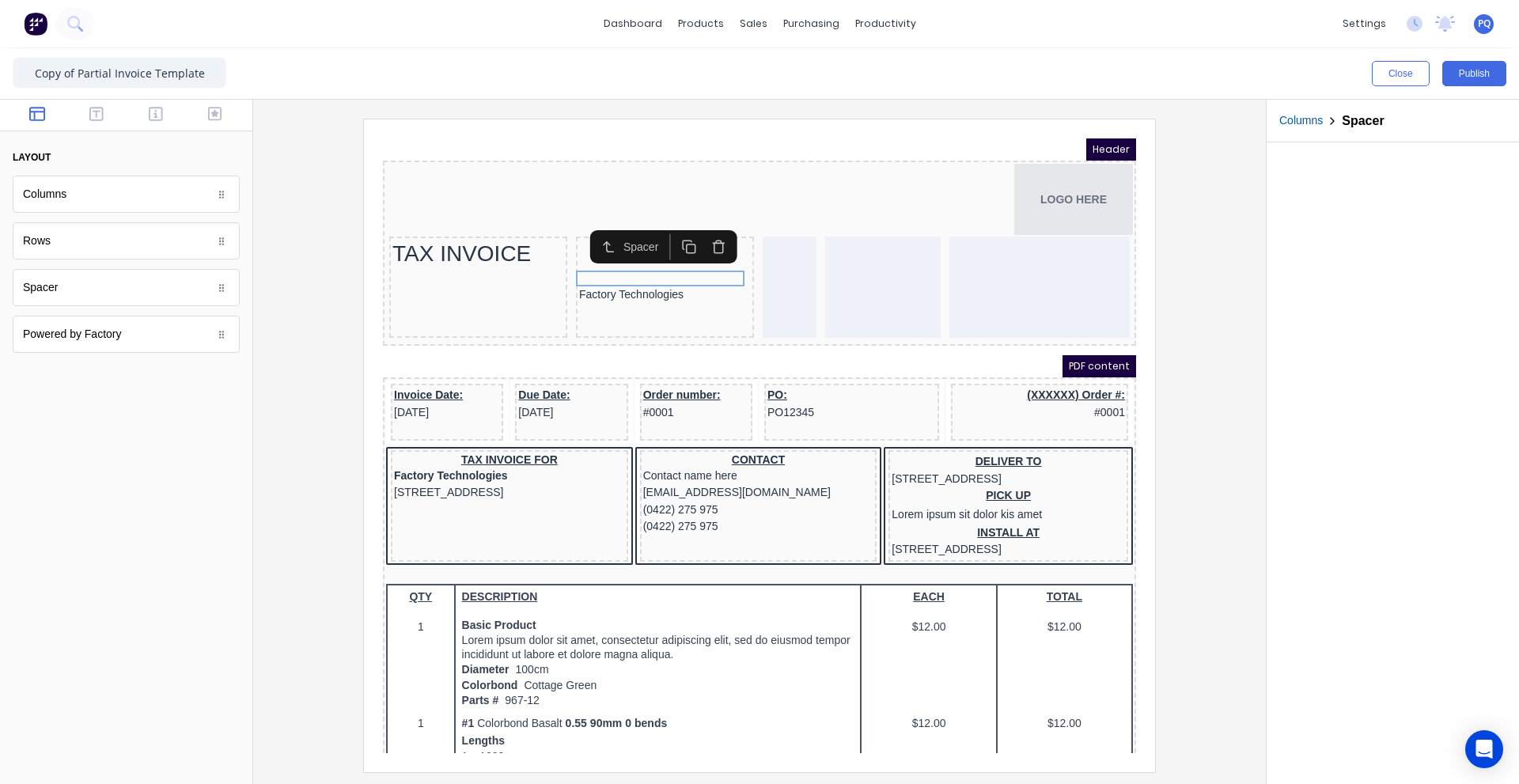
click at [1309, 115] on button "Columns" at bounding box center [1300, 120] width 43 height 16
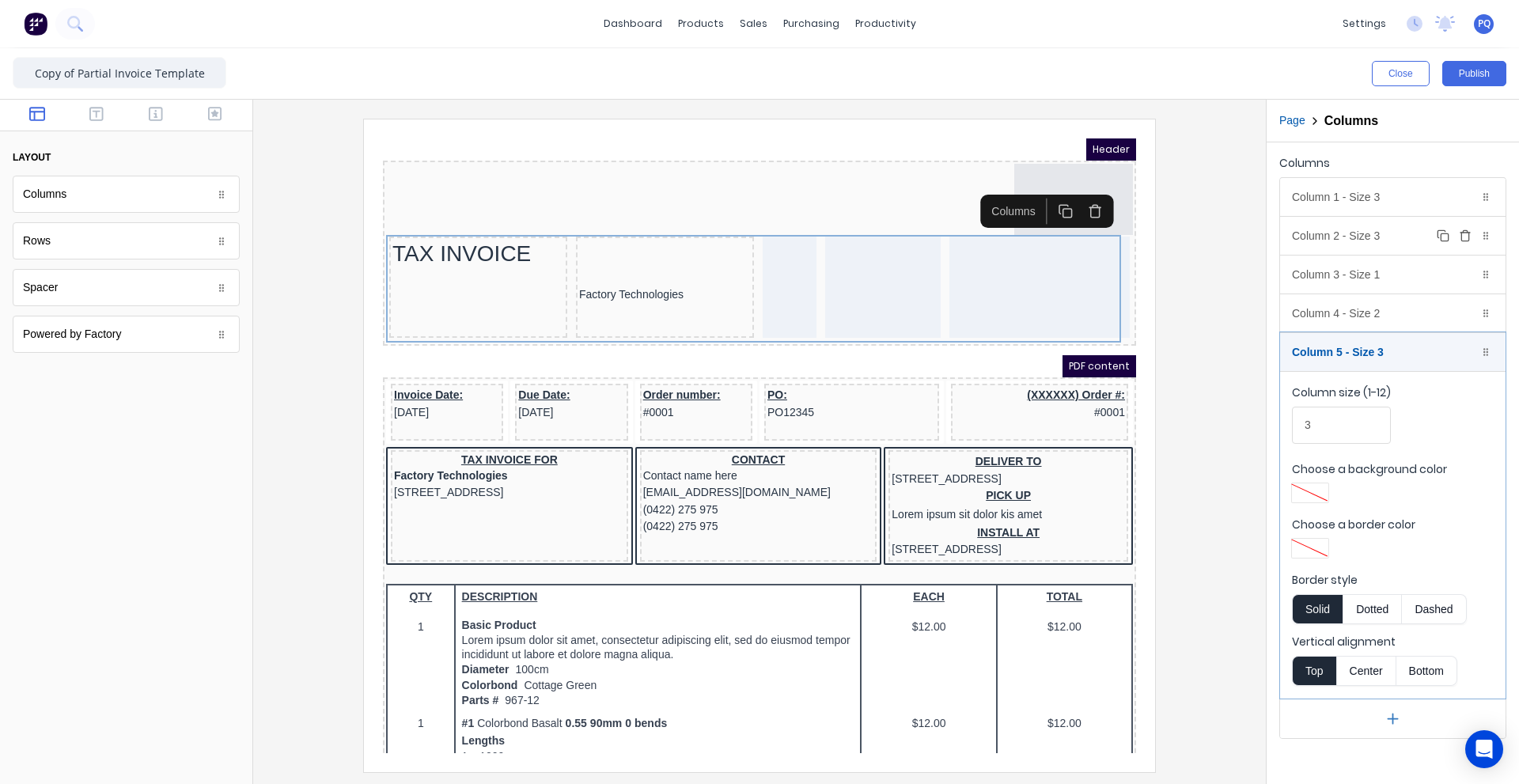
click at [1329, 233] on div "Column 2 - Size 3 Duplicate Delete" at bounding box center [1392, 236] width 226 height 38
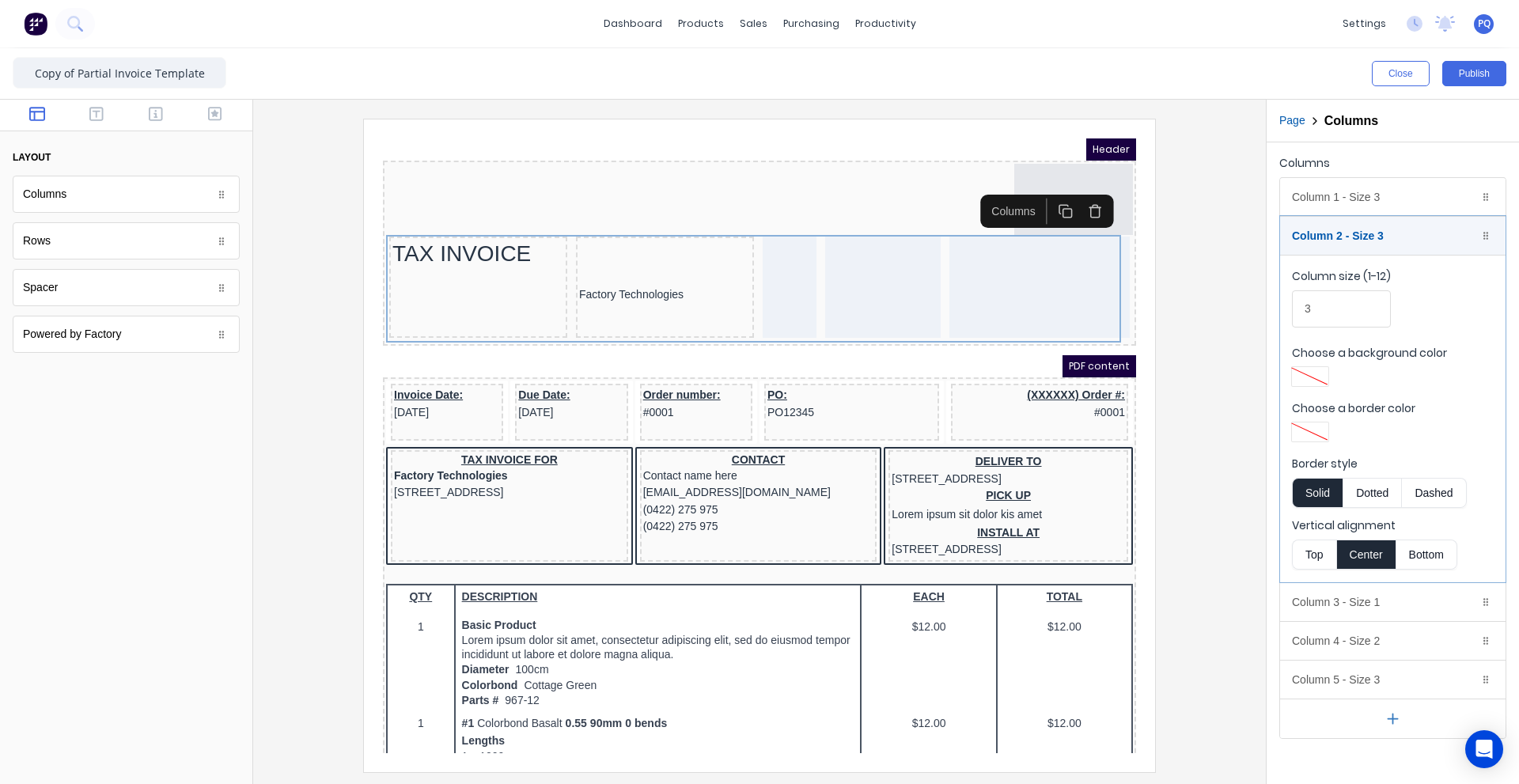
click at [1307, 553] on button "Top" at bounding box center [1313, 554] width 44 height 30
click at [592, 227] on div at bounding box center [646, 228] width 172 height 16
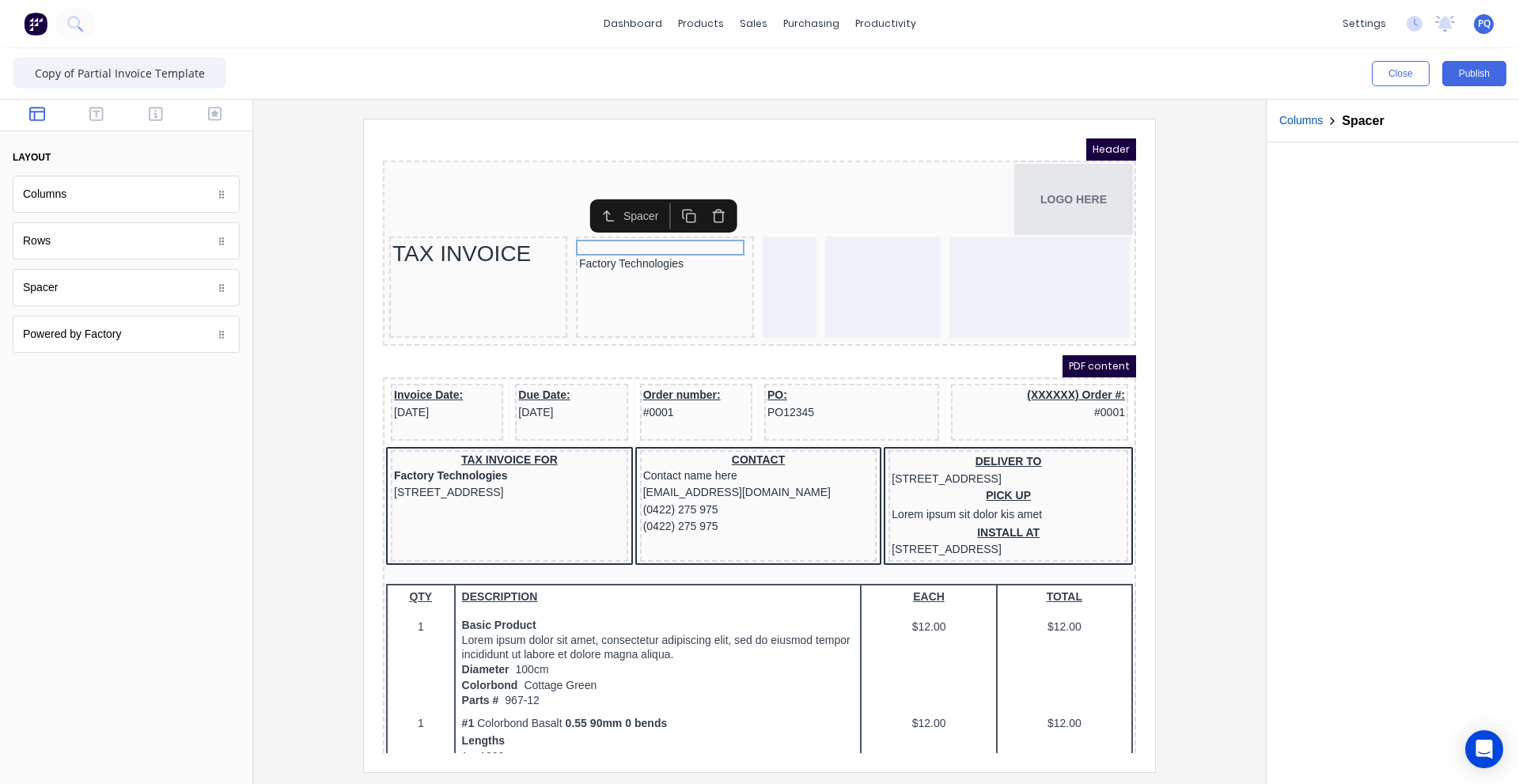
click at [674, 200] on icon "button" at bounding box center [670, 196] width 15 height 15
click at [104, 115] on button "button" at bounding box center [96, 115] width 49 height 19
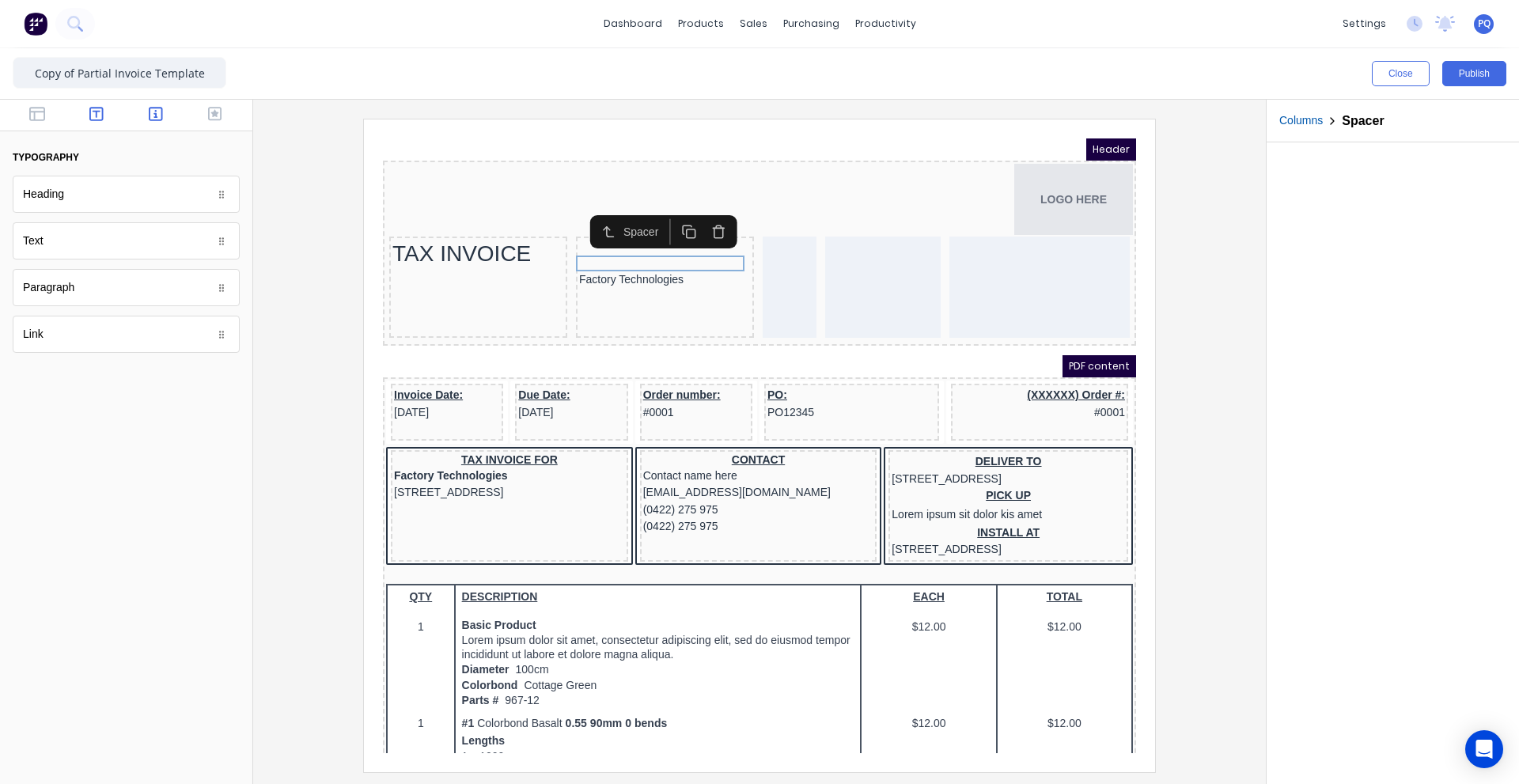
click at [154, 120] on icon "button" at bounding box center [156, 114] width 14 height 14
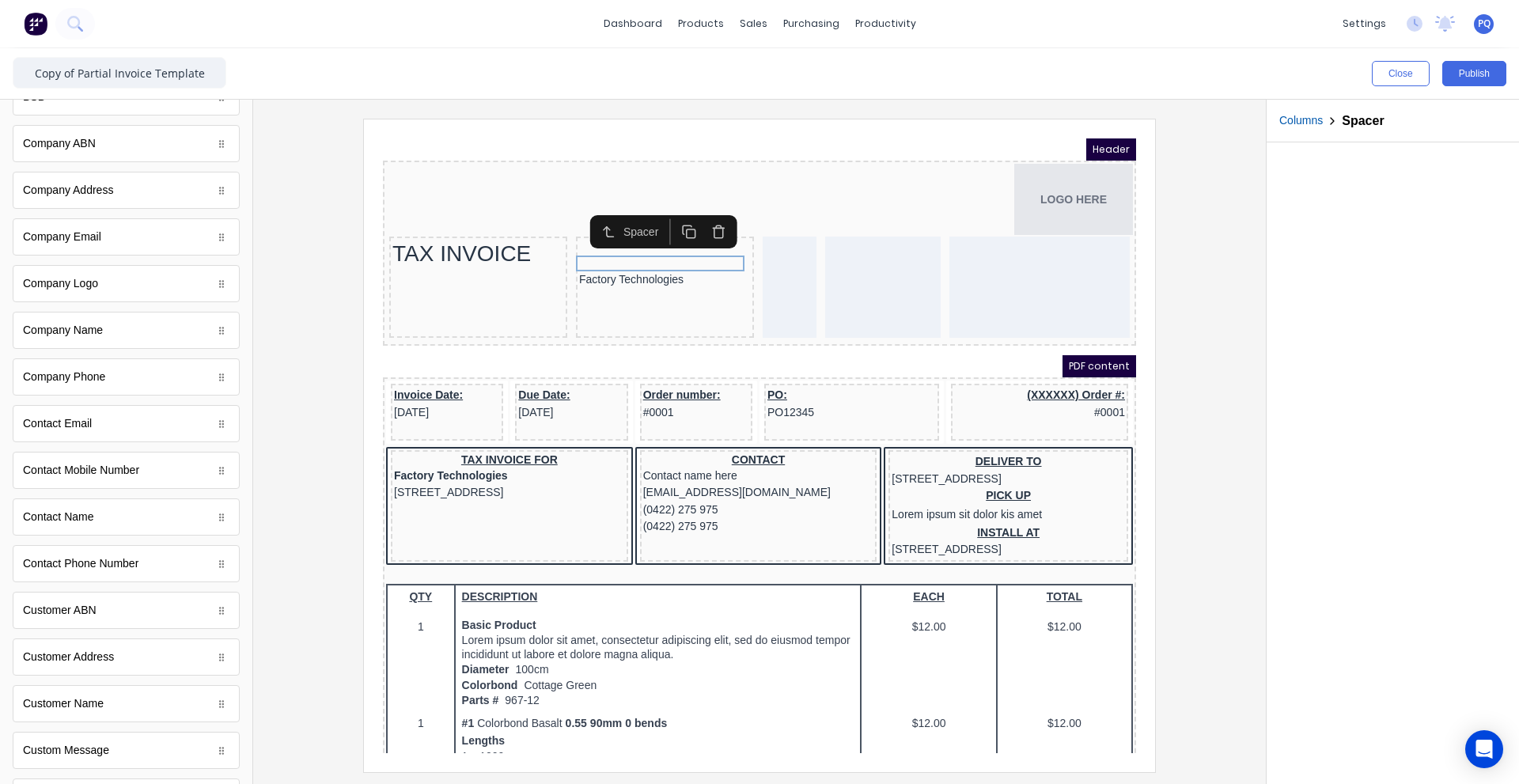
scroll to position [396, 0]
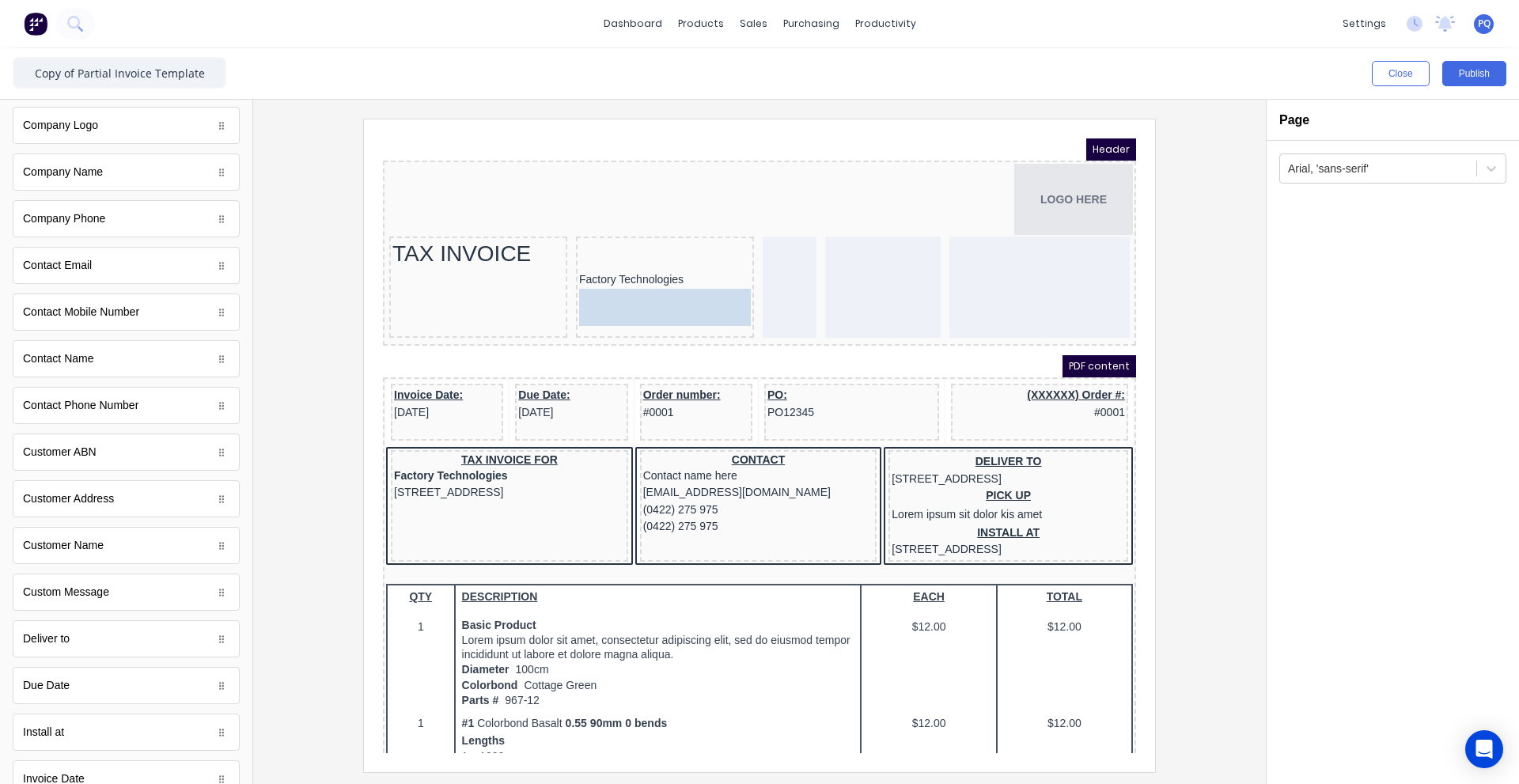
drag, startPoint x: 147, startPoint y: 499, endPoint x: 648, endPoint y: 281, distance: 546.4
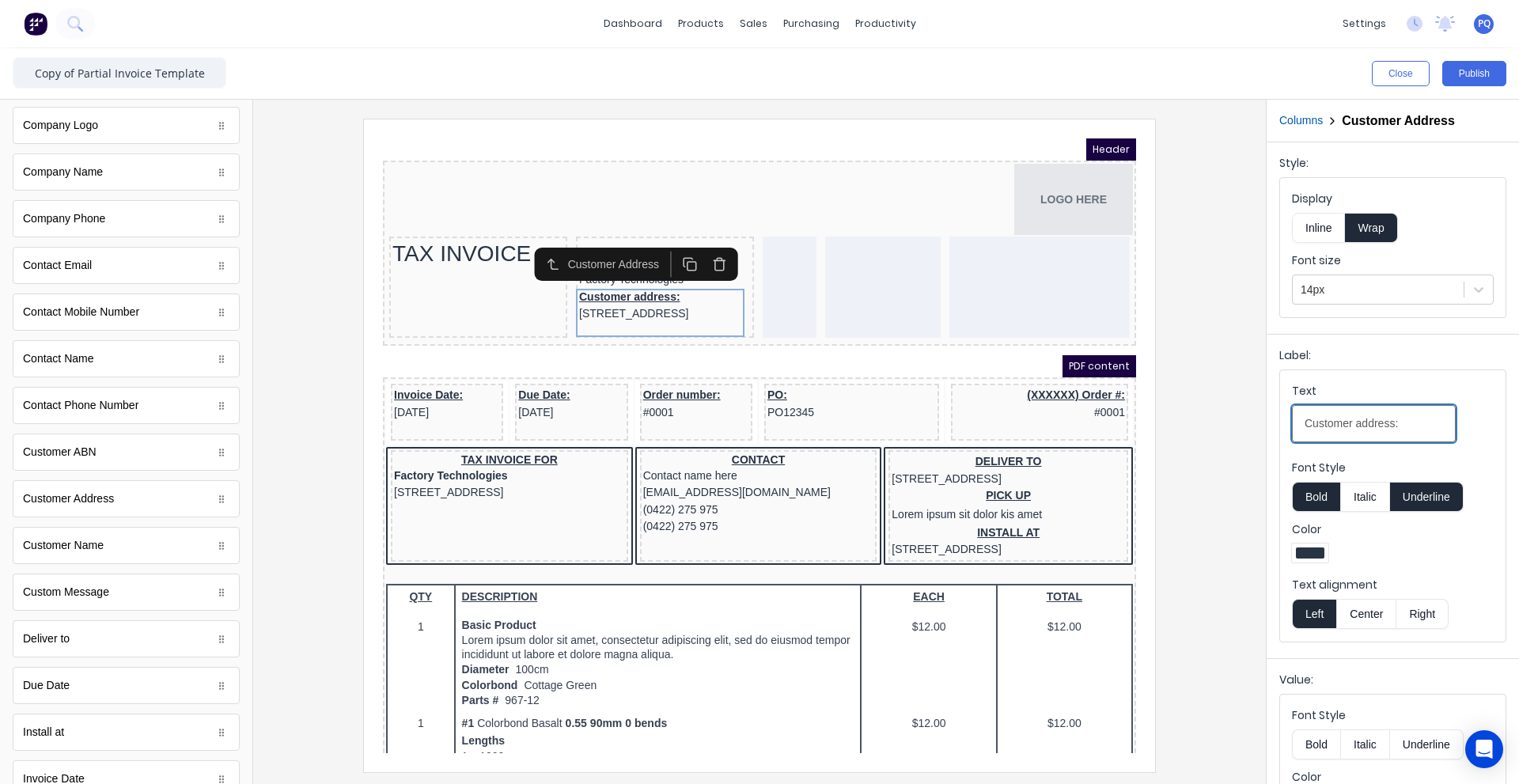
drag, startPoint x: 1394, startPoint y: 424, endPoint x: 1191, endPoint y: 423, distance: 203.0
click at [1191, 423] on div "Close Publish Components standard fields Accounting number Accounting number Ba…" at bounding box center [759, 416] width 1519 height 735
click at [1220, 383] on div at bounding box center [759, 445] width 987 height 653
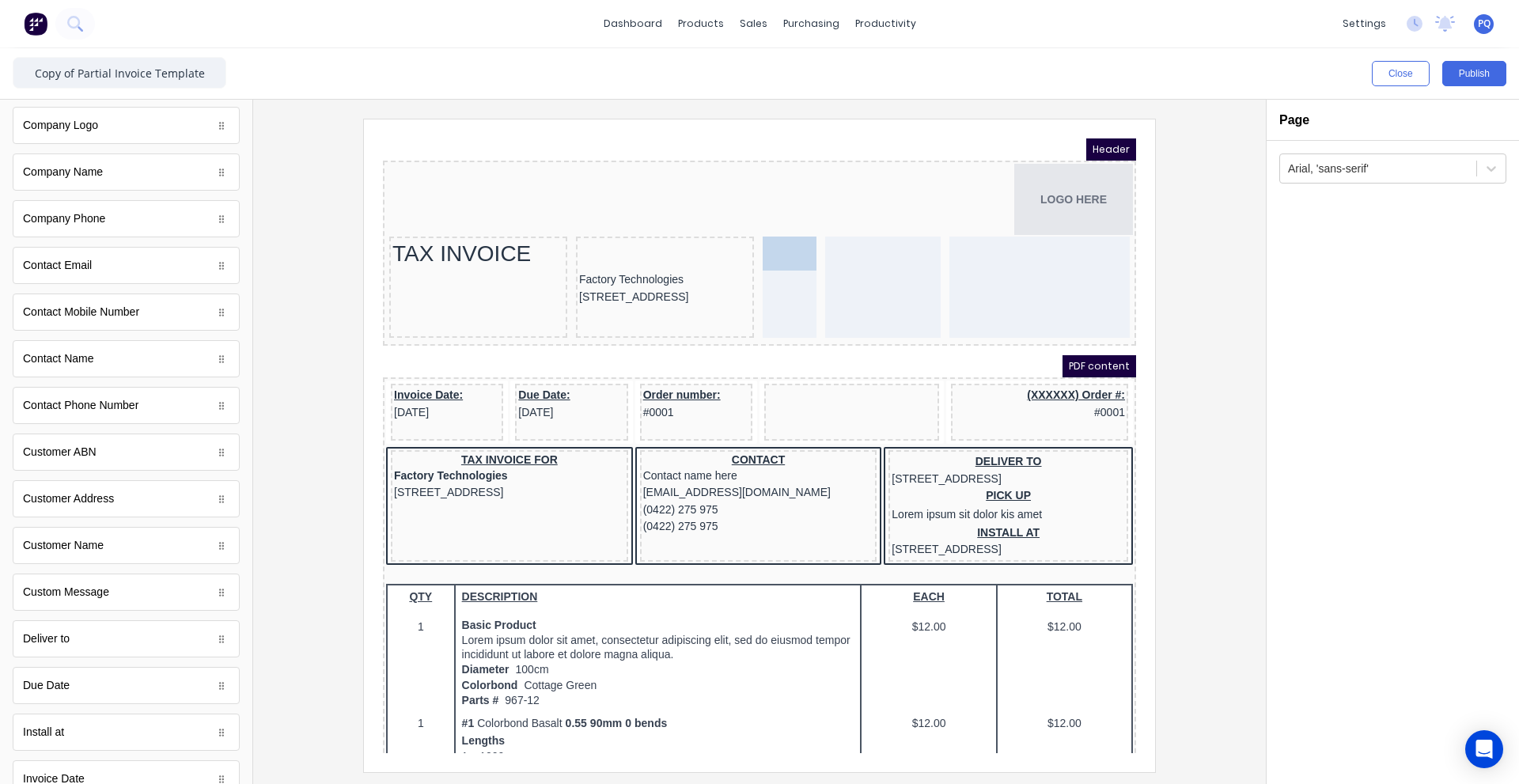
drag, startPoint x: 758, startPoint y: 387, endPoint x: 758, endPoint y: 272, distance: 115.0
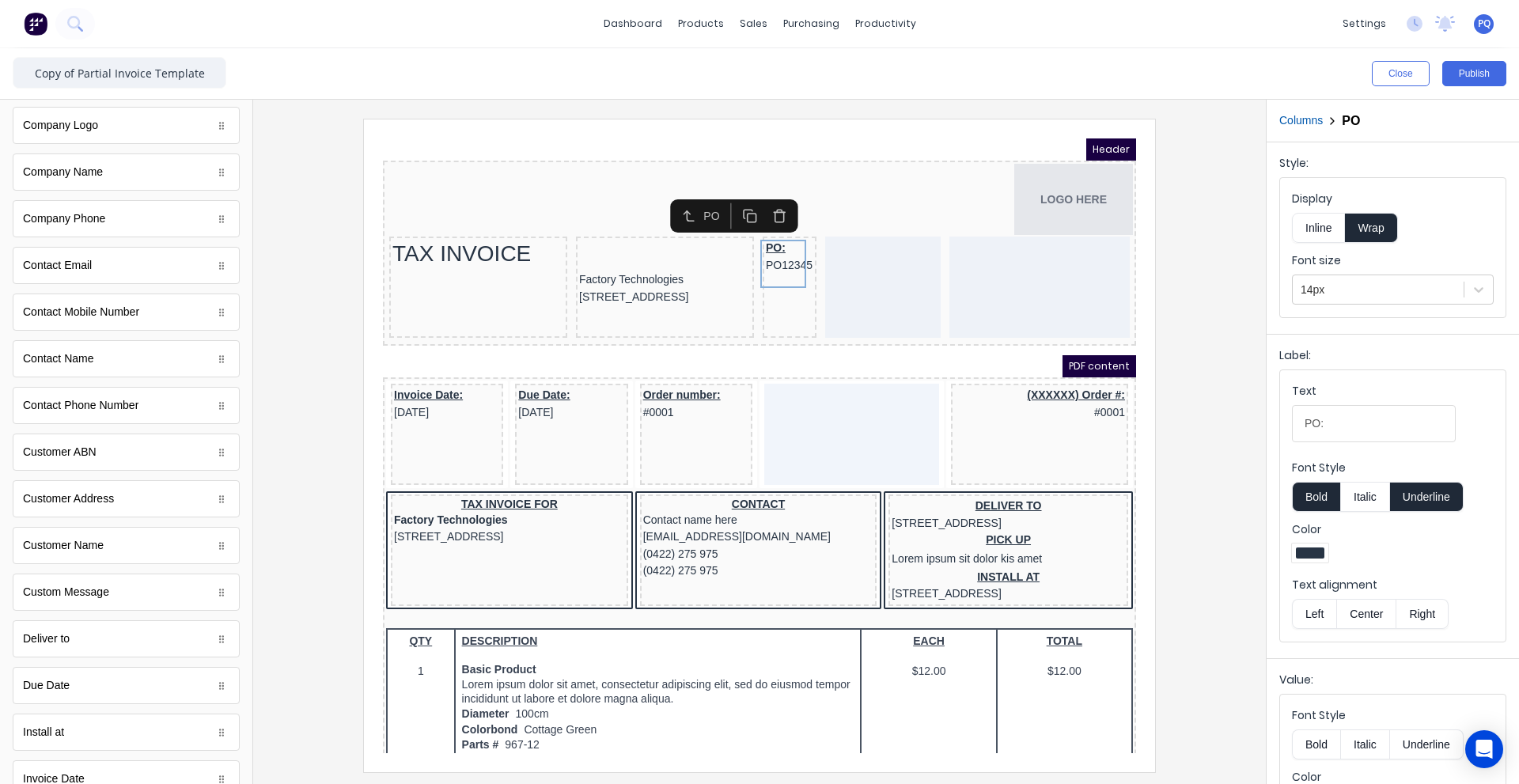
click at [1429, 496] on button "Underline" at bounding box center [1426, 496] width 74 height 30
click at [1240, 455] on div at bounding box center [759, 445] width 987 height 653
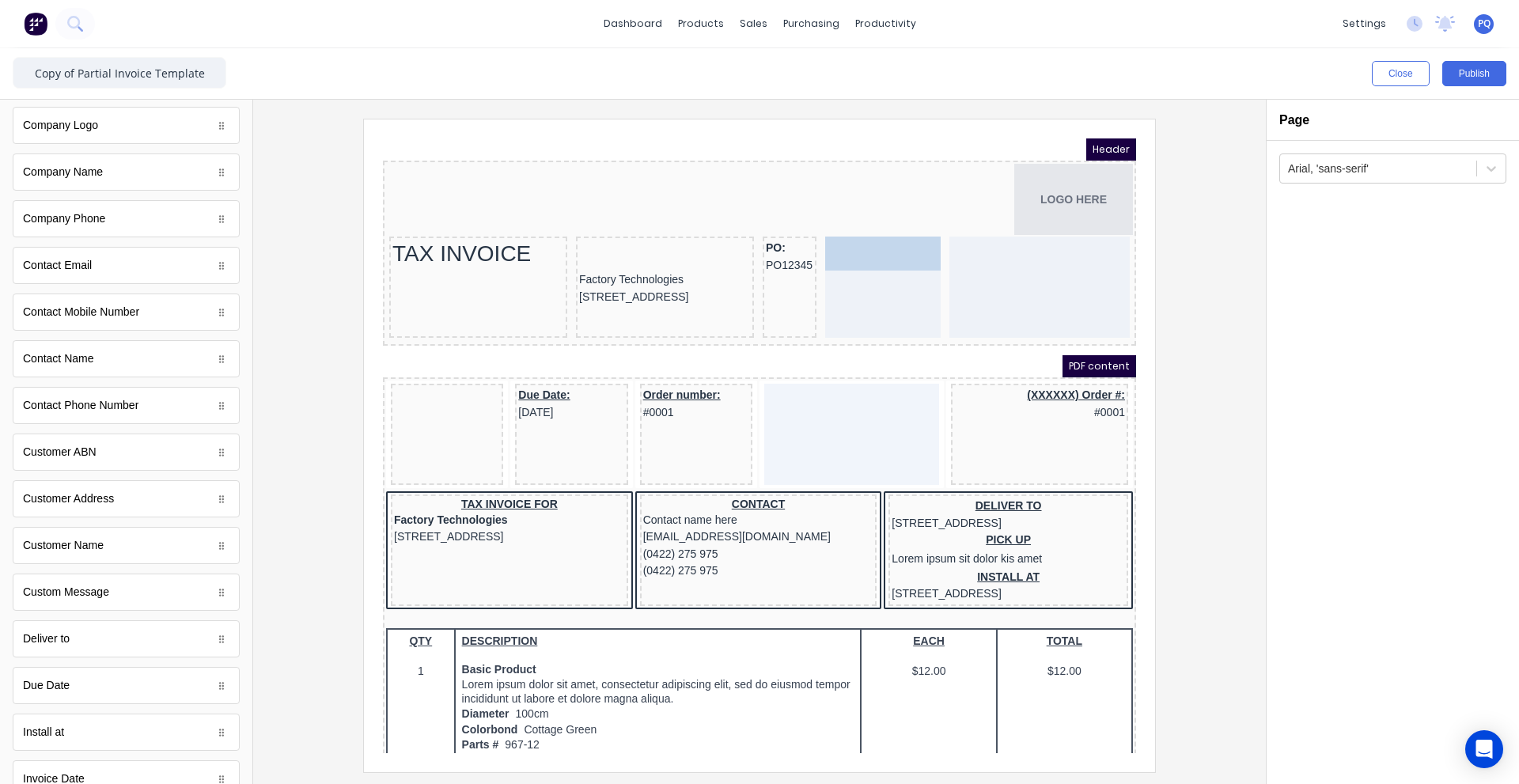
drag, startPoint x: 409, startPoint y: 383, endPoint x: 853, endPoint y: 238, distance: 467.1
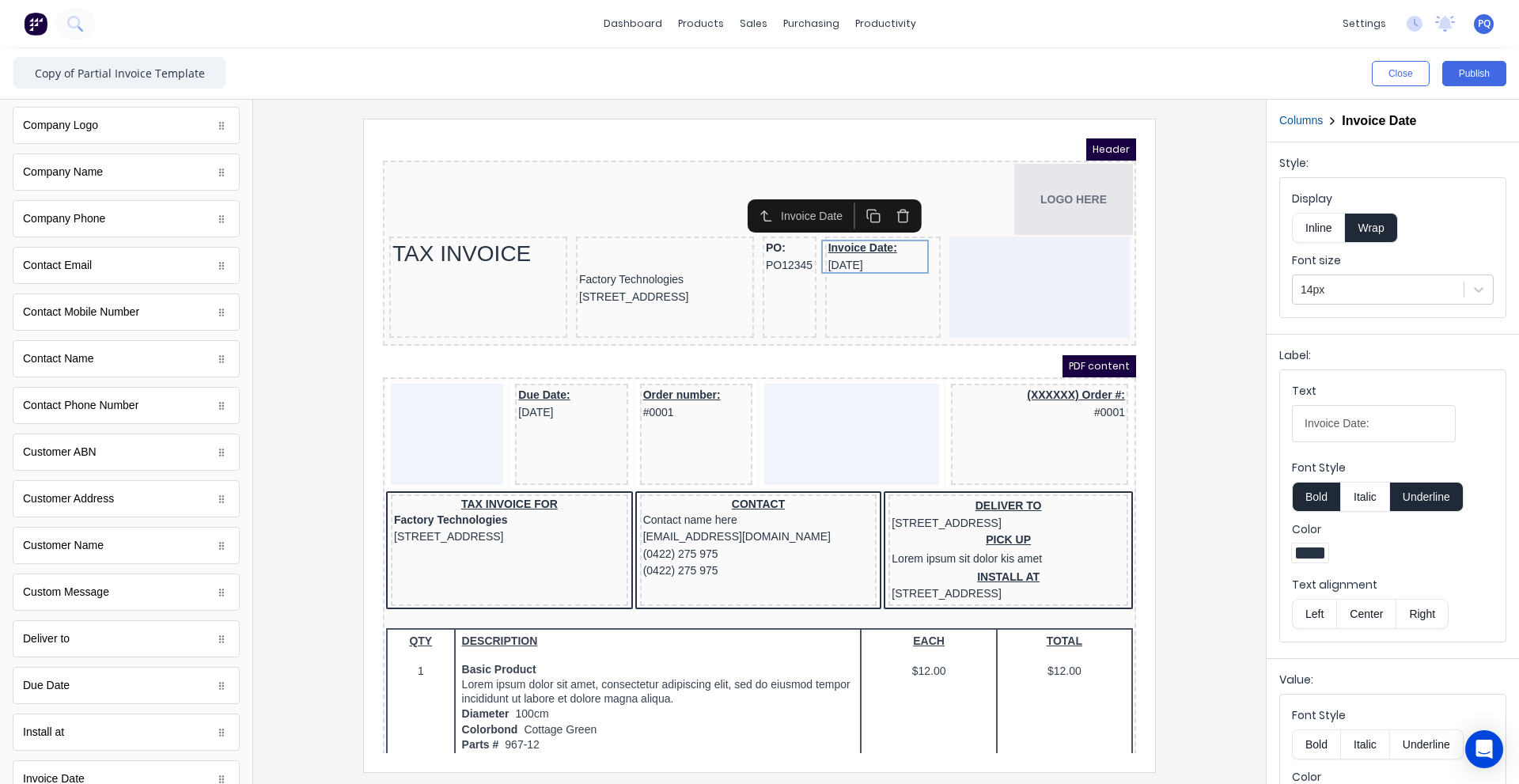
click at [1427, 503] on button "Underline" at bounding box center [1426, 496] width 74 height 30
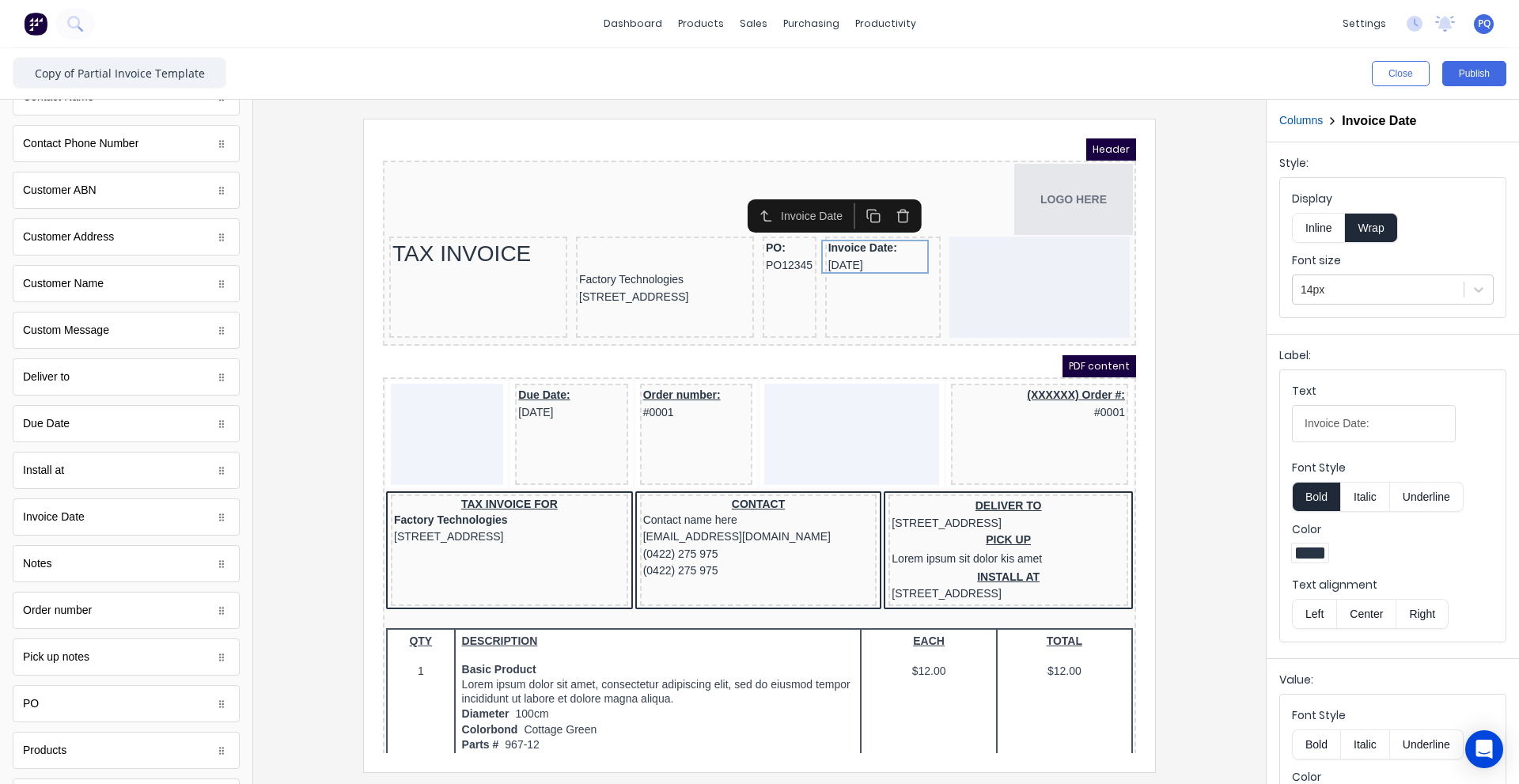
scroll to position [736, 0]
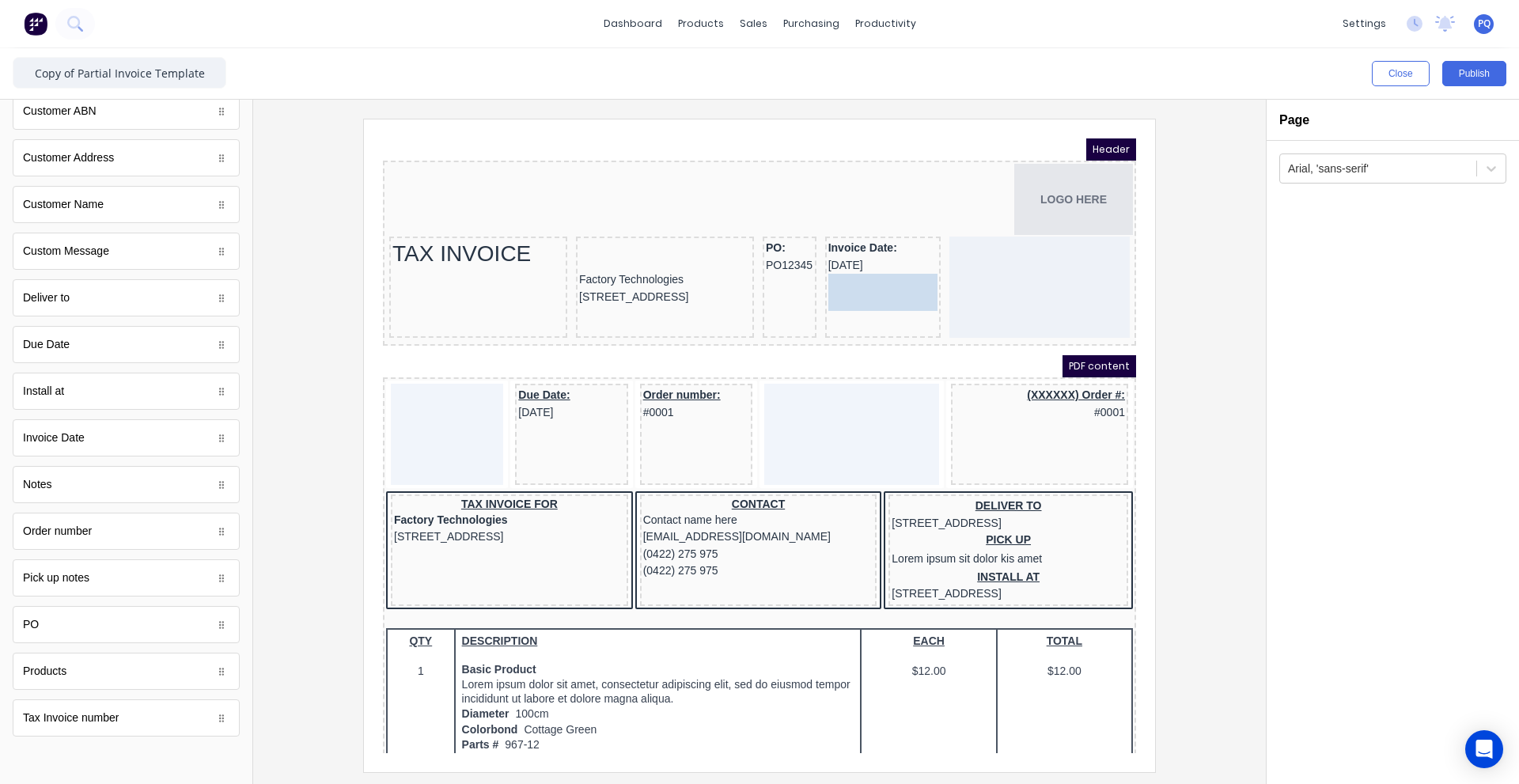
drag, startPoint x: 108, startPoint y: 725, endPoint x: 876, endPoint y: 299, distance: 878.2
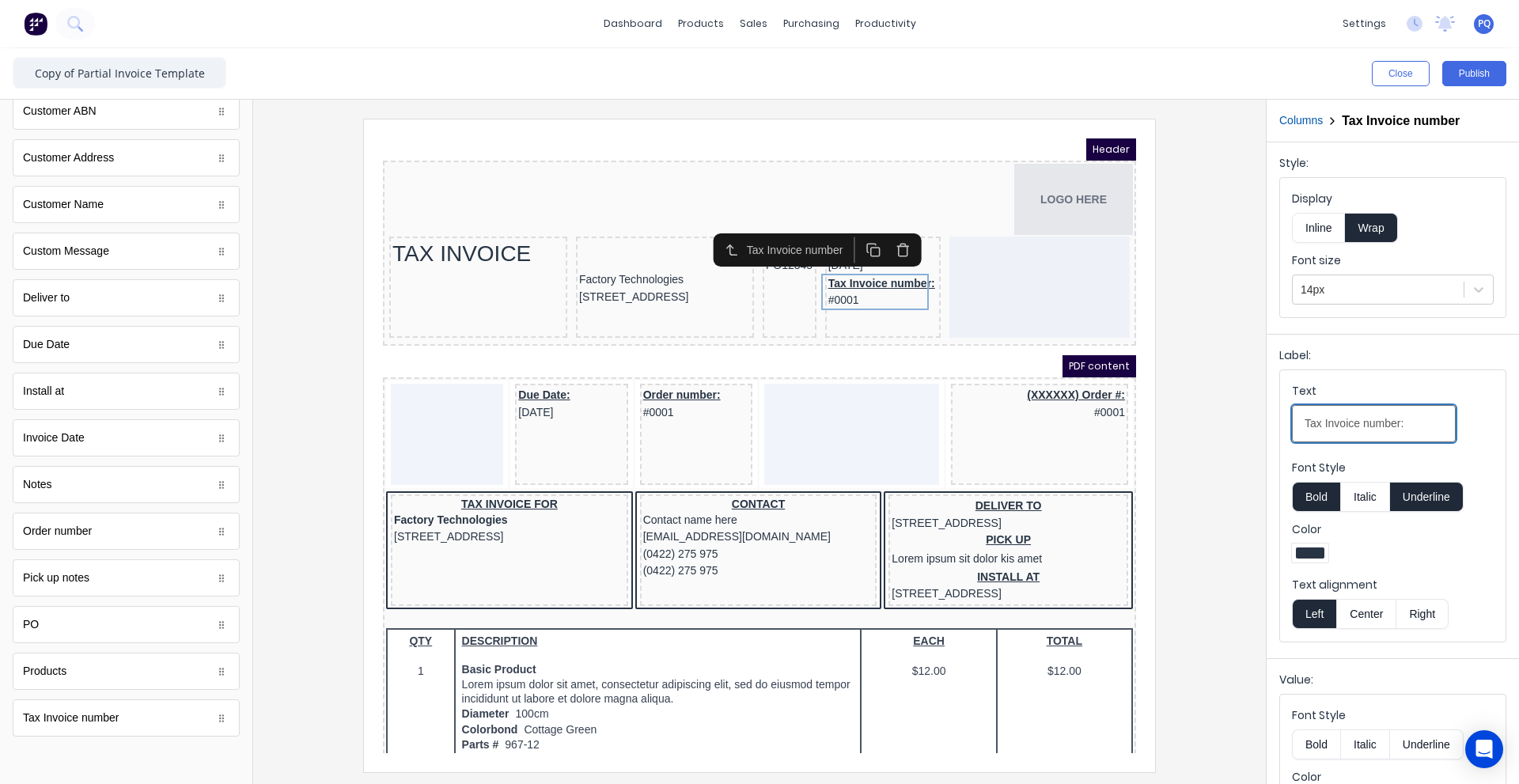
drag, startPoint x: 1322, startPoint y: 423, endPoint x: 1250, endPoint y: 421, distance: 72.0
click at [1250, 421] on div "Close Publish Components standard fields Accounting number Accounting number Ba…" at bounding box center [759, 416] width 1519 height 735
click at [1346, 423] on input "Invoice number:" at bounding box center [1373, 423] width 164 height 37
type input "Invoice number:"
click at [1427, 499] on button "Underline" at bounding box center [1426, 496] width 74 height 30
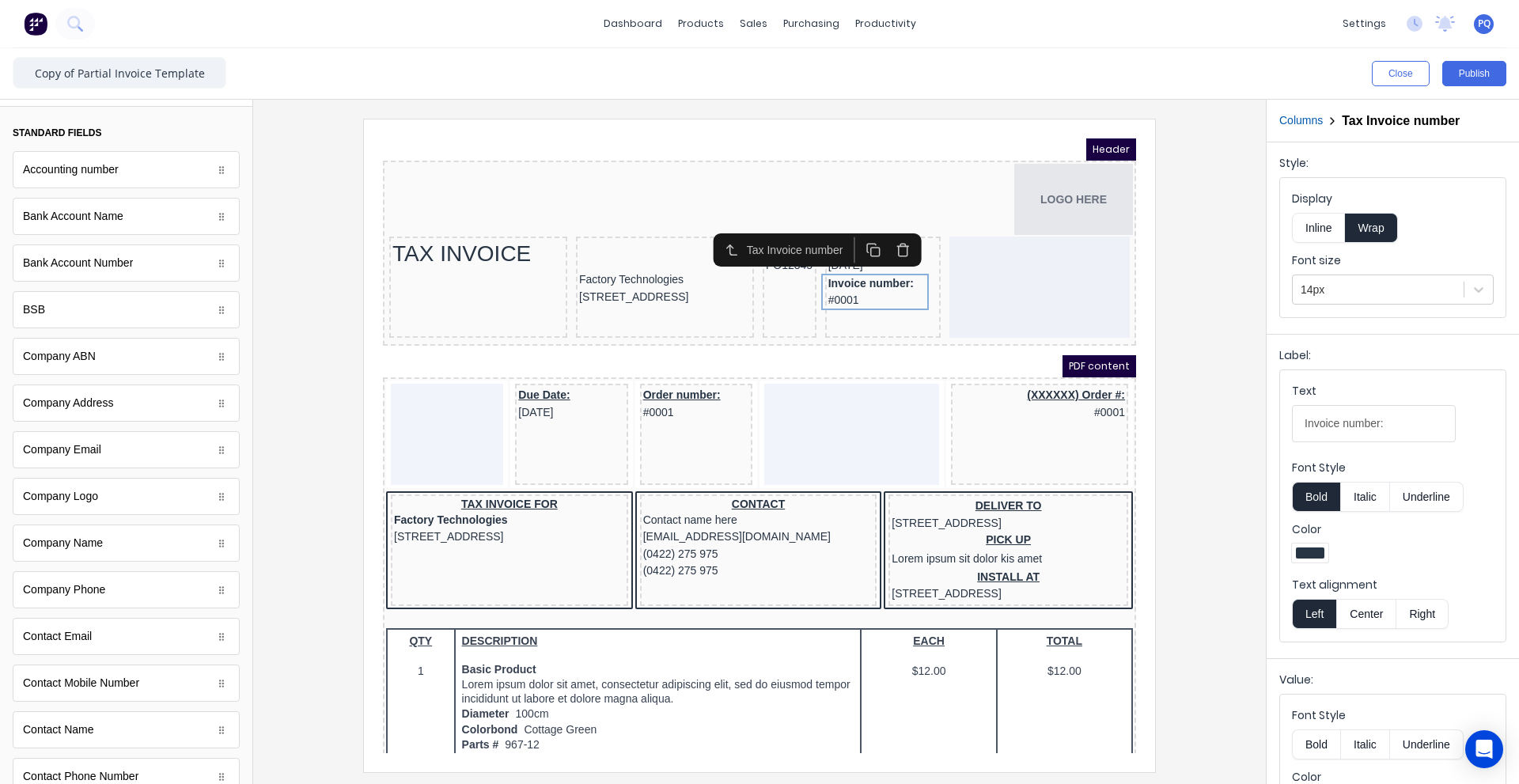
scroll to position [0, 0]
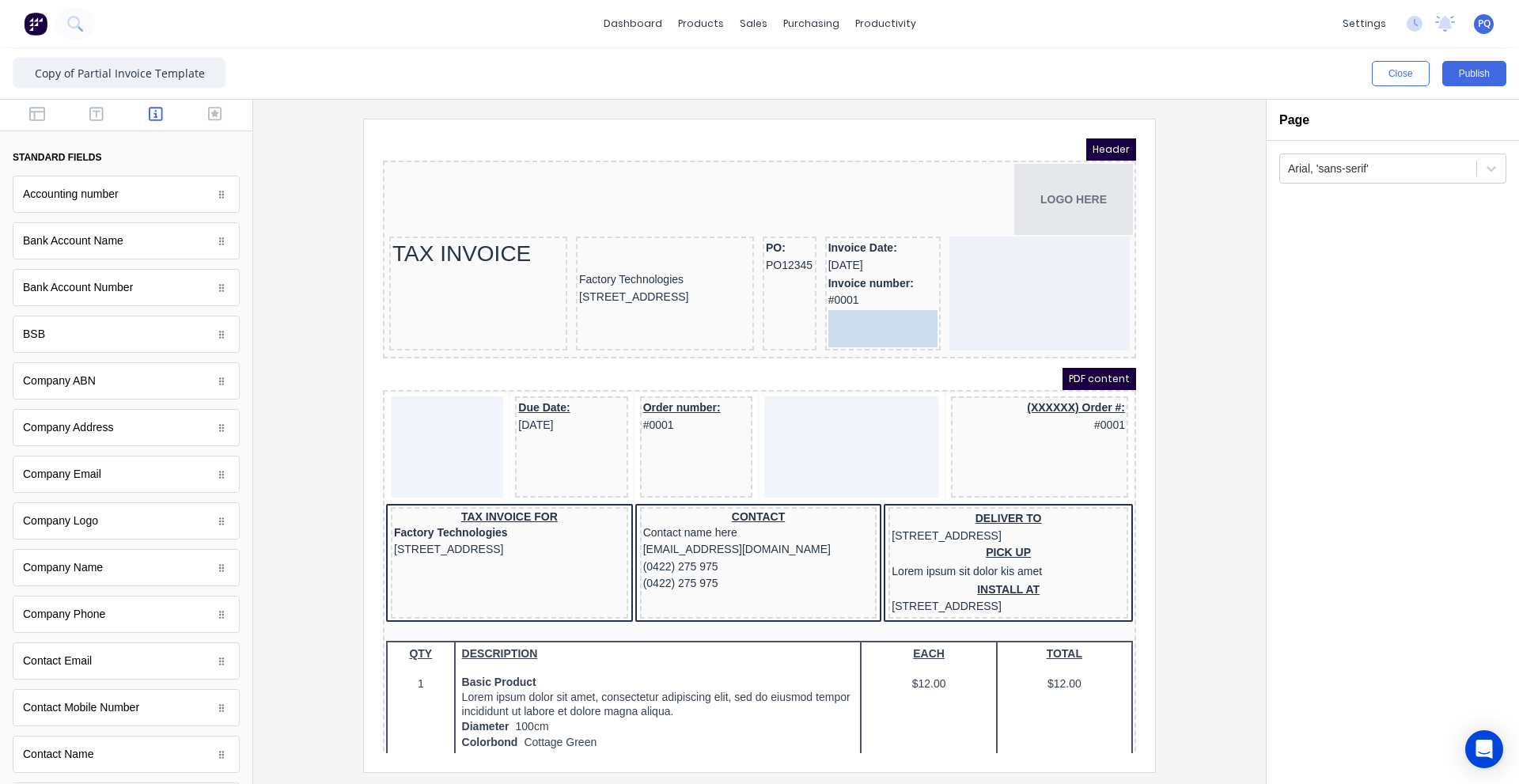
drag, startPoint x: 108, startPoint y: 388, endPoint x: 719, endPoint y: 173, distance: 647.7
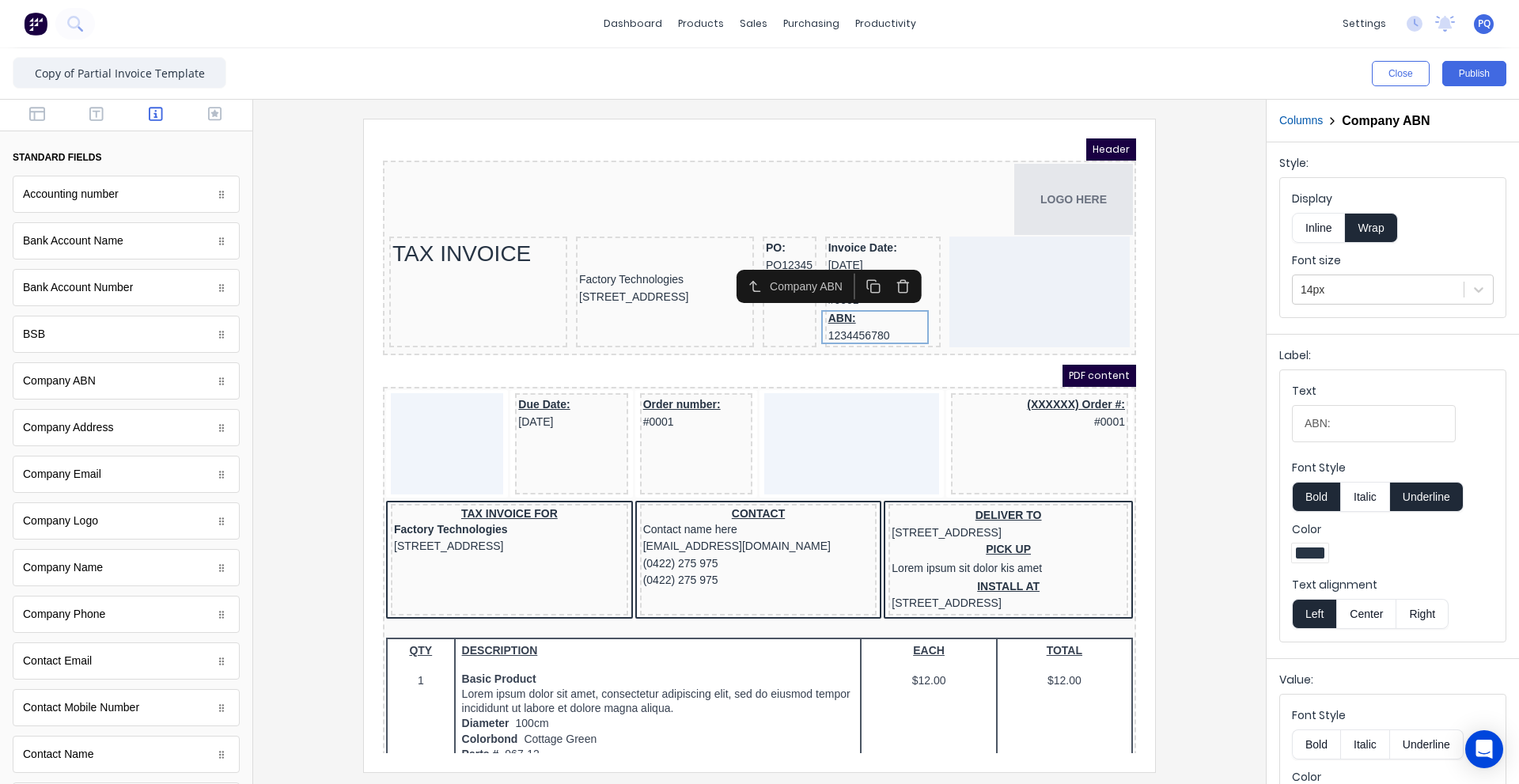
click at [1423, 494] on button "Underline" at bounding box center [1426, 496] width 74 height 30
click at [1354, 423] on input "ABN:" at bounding box center [1373, 423] width 164 height 37
type input "ABN"
click at [1187, 431] on div at bounding box center [759, 445] width 987 height 653
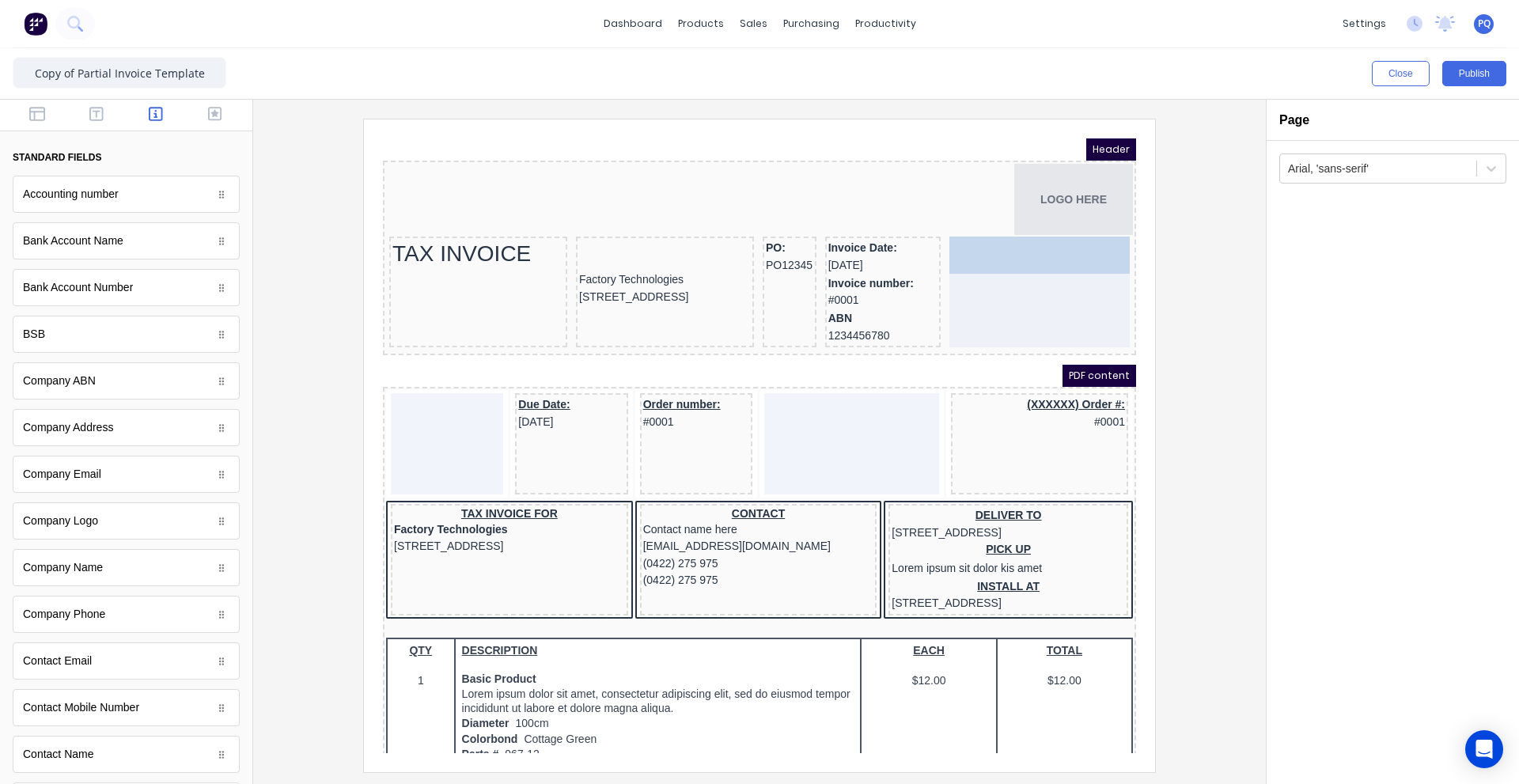
drag, startPoint x: 126, startPoint y: 571, endPoint x: 1054, endPoint y: 255, distance: 980.3
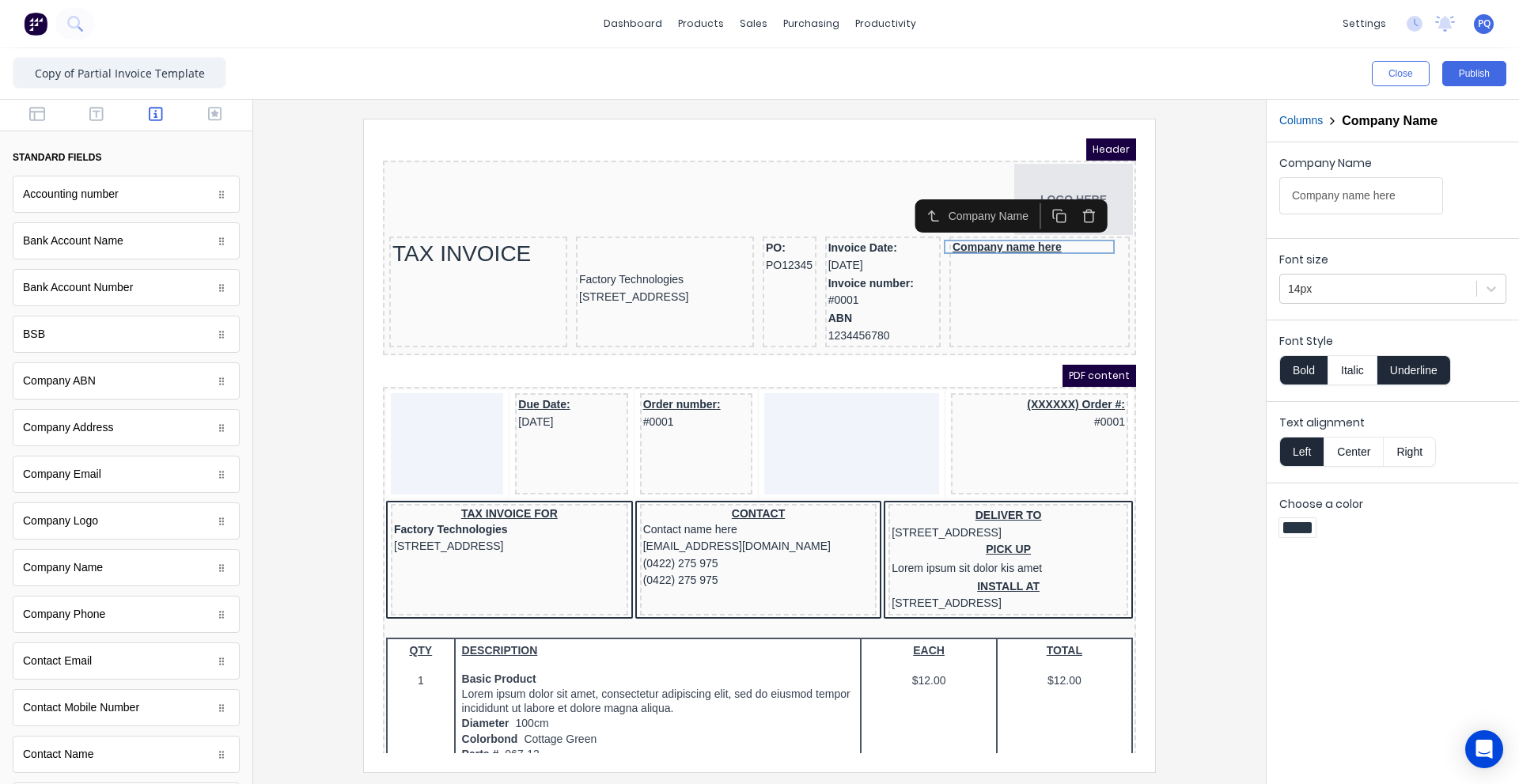
drag, startPoint x: 1413, startPoint y: 364, endPoint x: 1316, endPoint y: 370, distance: 97.2
click at [1412, 364] on button "Underline" at bounding box center [1414, 370] width 74 height 30
click at [1315, 370] on button "Bold" at bounding box center [1303, 370] width 49 height 30
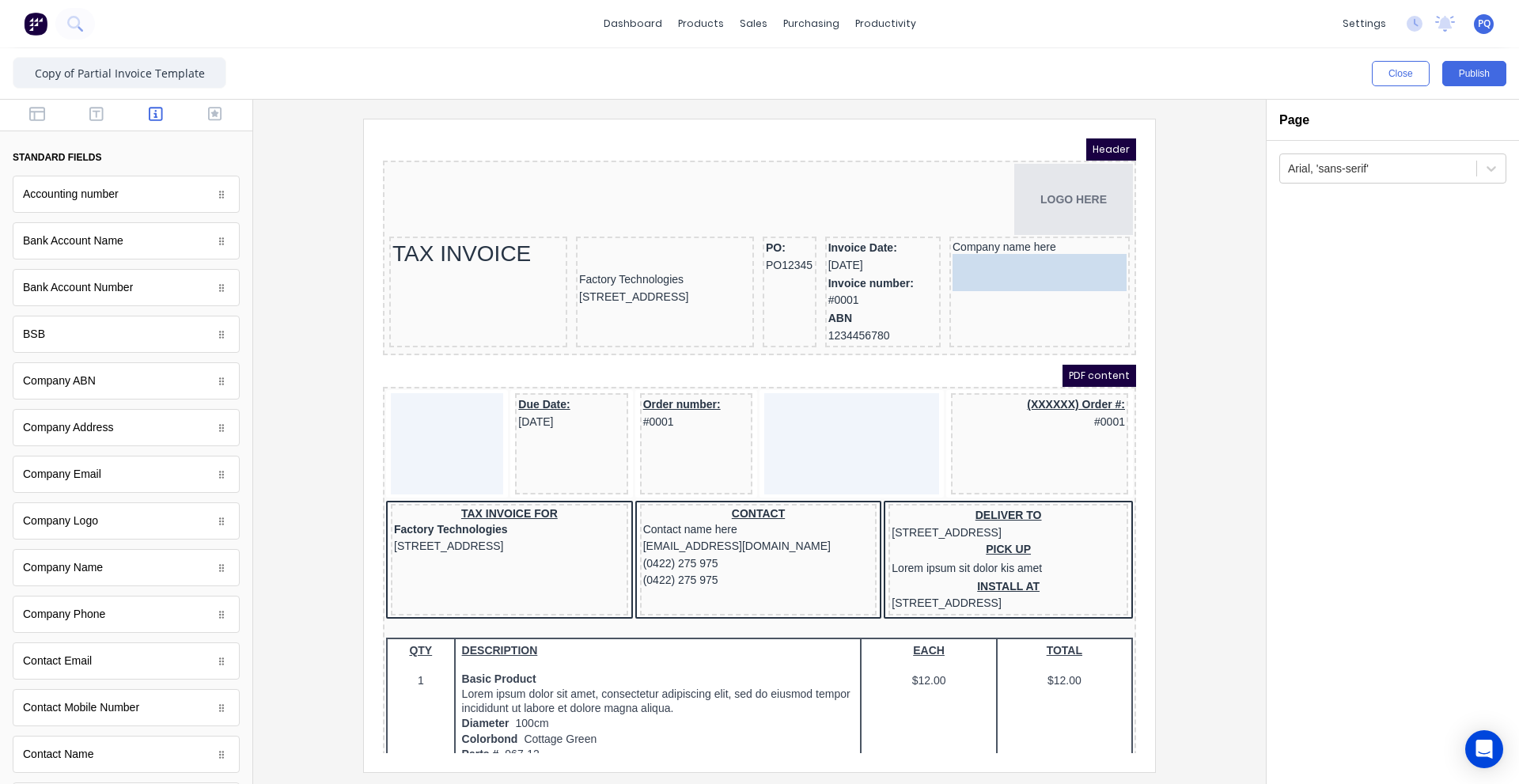
drag, startPoint x: 853, startPoint y: 313, endPoint x: 627, endPoint y: 130, distance: 290.8
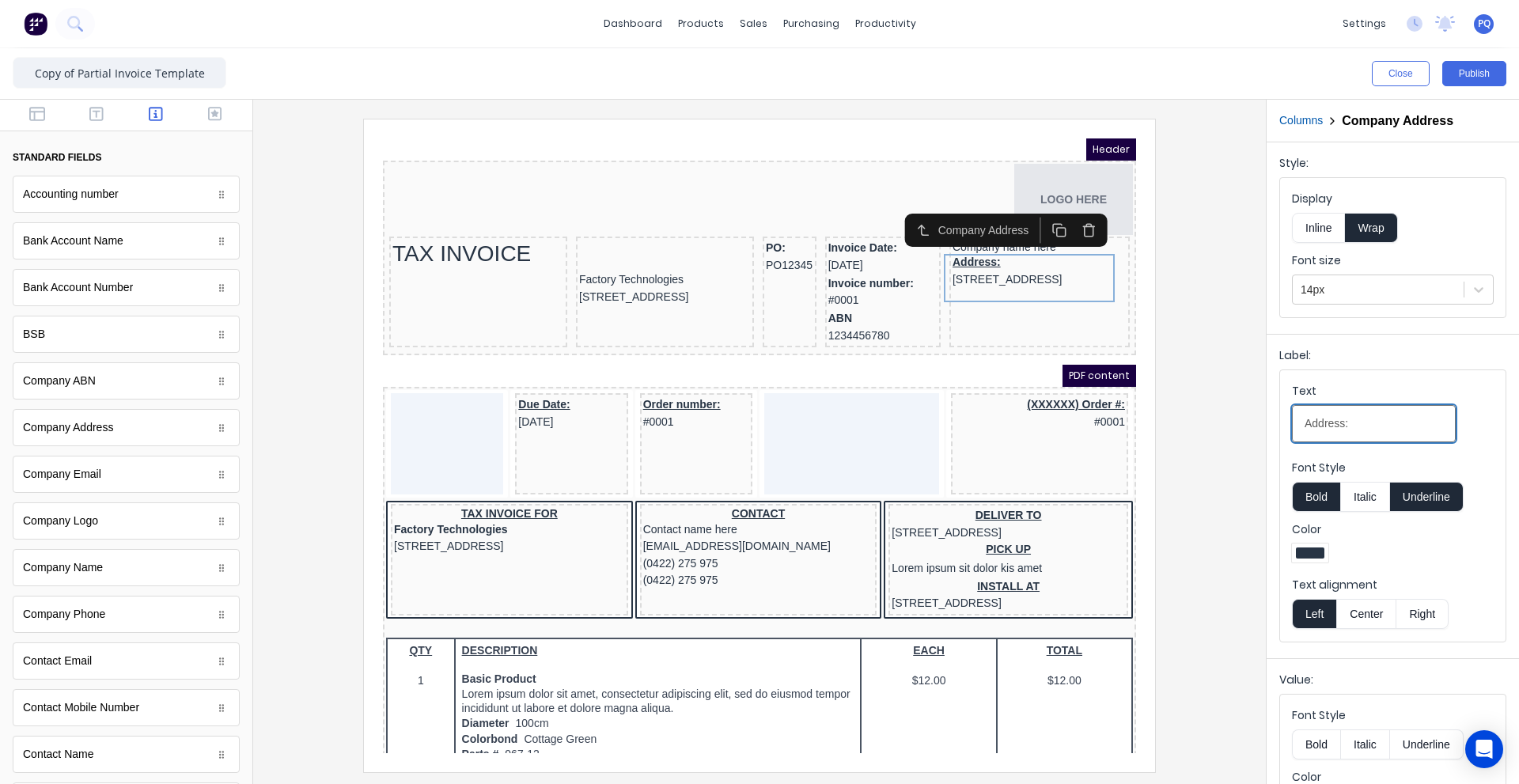
drag, startPoint x: 1387, startPoint y: 423, endPoint x: 1183, endPoint y: 415, distance: 204.2
click at [1183, 415] on div "Close Publish Components standard fields Accounting number Accounting number Ba…" at bounding box center [759, 416] width 1519 height 735
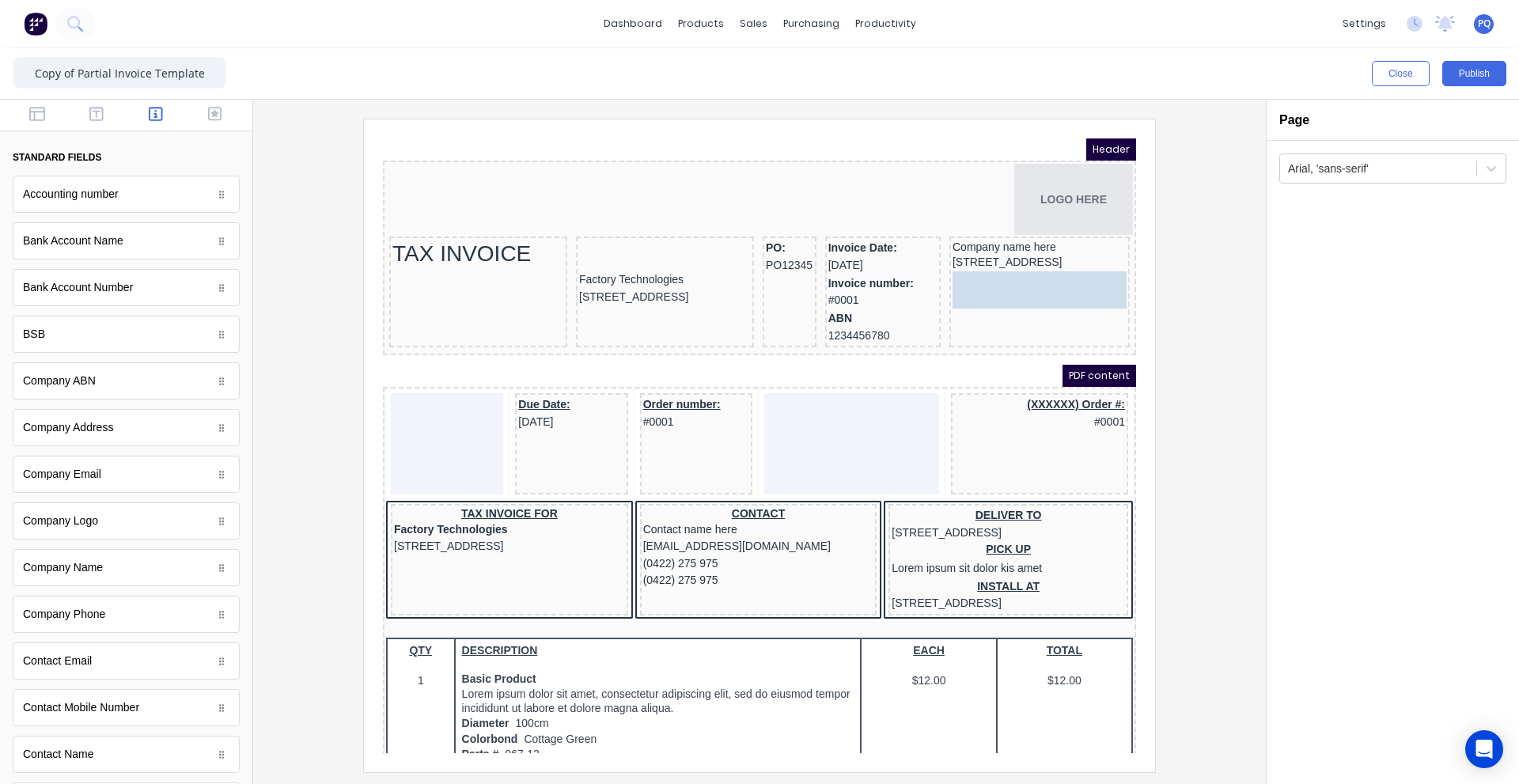
drag, startPoint x: 351, startPoint y: 568, endPoint x: 1063, endPoint y: 289, distance: 764.7
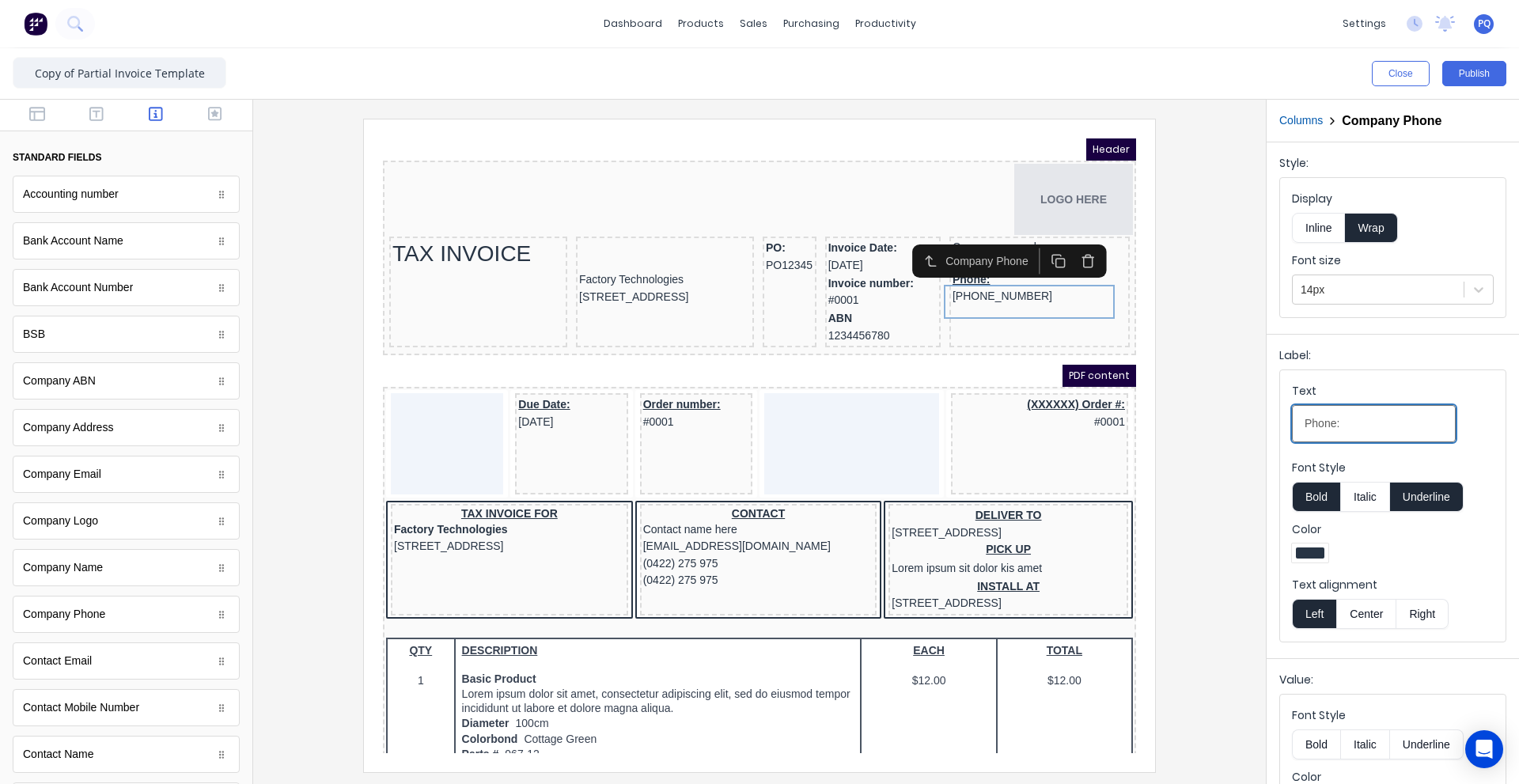
drag, startPoint x: 1250, startPoint y: 420, endPoint x: 1235, endPoint y: 420, distance: 15.0
click at [1235, 420] on div "Close Publish Components standard fields Accounting number Accounting number Ba…" at bounding box center [759, 416] width 1519 height 735
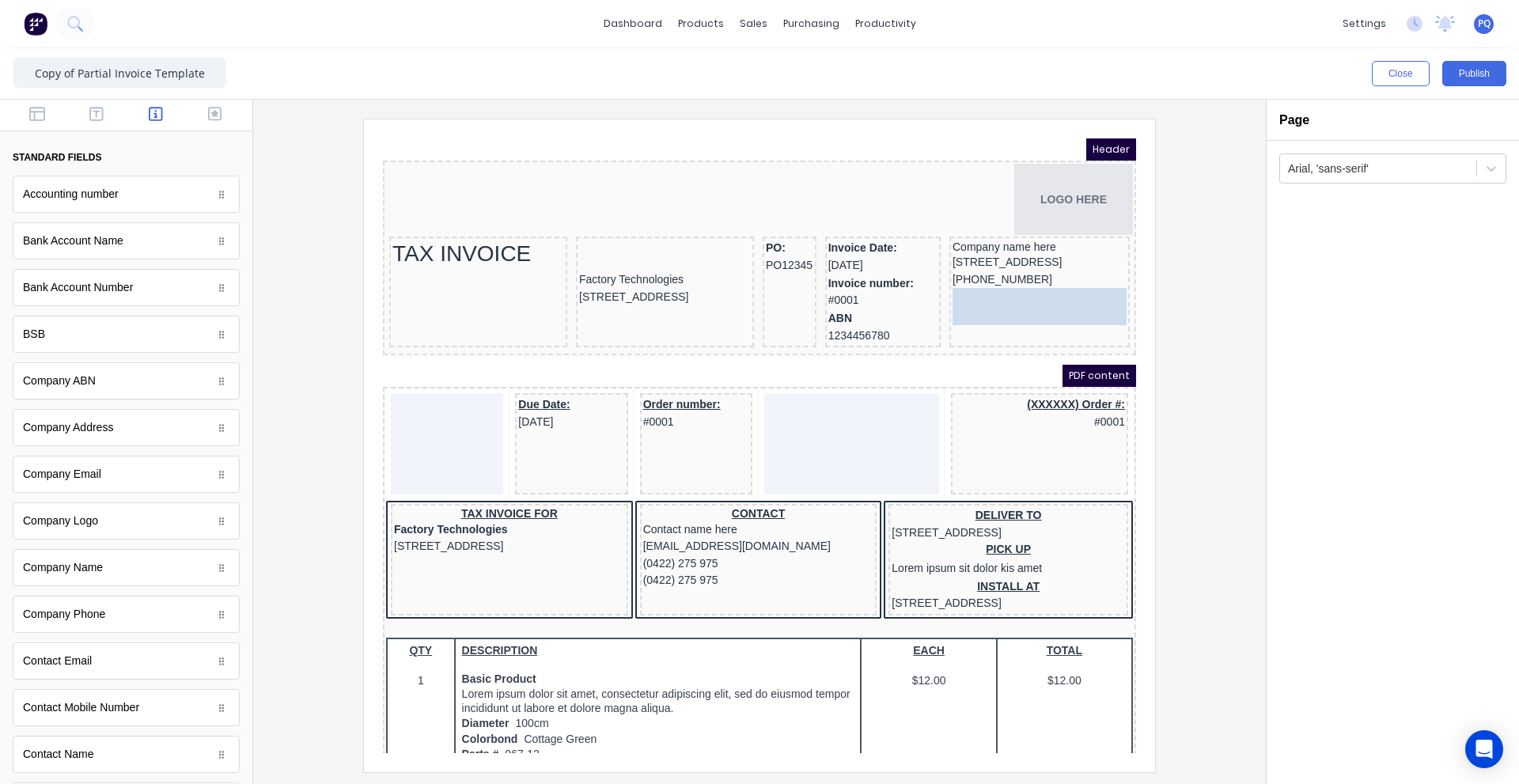
drag, startPoint x: 96, startPoint y: 488, endPoint x: 1029, endPoint y: 311, distance: 949.6
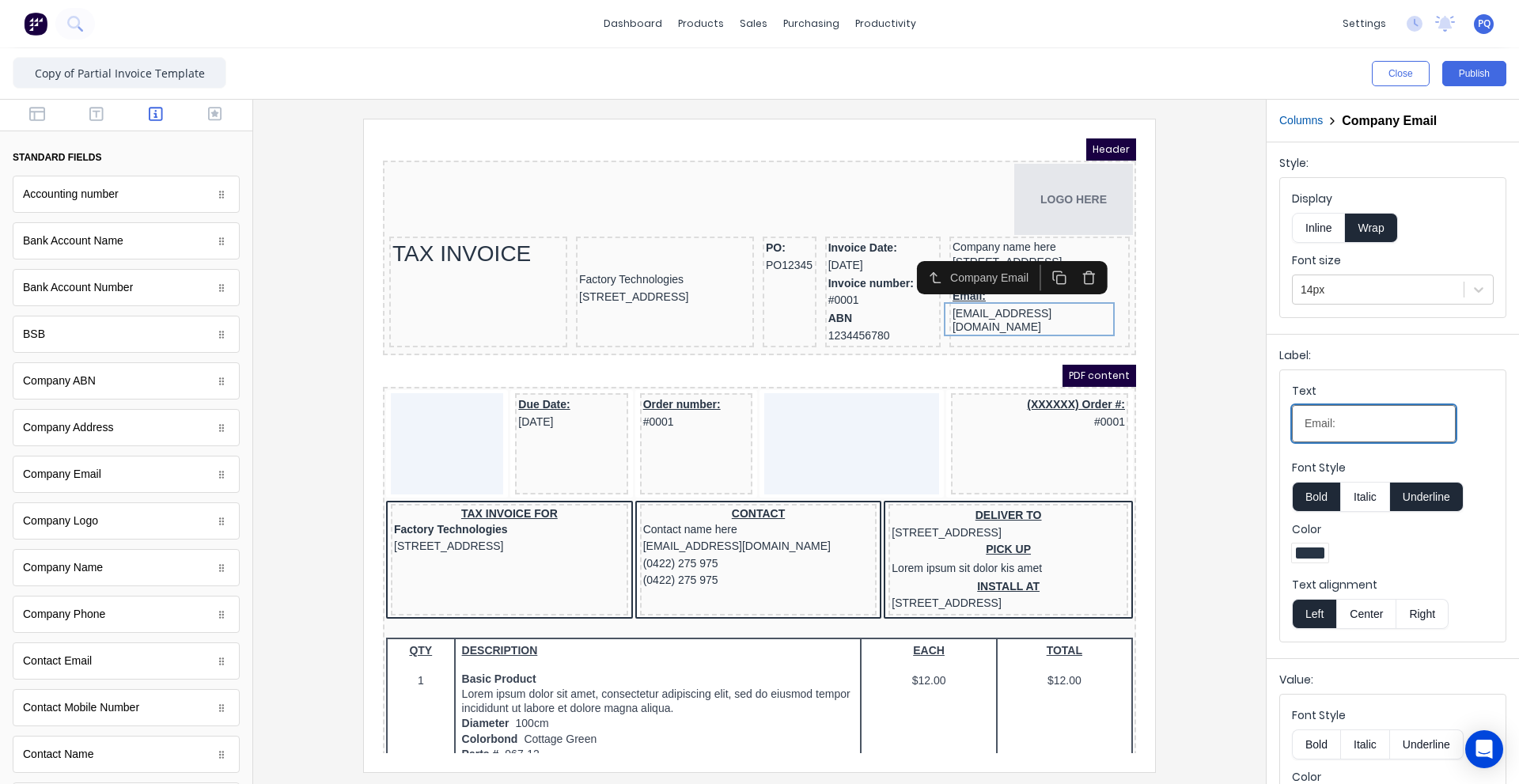
drag, startPoint x: 1336, startPoint y: 428, endPoint x: 1219, endPoint y: 424, distance: 117.1
click at [1219, 424] on div "Close Publish Components standard fields Accounting number Accounting number Ba…" at bounding box center [759, 416] width 1519 height 735
click at [1210, 329] on div at bounding box center [759, 445] width 987 height 653
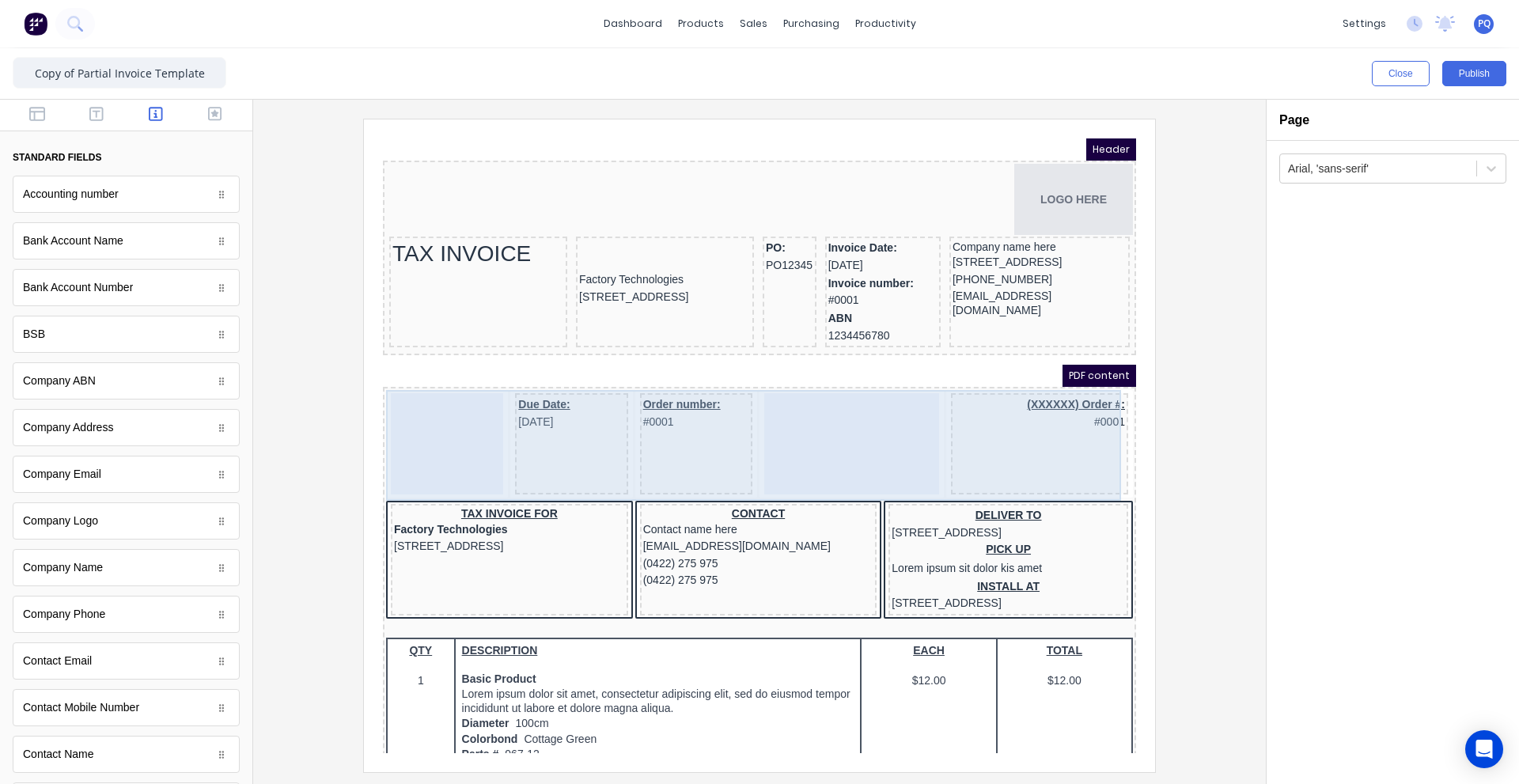
click at [904, 441] on div at bounding box center [832, 424] width 174 height 102
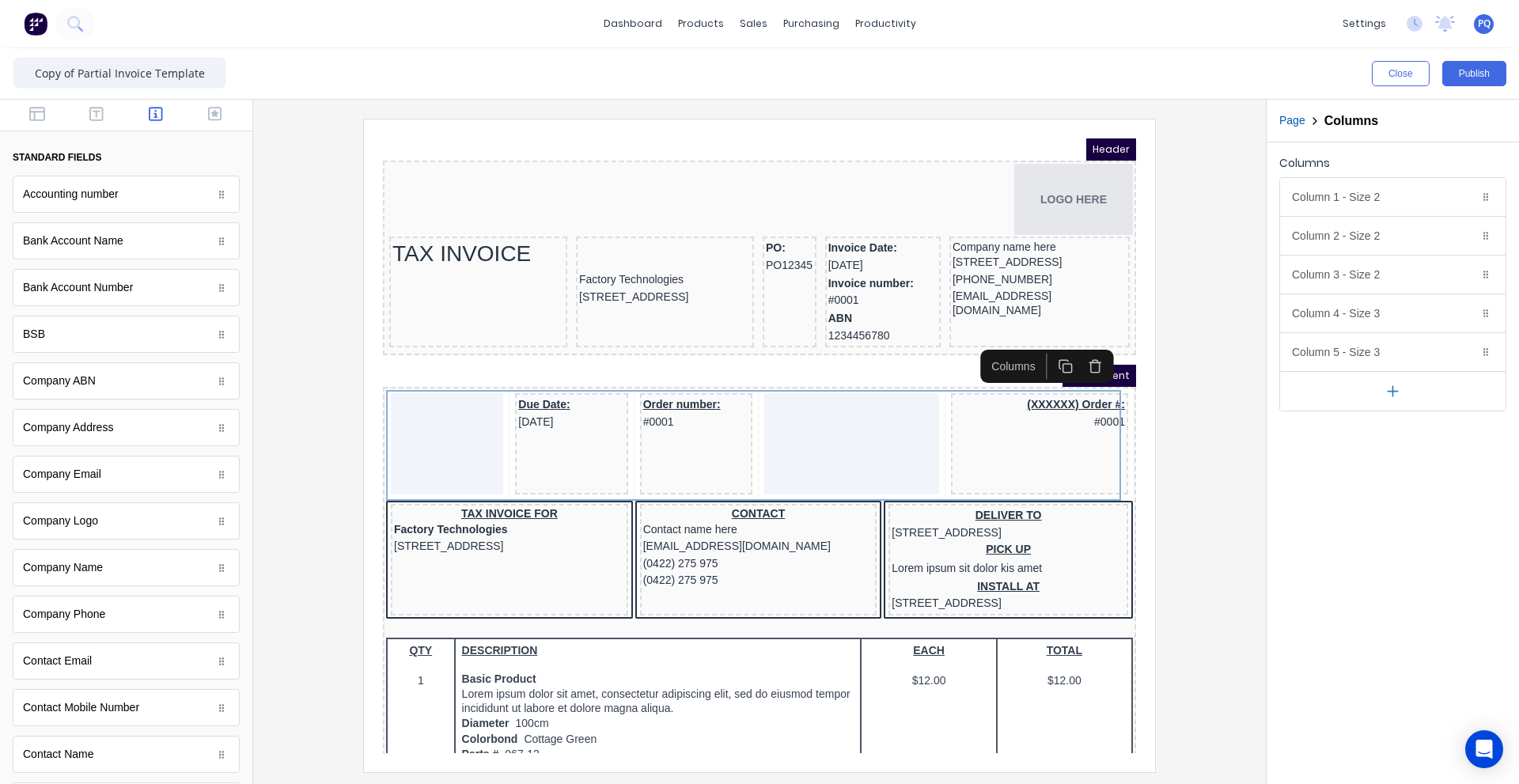
click at [1076, 351] on icon "button" at bounding box center [1076, 346] width 15 height 15
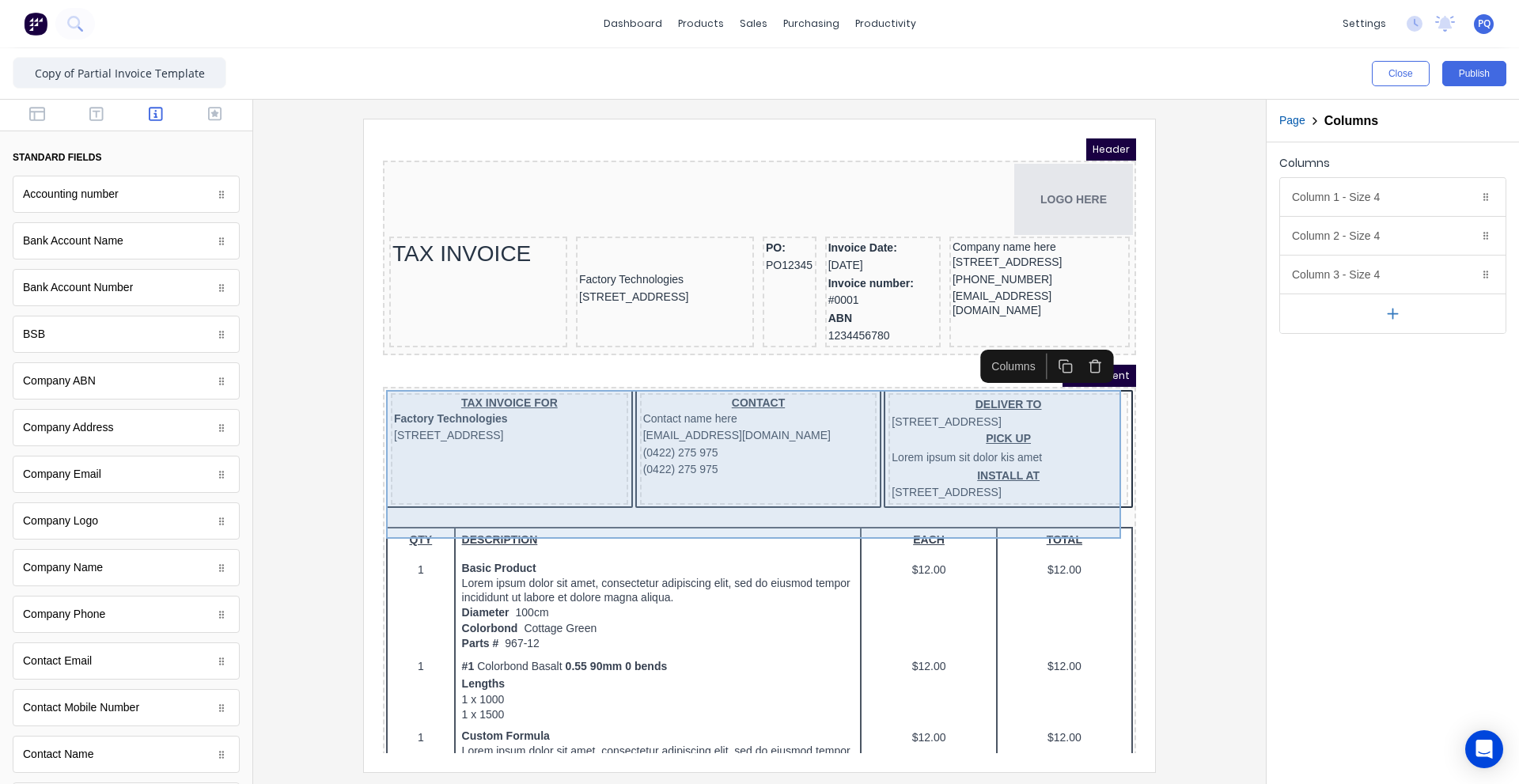
click at [728, 486] on div "CONTACT Contact name here xxxxxxx@xxxxx.com (0422) 275 975 (0422) 275 975" at bounding box center [739, 430] width 237 height 111
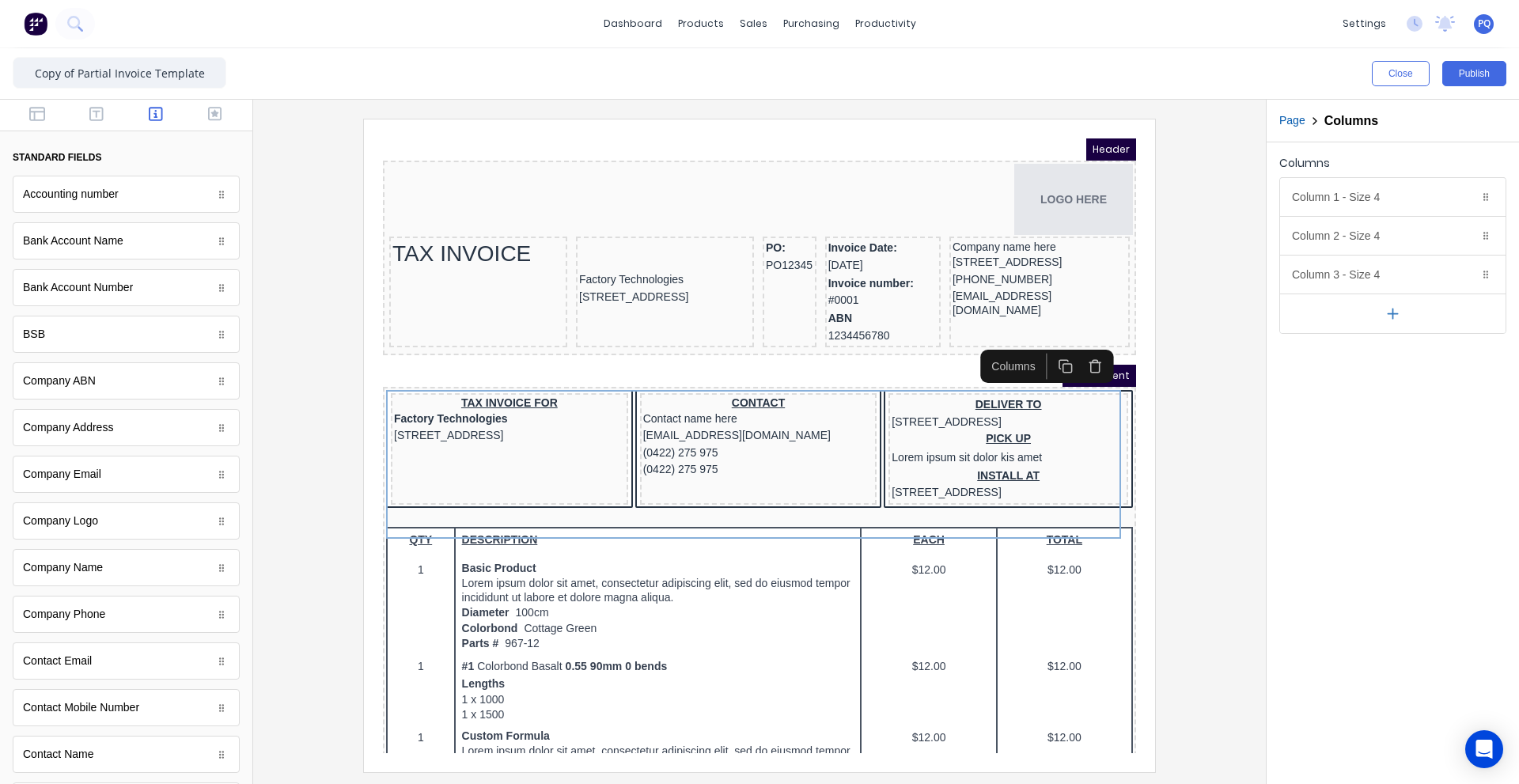
click at [1086, 344] on button "button" at bounding box center [1076, 346] width 30 height 26
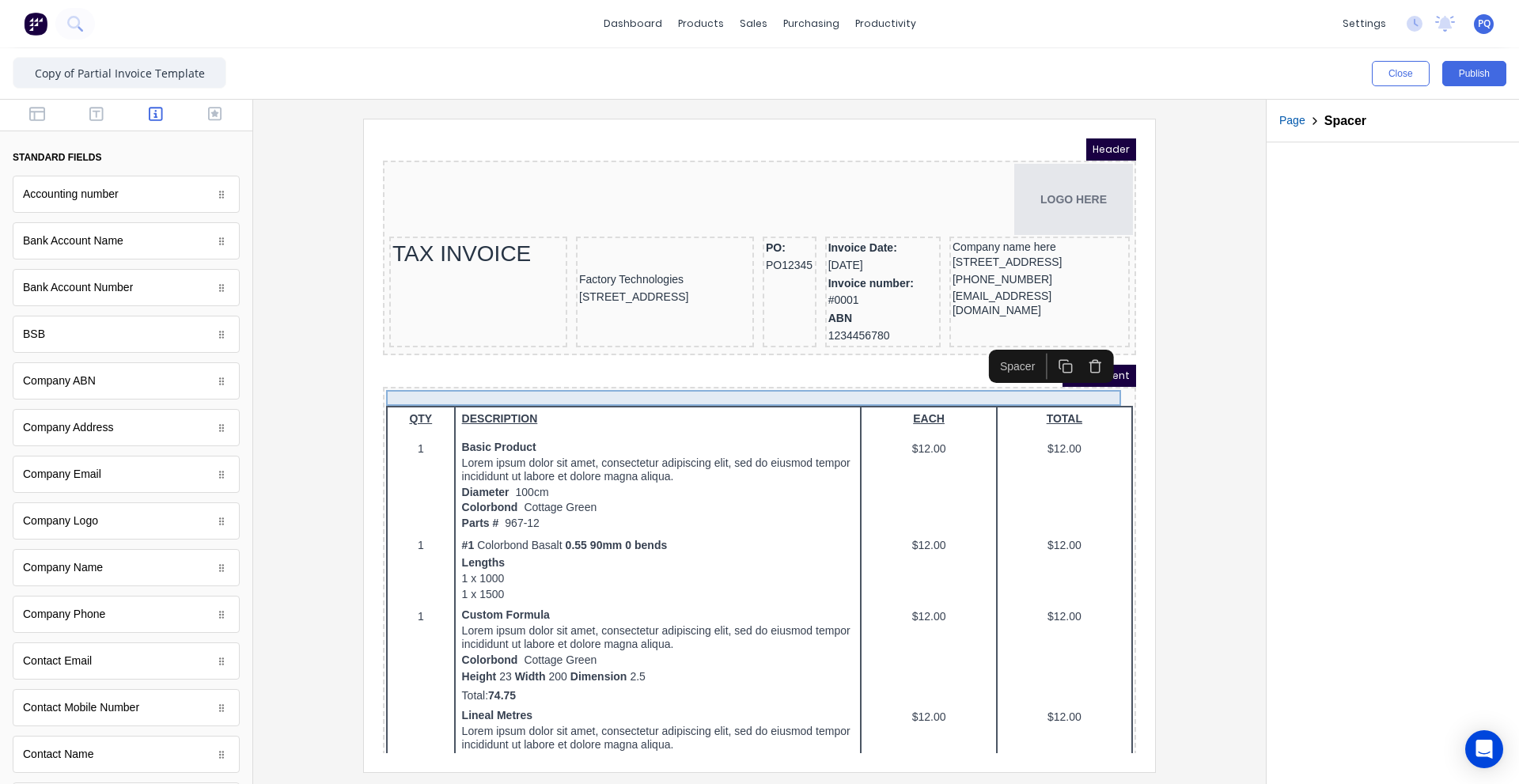
click at [427, 379] on div at bounding box center [740, 379] width 746 height 16
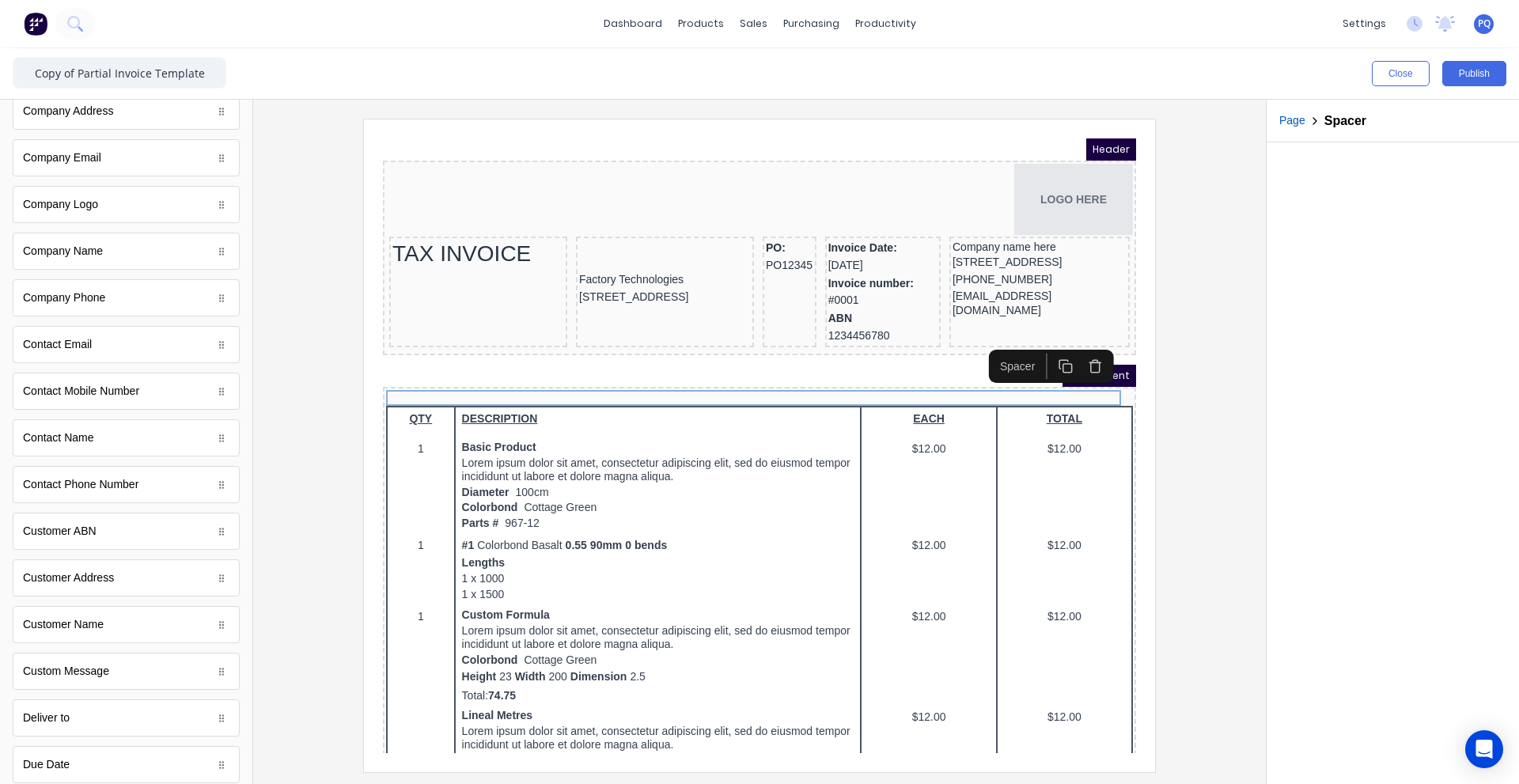
scroll to position [736, 0]
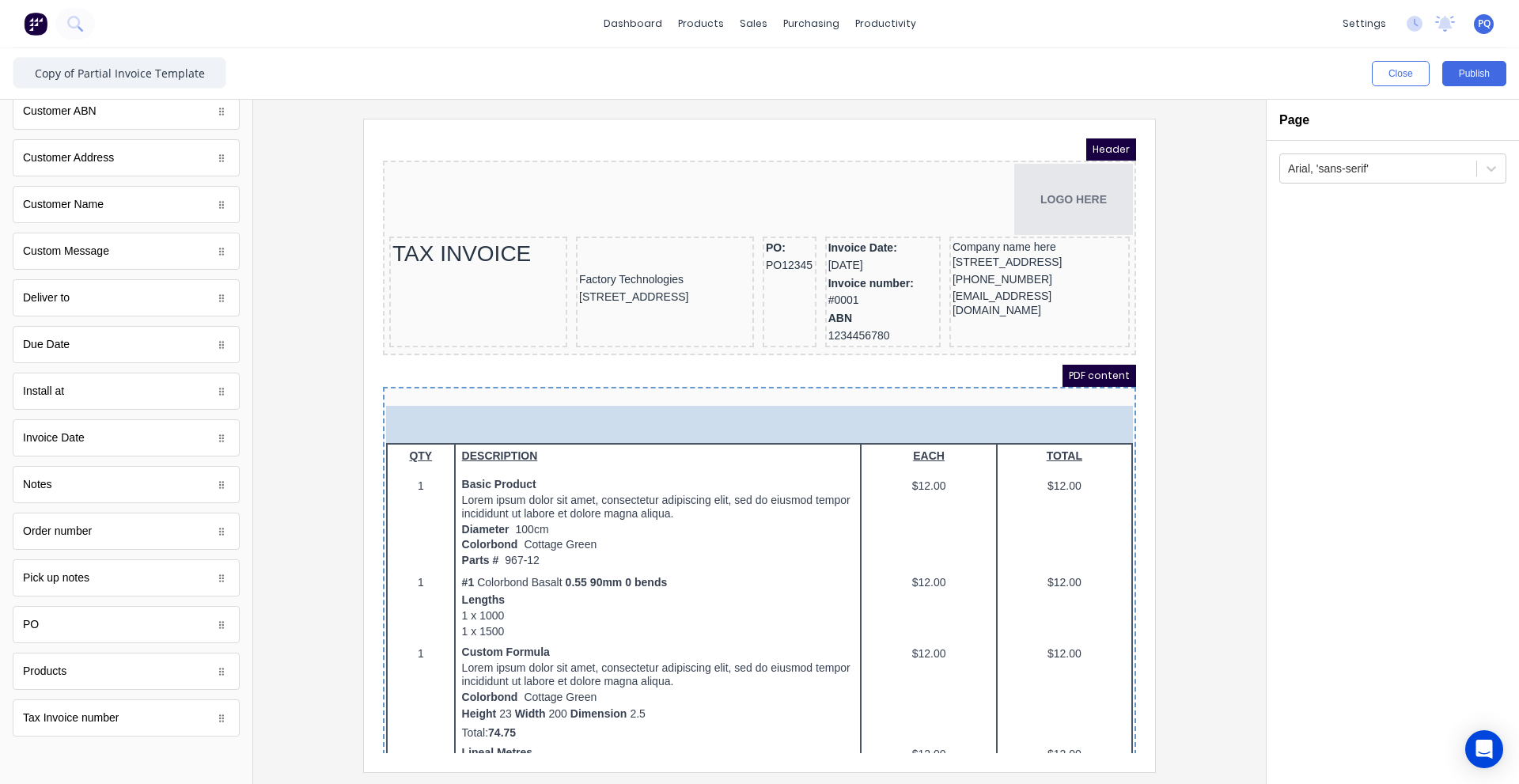
drag, startPoint x: 69, startPoint y: 487, endPoint x: 217, endPoint y: 257, distance: 273.5
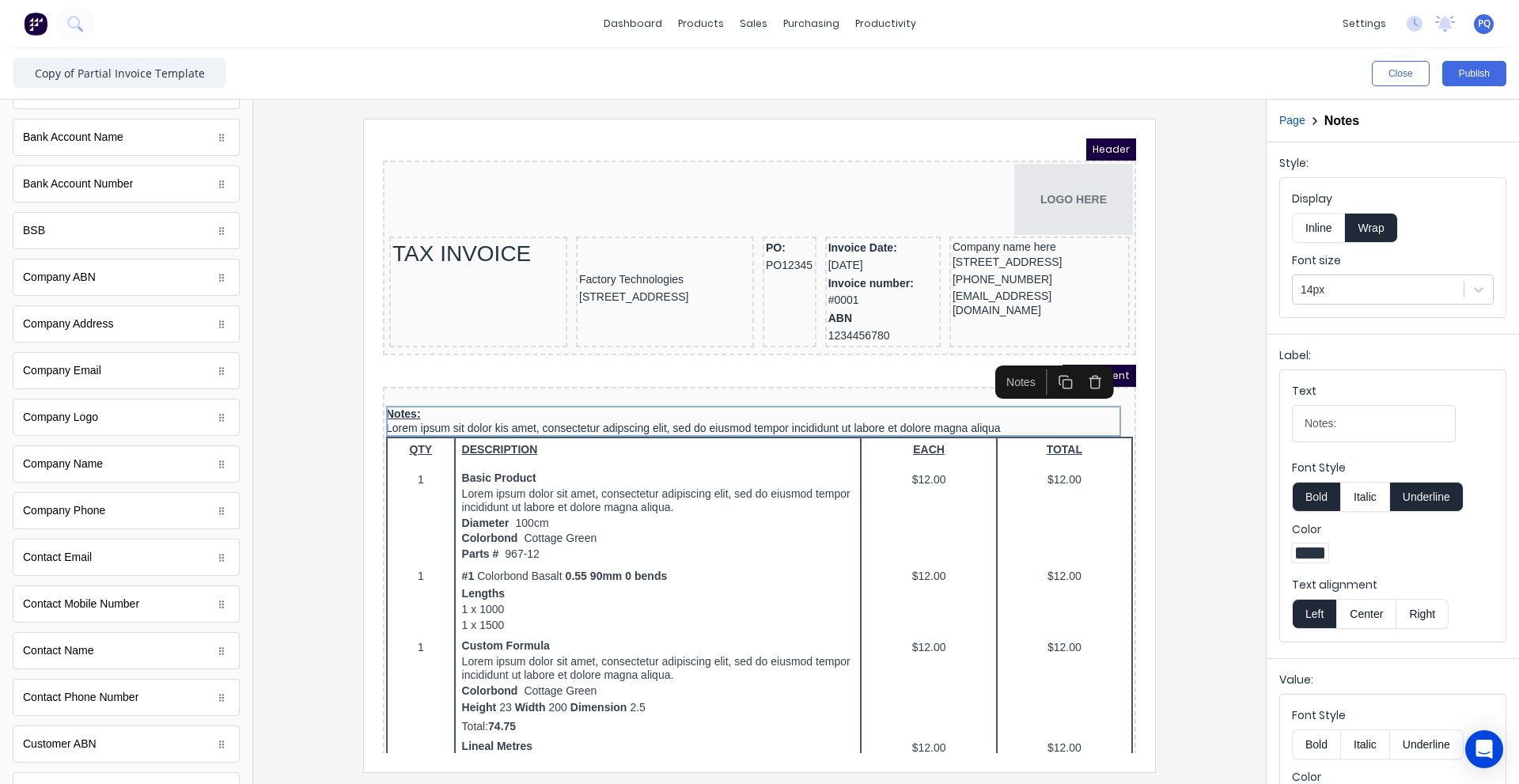
scroll to position [0, 0]
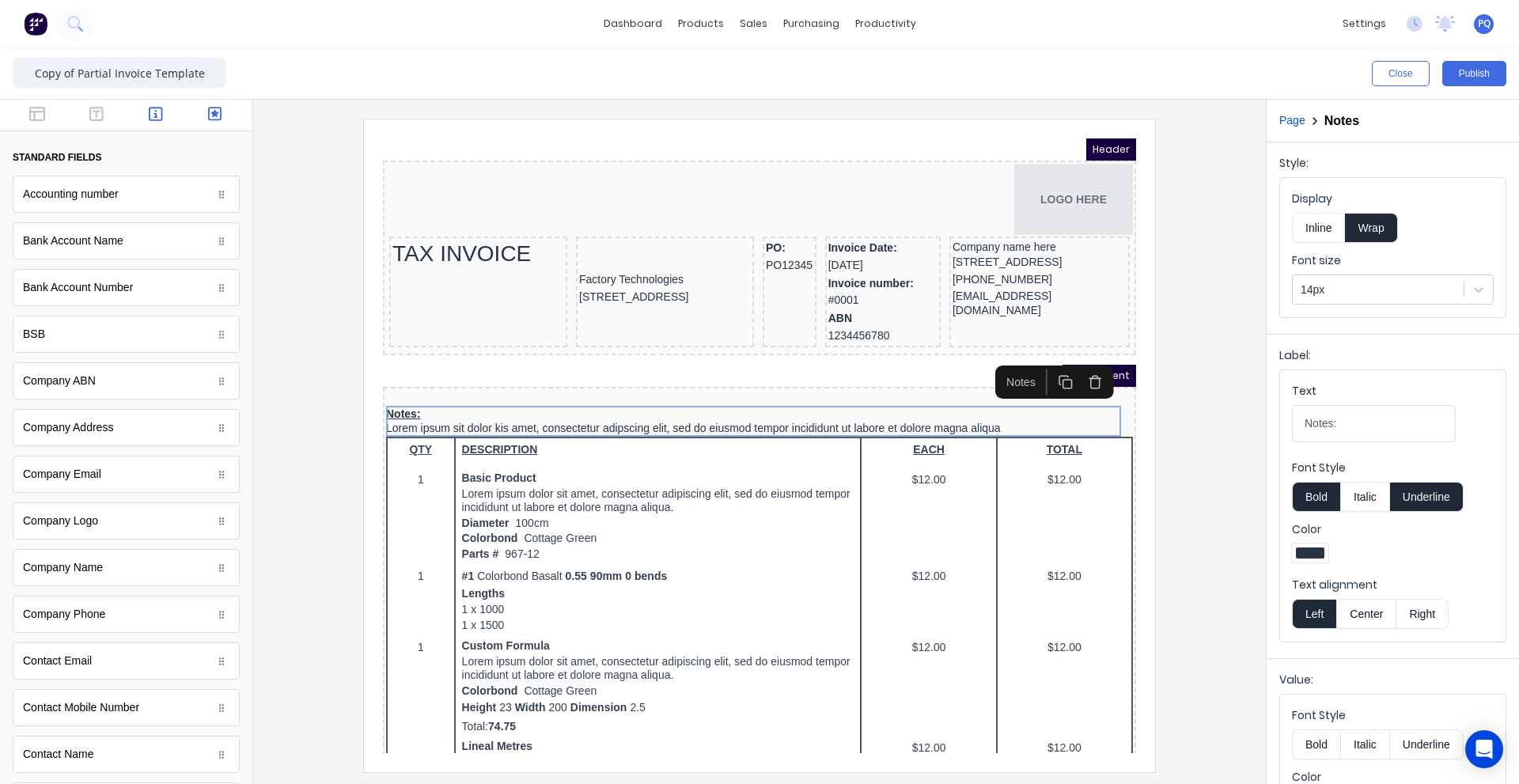
click at [208, 116] on icon "button" at bounding box center [215, 114] width 14 height 16
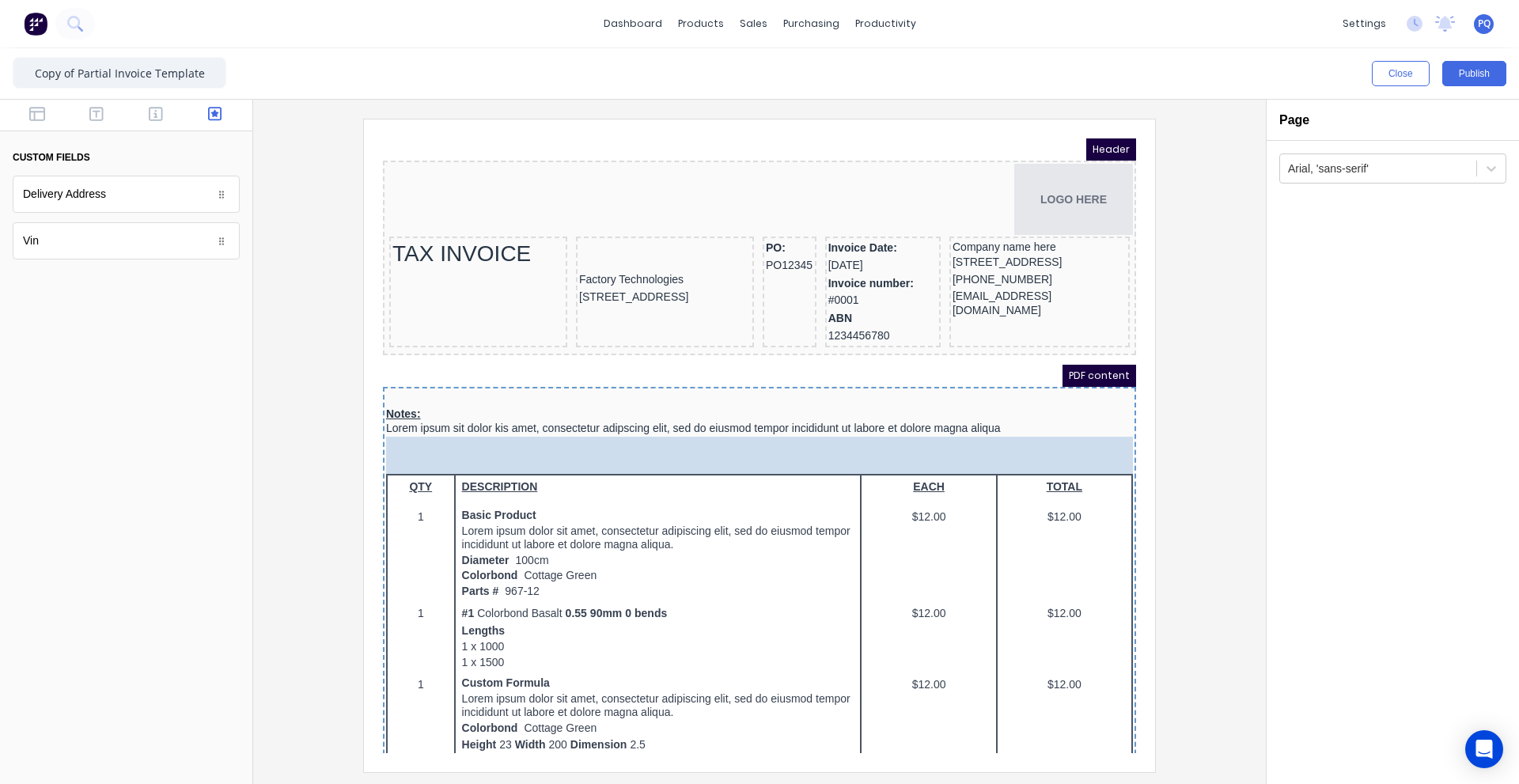
drag, startPoint x: 141, startPoint y: 240, endPoint x: 728, endPoint y: 437, distance: 619.2
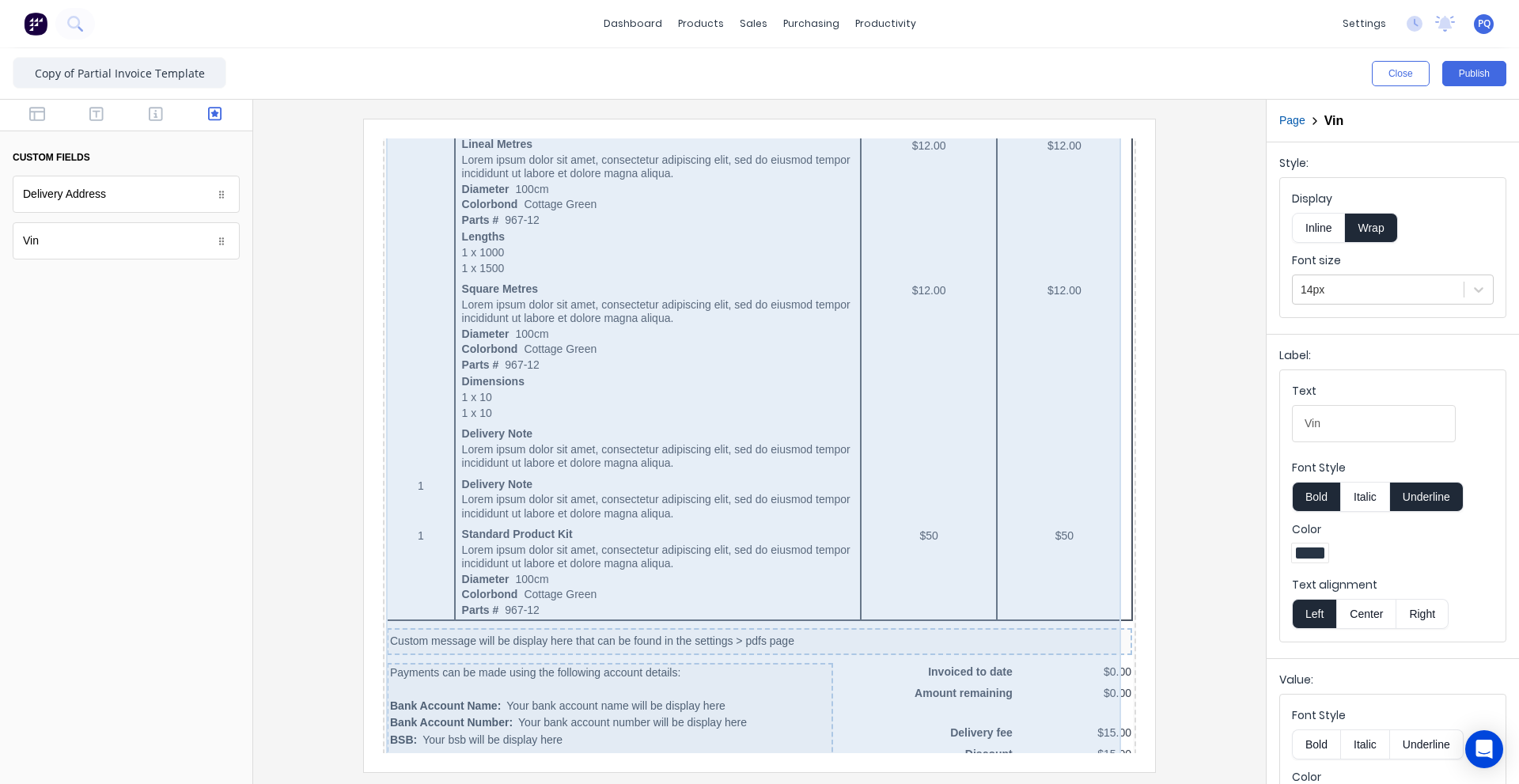
scroll to position [805, 0]
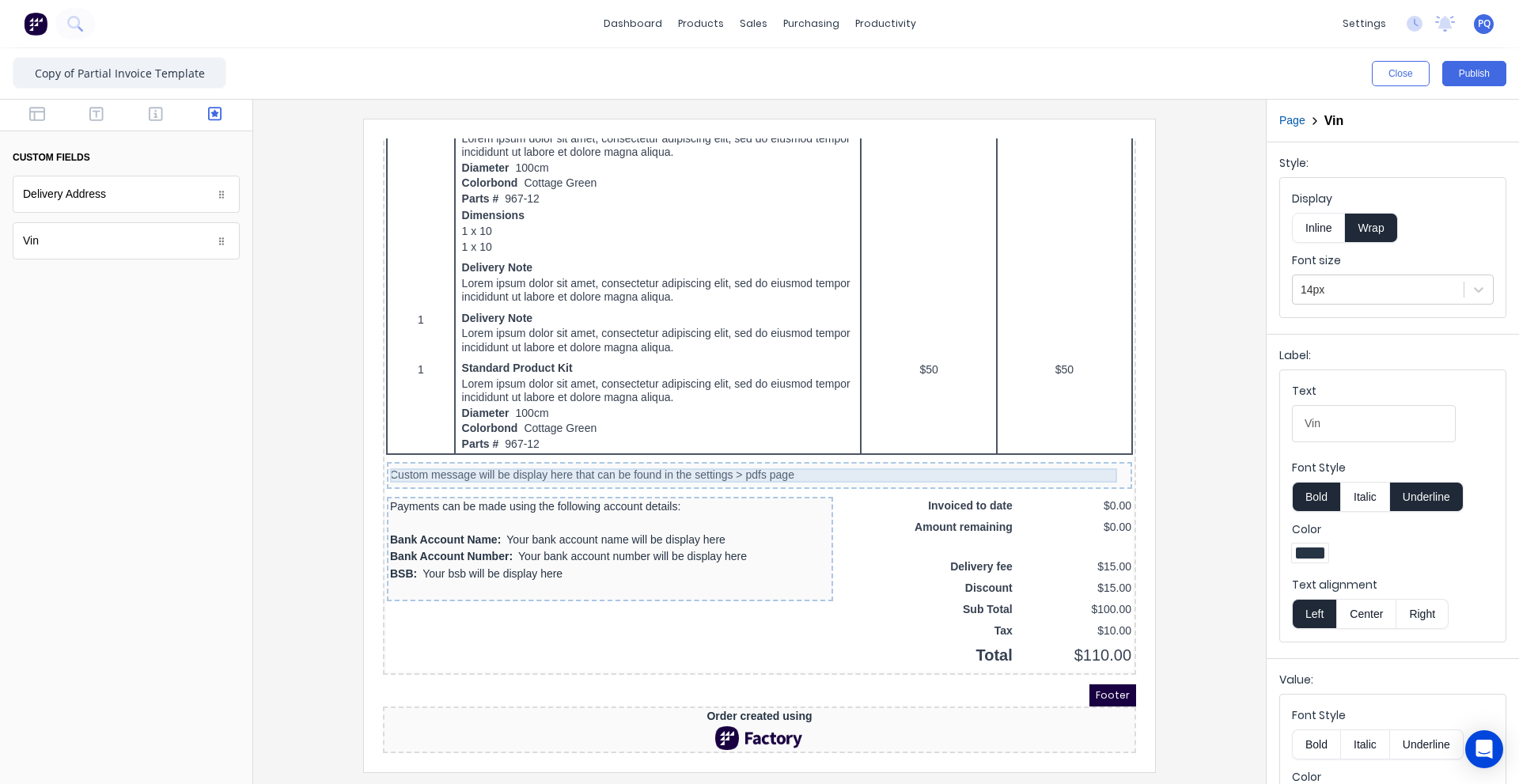
click at [839, 450] on div "Custom message will be display here that can be found in the settings > pdfs pa…" at bounding box center [739, 457] width 738 height 14
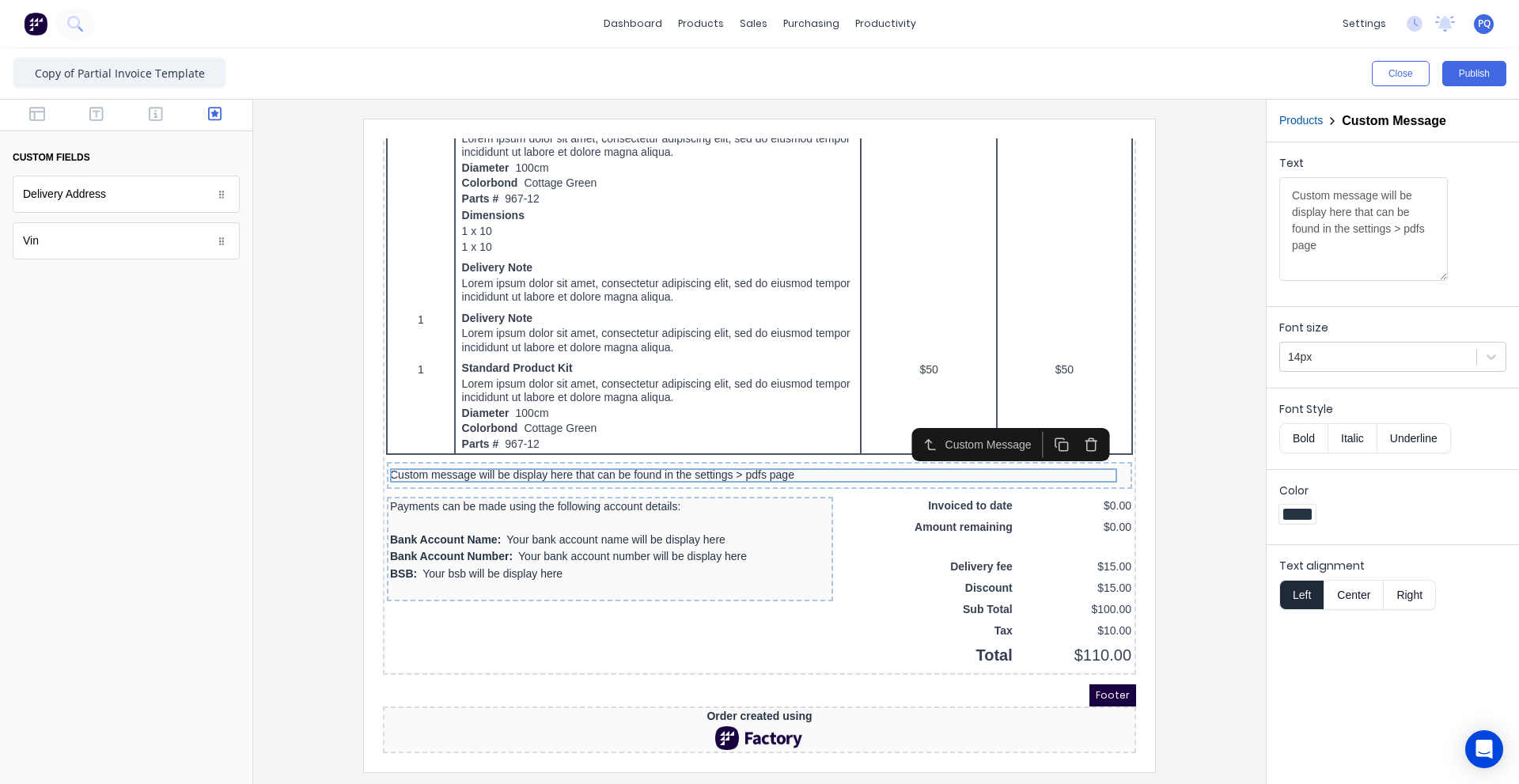
click at [1073, 419] on icon "button" at bounding box center [1072, 424] width 15 height 15
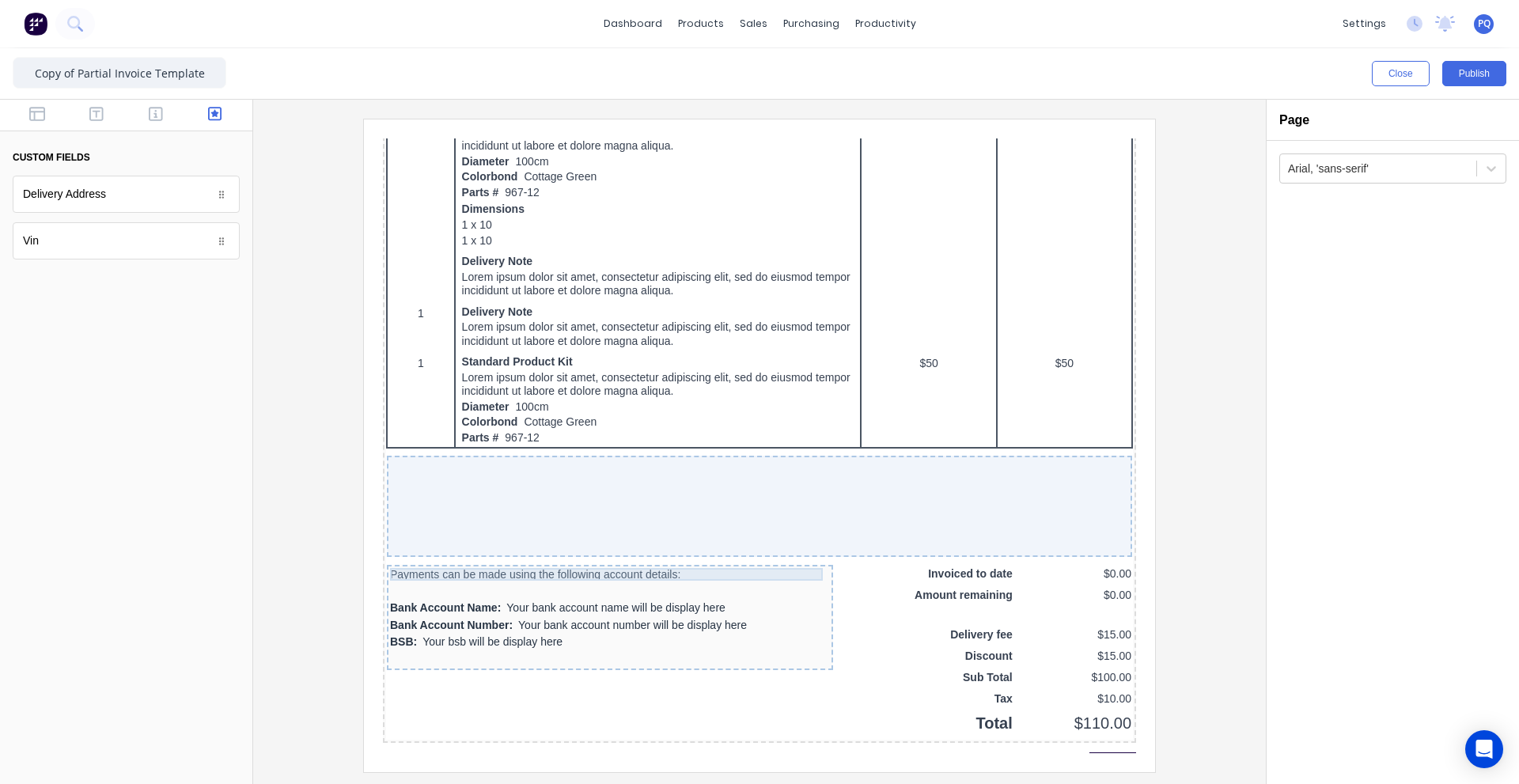
click at [696, 558] on div "Payments can be made using the following account details:" at bounding box center [590, 555] width 440 height 13
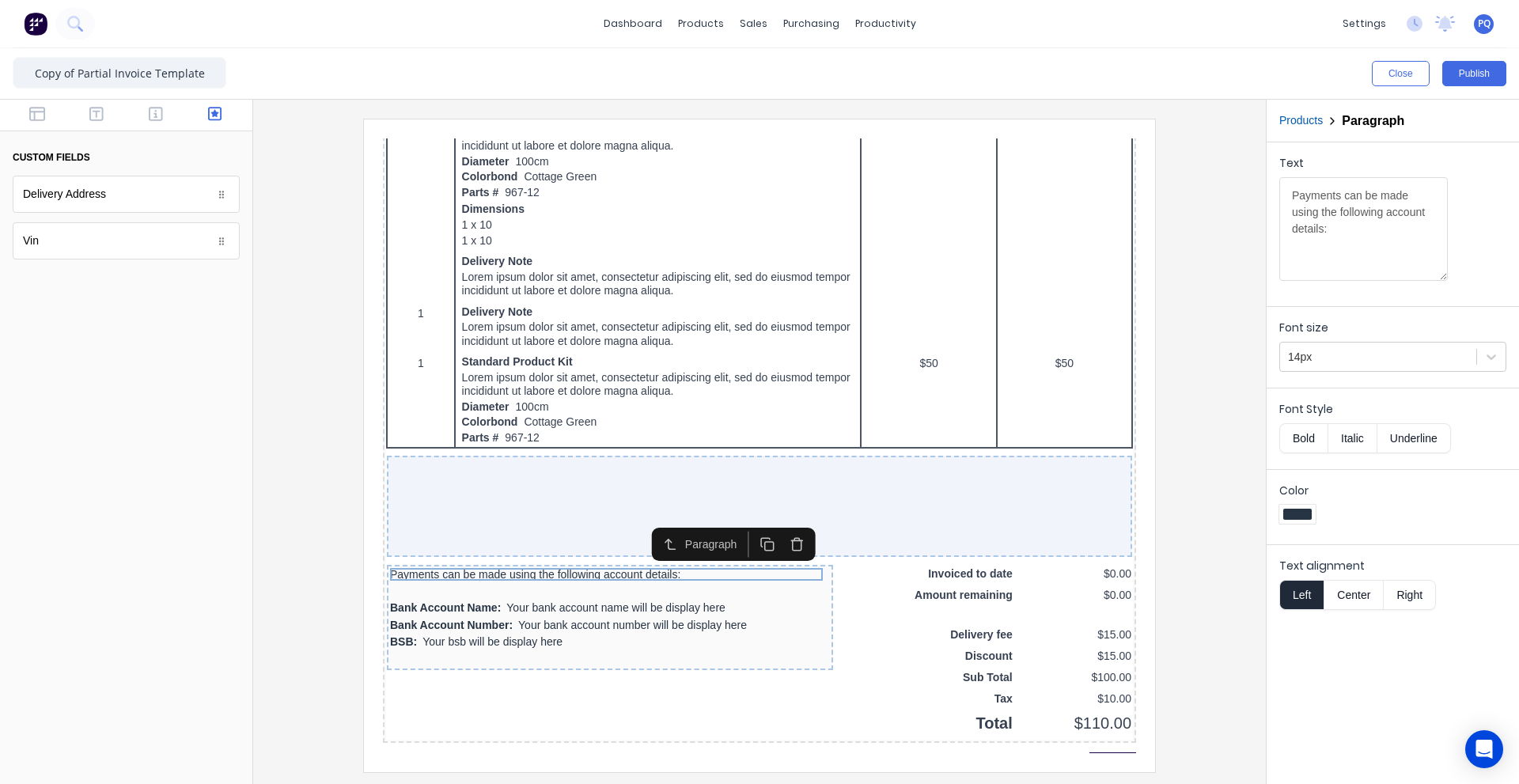
click at [779, 526] on icon "button" at bounding box center [778, 524] width 15 height 15
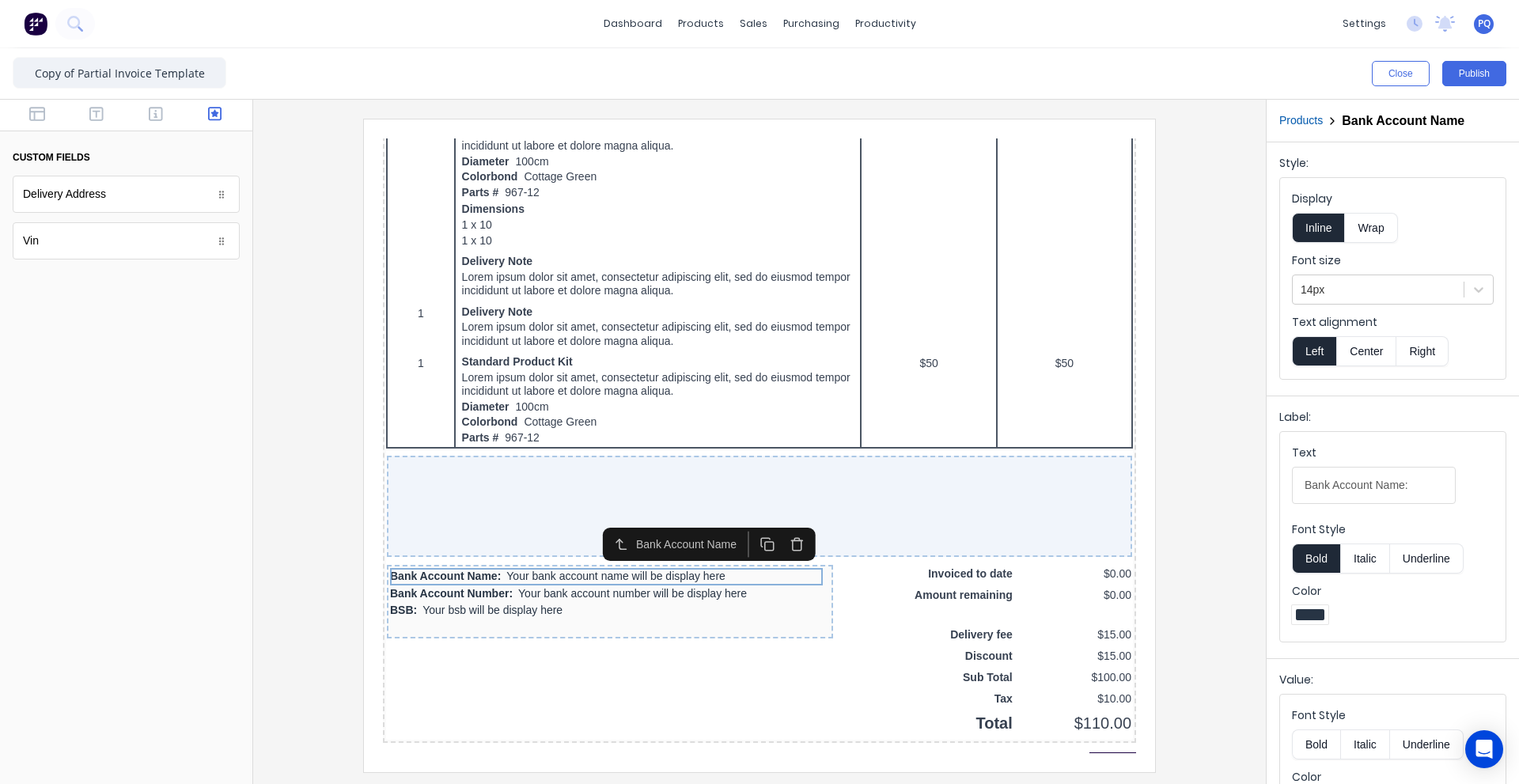
click at [778, 535] on button "button" at bounding box center [778, 524] width 30 height 26
click at [777, 533] on button "button" at bounding box center [778, 524] width 30 height 26
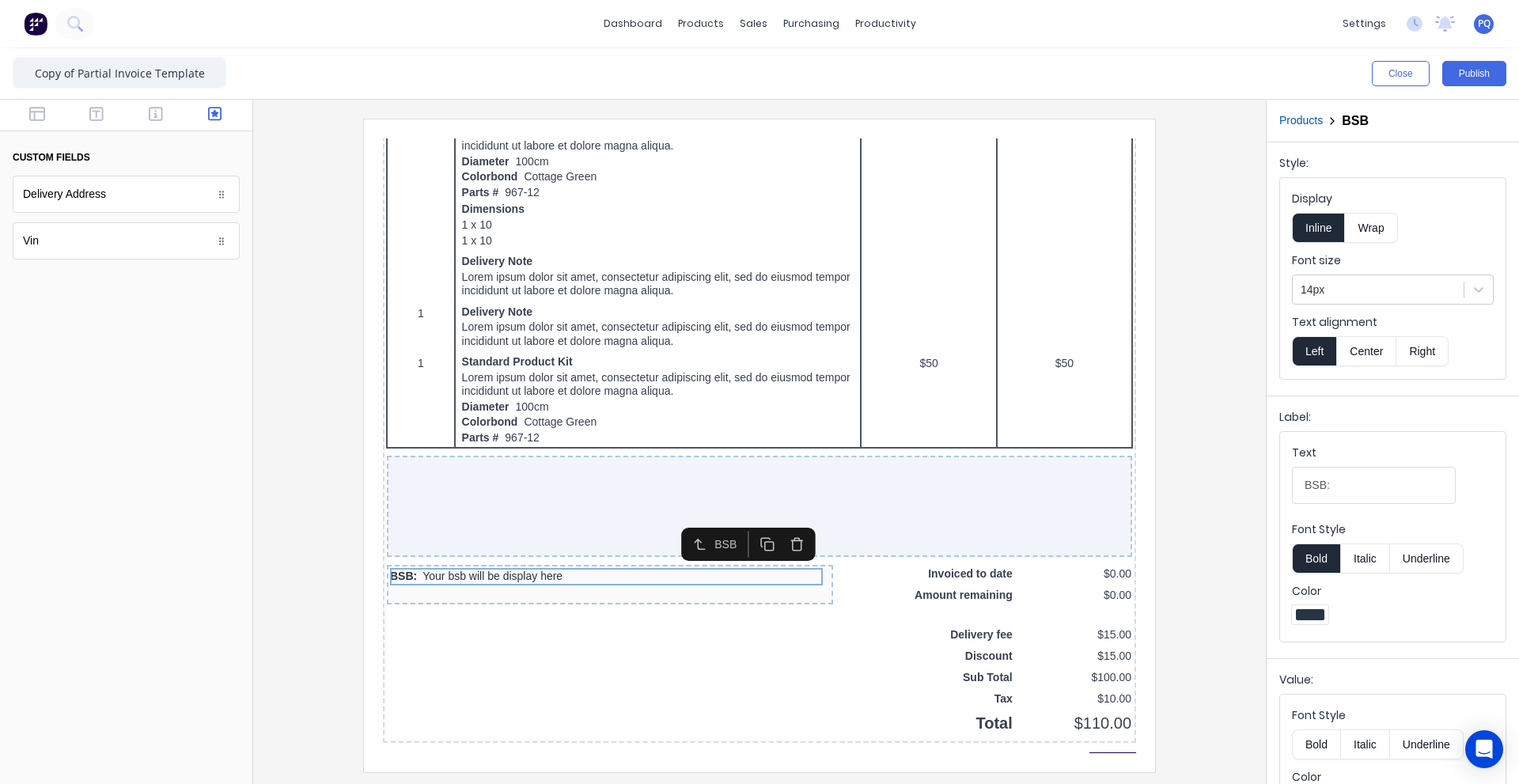
click at [777, 533] on button "button" at bounding box center [778, 524] width 30 height 26
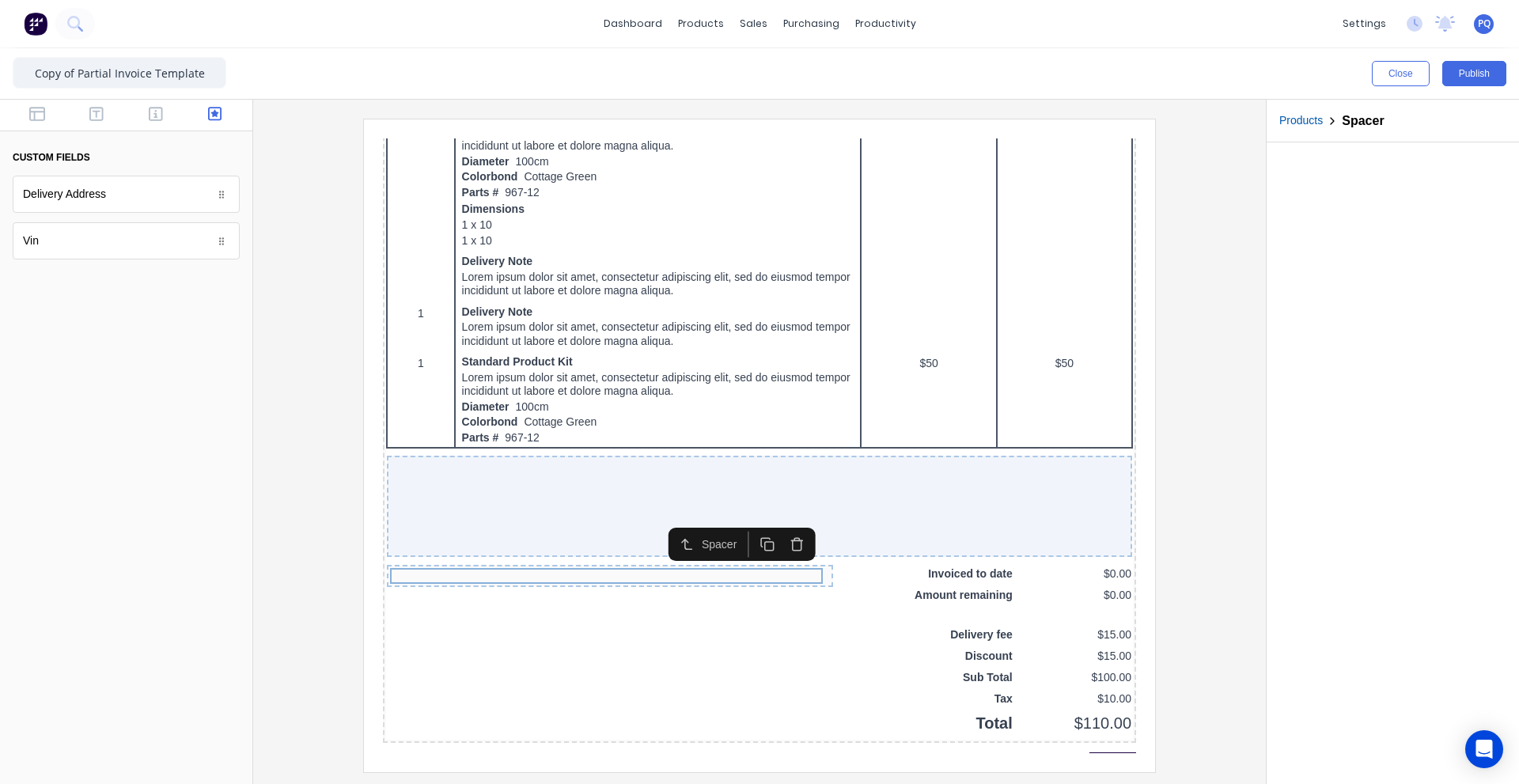
click at [777, 533] on button "button" at bounding box center [778, 524] width 30 height 26
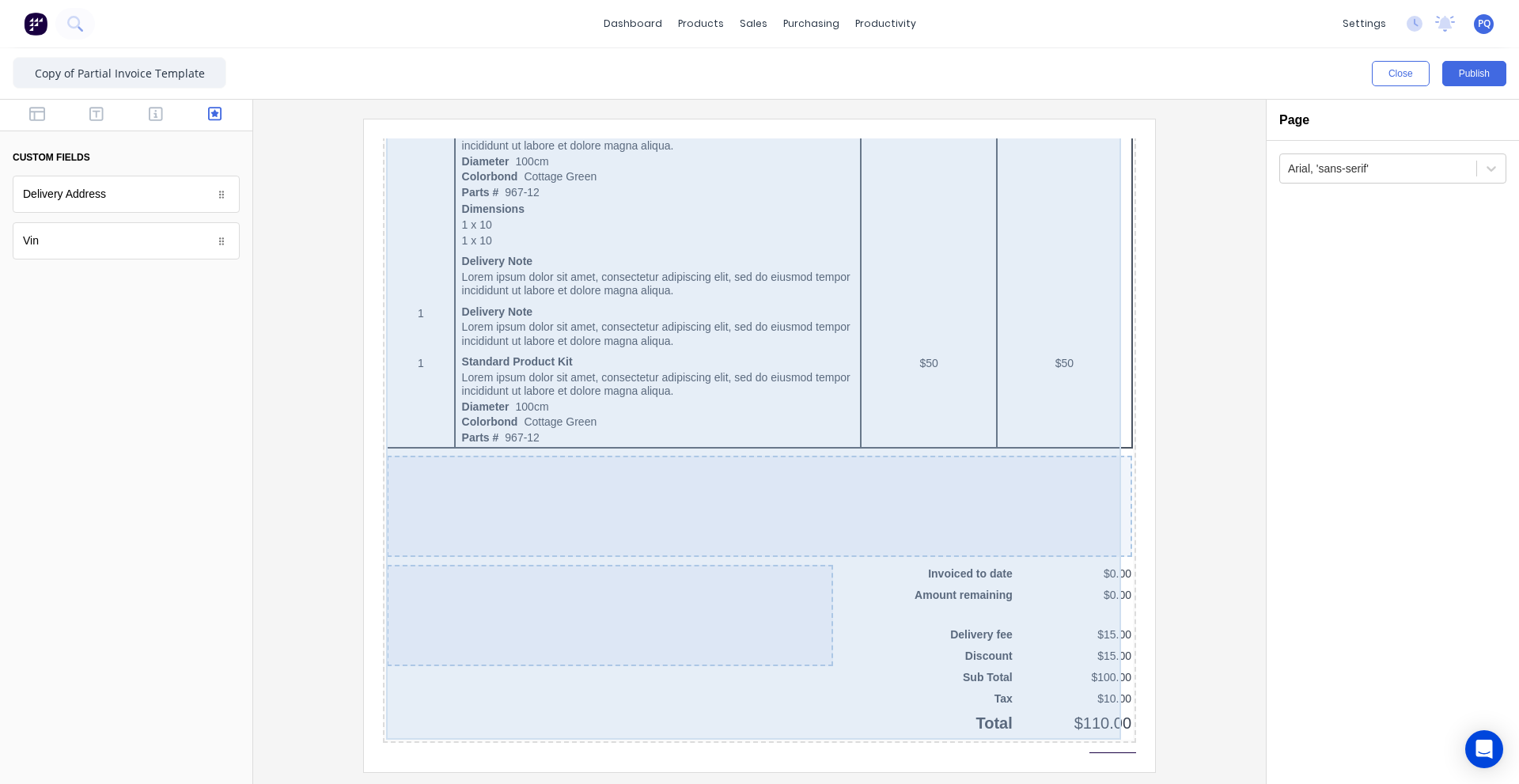
scroll to position [880, 0]
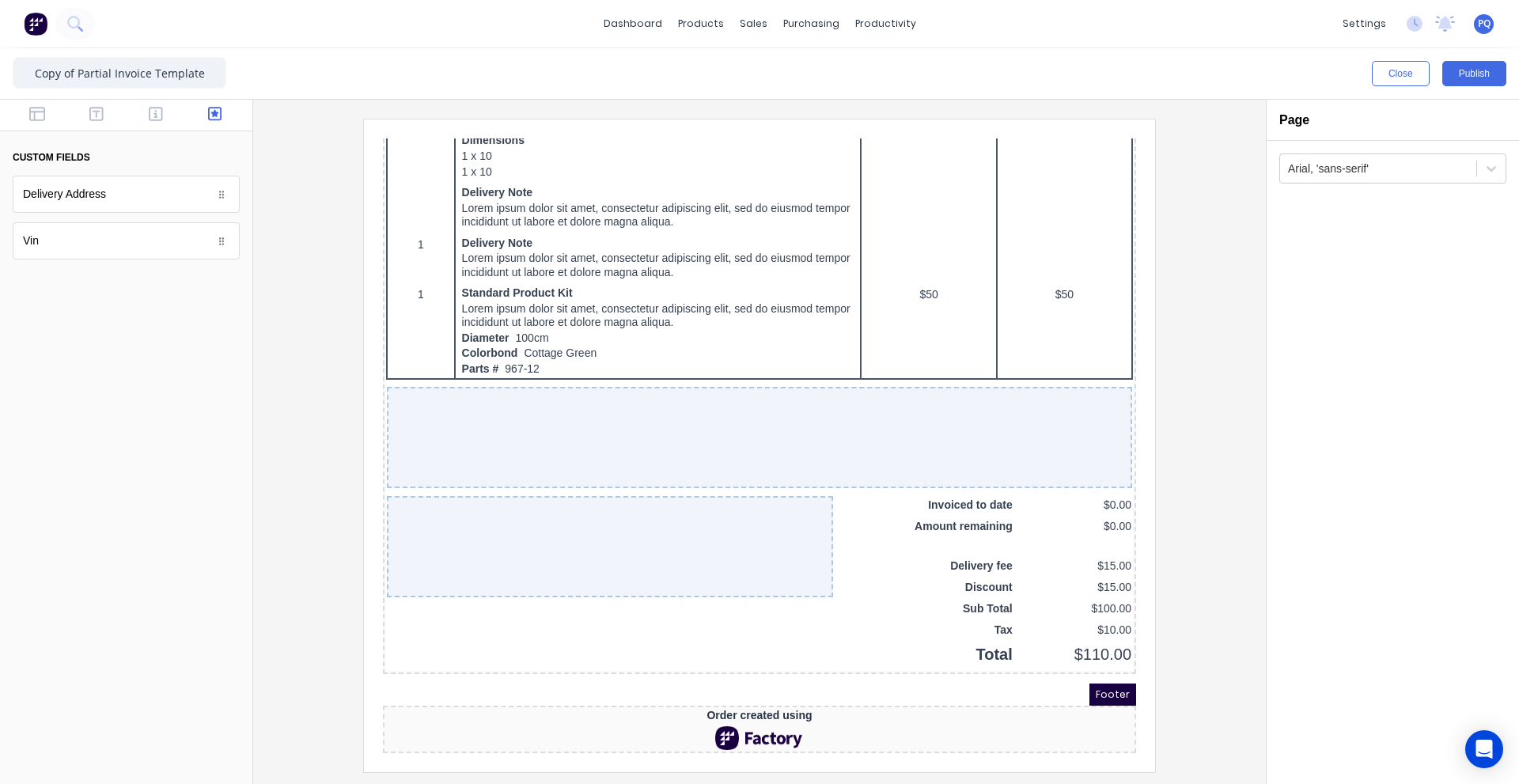
click at [44, 124] on div at bounding box center [126, 115] width 253 height 31
click at [38, 112] on icon "button" at bounding box center [38, 114] width 16 height 14
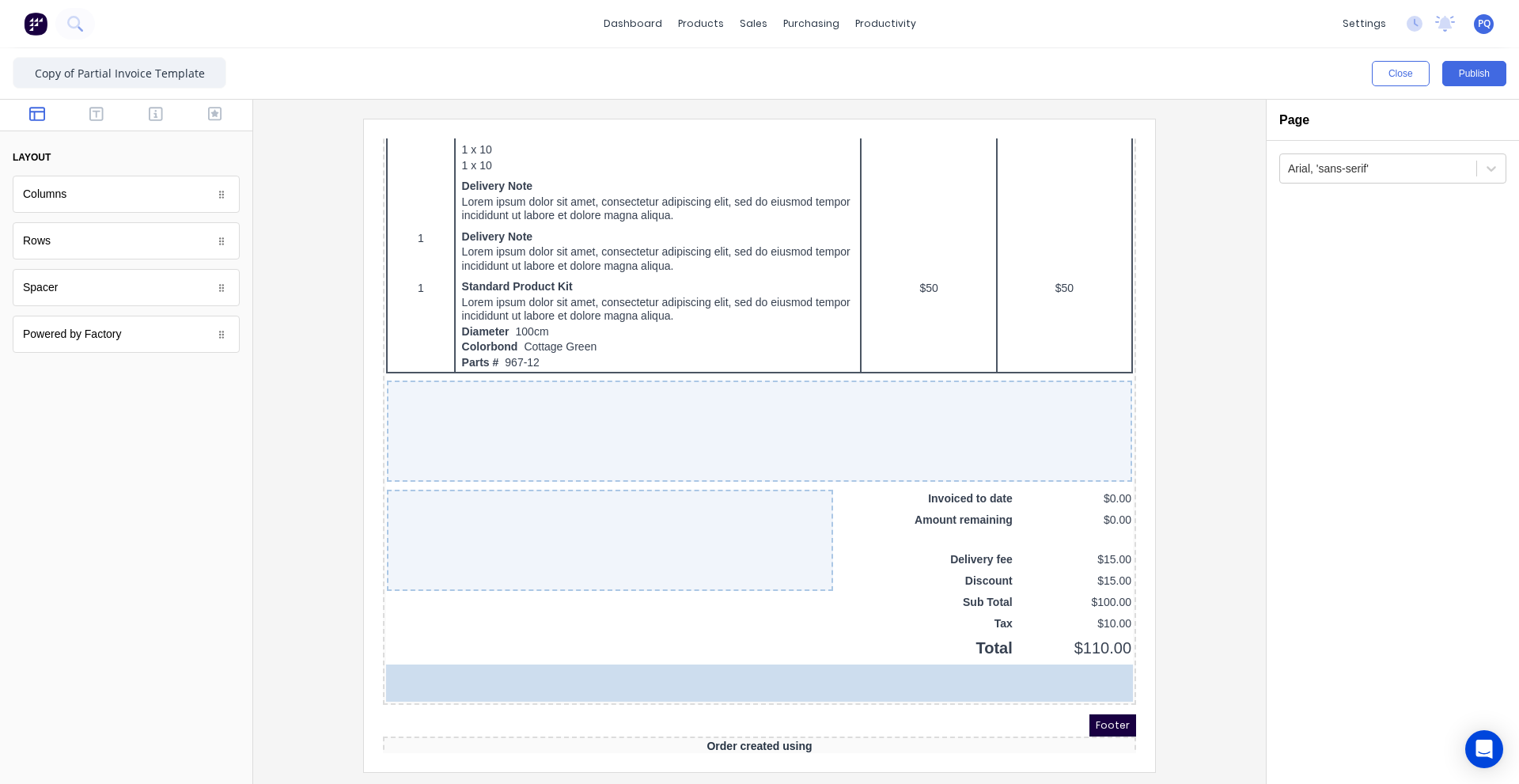
drag, startPoint x: 67, startPoint y: 194, endPoint x: 233, endPoint y: 285, distance: 189.3
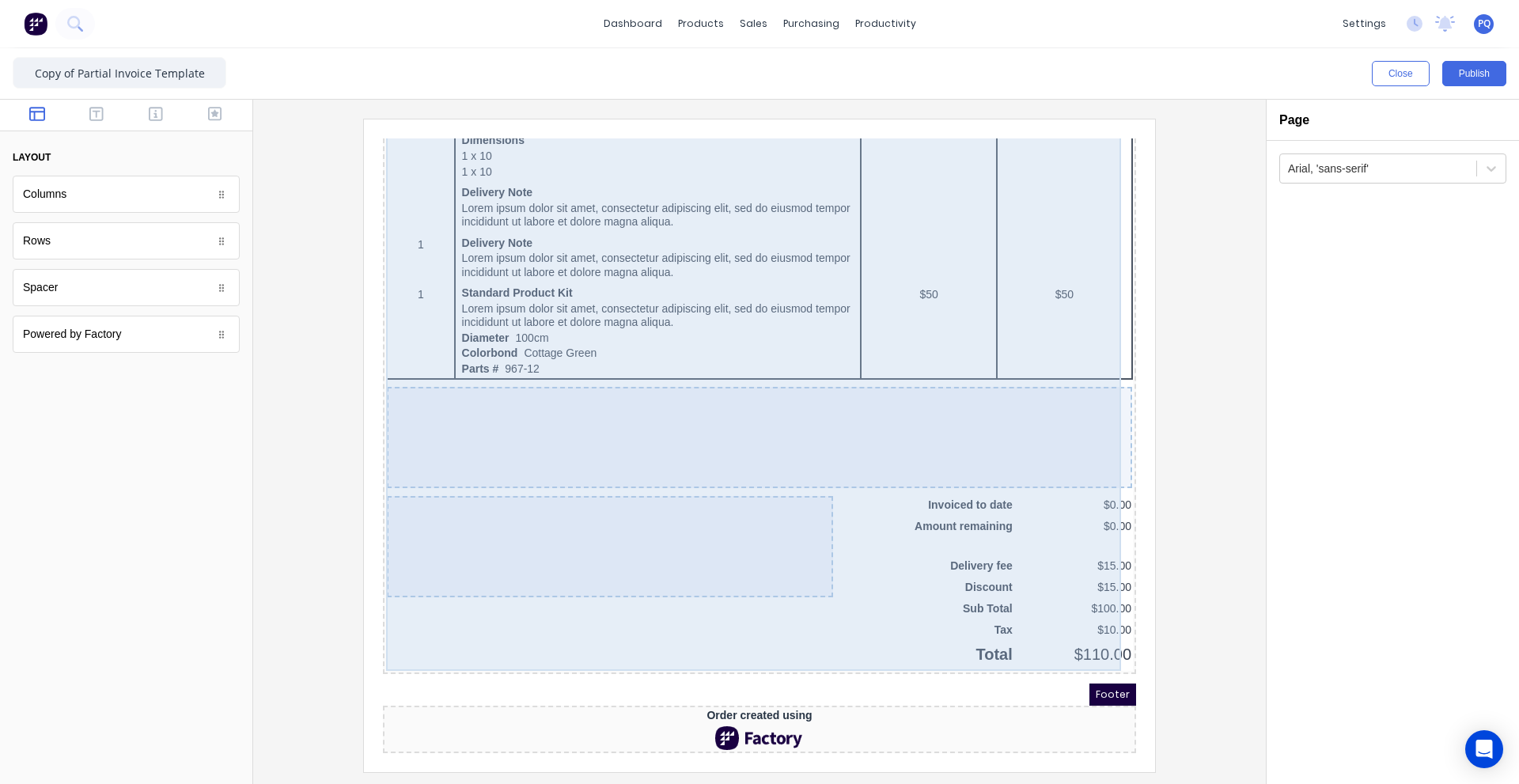
click at [899, 628] on div "QTY DESCRIPTION EACH TOTAL 1 Basic Product Lorem ipsum dolor sit amet, consecte…" at bounding box center [740, 113] width 746 height 1077
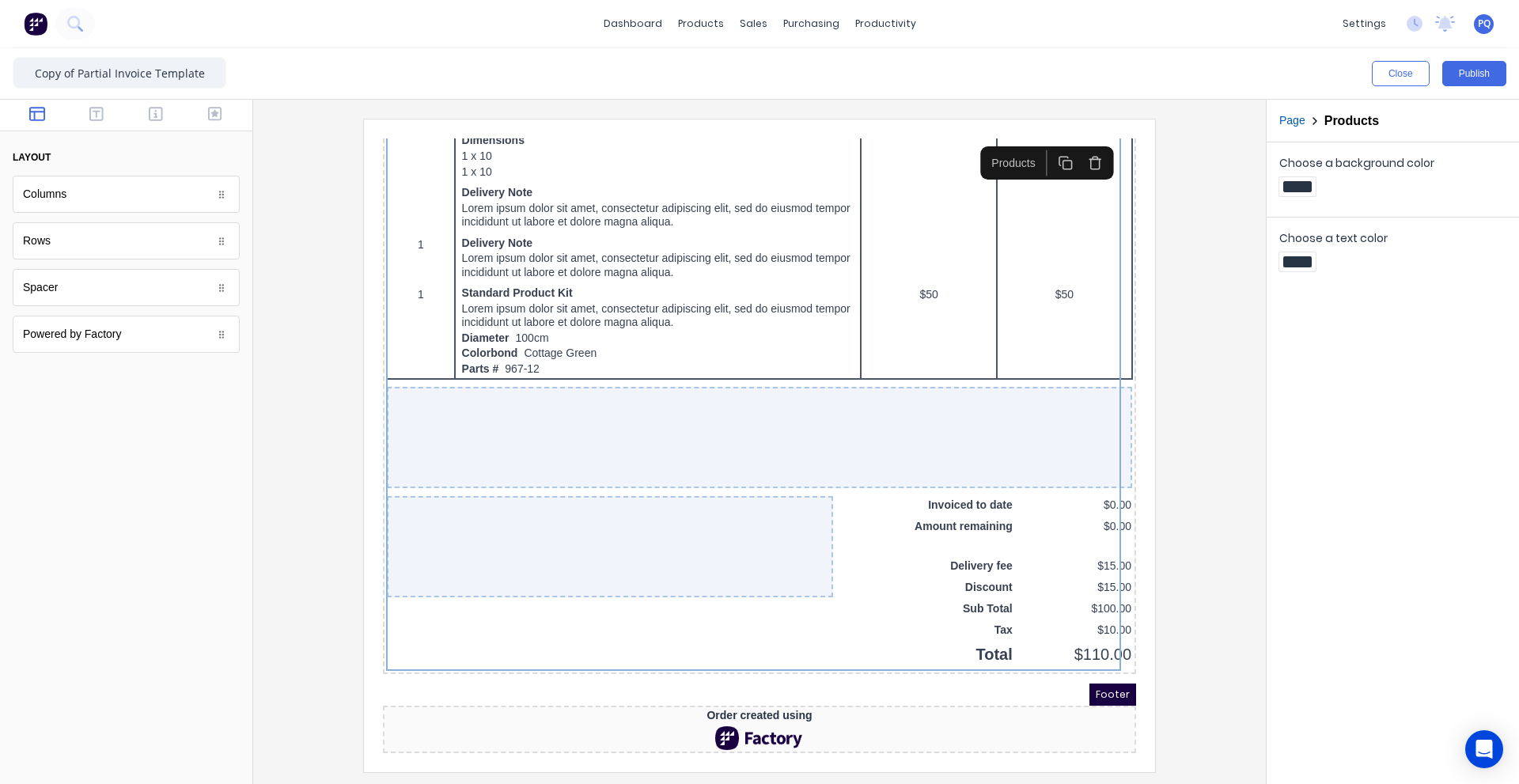
click at [1196, 605] on div at bounding box center [759, 445] width 987 height 653
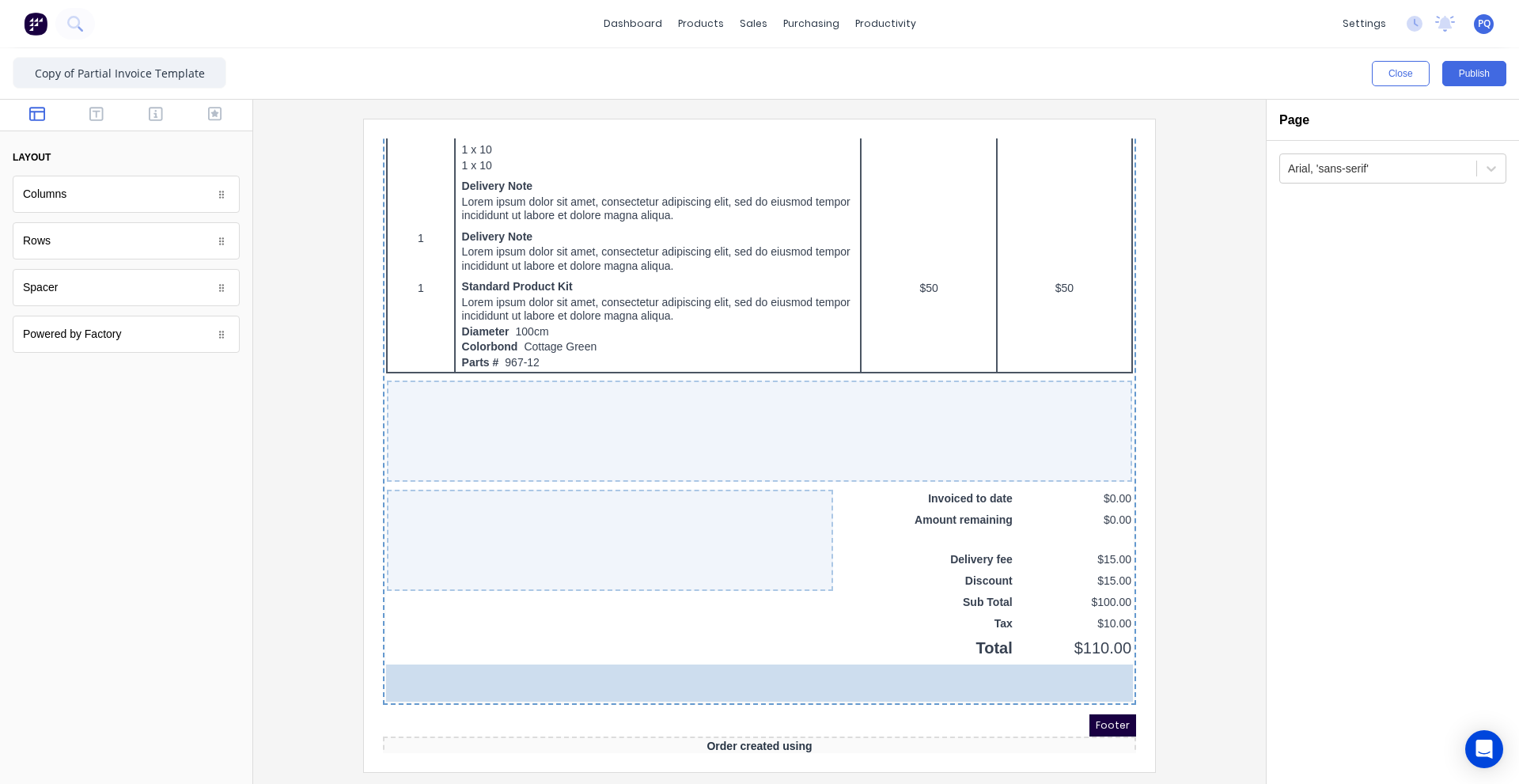
drag, startPoint x: 115, startPoint y: 200, endPoint x: 978, endPoint y: 667, distance: 981.3
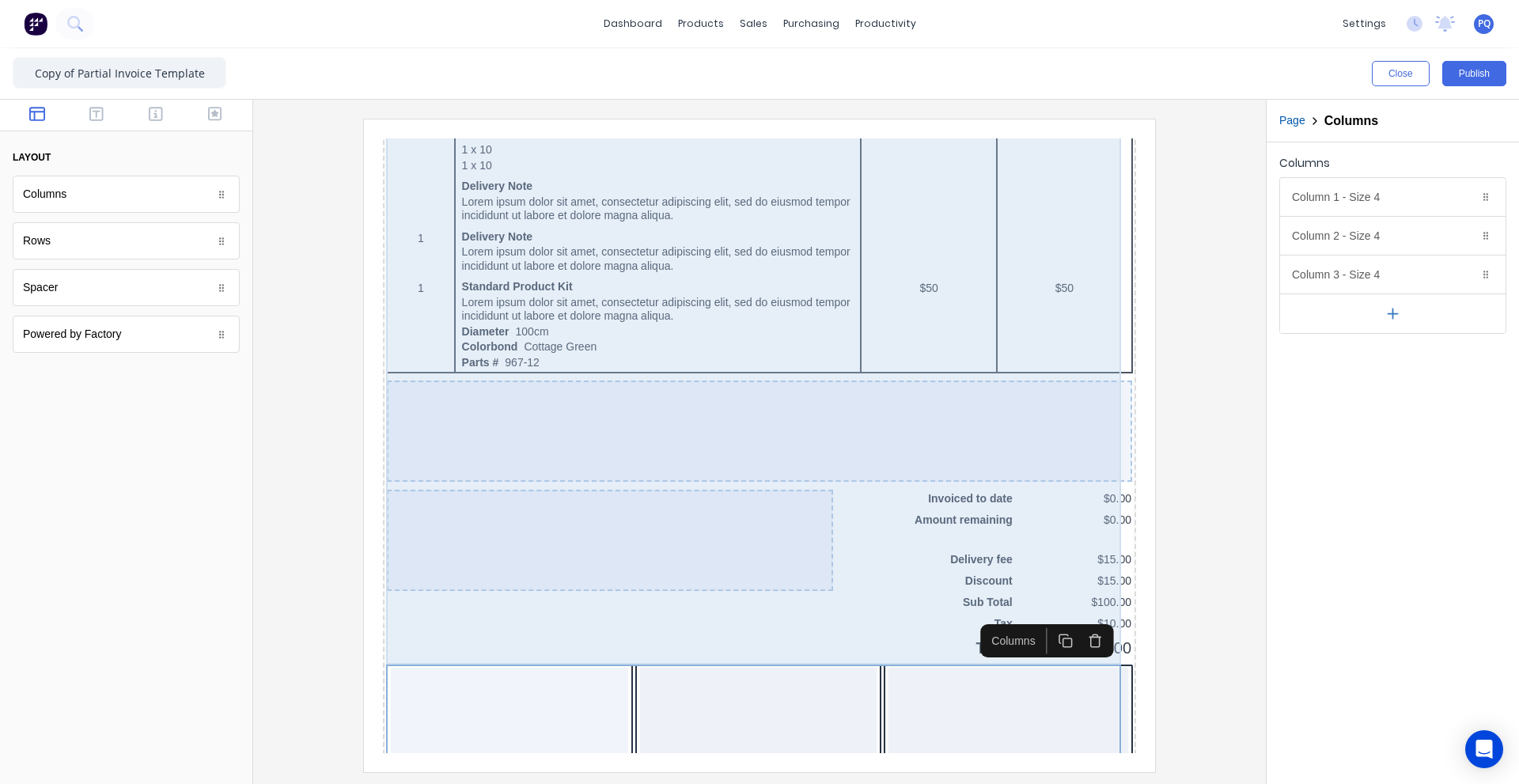
scroll to position [991, 0]
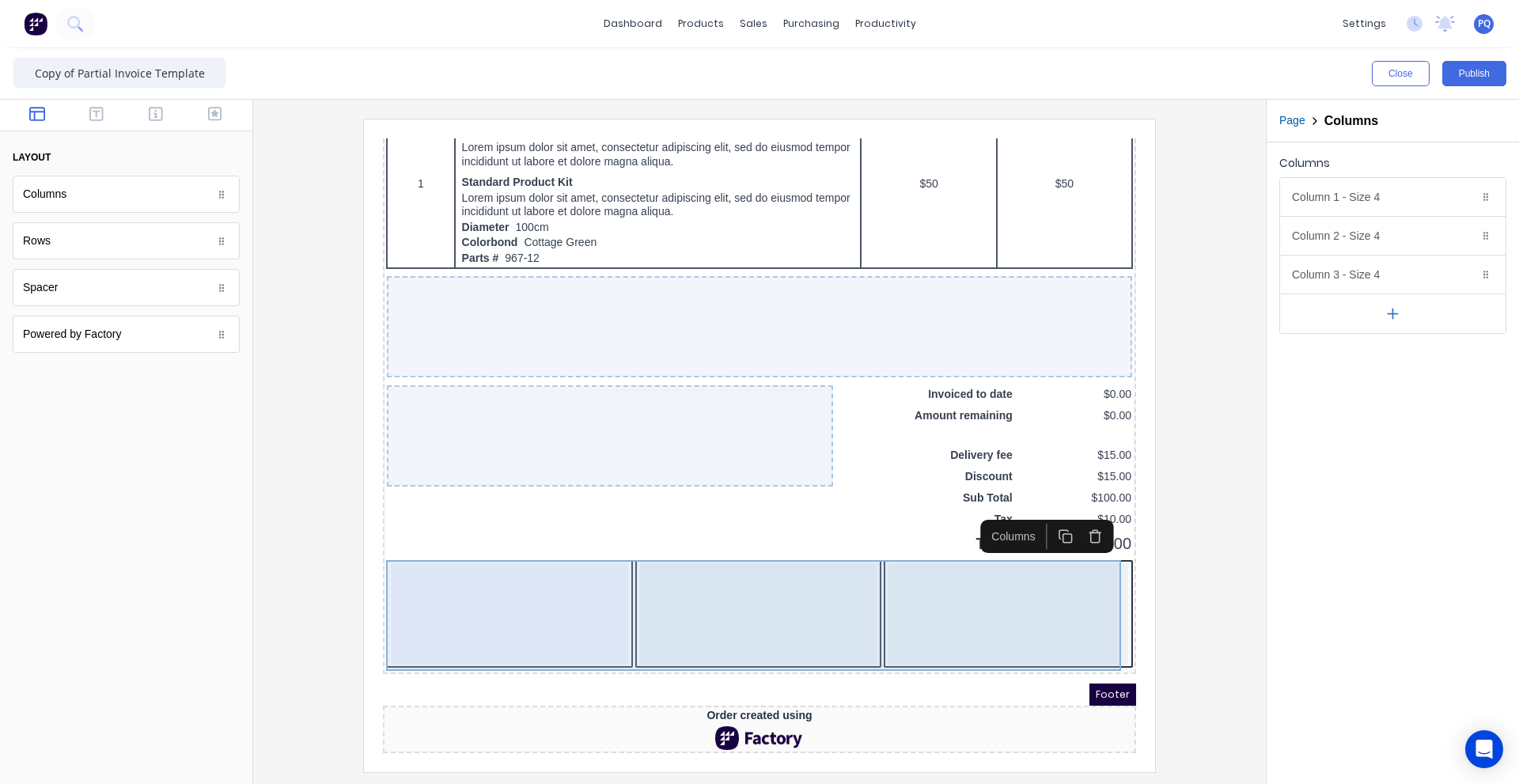
click at [812, 592] on div at bounding box center [739, 594] width 237 height 102
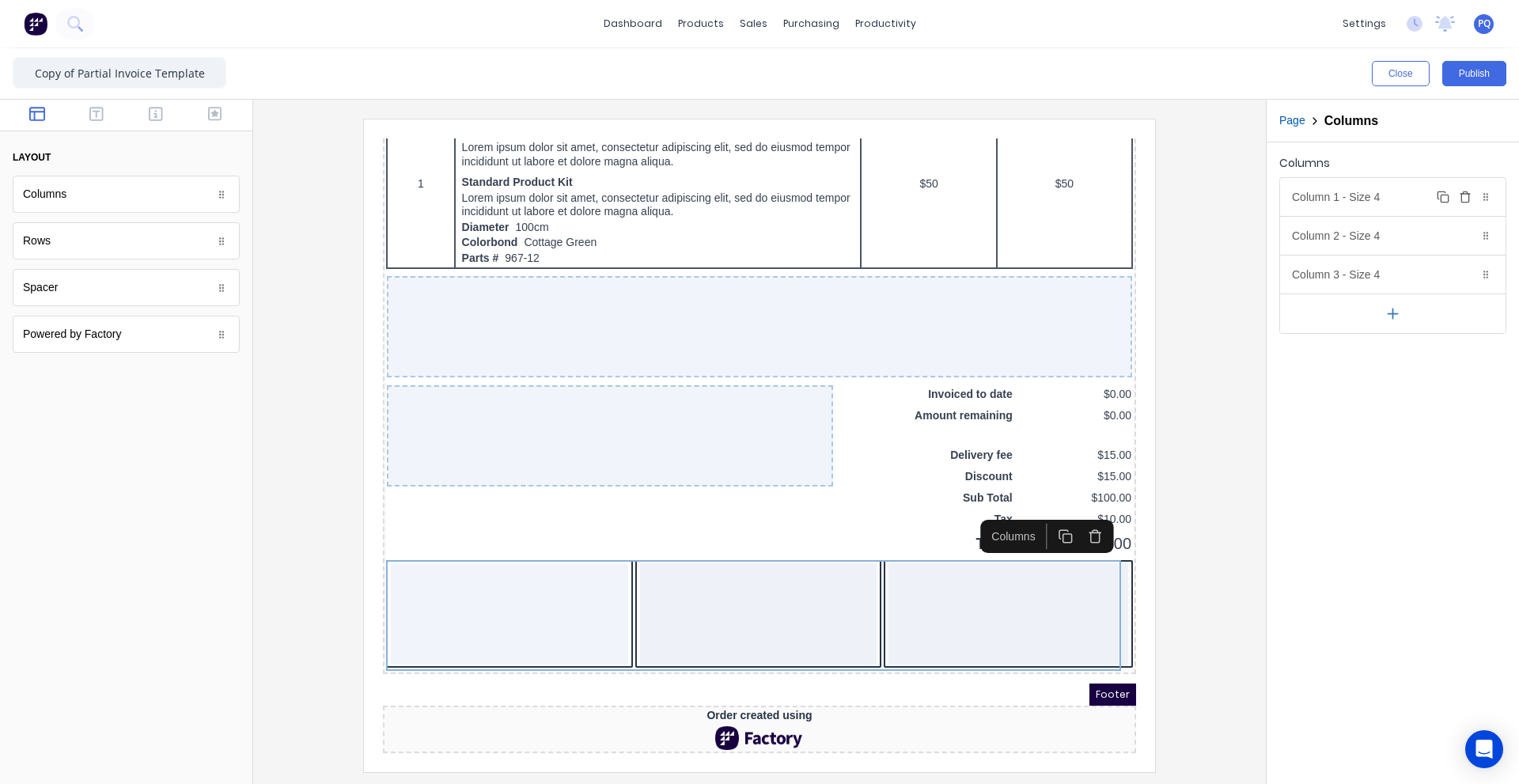
click at [1411, 203] on div "Column 1 - Size 4 Duplicate Delete" at bounding box center [1392, 197] width 226 height 38
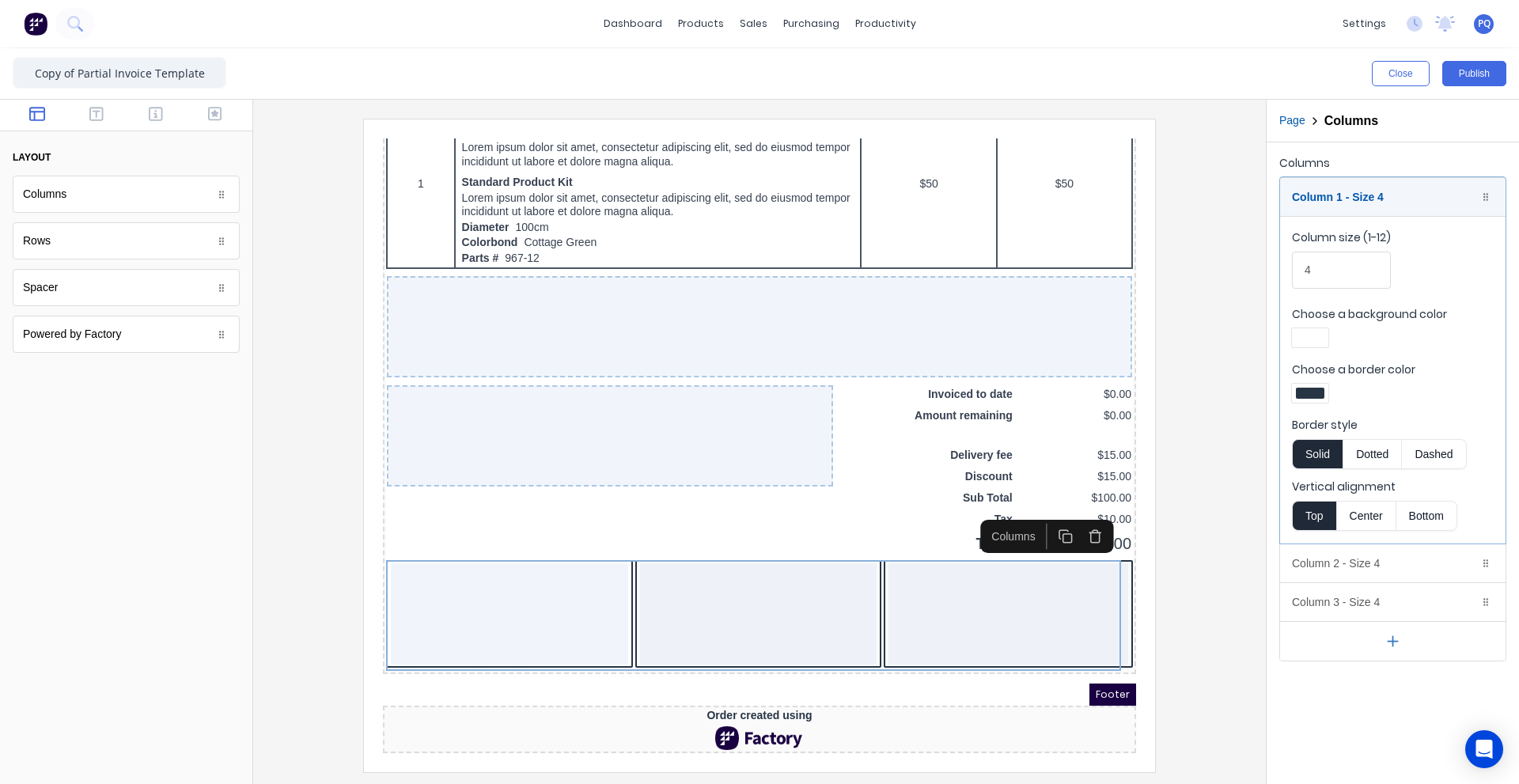
click at [1294, 325] on div "Choose a background color" at bounding box center [1392, 328] width 201 height 46
click at [1302, 334] on div at bounding box center [1310, 337] width 29 height 11
click at [1361, 473] on div at bounding box center [1359, 481] width 17 height 17
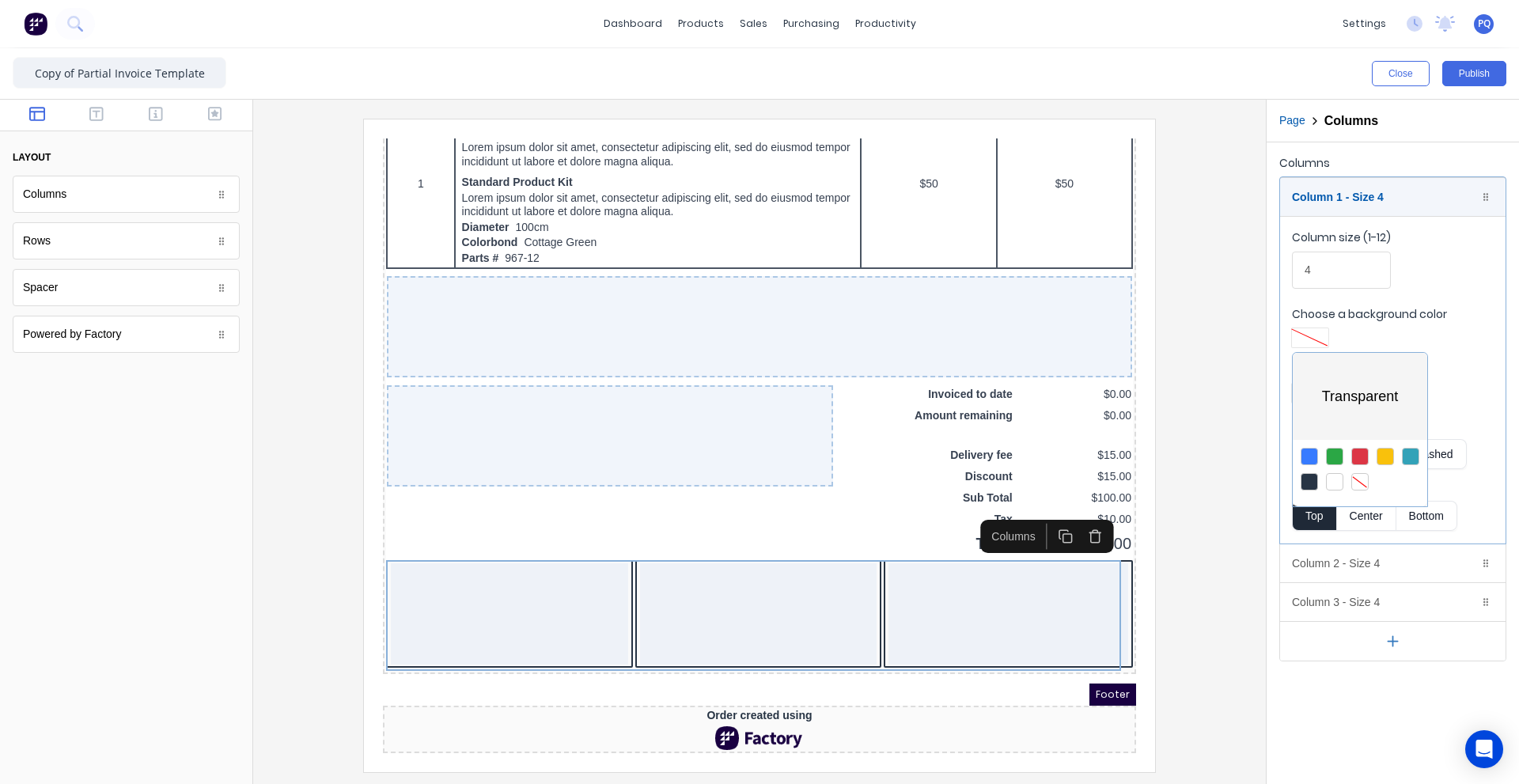
click at [1219, 383] on div at bounding box center [759, 392] width 1519 height 784
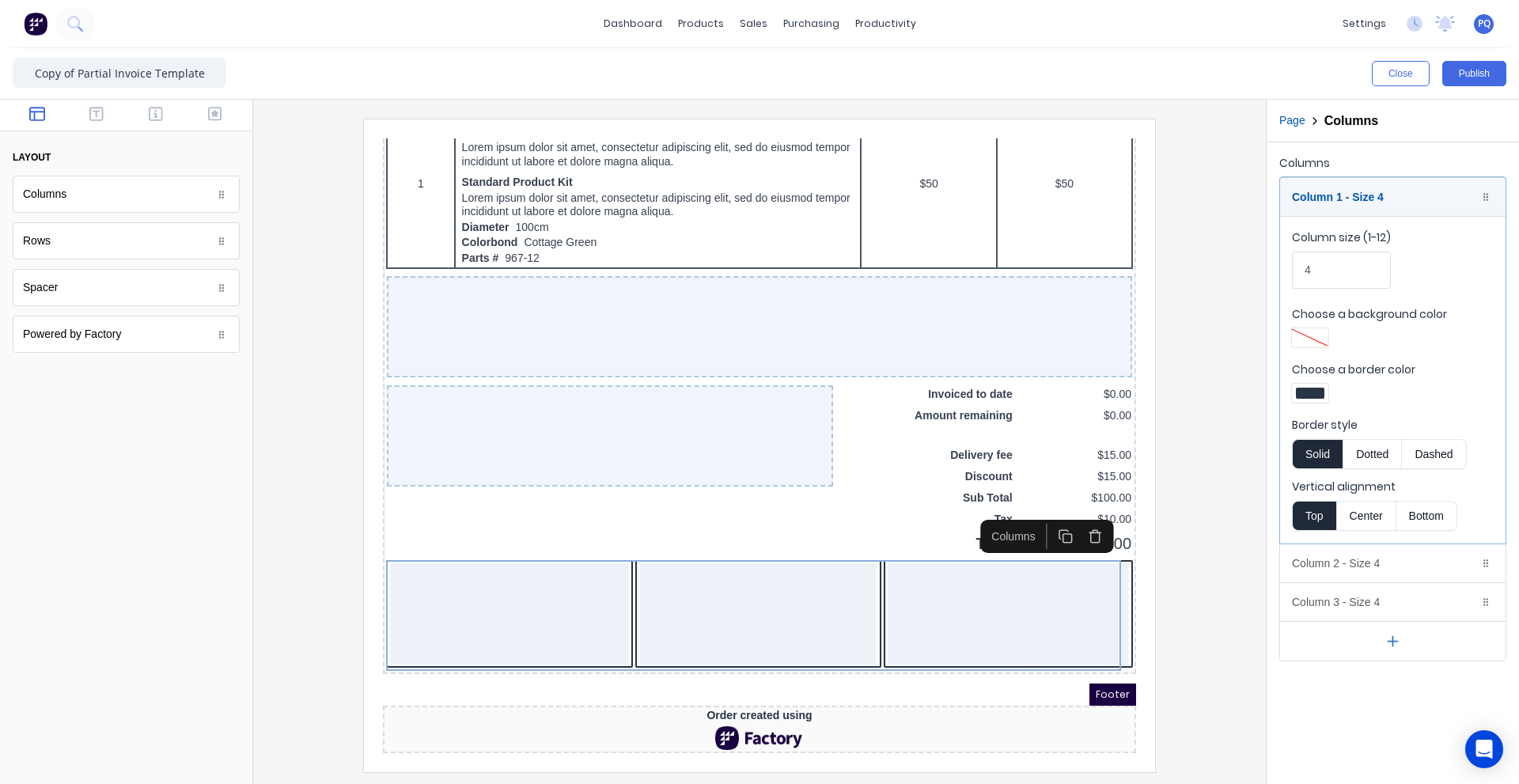
click at [1306, 388] on div at bounding box center [1310, 393] width 29 height 11
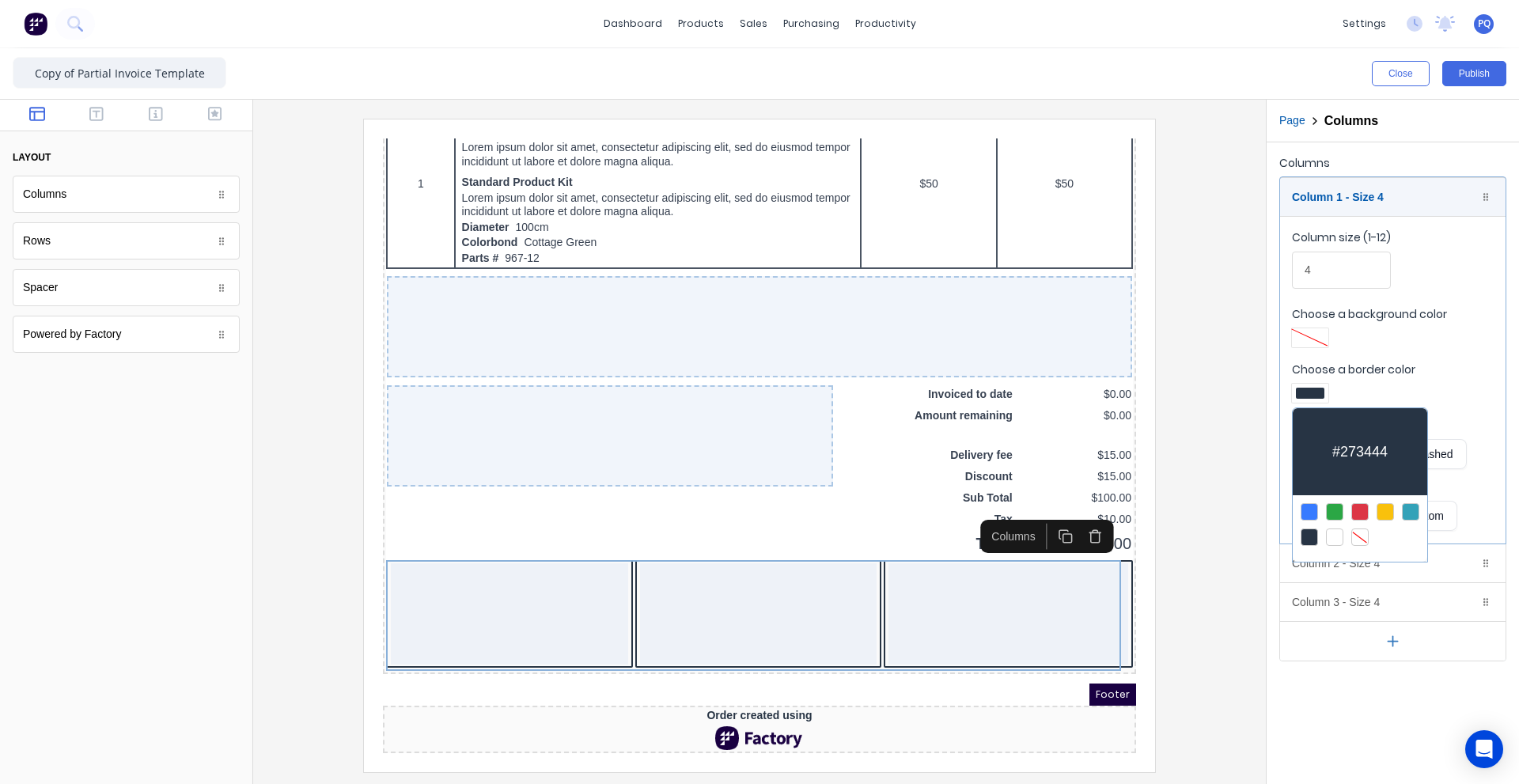
drag, startPoint x: 1355, startPoint y: 524, endPoint x: 1368, endPoint y: 549, distance: 28.2
click at [1355, 528] on div at bounding box center [1359, 536] width 17 height 17
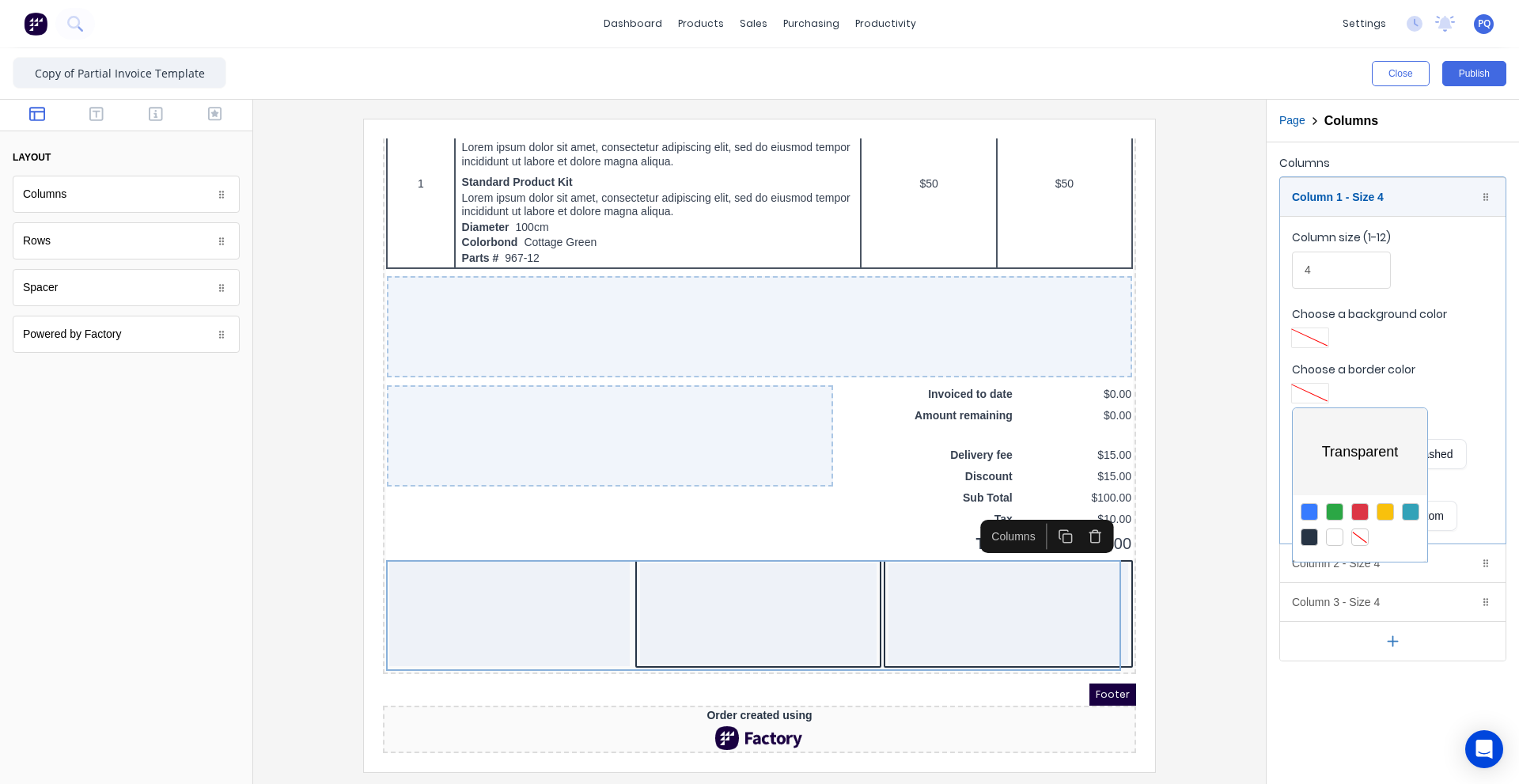
click at [1419, 566] on div at bounding box center [759, 392] width 1519 height 784
click at [1401, 565] on div "Column 2 - Size 4 Duplicate Delete" at bounding box center [1392, 563] width 226 height 38
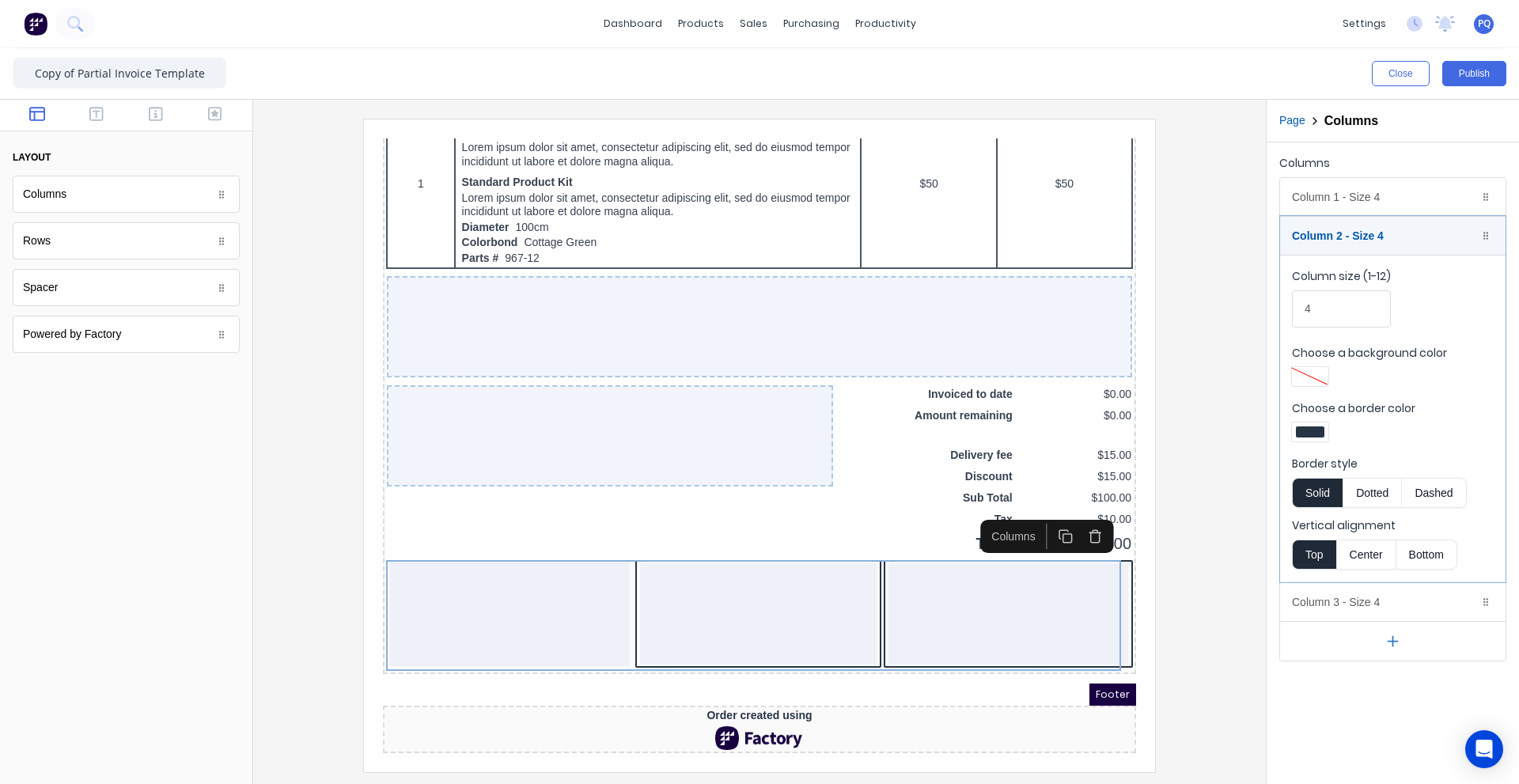
click at [1316, 432] on div at bounding box center [1310, 432] width 29 height 11
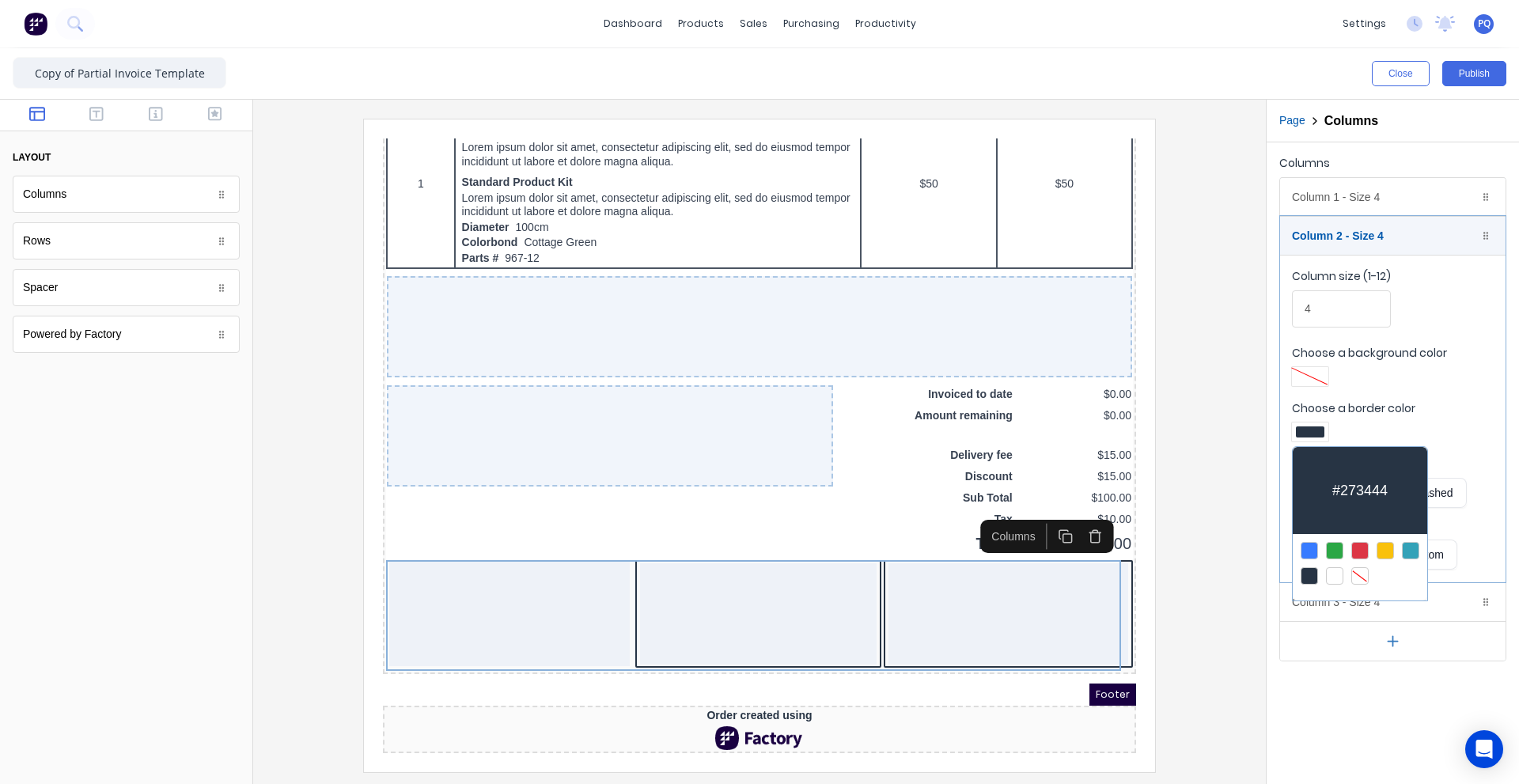
drag, startPoint x: 1358, startPoint y: 568, endPoint x: 1368, endPoint y: 616, distance: 49.0
click at [1358, 569] on div at bounding box center [1359, 575] width 17 height 17
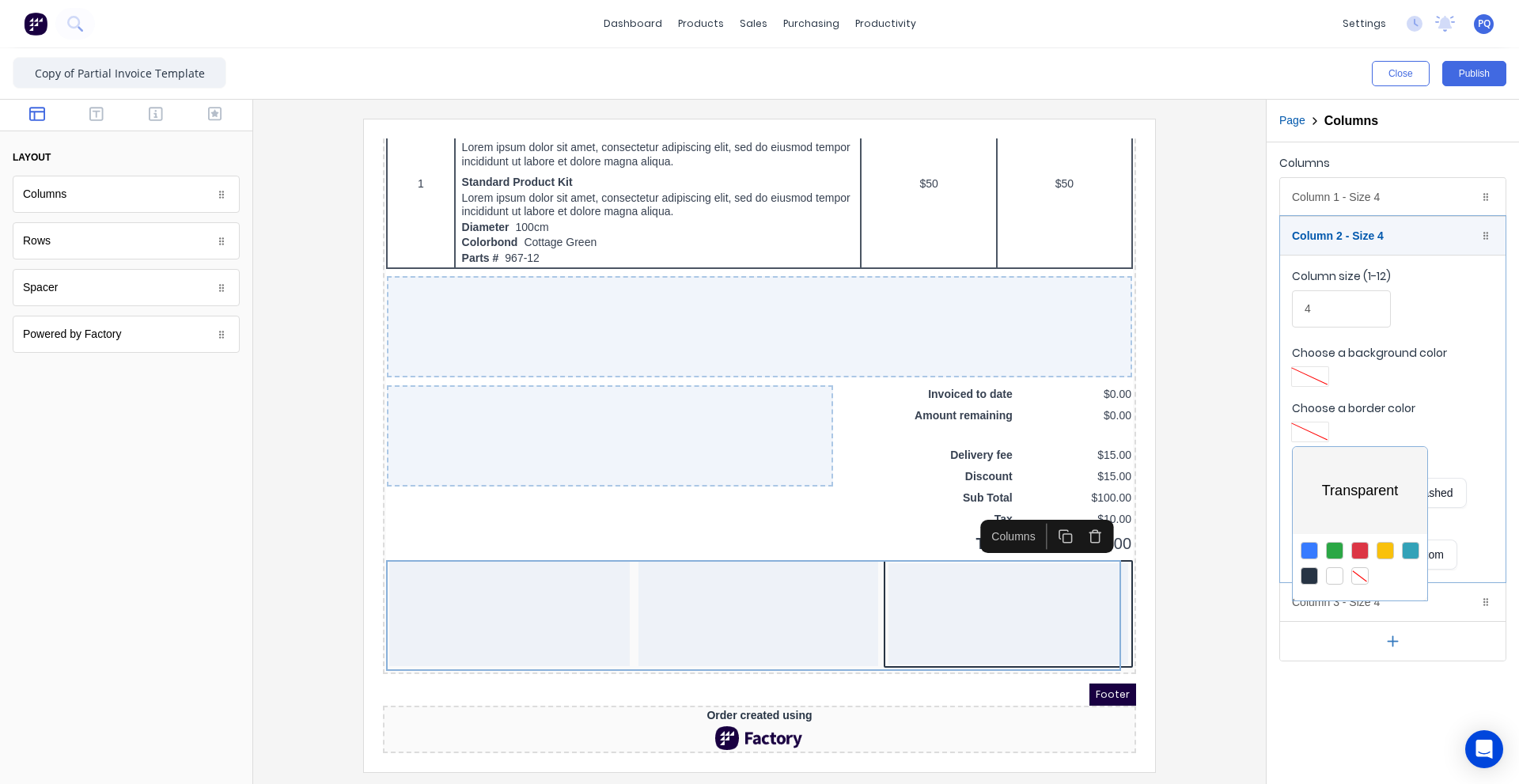
click at [1368, 614] on div at bounding box center [759, 392] width 1519 height 784
click at [1368, 606] on div "Column 3 - Size 4 Duplicate Delete" at bounding box center [1392, 601] width 226 height 38
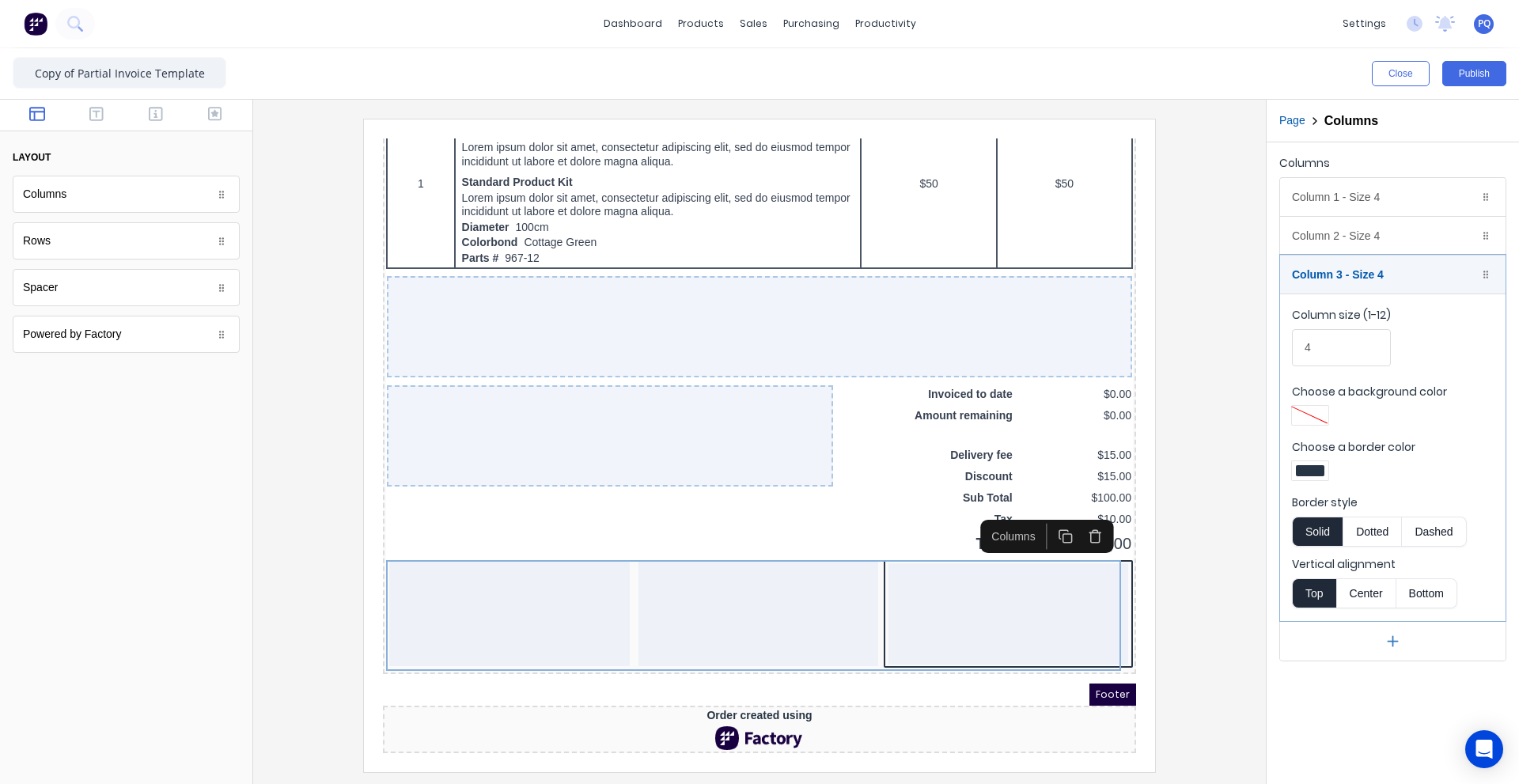
click at [1309, 465] on div at bounding box center [1310, 470] width 29 height 11
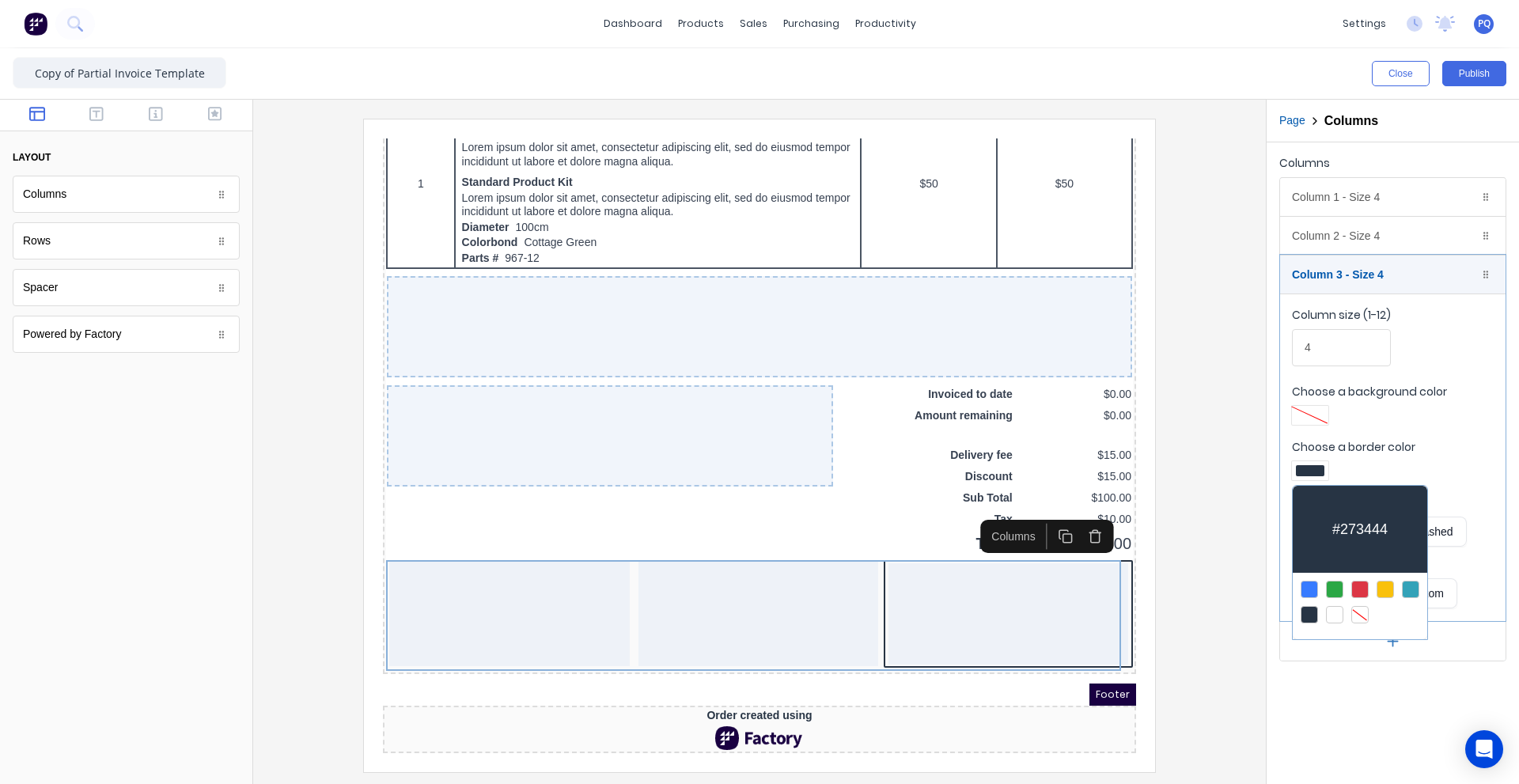
click at [1358, 606] on div at bounding box center [1359, 614] width 17 height 17
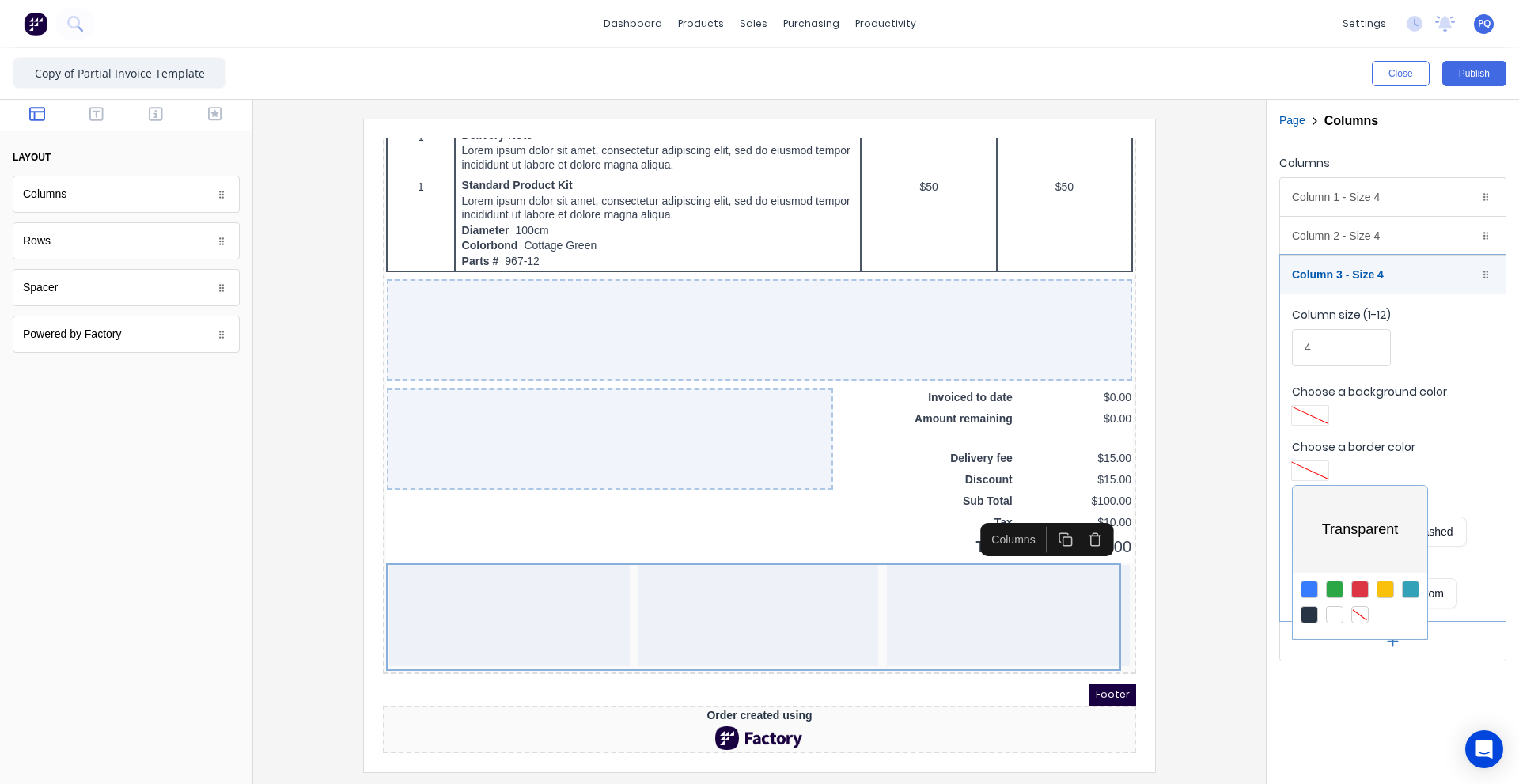
click at [1204, 636] on div at bounding box center [759, 392] width 1519 height 784
click at [82, 115] on button "button" at bounding box center [96, 115] width 49 height 19
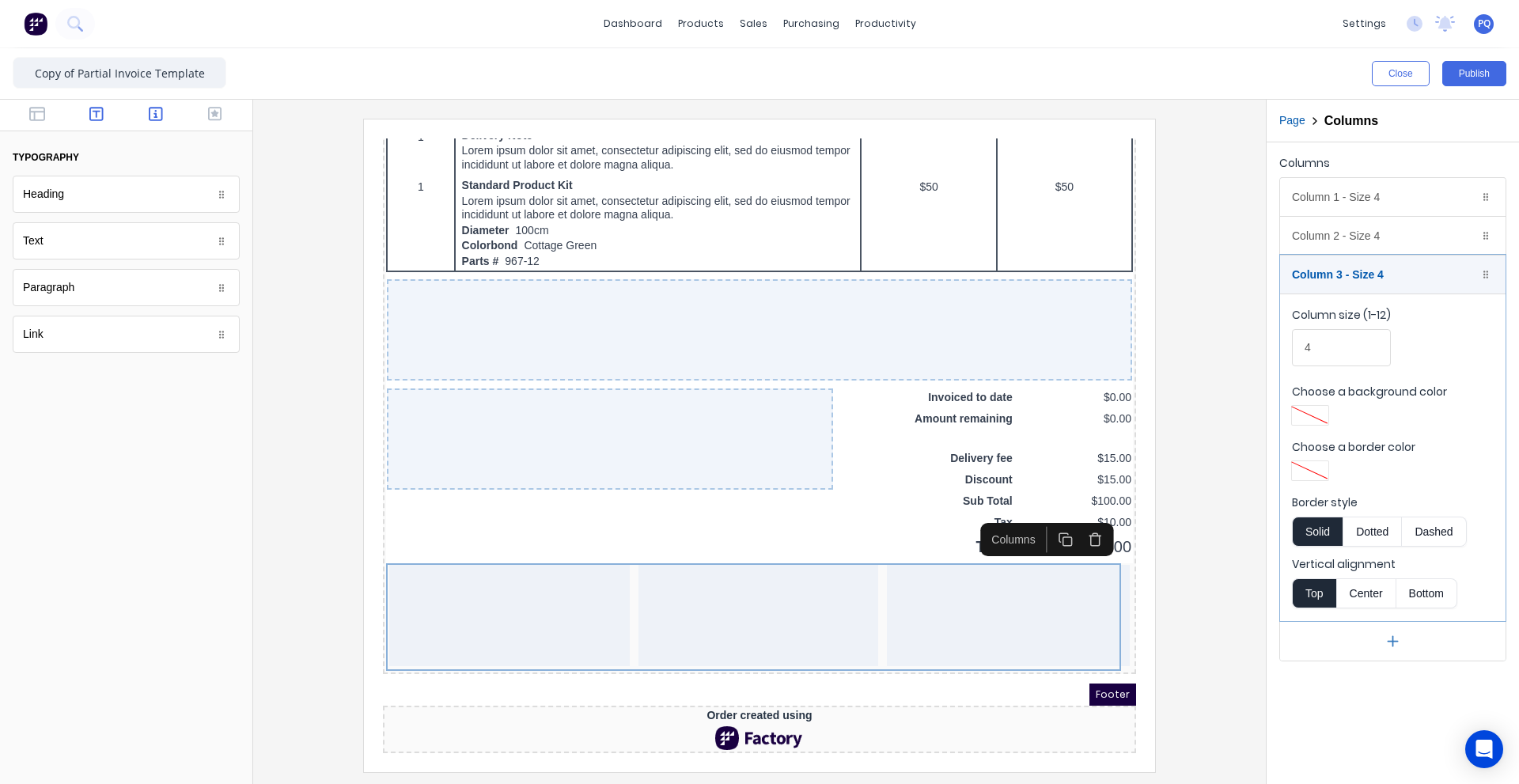
click at [145, 108] on button "button" at bounding box center [156, 115] width 49 height 19
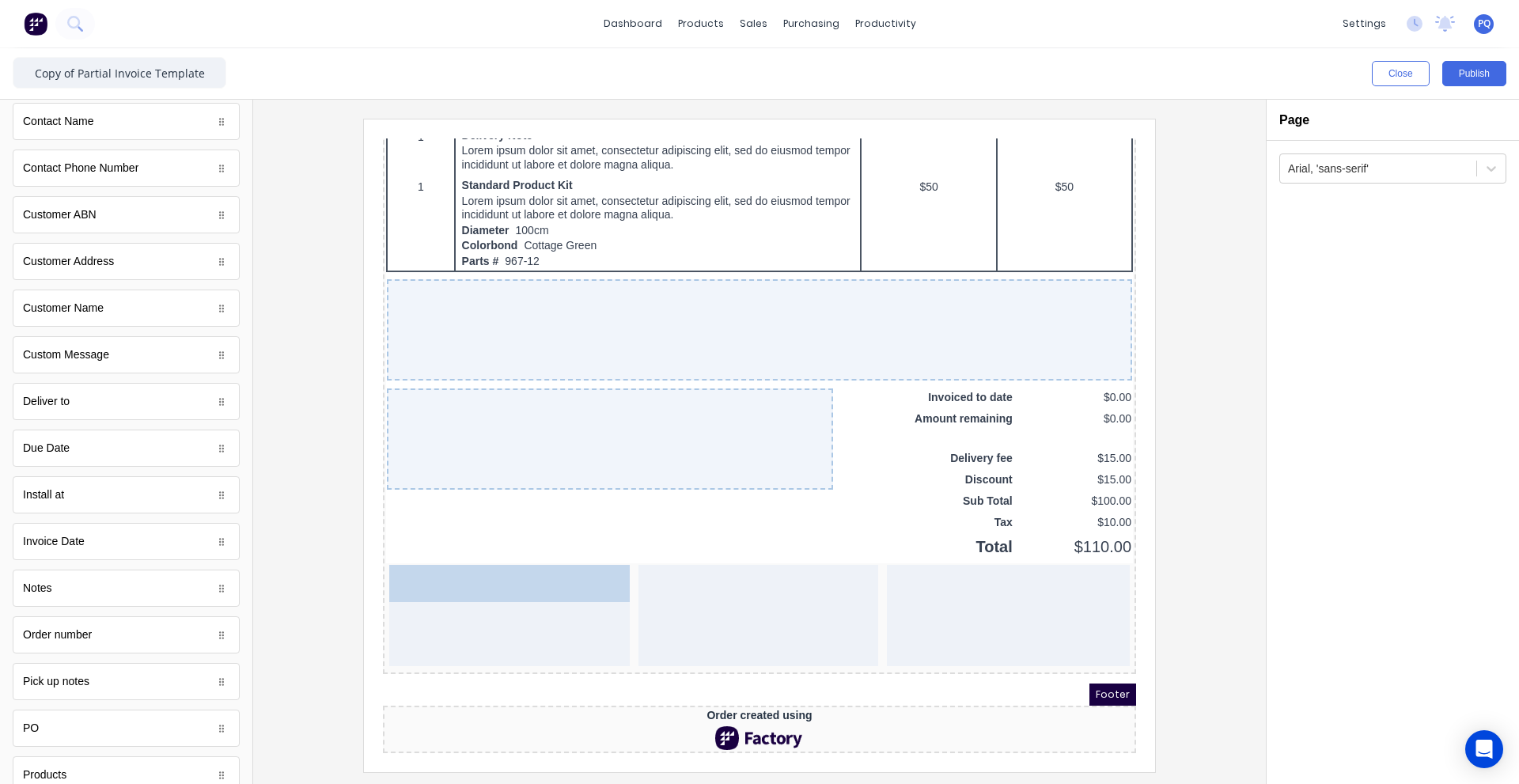
drag, startPoint x: 56, startPoint y: 455, endPoint x: 3, endPoint y: 438, distance: 55.7
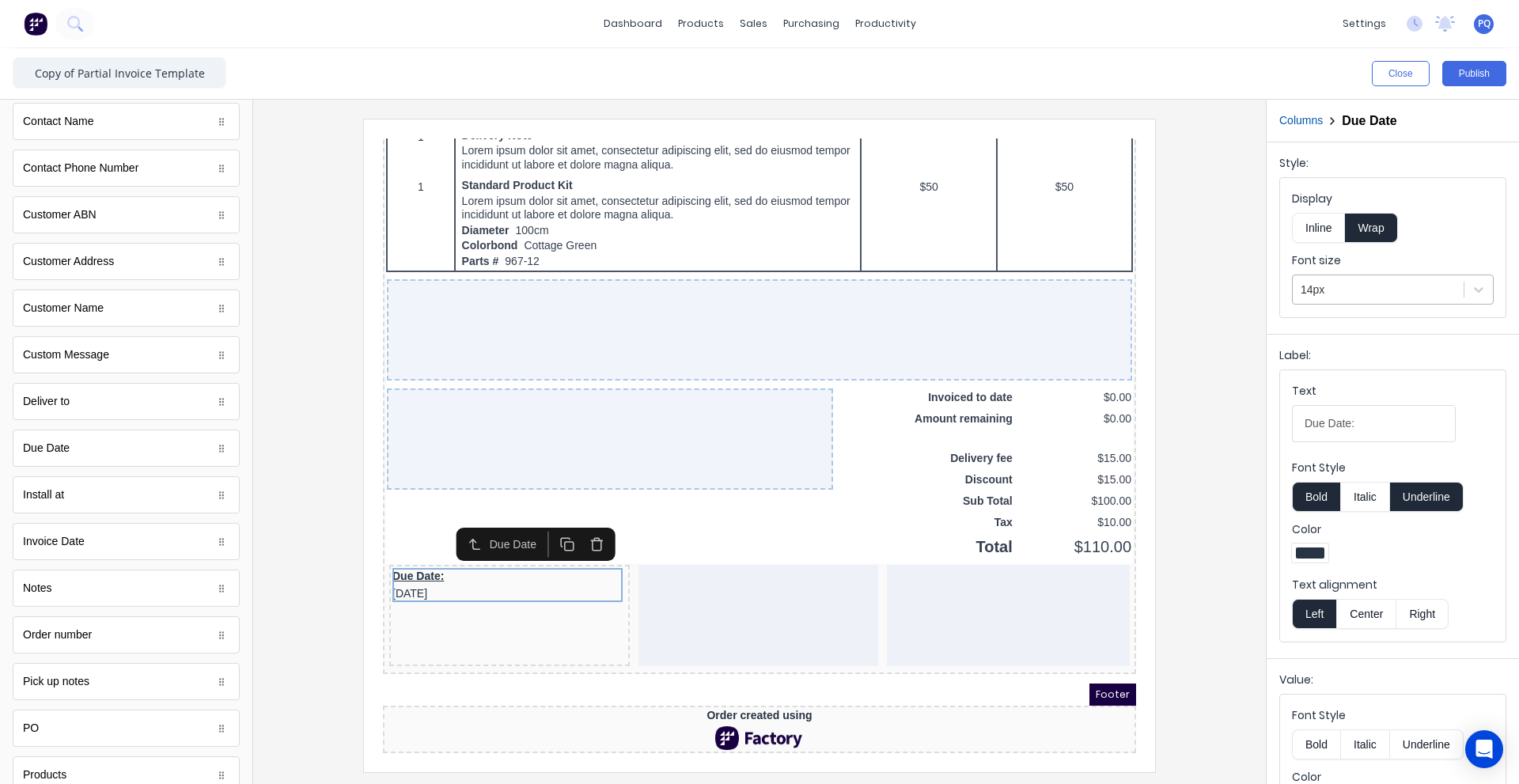
click at [1368, 278] on div "14px" at bounding box center [1378, 290] width 171 height 26
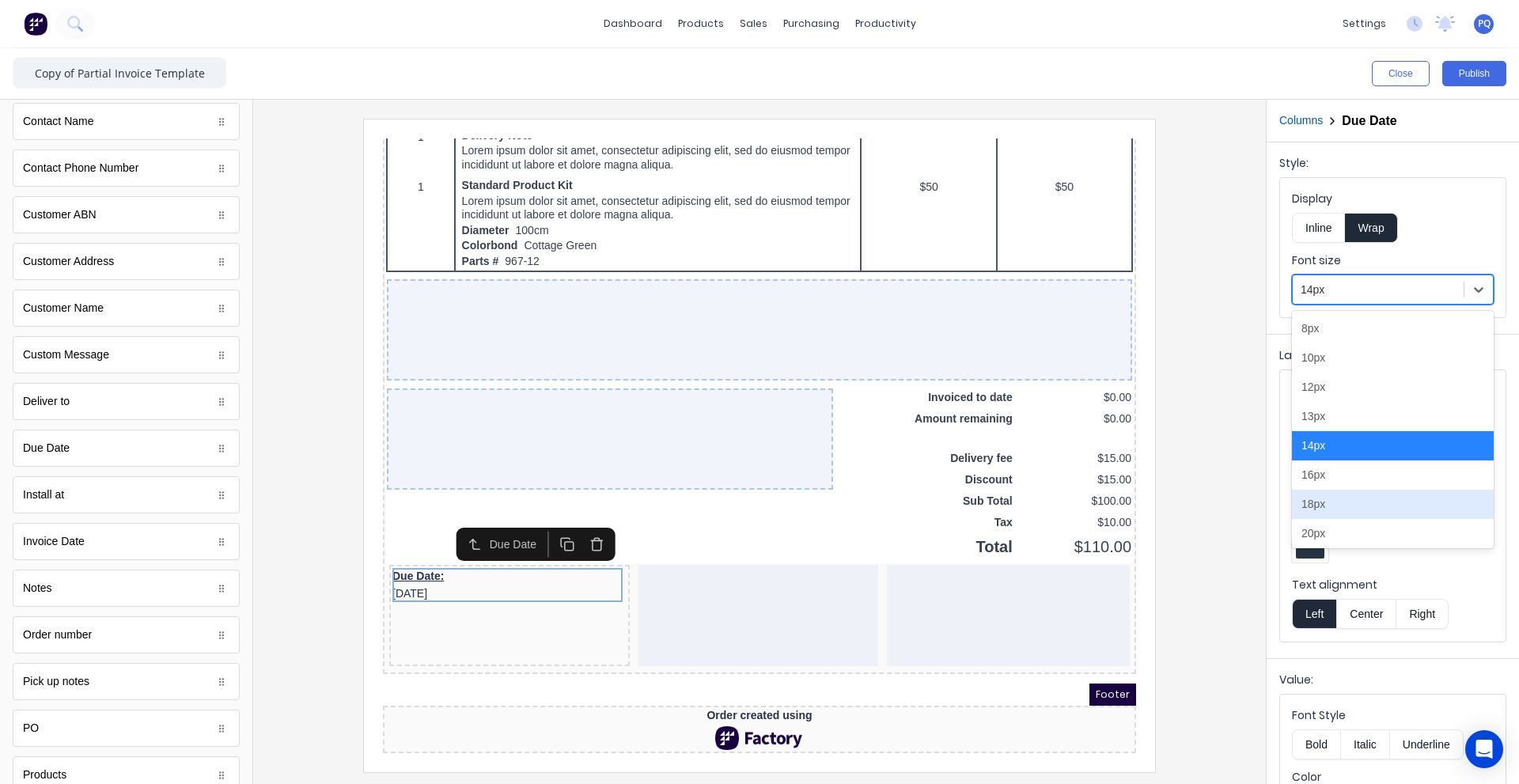
click at [1336, 500] on div "18px" at bounding box center [1392, 503] width 201 height 30
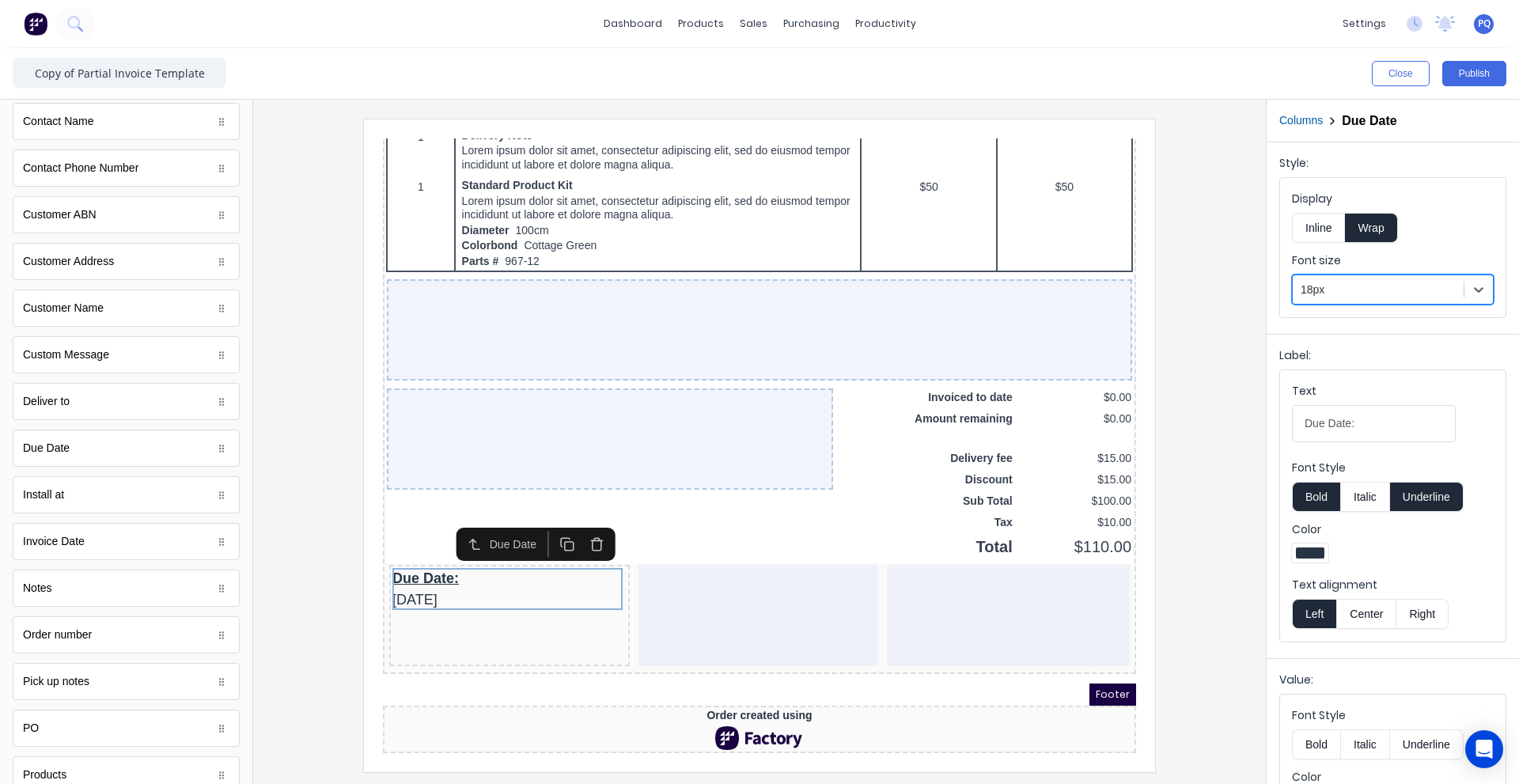
click at [1323, 227] on button "Inline" at bounding box center [1318, 227] width 53 height 30
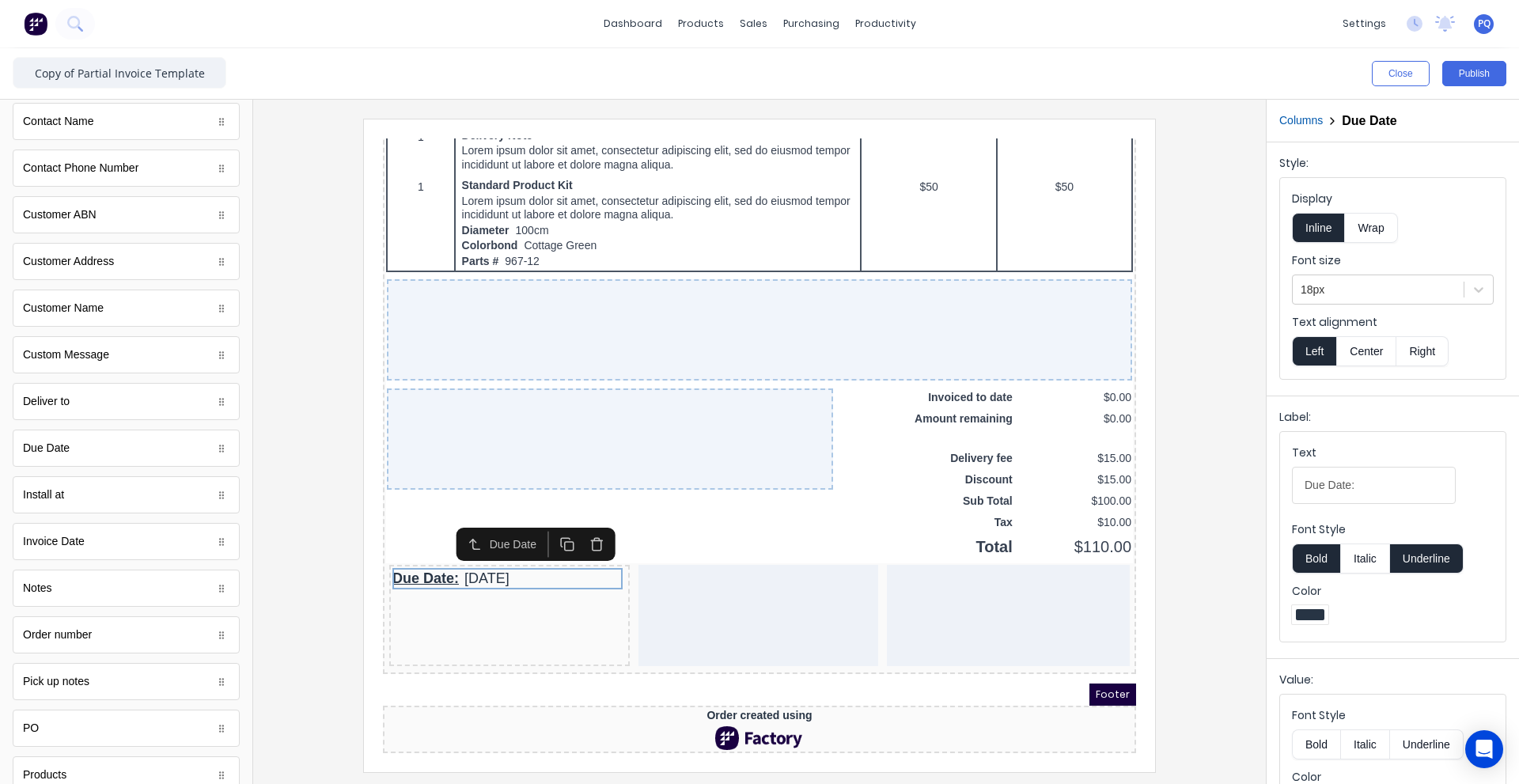
click at [1426, 558] on button "Underline" at bounding box center [1426, 557] width 74 height 30
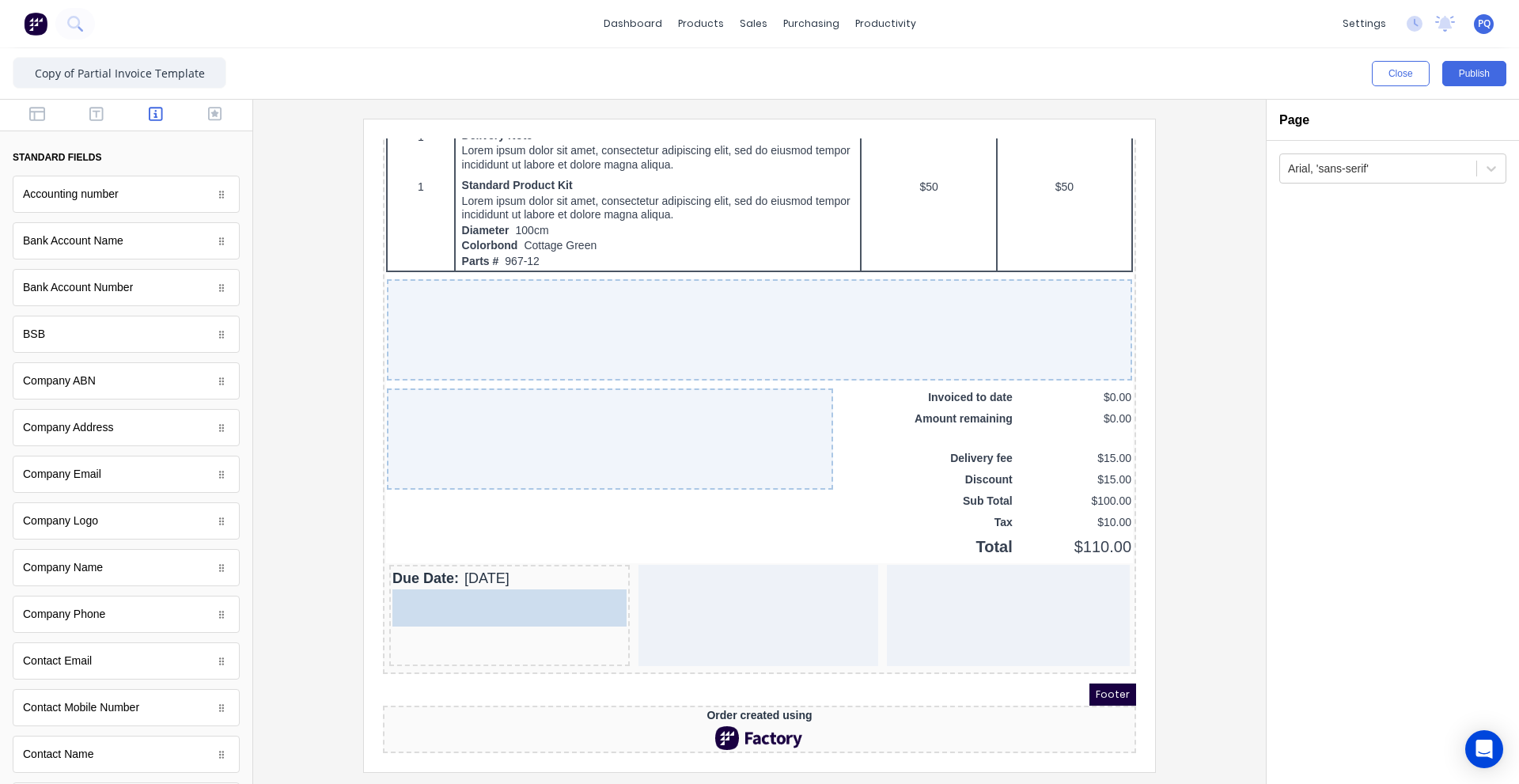
drag, startPoint x: 96, startPoint y: 243, endPoint x: 78, endPoint y: 469, distance: 226.7
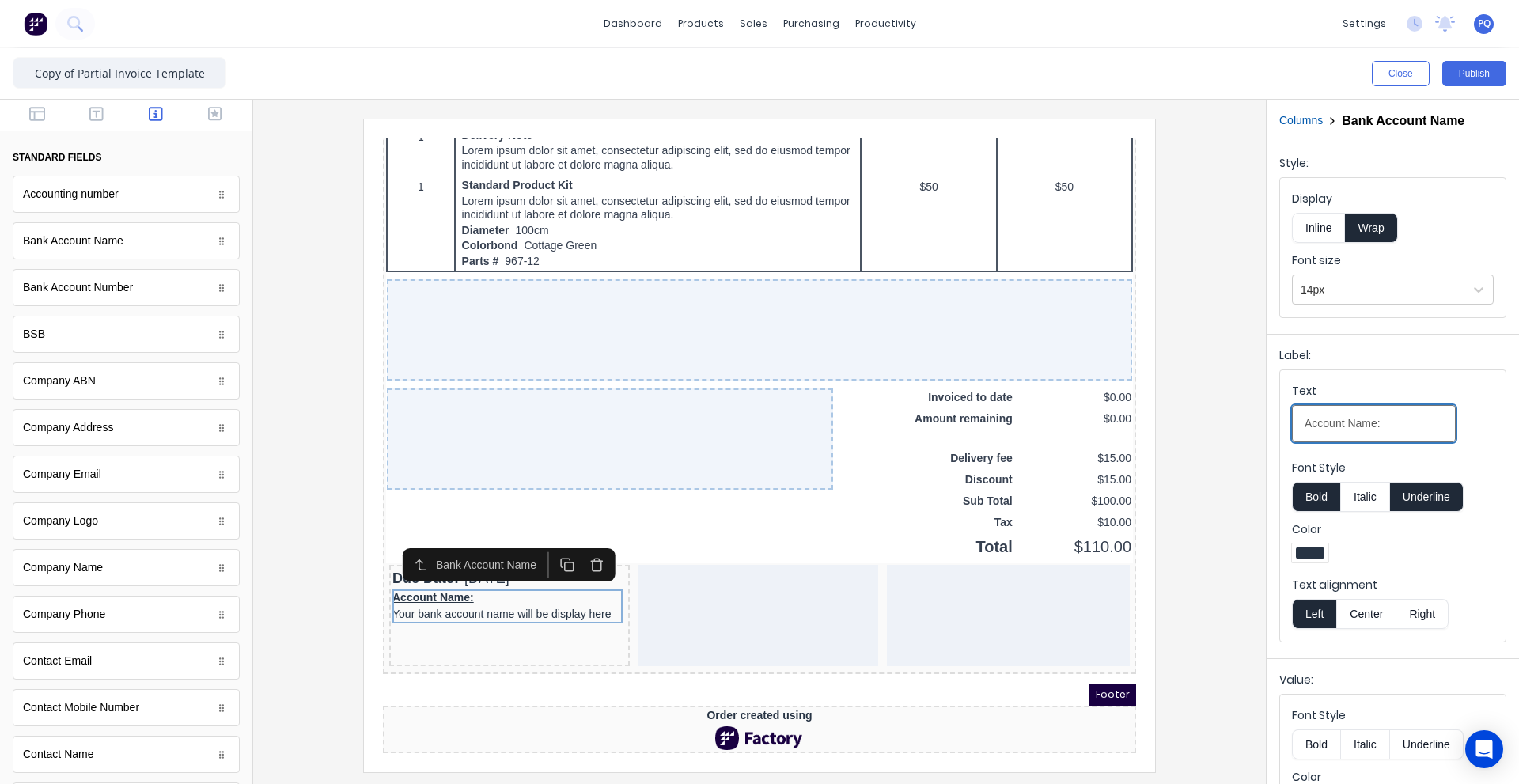
drag, startPoint x: 1385, startPoint y: 430, endPoint x: 1158, endPoint y: 459, distance: 228.8
click at [1158, 459] on div "Close Publish Components standard fields Accounting number Accounting number Ba…" at bounding box center [759, 416] width 1519 height 735
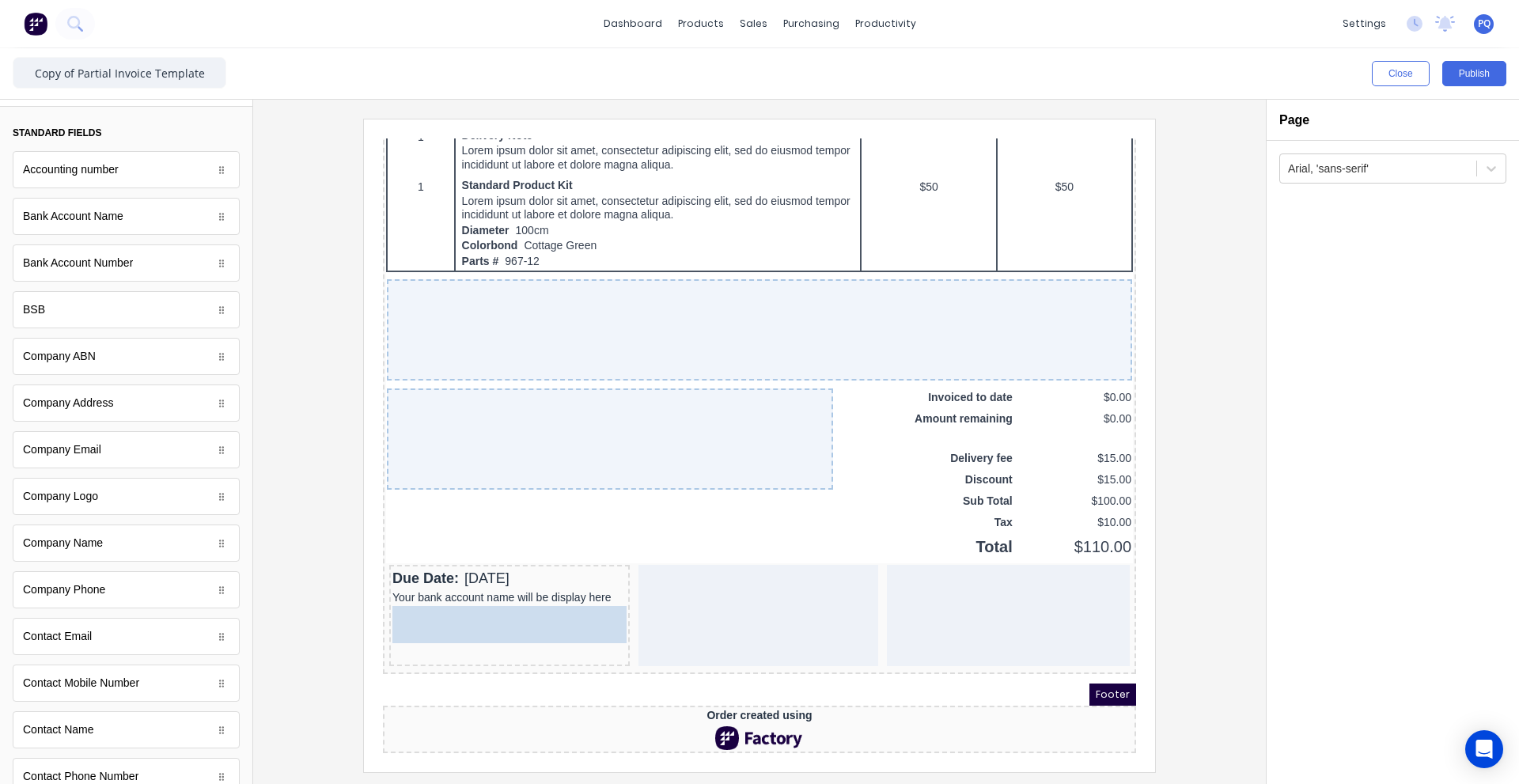
drag, startPoint x: 62, startPoint y: 318, endPoint x: 88, endPoint y: 480, distance: 164.1
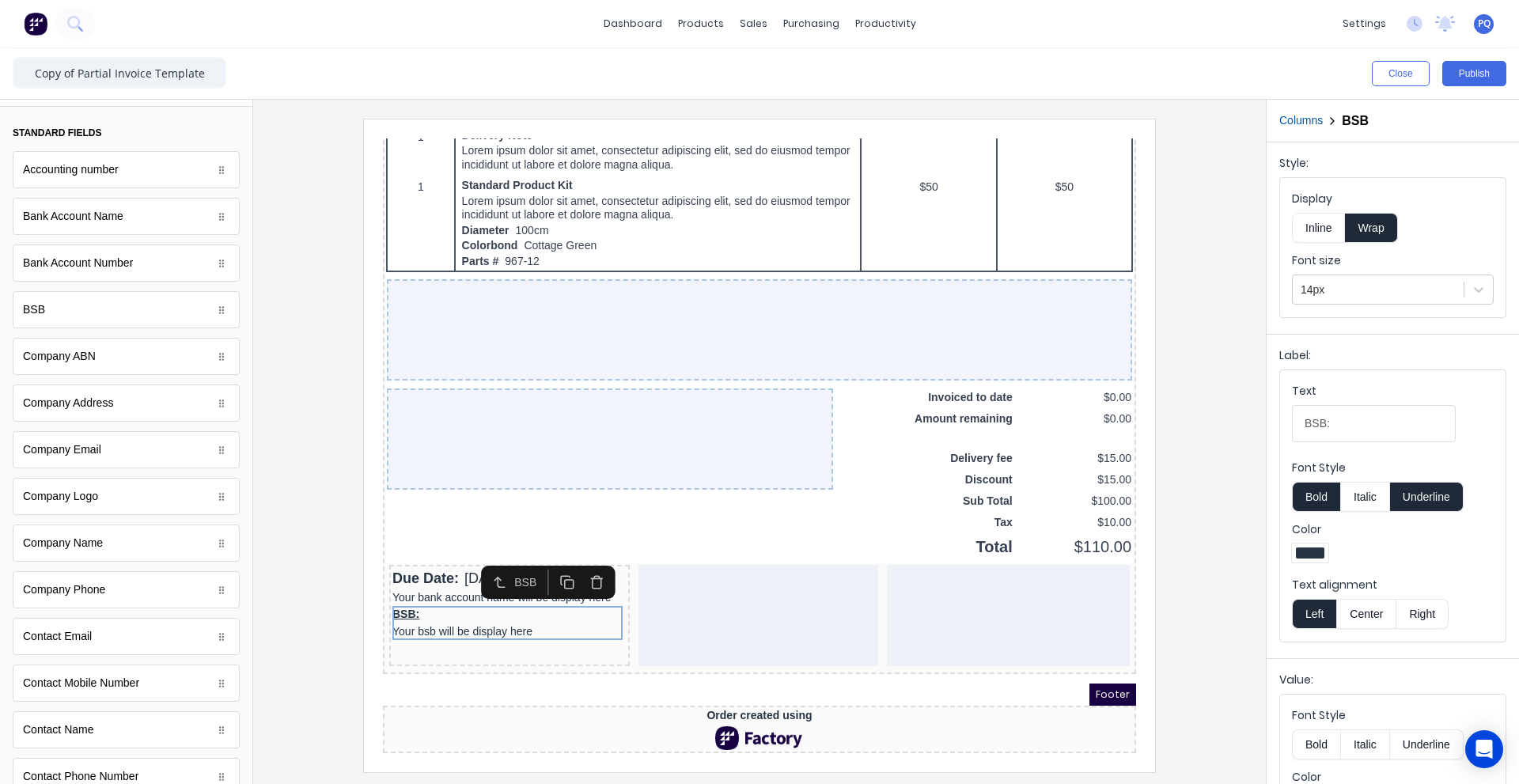
drag, startPoint x: 1316, startPoint y: 217, endPoint x: 1355, endPoint y: 305, distance: 96.3
click at [1317, 217] on button "Inline" at bounding box center [1318, 227] width 53 height 30
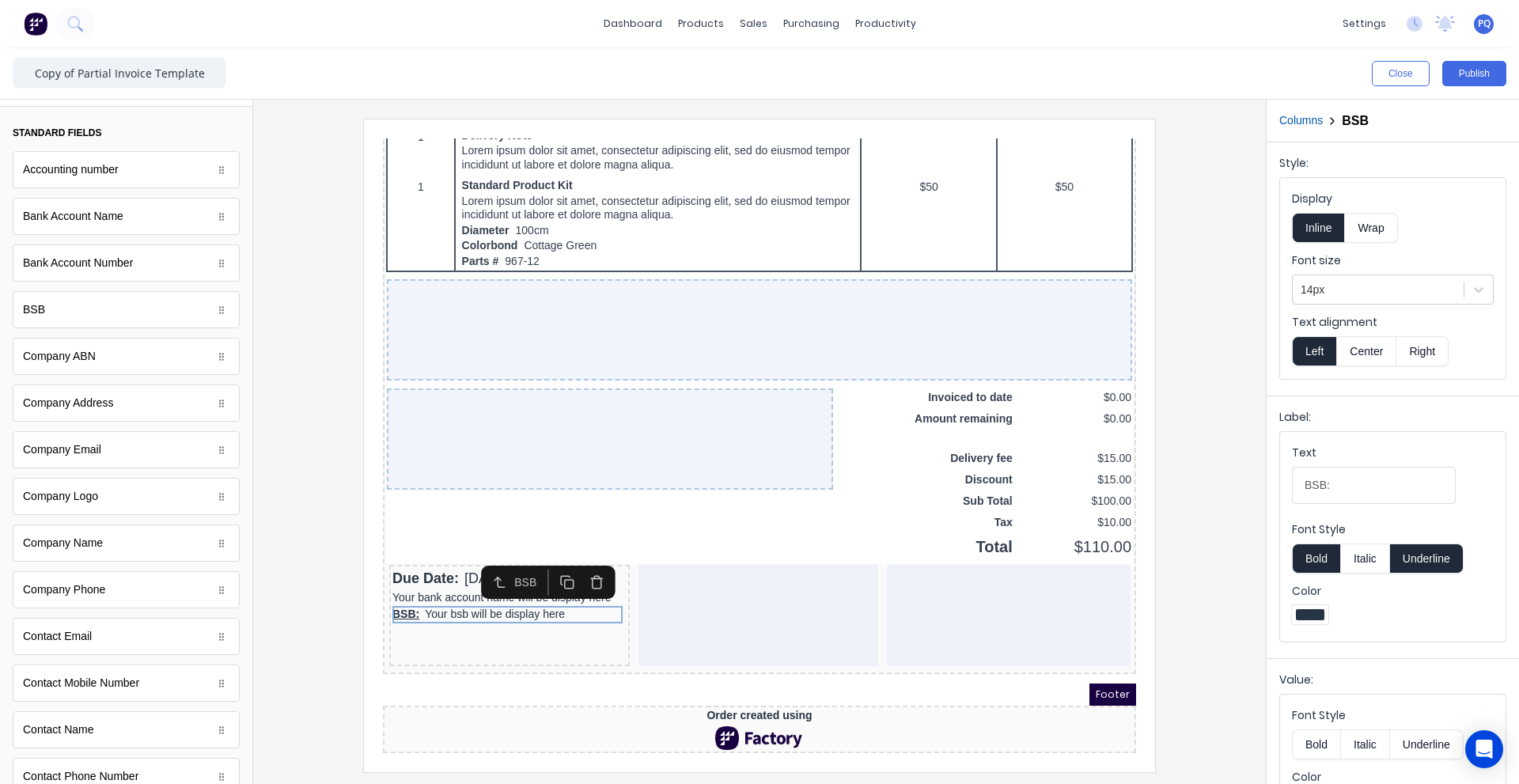
click at [1410, 553] on button "Underline" at bounding box center [1426, 557] width 74 height 30
click at [1332, 562] on button "Bold" at bounding box center [1316, 557] width 49 height 30
click at [1372, 486] on input "BSB:" at bounding box center [1373, 485] width 164 height 37
type input "BSB"
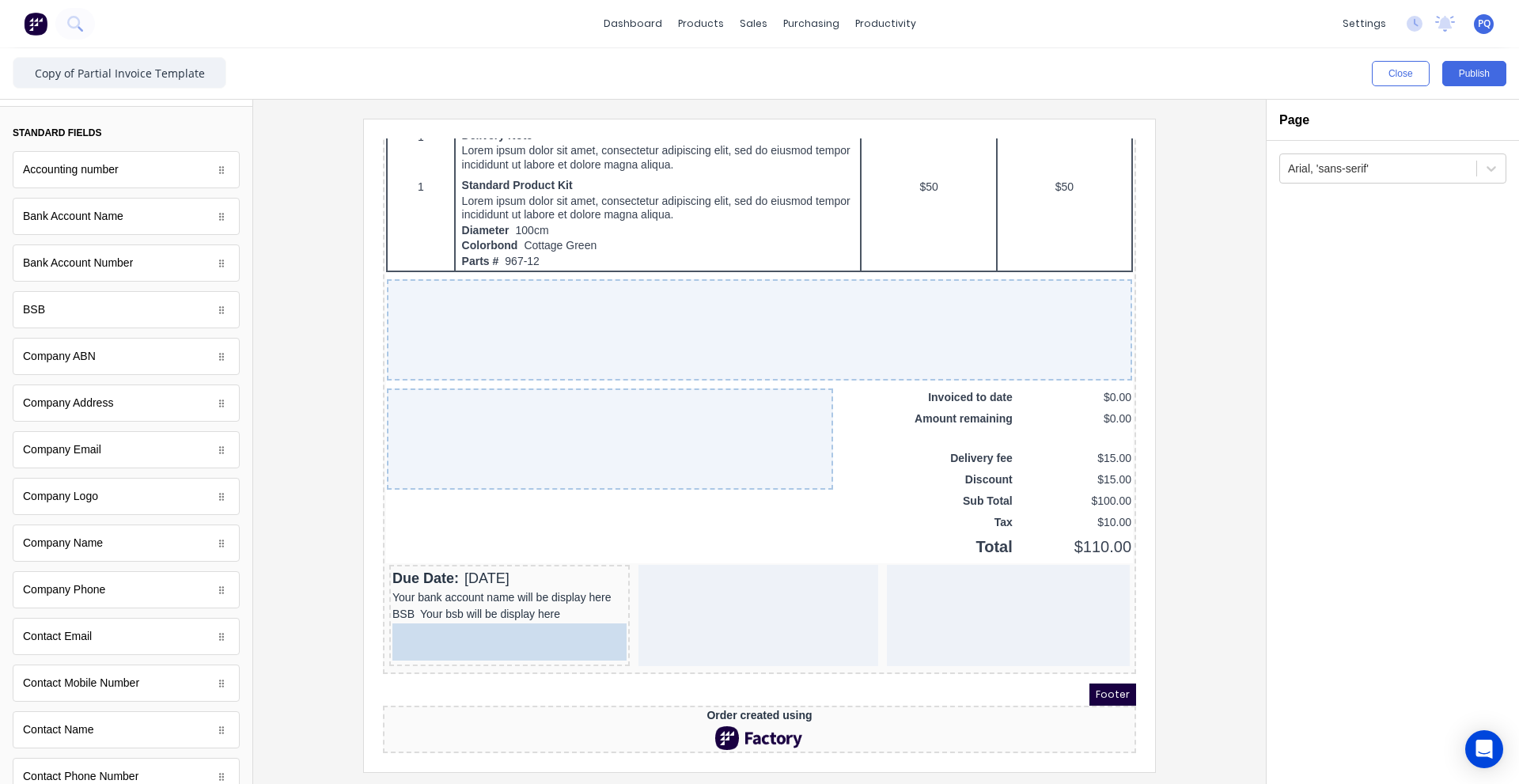
drag, startPoint x: 114, startPoint y: 273, endPoint x: 501, endPoint y: 645, distance: 536.8
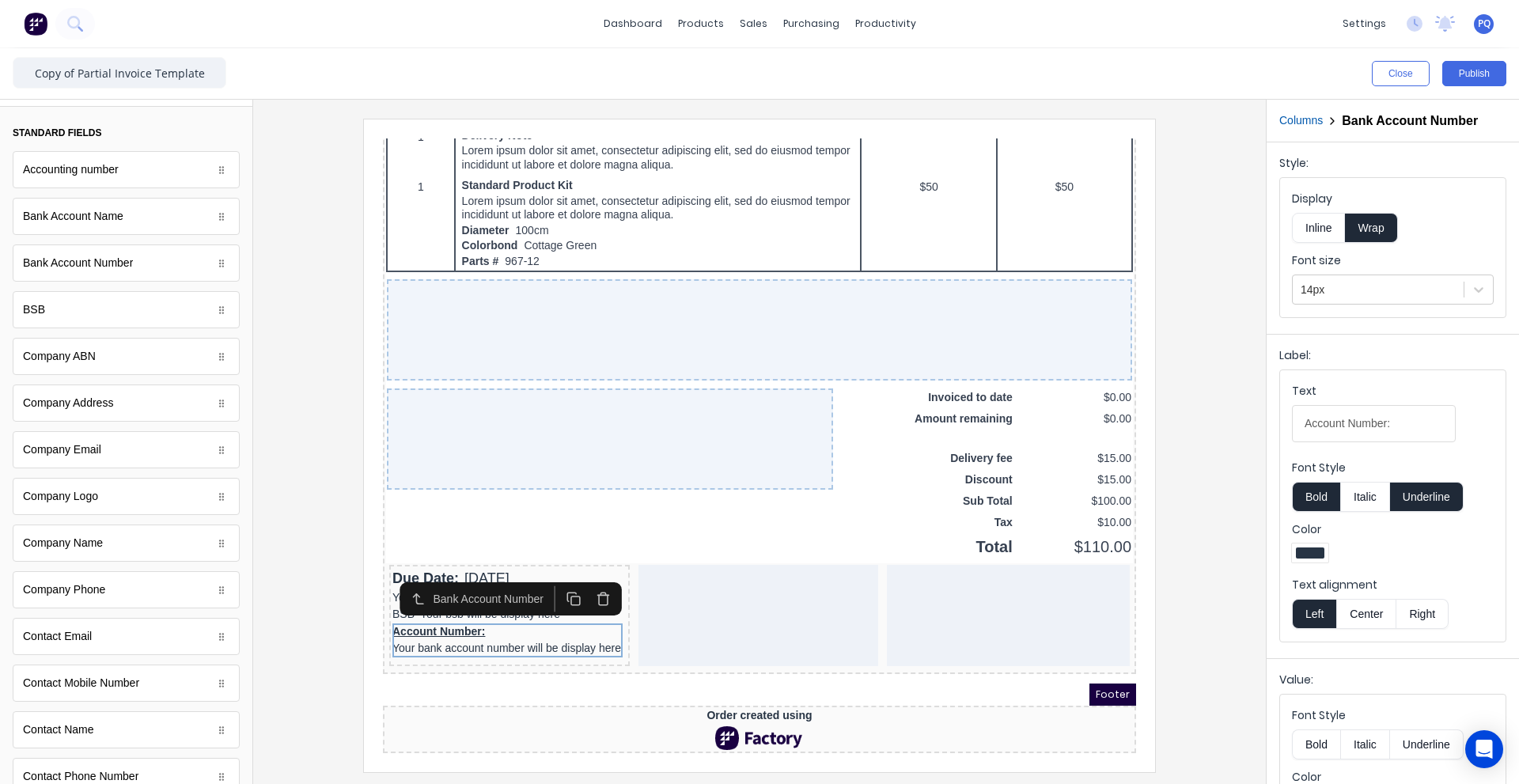
click at [1326, 233] on button "Inline" at bounding box center [1318, 227] width 53 height 30
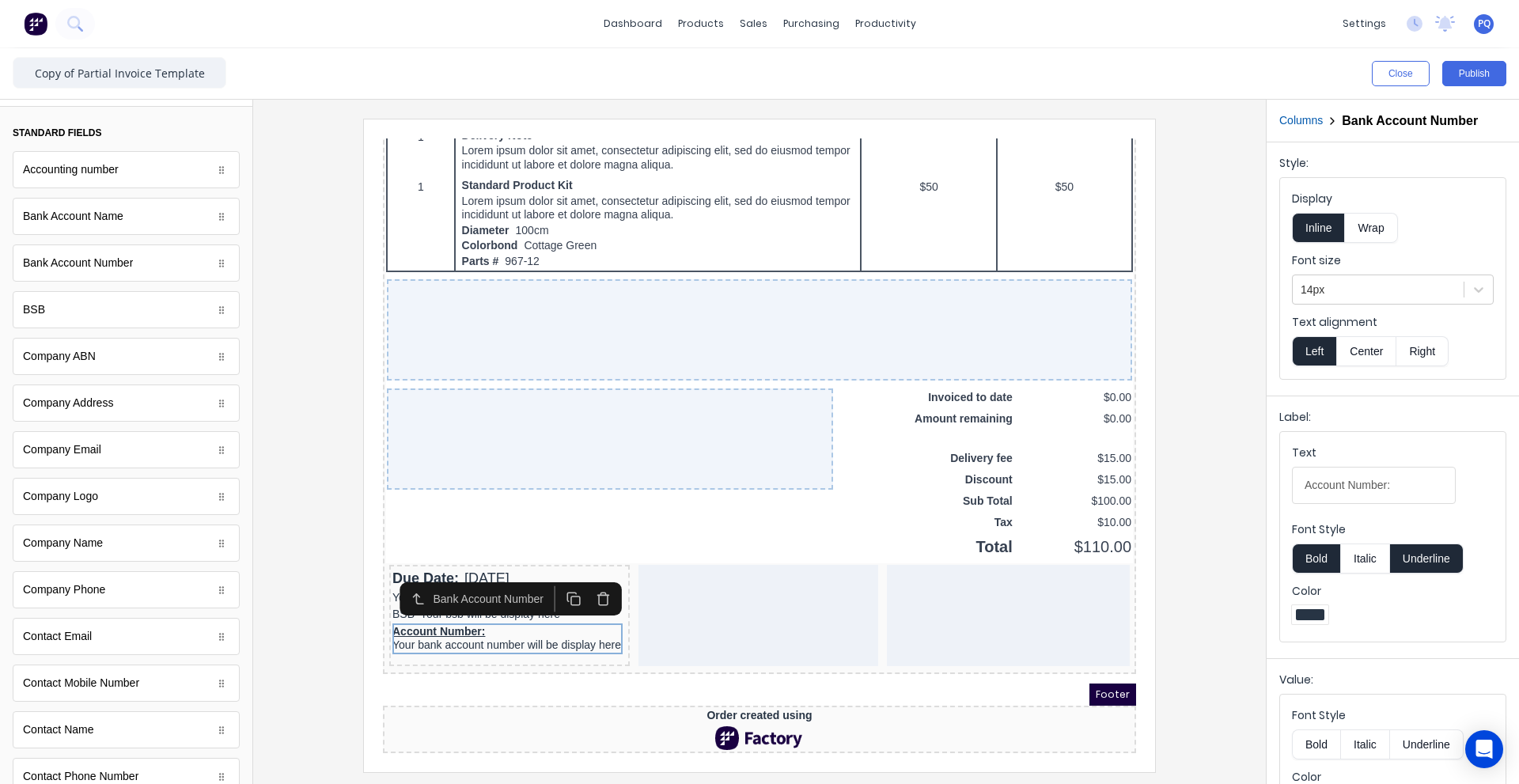
drag, startPoint x: 1425, startPoint y: 560, endPoint x: 1302, endPoint y: 559, distance: 123.0
click at [1424, 560] on button "Underline" at bounding box center [1426, 557] width 74 height 30
click at [1302, 559] on button "Bold" at bounding box center [1316, 557] width 49 height 30
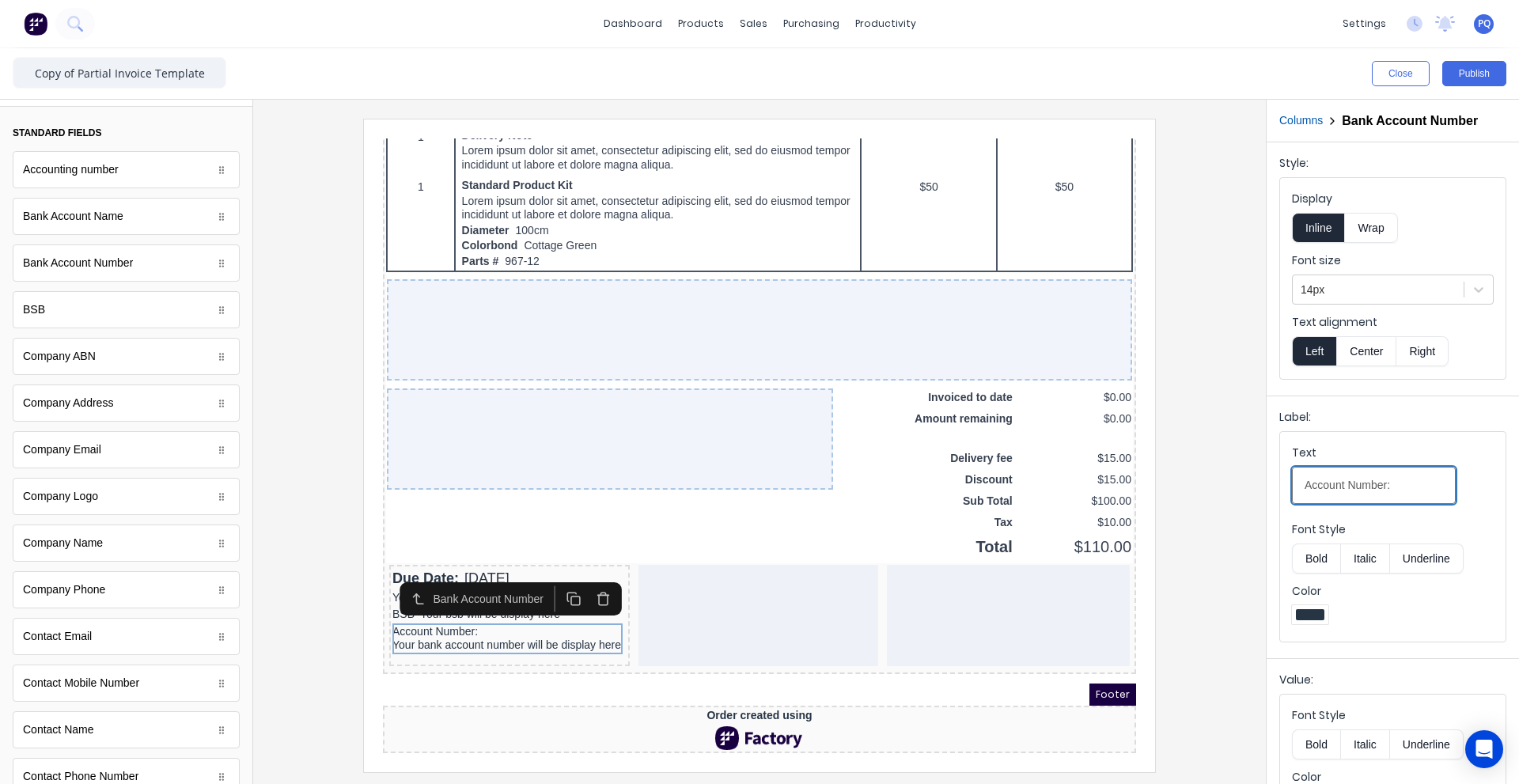
click at [1399, 483] on input "Account Number:" at bounding box center [1373, 485] width 164 height 37
type input "Account Number"
click at [480, 592] on div "BSB Your bsb will be display here" at bounding box center [490, 595] width 234 height 17
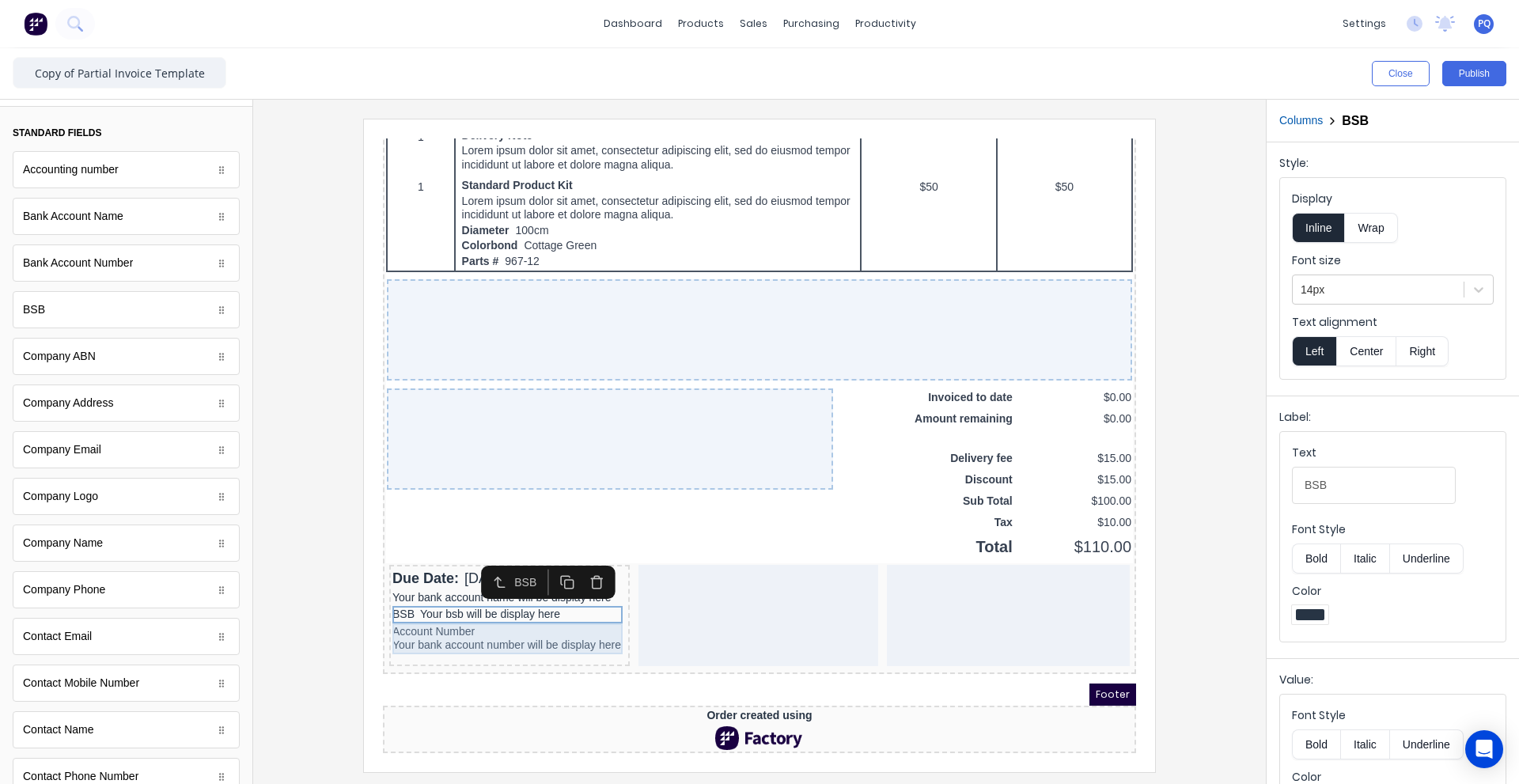
click at [467, 617] on div "Account Number Your bank account number will be display here" at bounding box center [490, 619] width 234 height 31
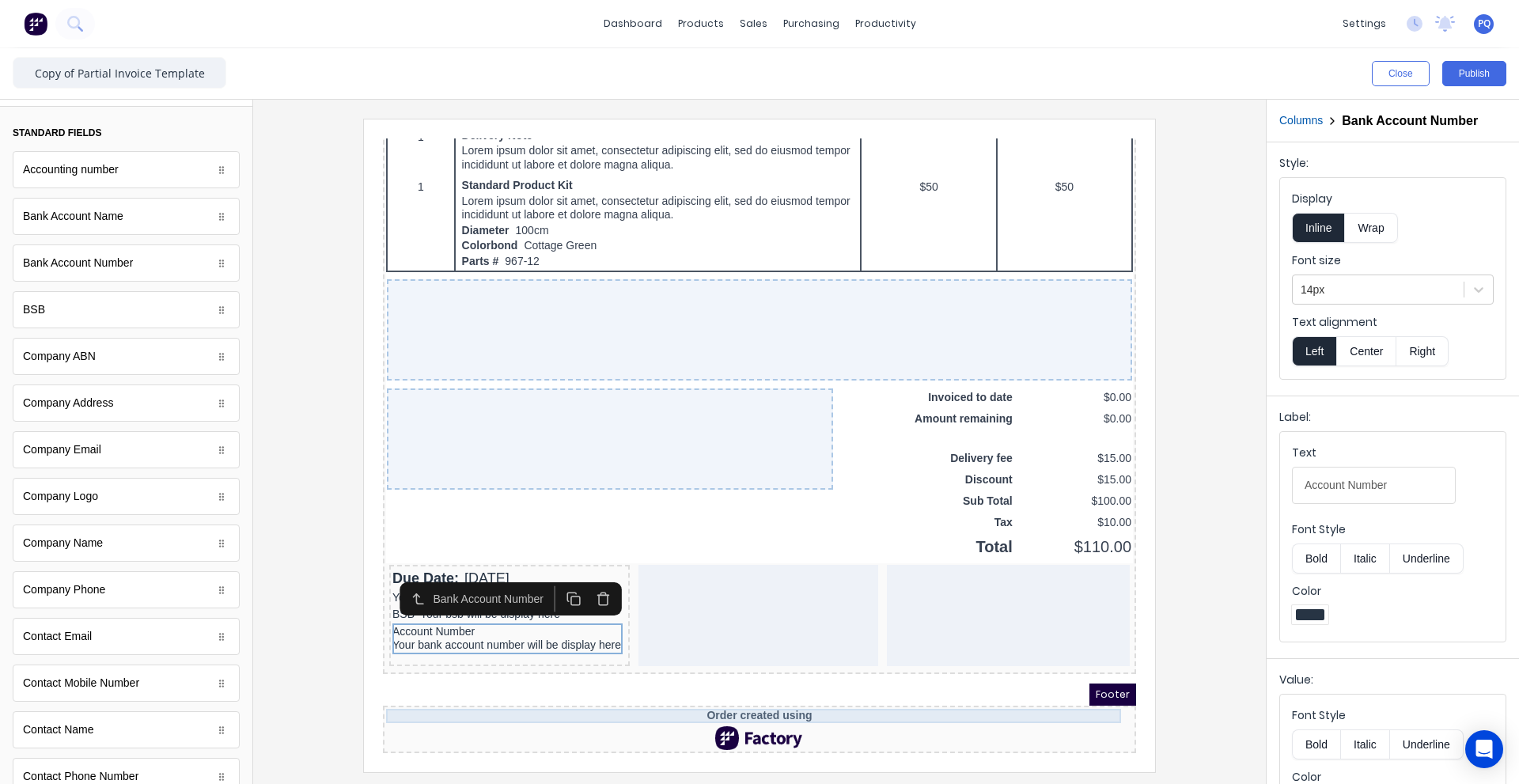
click at [619, 690] on div "Order created using" at bounding box center [740, 697] width 746 height 14
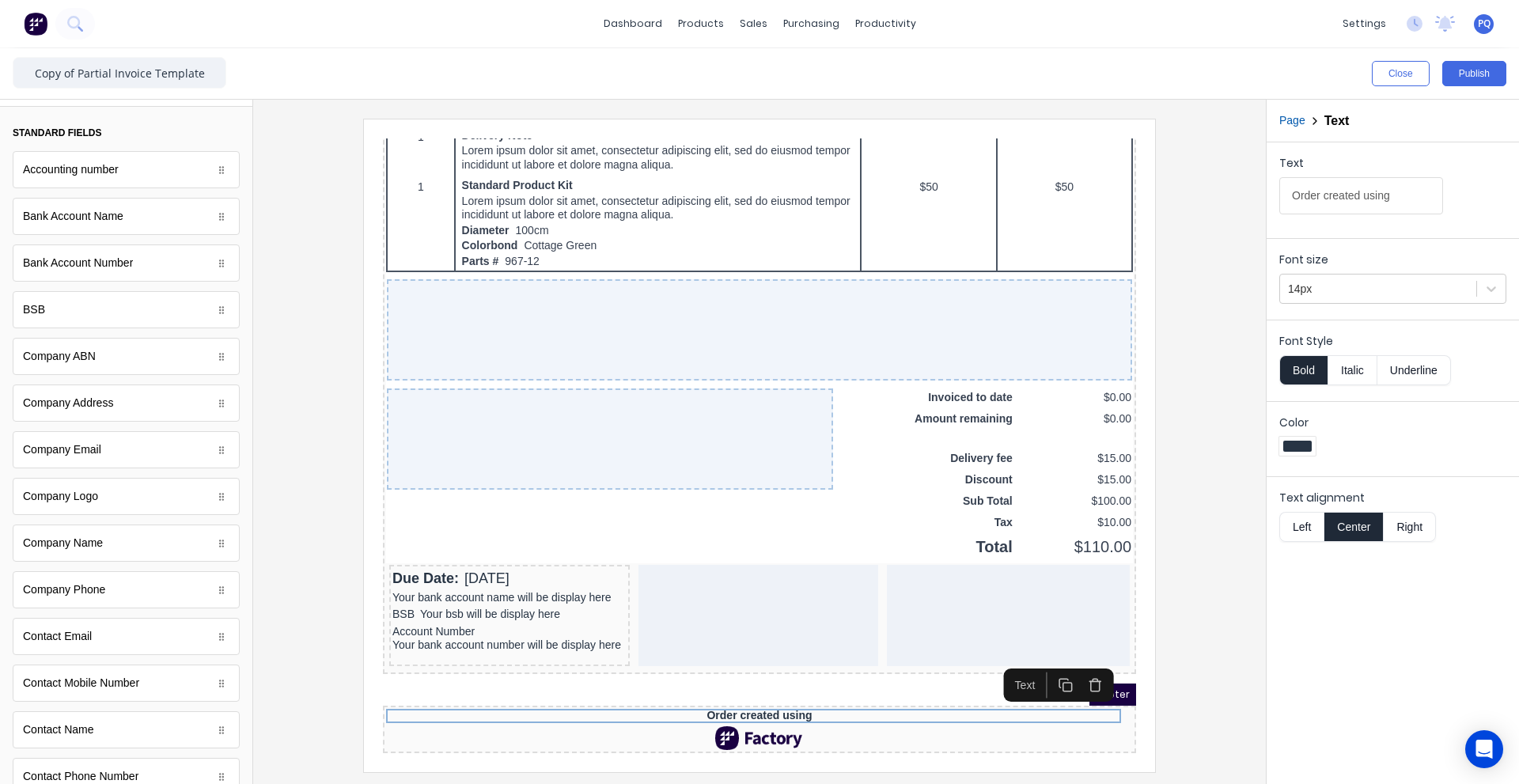
click at [1072, 662] on icon "button" at bounding box center [1077, 666] width 9 height 10
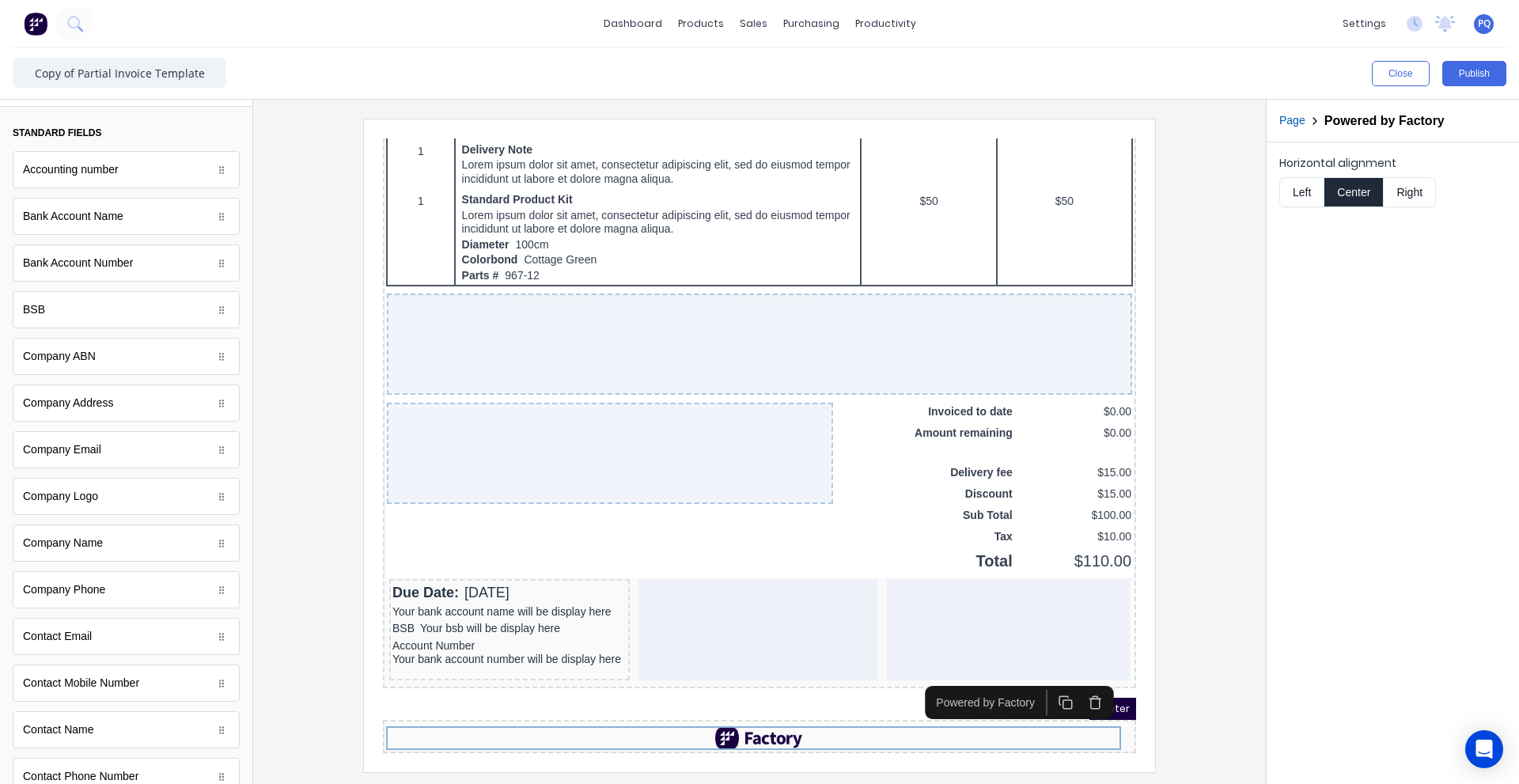
click at [1075, 675] on icon "button" at bounding box center [1076, 682] width 15 height 15
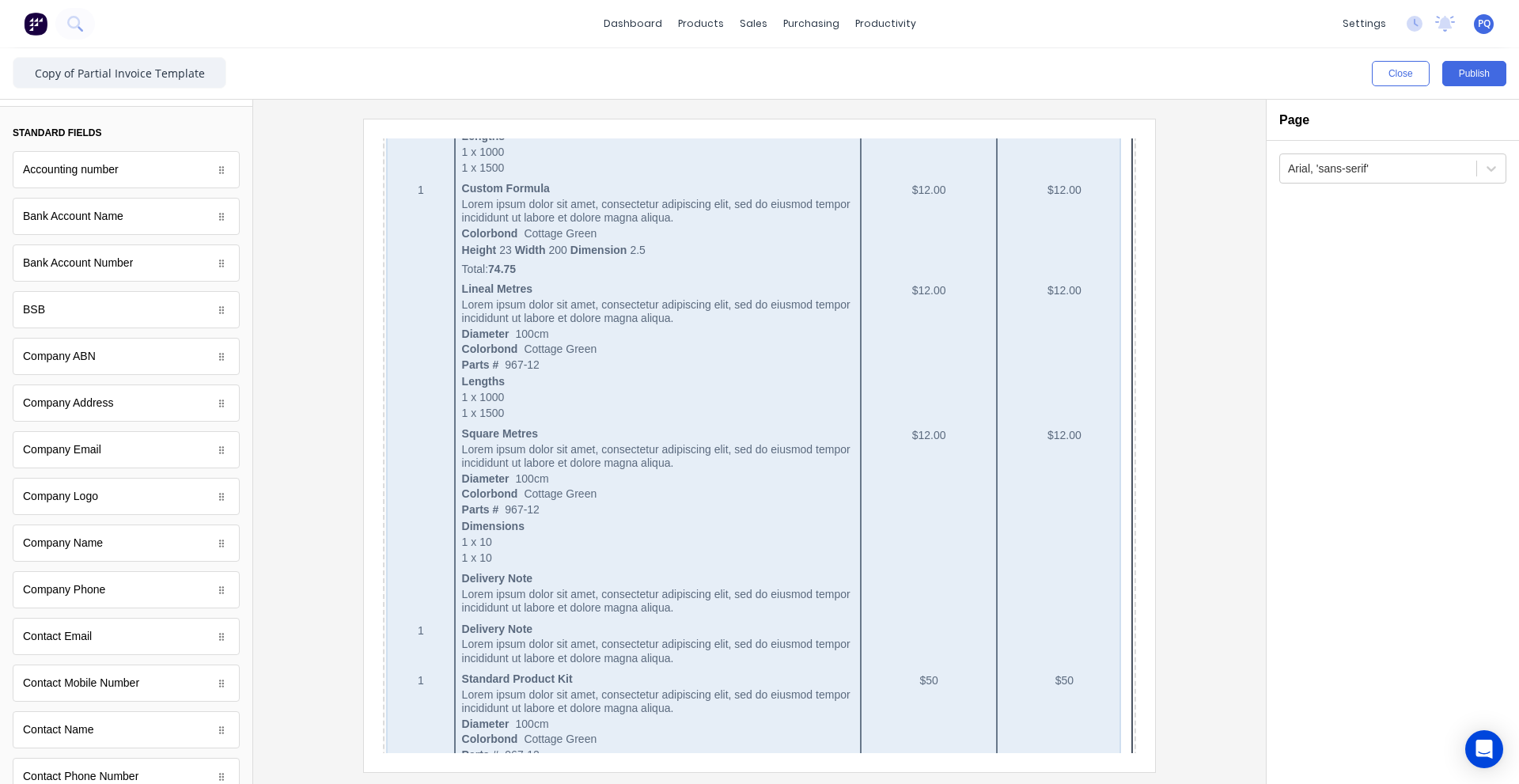
scroll to position [0, 0]
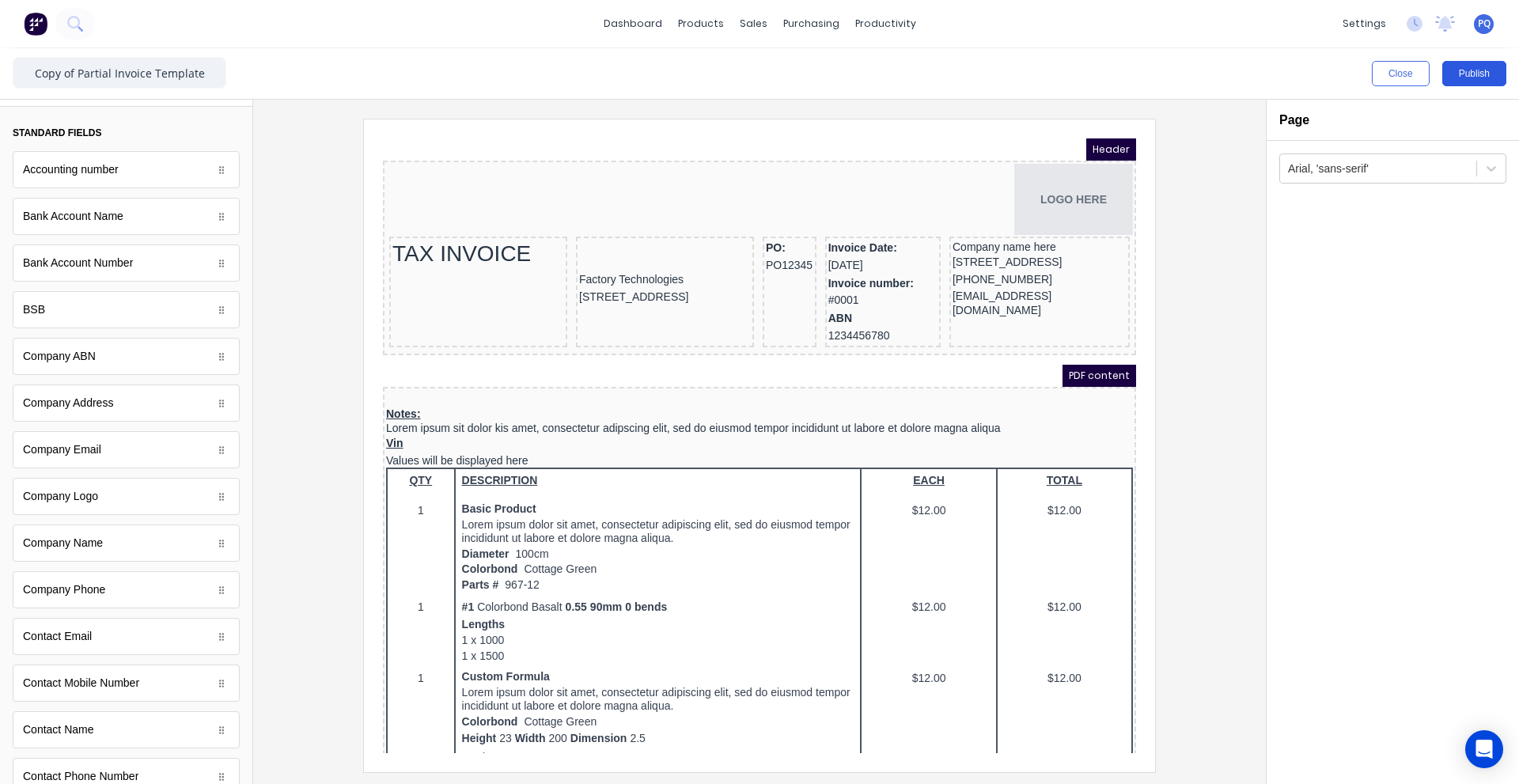
click at [1468, 75] on button "Publish" at bounding box center [1473, 74] width 64 height 25
